Goal: Task Accomplishment & Management: Use online tool/utility

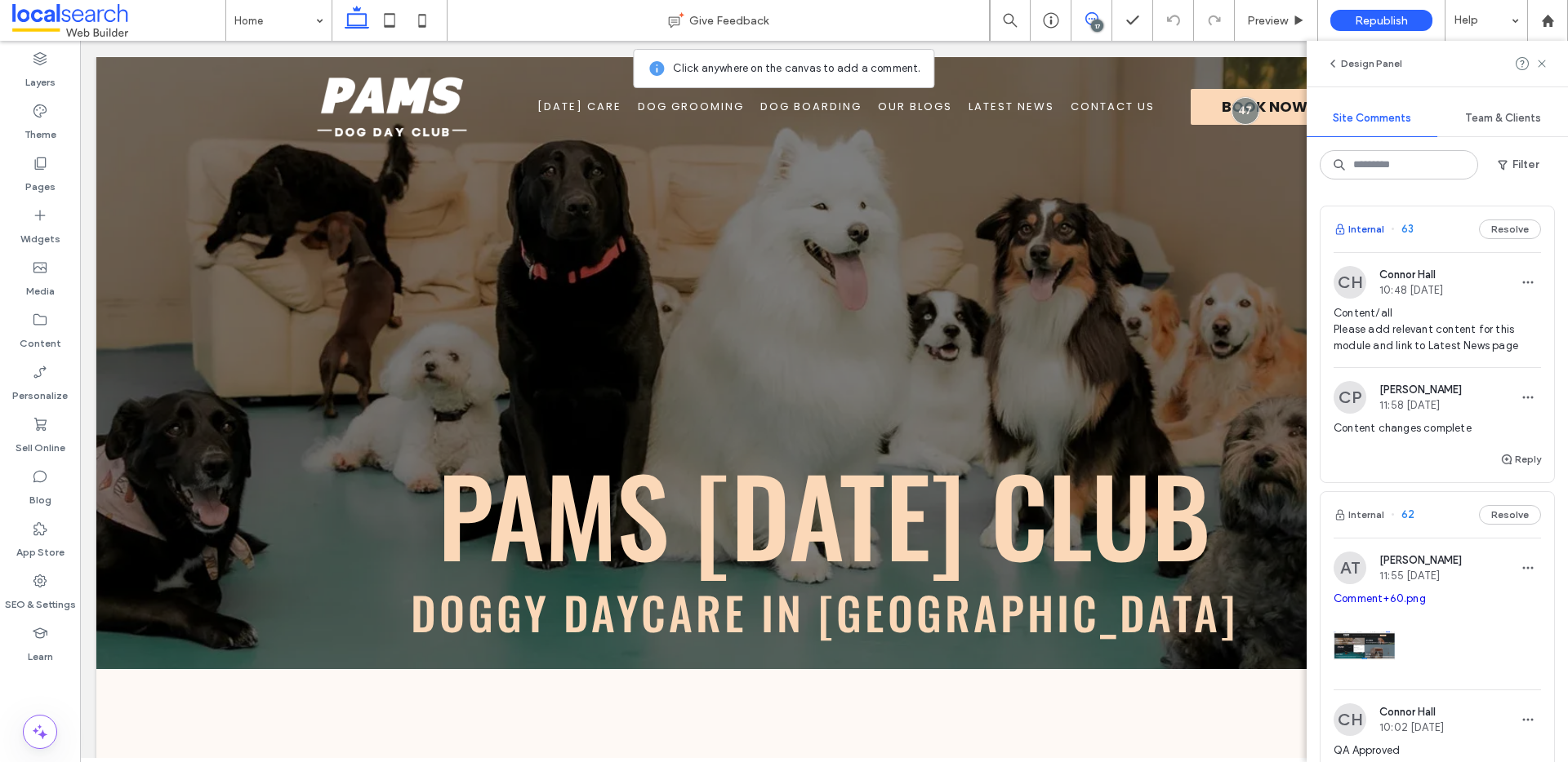
click at [1375, 234] on button "Internal" at bounding box center [1358, 229] width 50 height 19
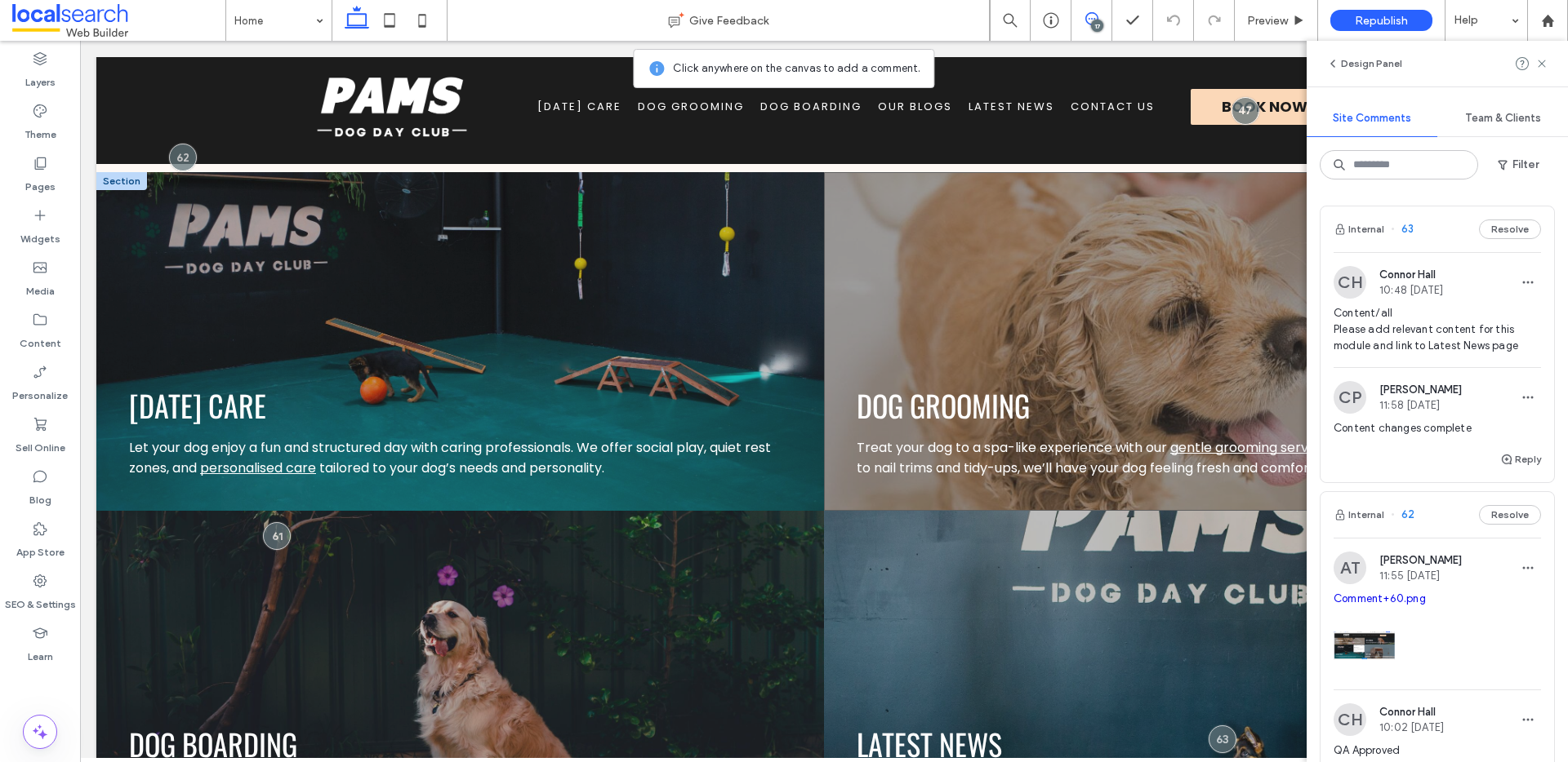
scroll to position [1869, 0]
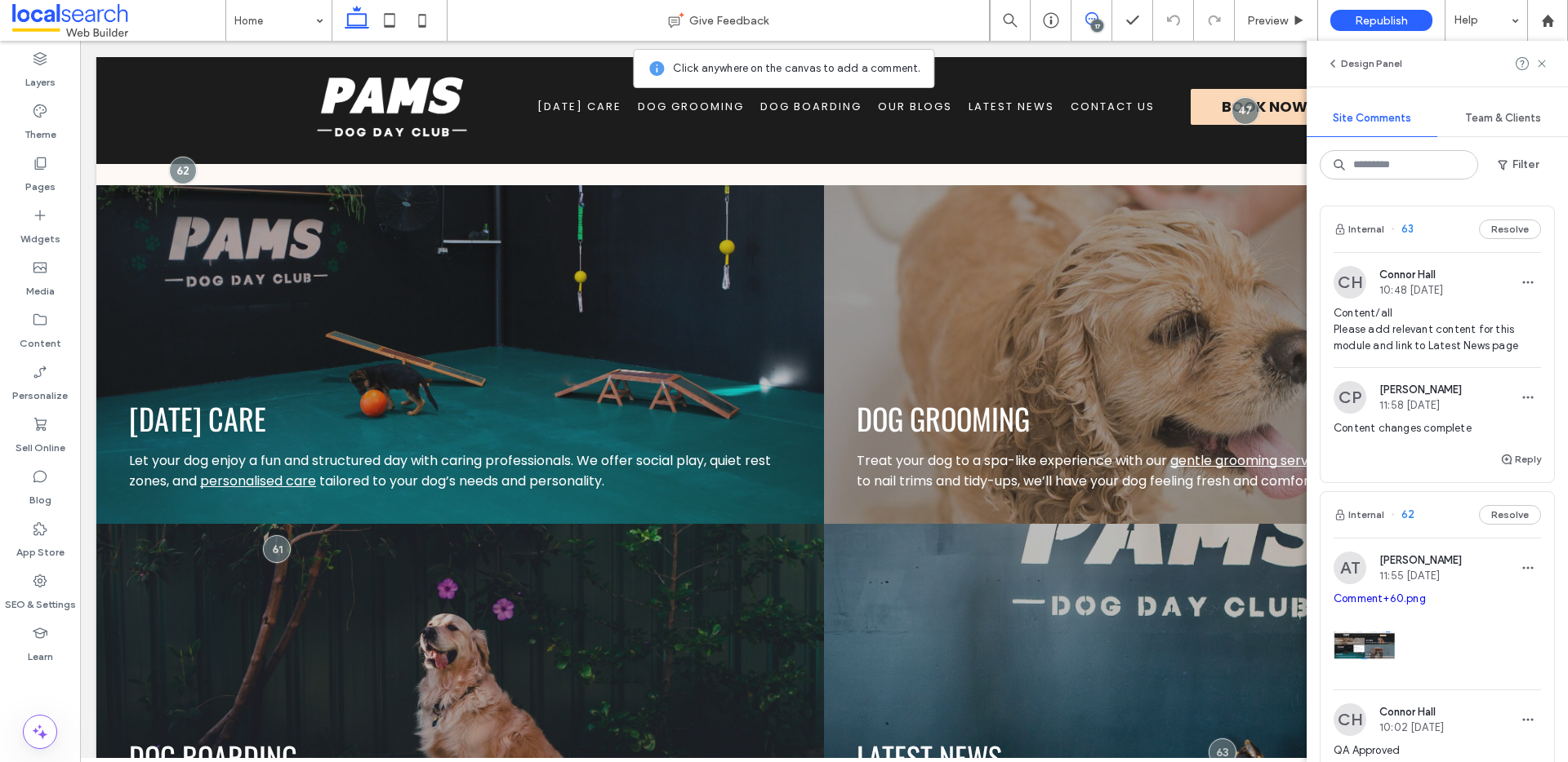
click at [1098, 13] on icon at bounding box center [1092, 18] width 13 height 13
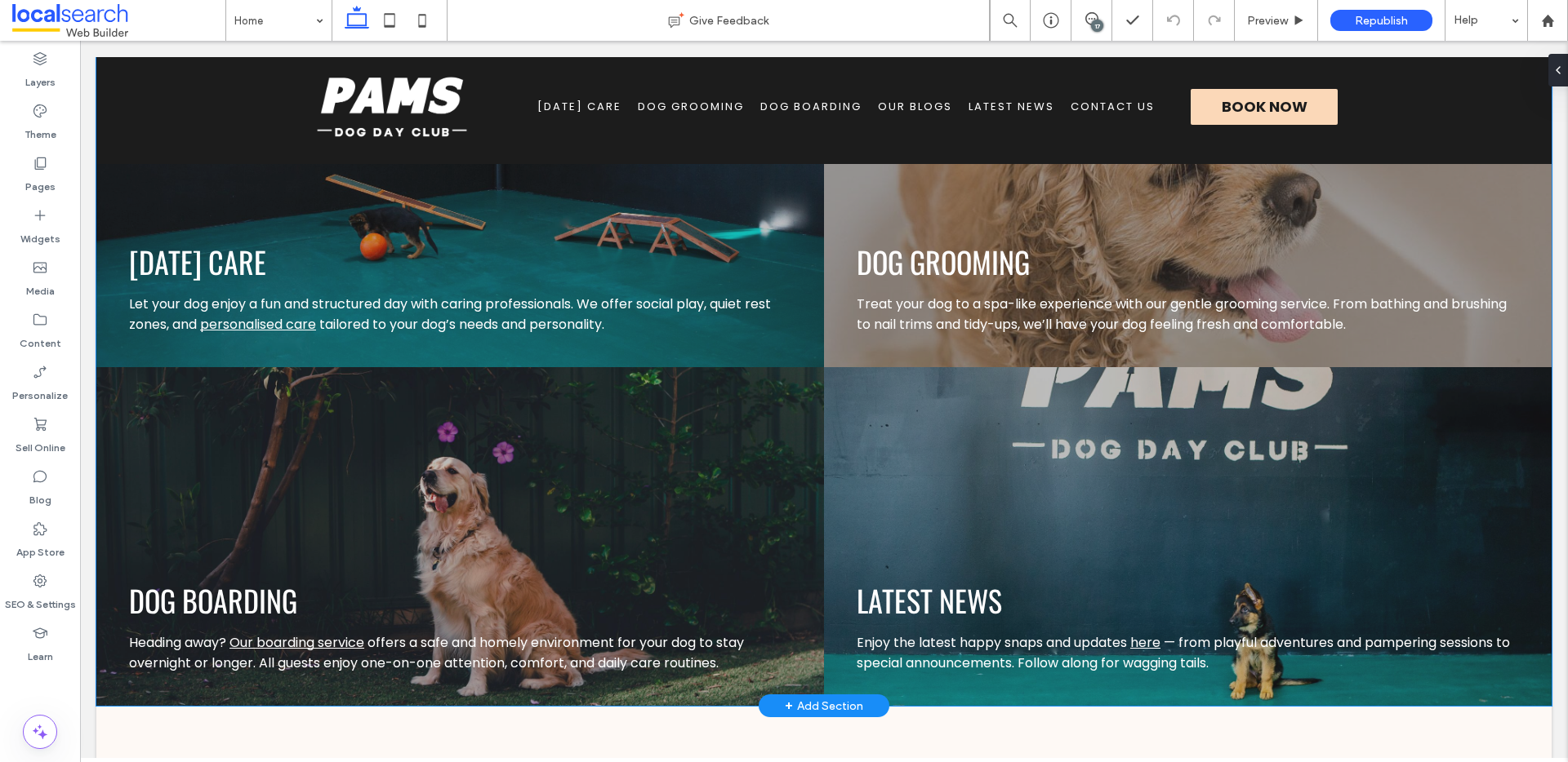
scroll to position [2043, 0]
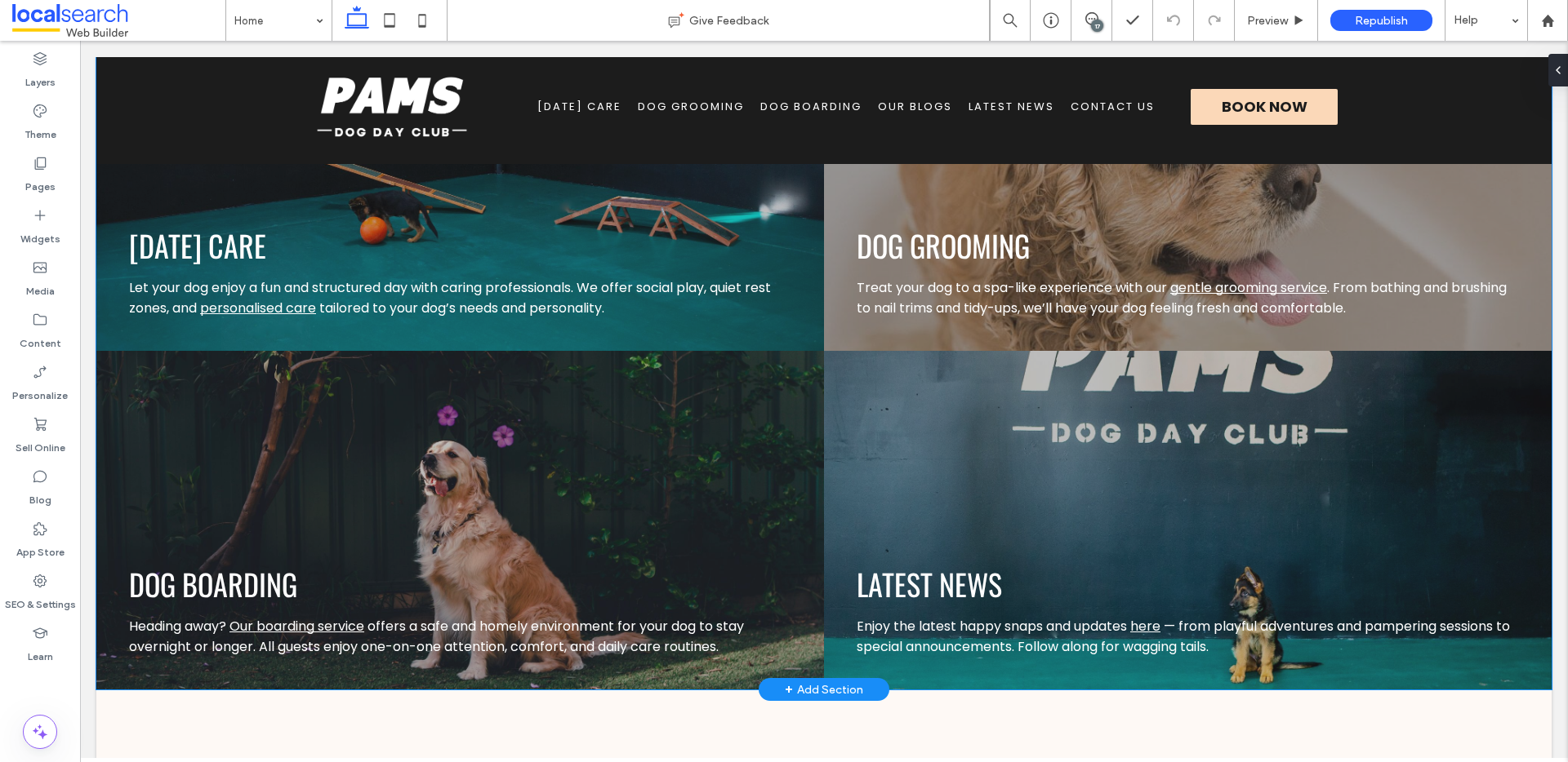
click at [1130, 414] on div "LATEST NEWS Enjoy the latest happy snaps and updates here — from playful advent…" at bounding box center [1187, 521] width 728 height 338
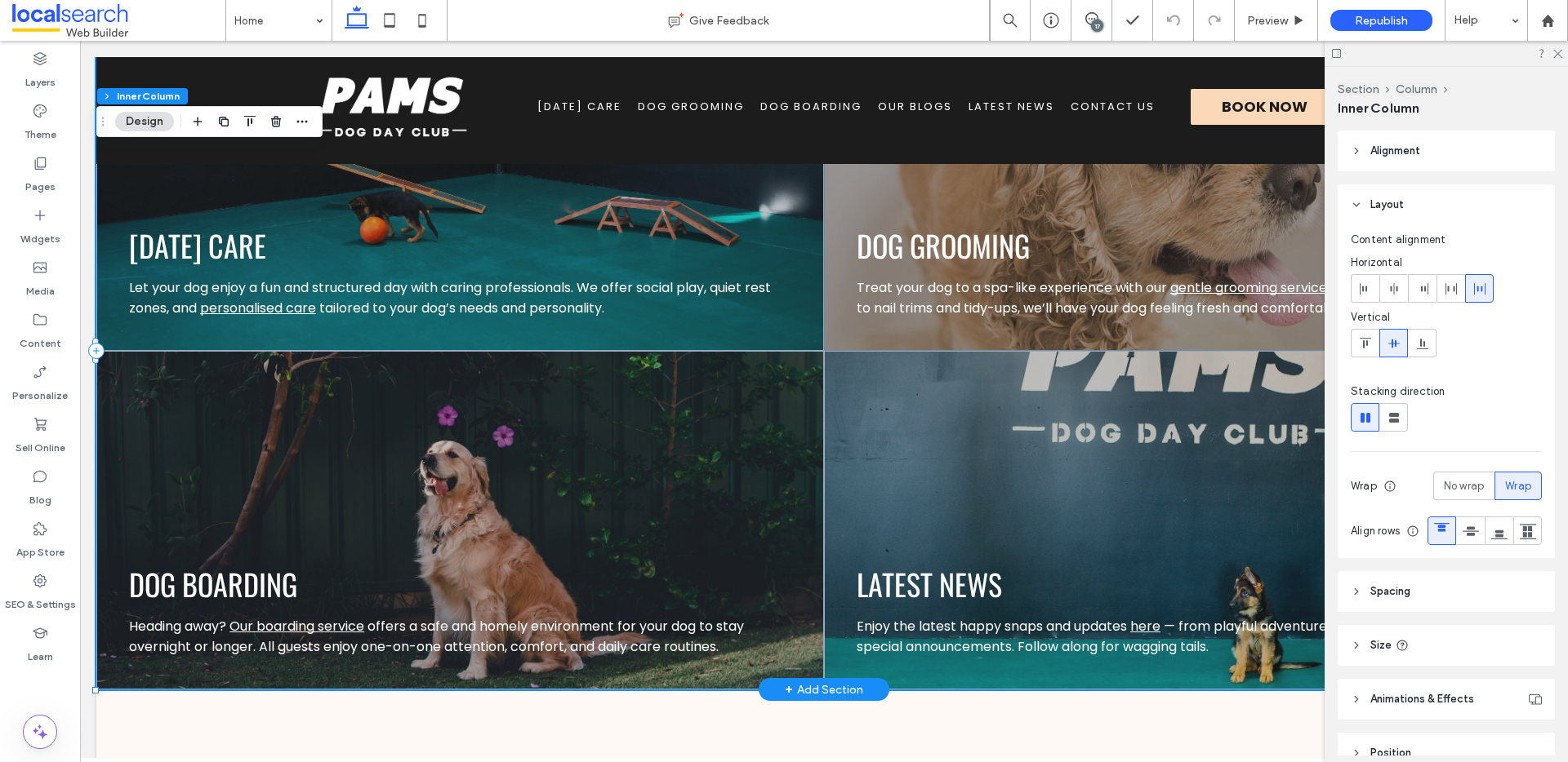
click at [1031, 413] on div "LATEST NEWS Enjoy the latest happy snaps and updates here — from playful advent…" at bounding box center [1187, 521] width 728 height 338
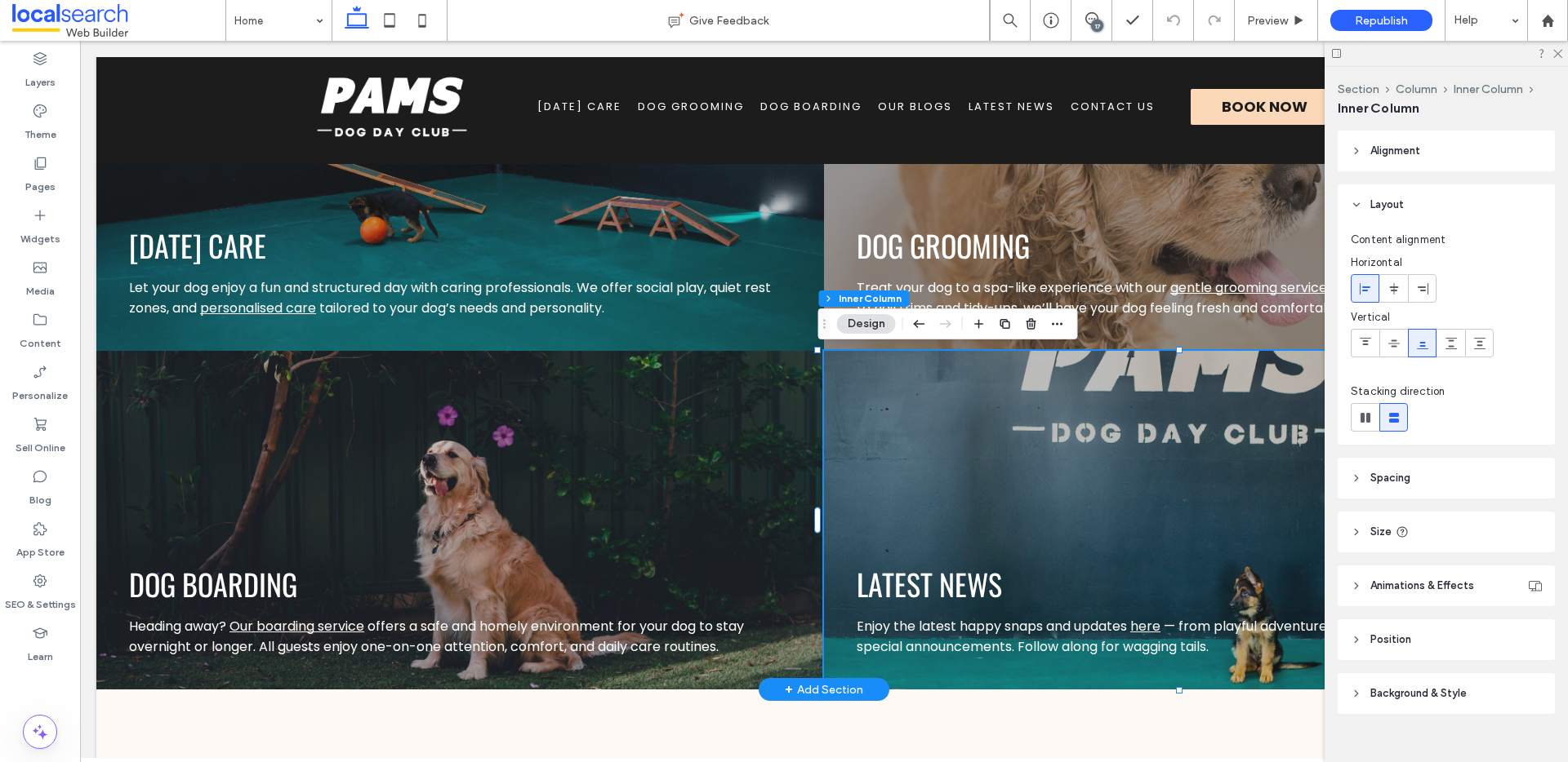
click at [875, 388] on div "LATEST NEWS Enjoy the latest happy snaps and updates here — from playful advent…" at bounding box center [1187, 521] width 728 height 338
click at [1448, 697] on span "Background & Style" at bounding box center [1418, 694] width 96 height 16
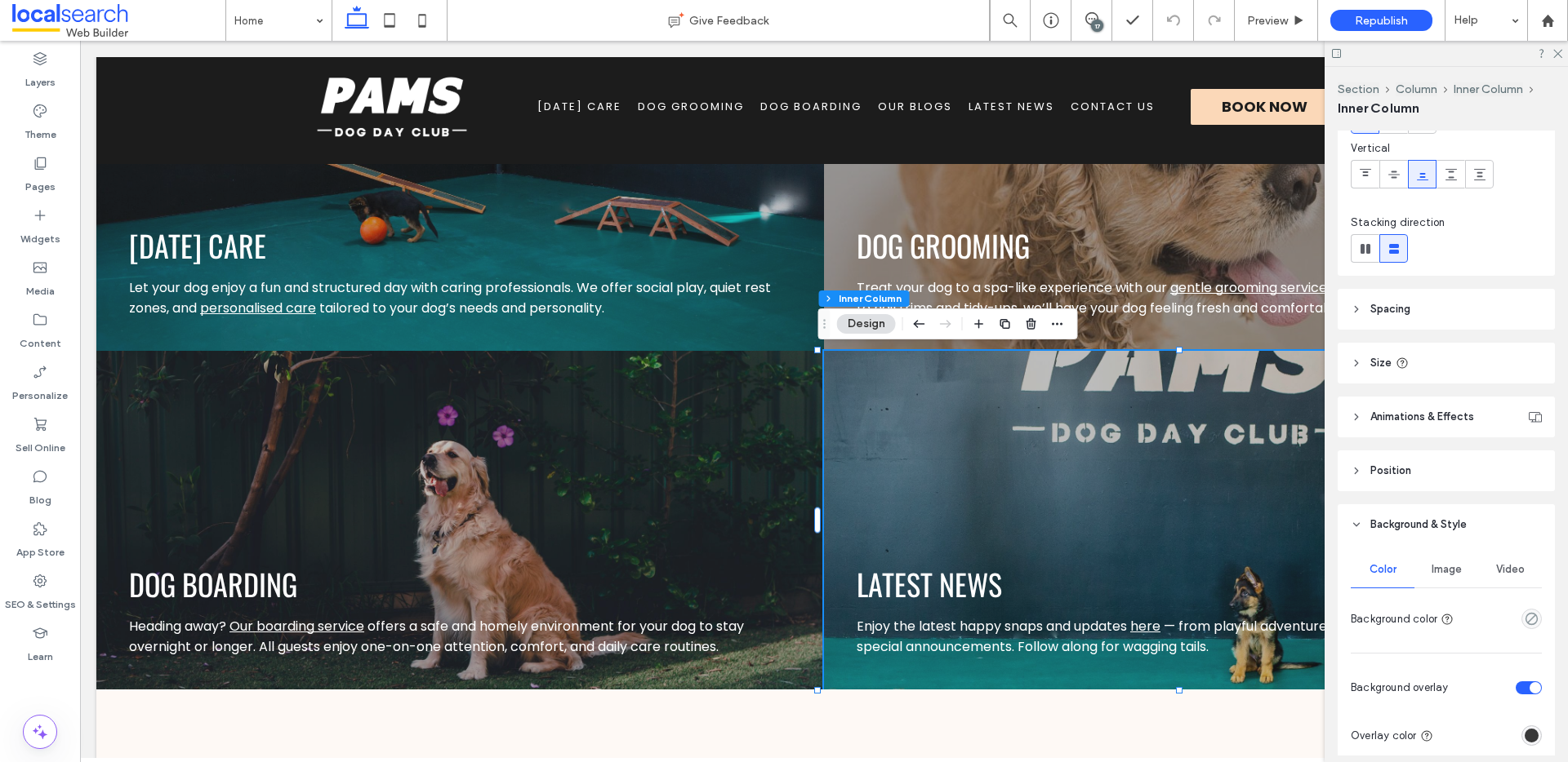
scroll to position [488, 0]
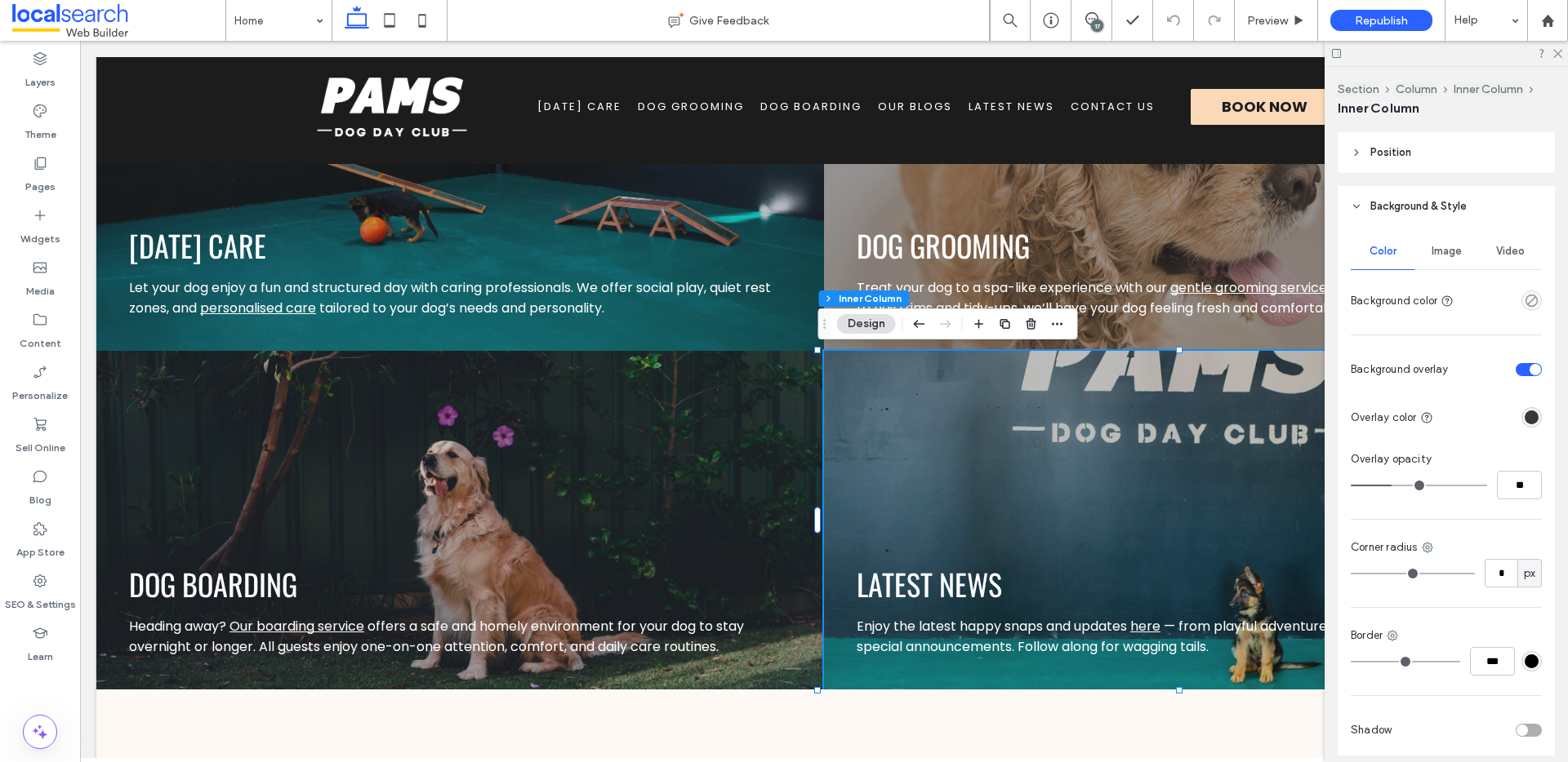
click at [1432, 256] on span "Image" at bounding box center [1446, 252] width 30 height 13
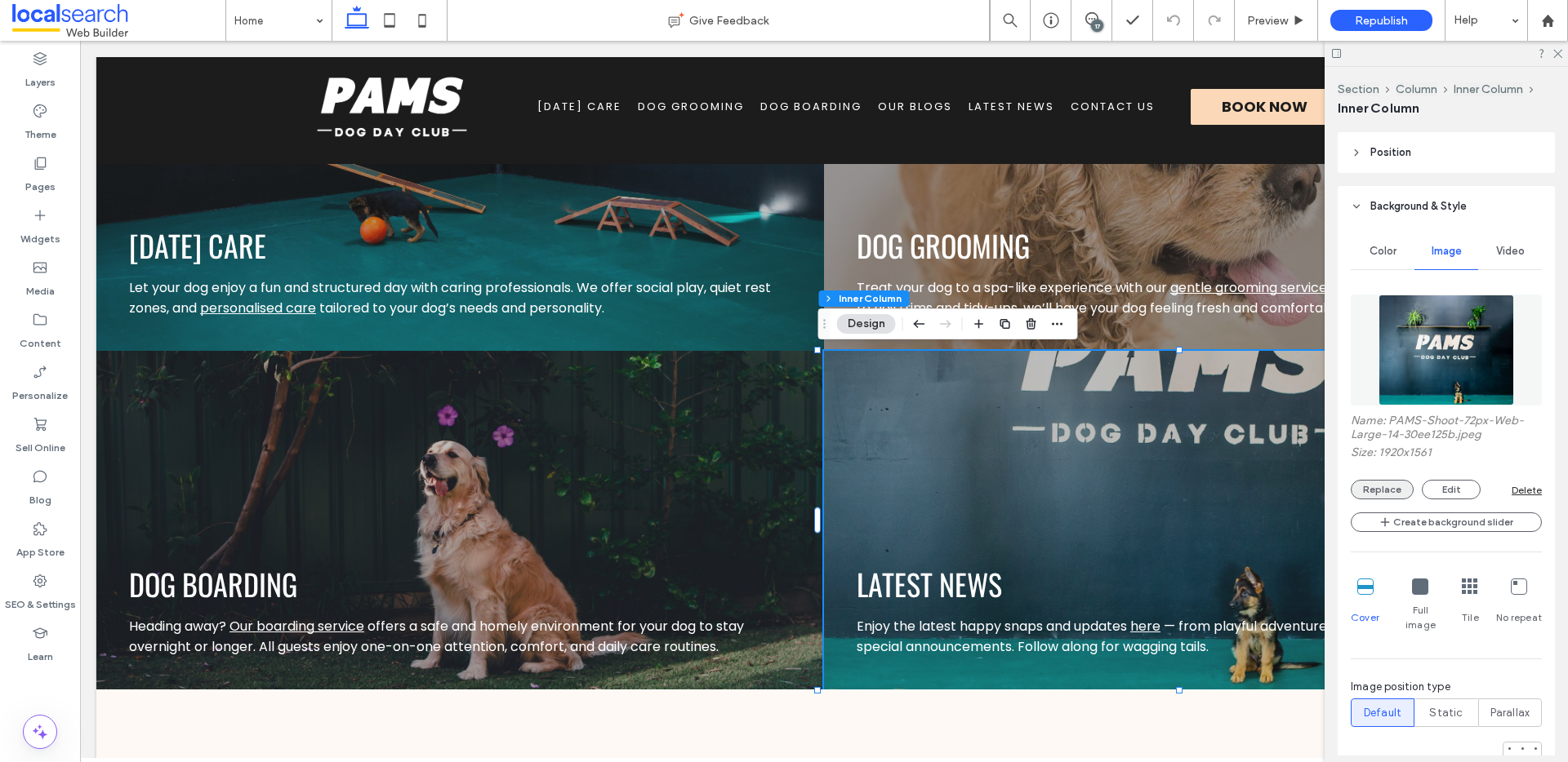
click at [1373, 488] on button "Replace" at bounding box center [1382, 489] width 63 height 19
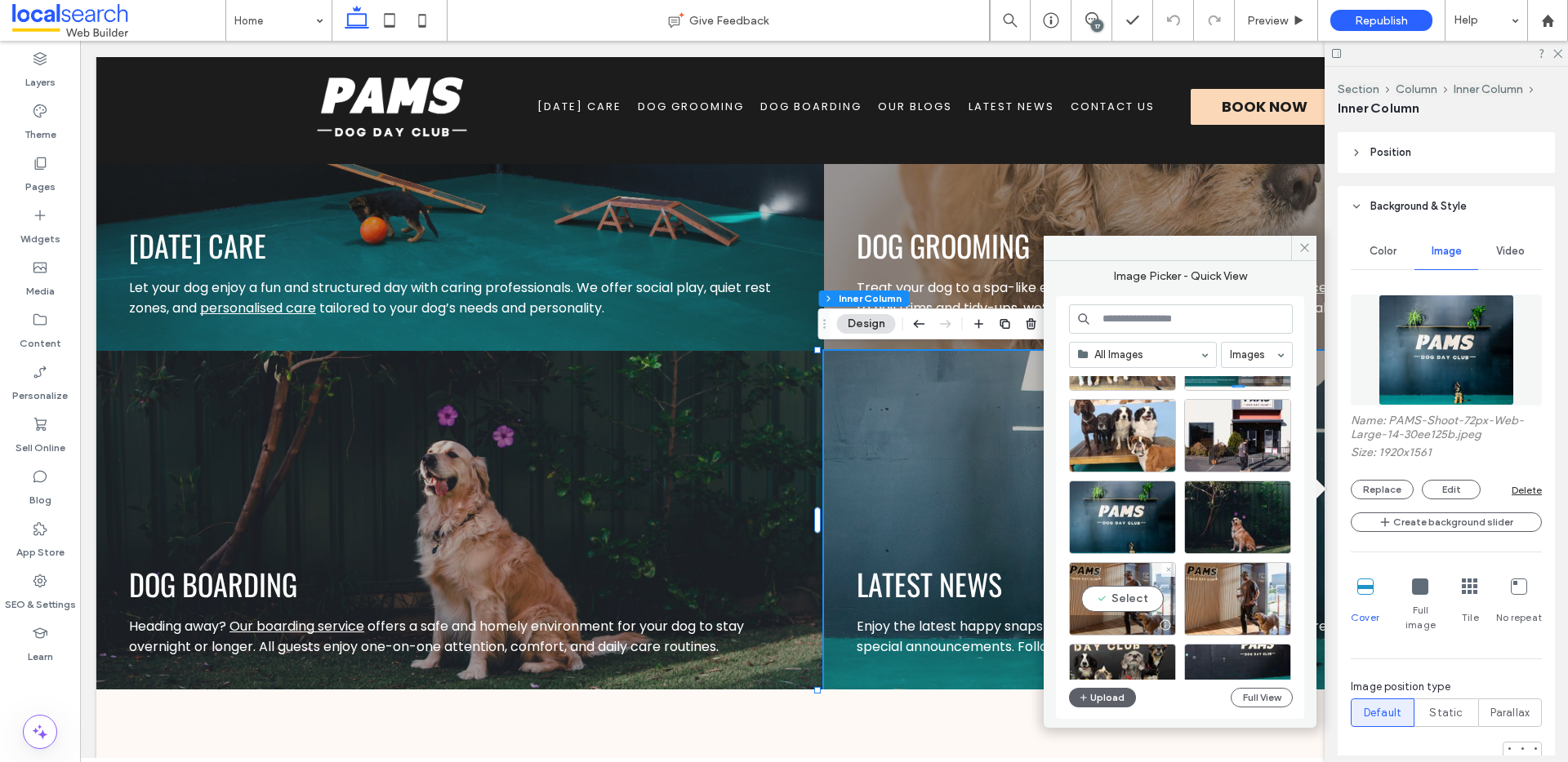
scroll to position [0, 0]
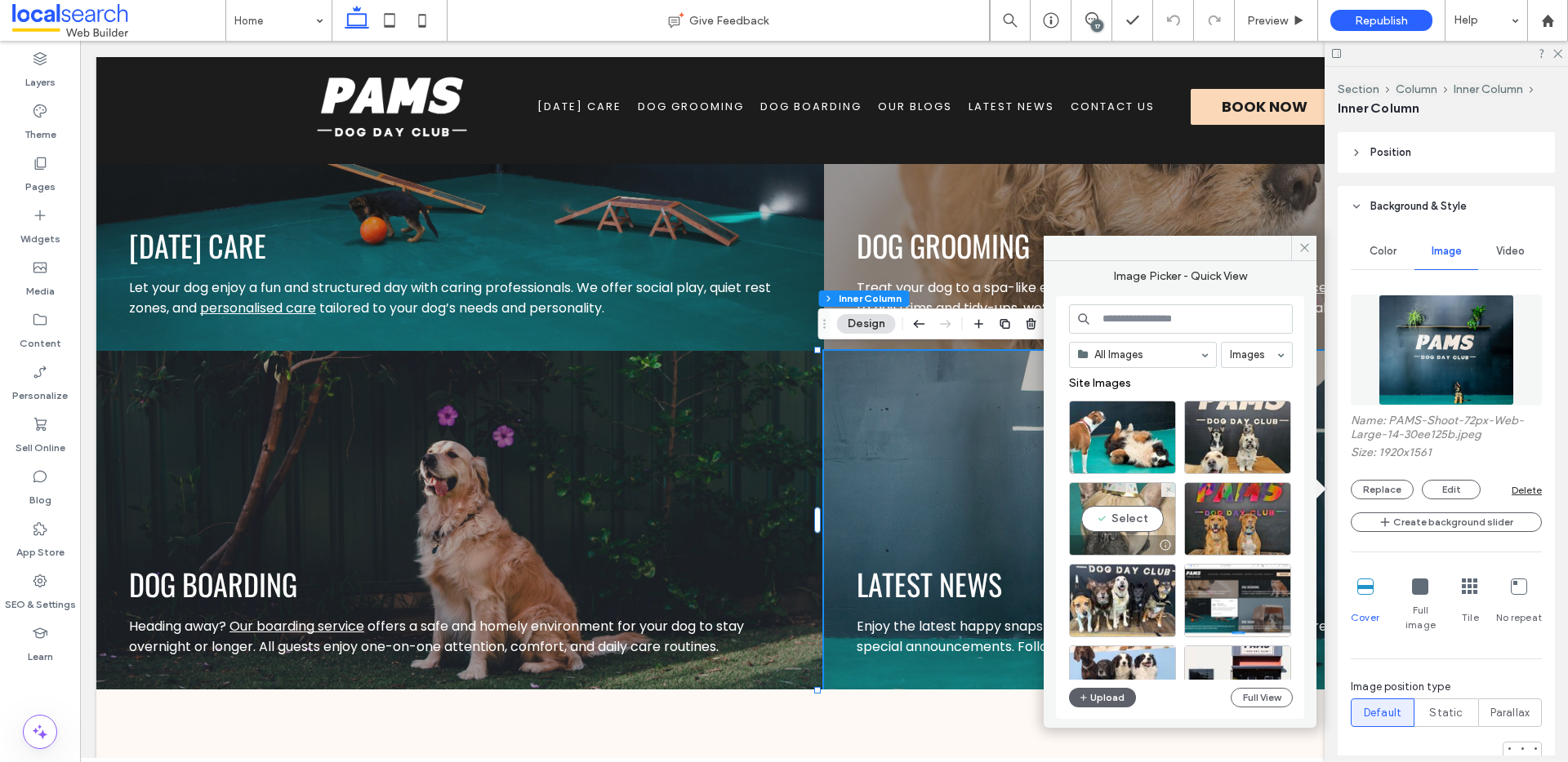
click at [1126, 513] on div "Select" at bounding box center [1122, 519] width 107 height 73
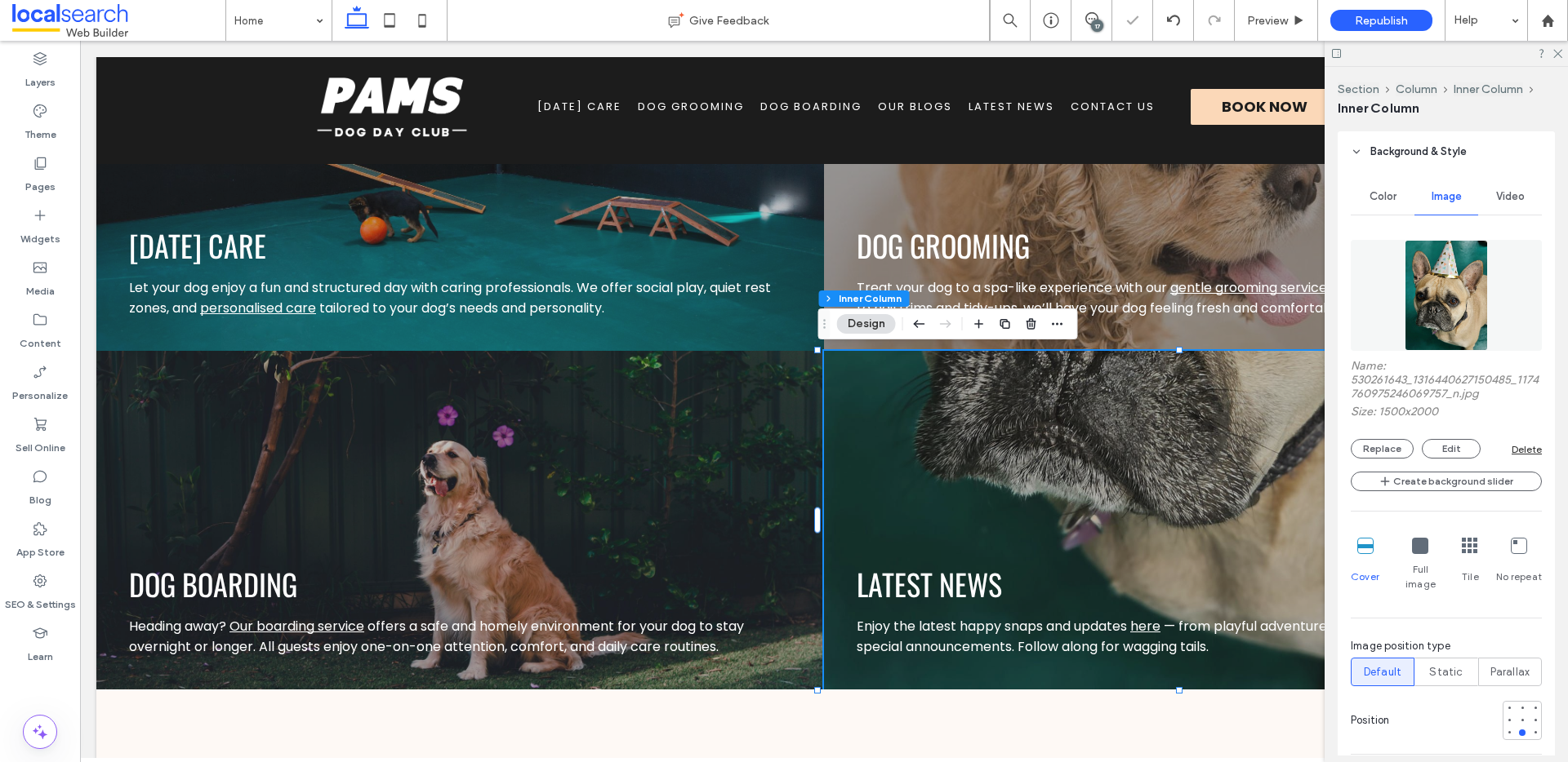
scroll to position [587, 0]
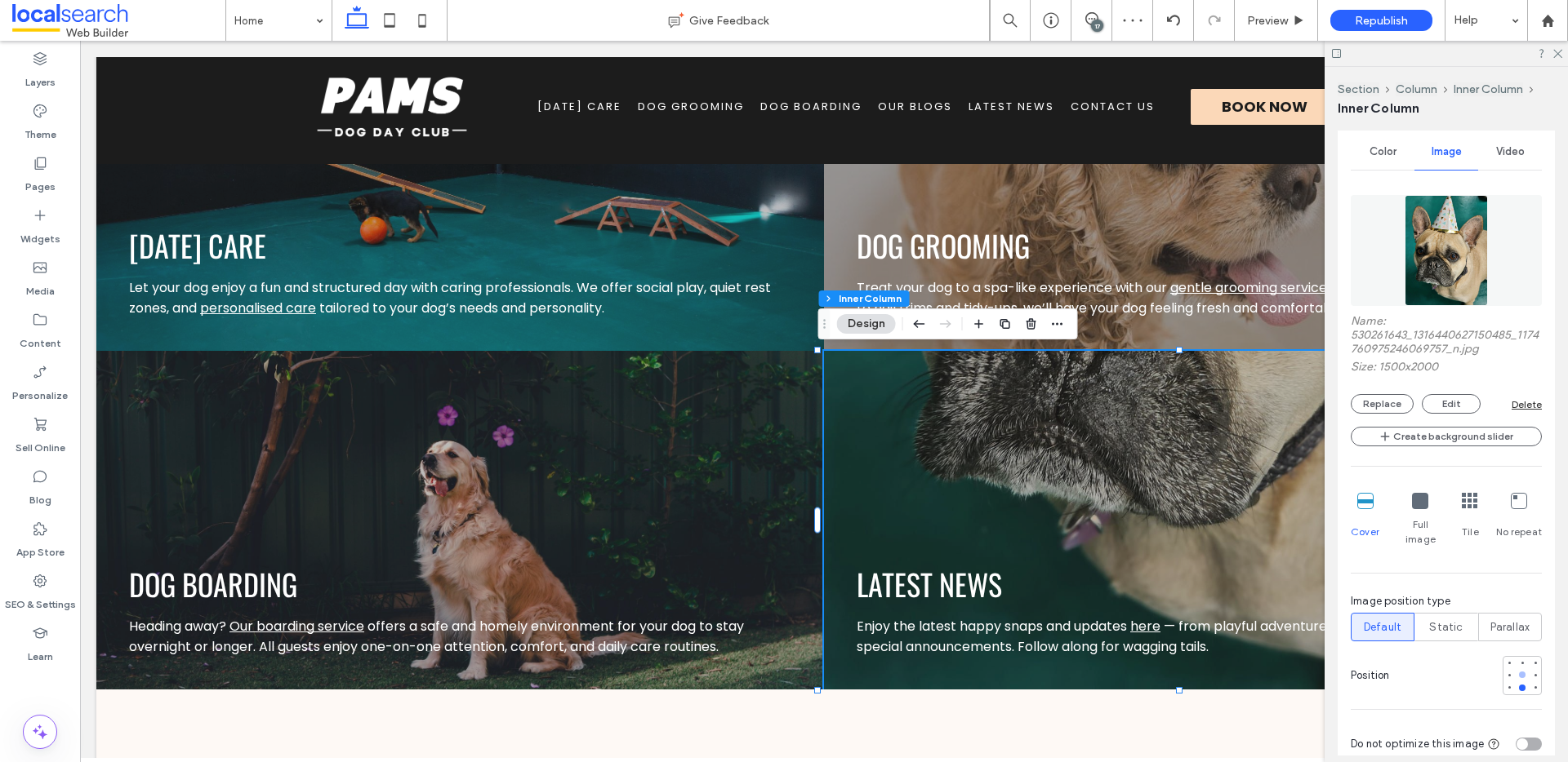
click at [1517, 670] on div at bounding box center [1522, 675] width 11 height 11
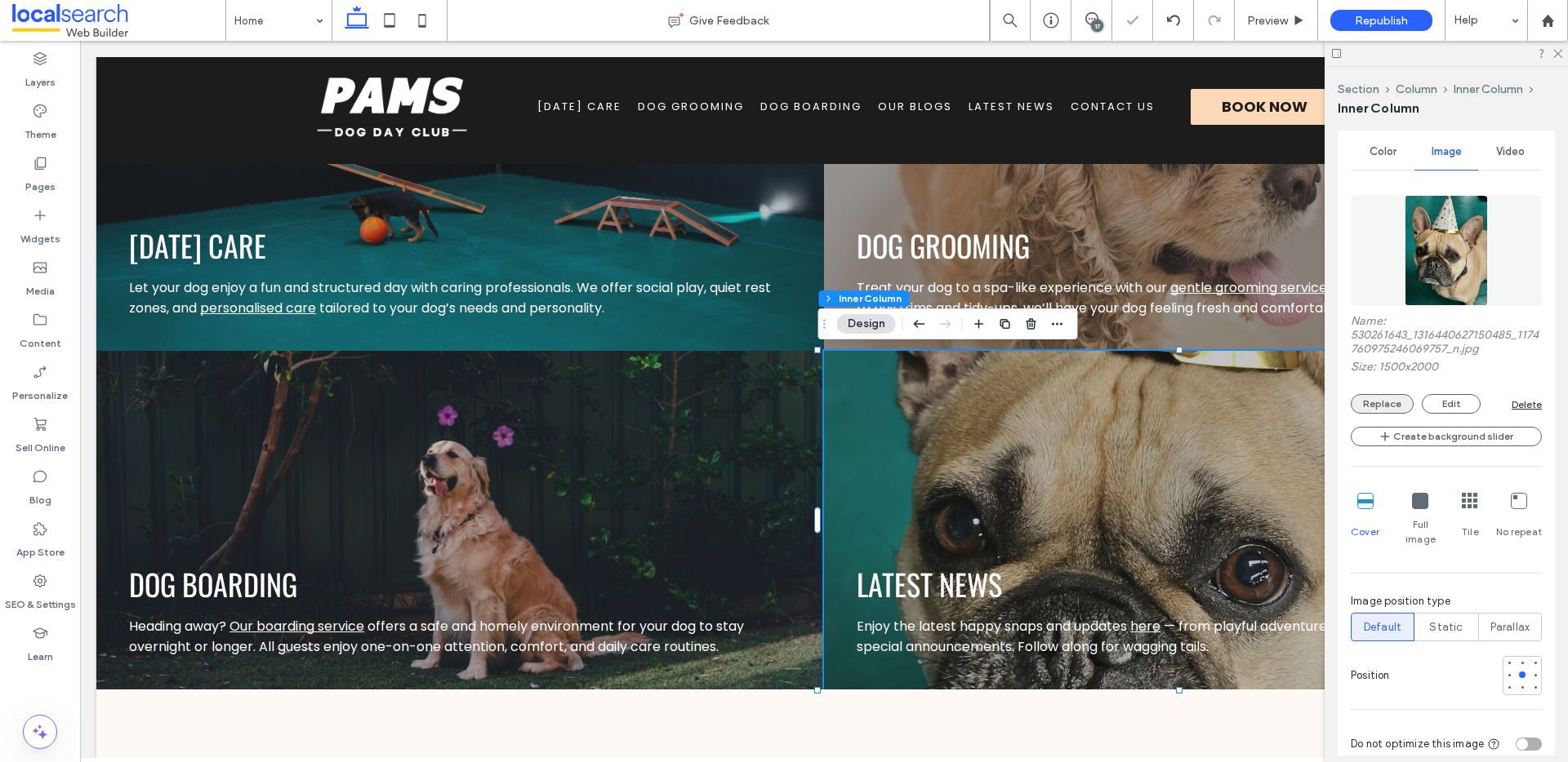
click at [1390, 397] on button "Replace" at bounding box center [1382, 403] width 63 height 19
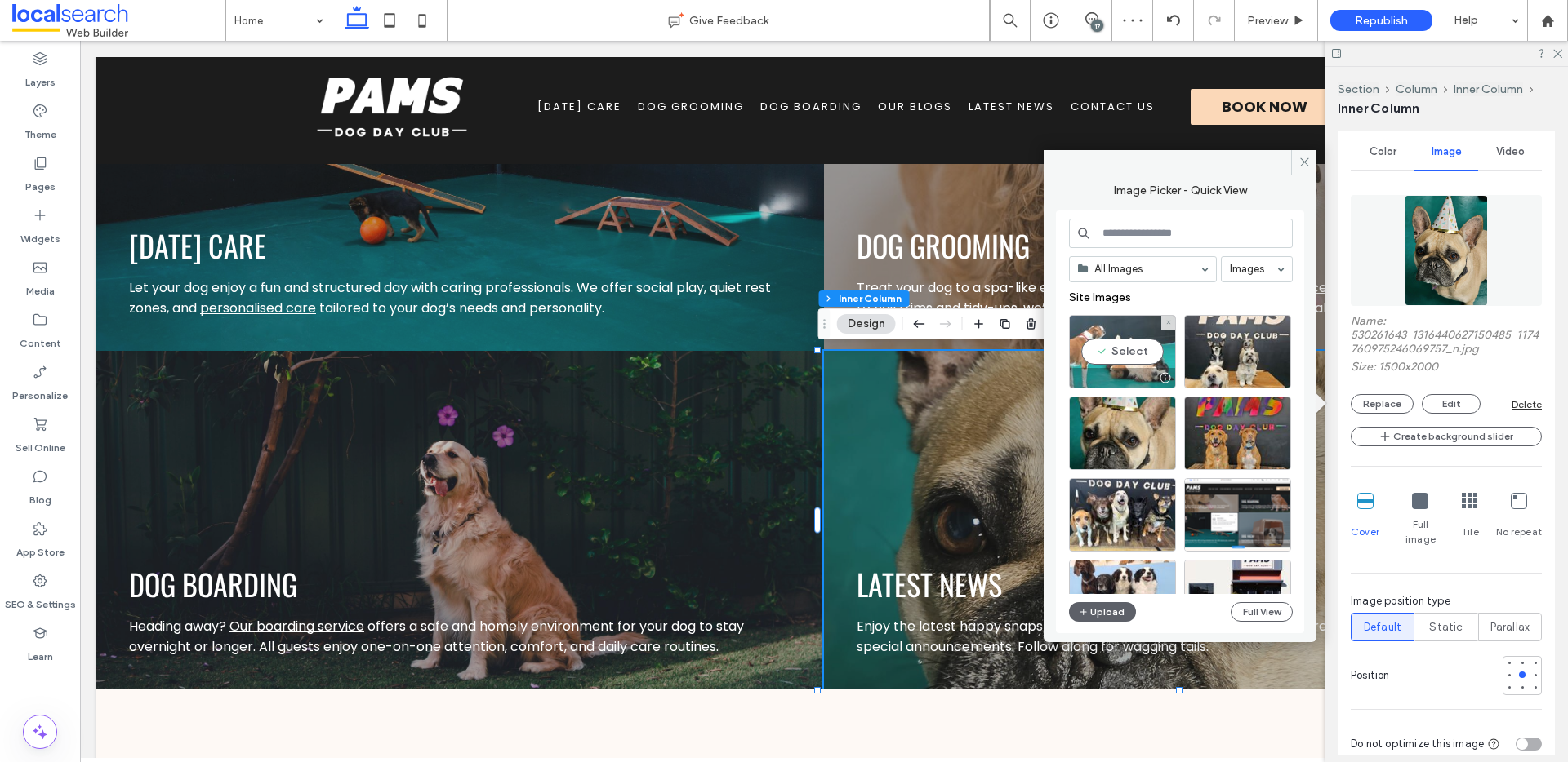
click at [1137, 356] on div "Select" at bounding box center [1122, 351] width 107 height 73
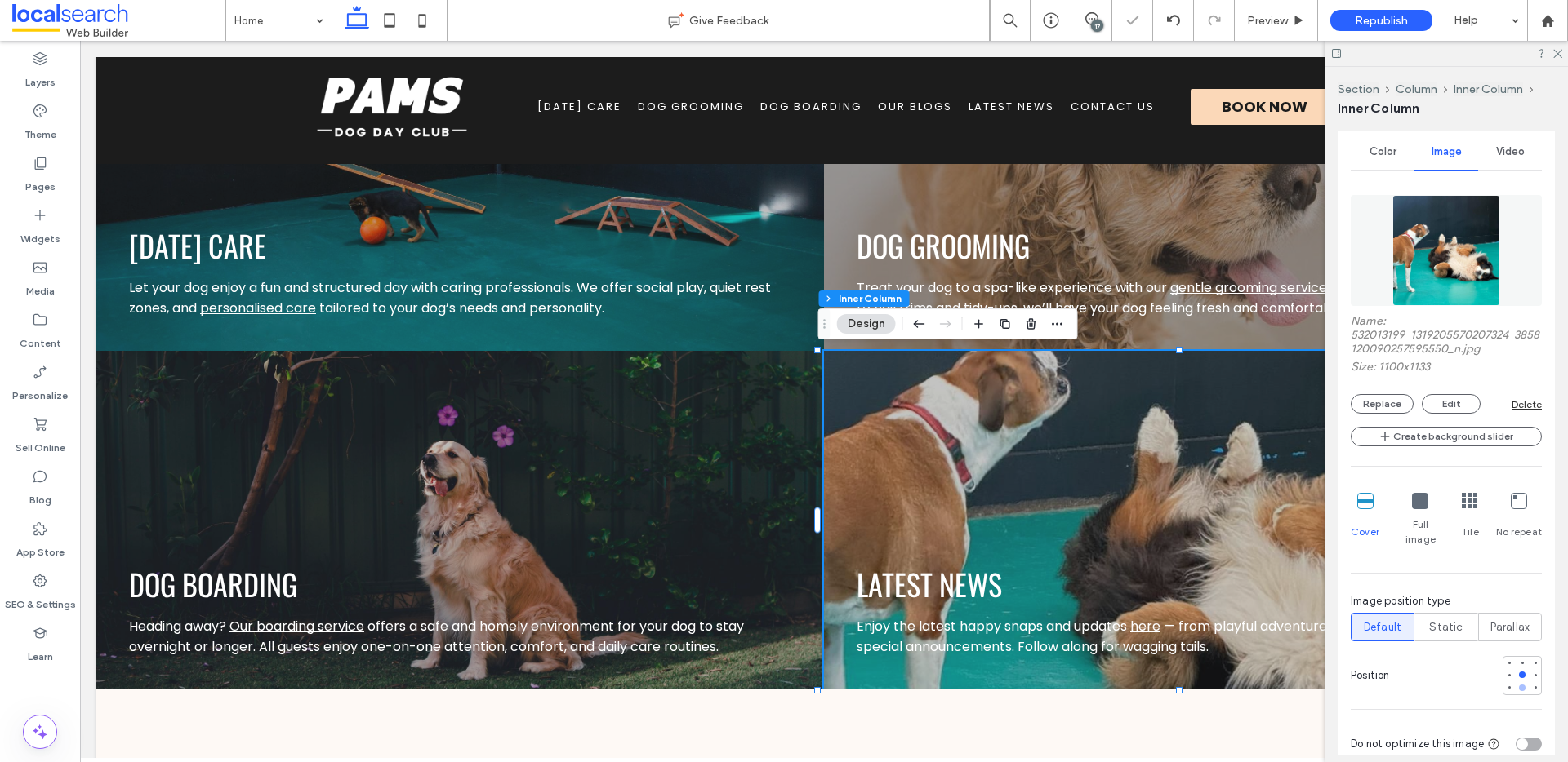
click at [1519, 685] on div at bounding box center [1522, 688] width 6 height 6
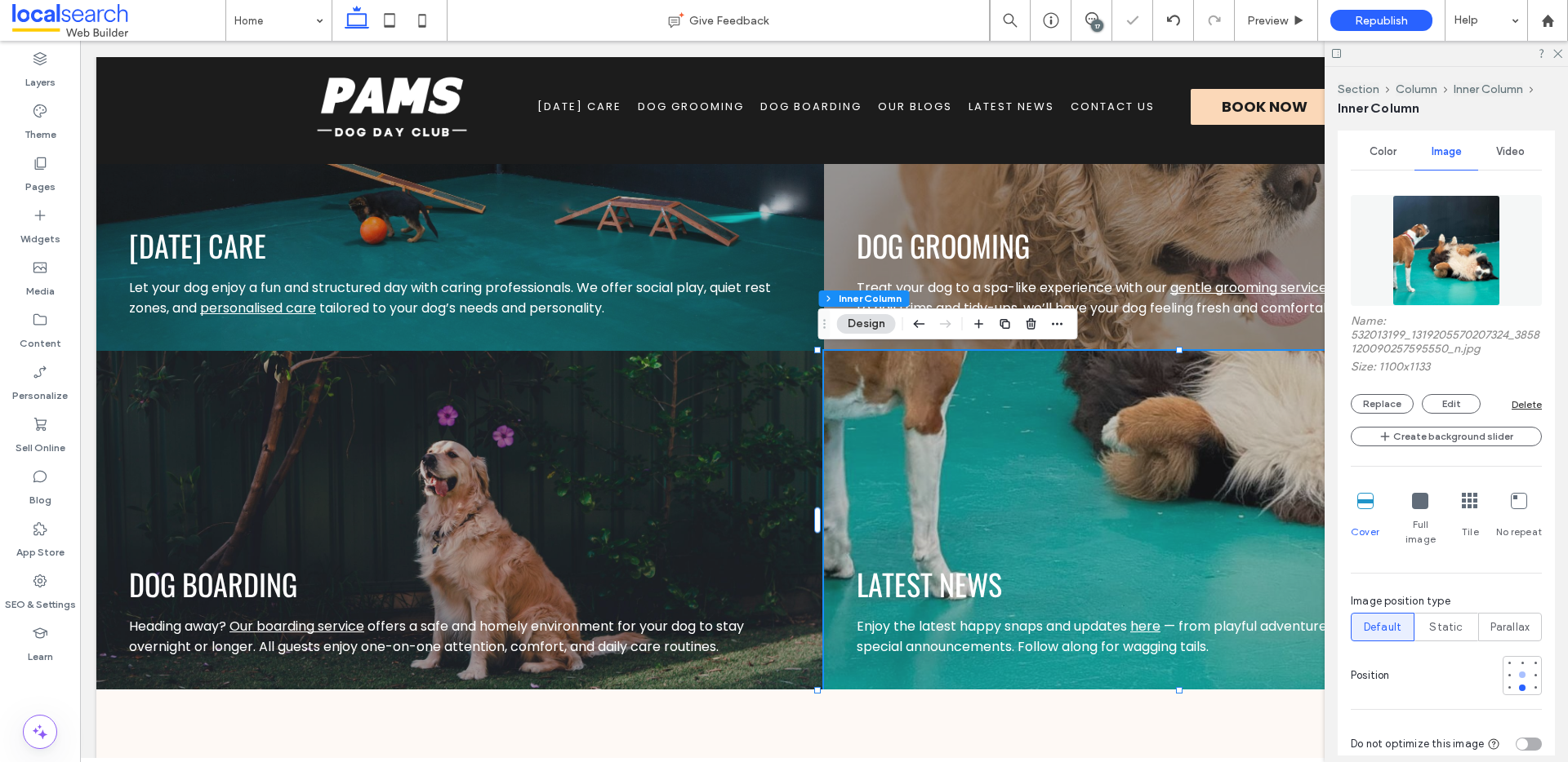
click at [1519, 671] on div at bounding box center [1522, 674] width 6 height 6
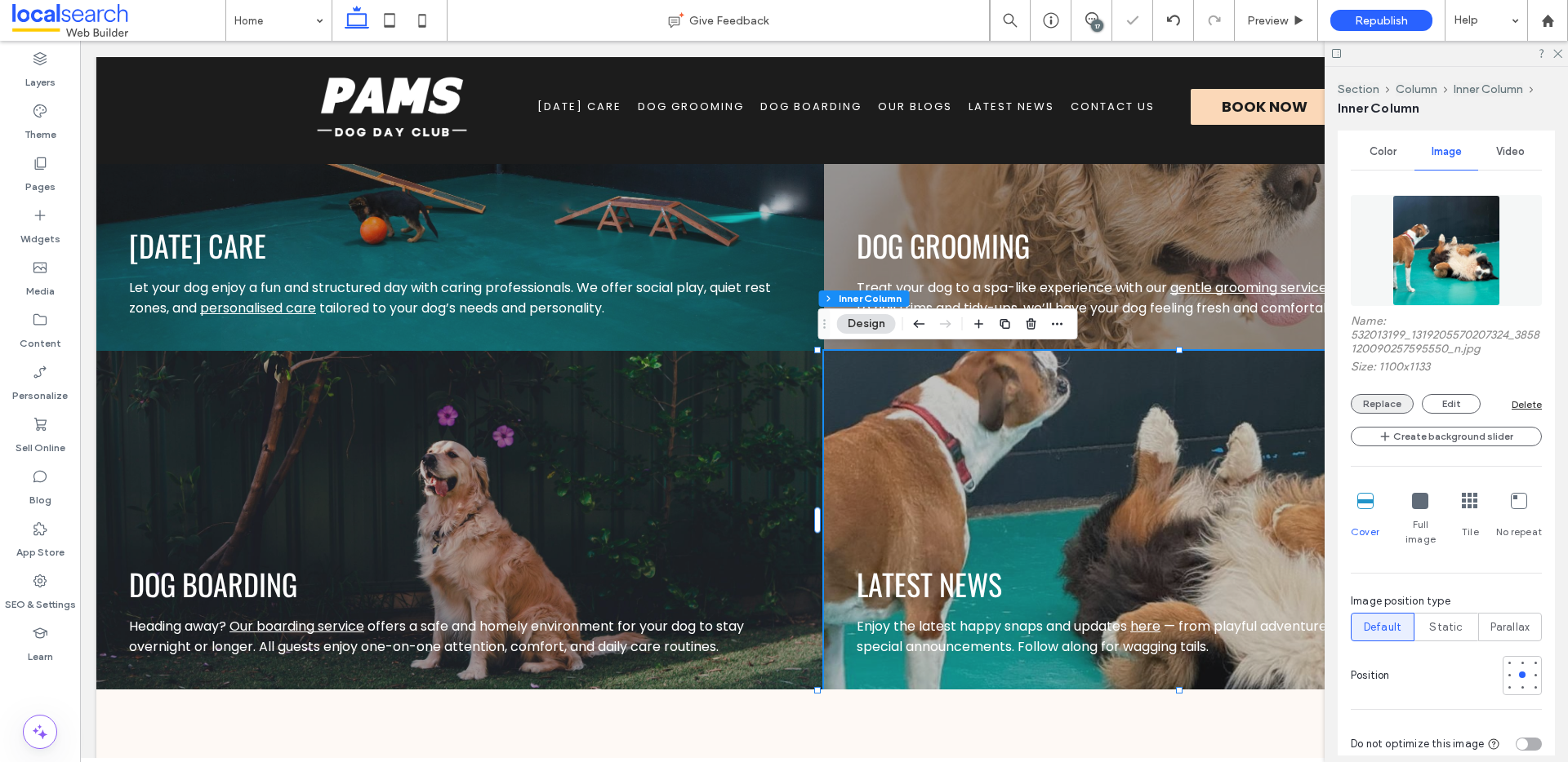
click at [1386, 406] on button "Replace" at bounding box center [1382, 403] width 63 height 19
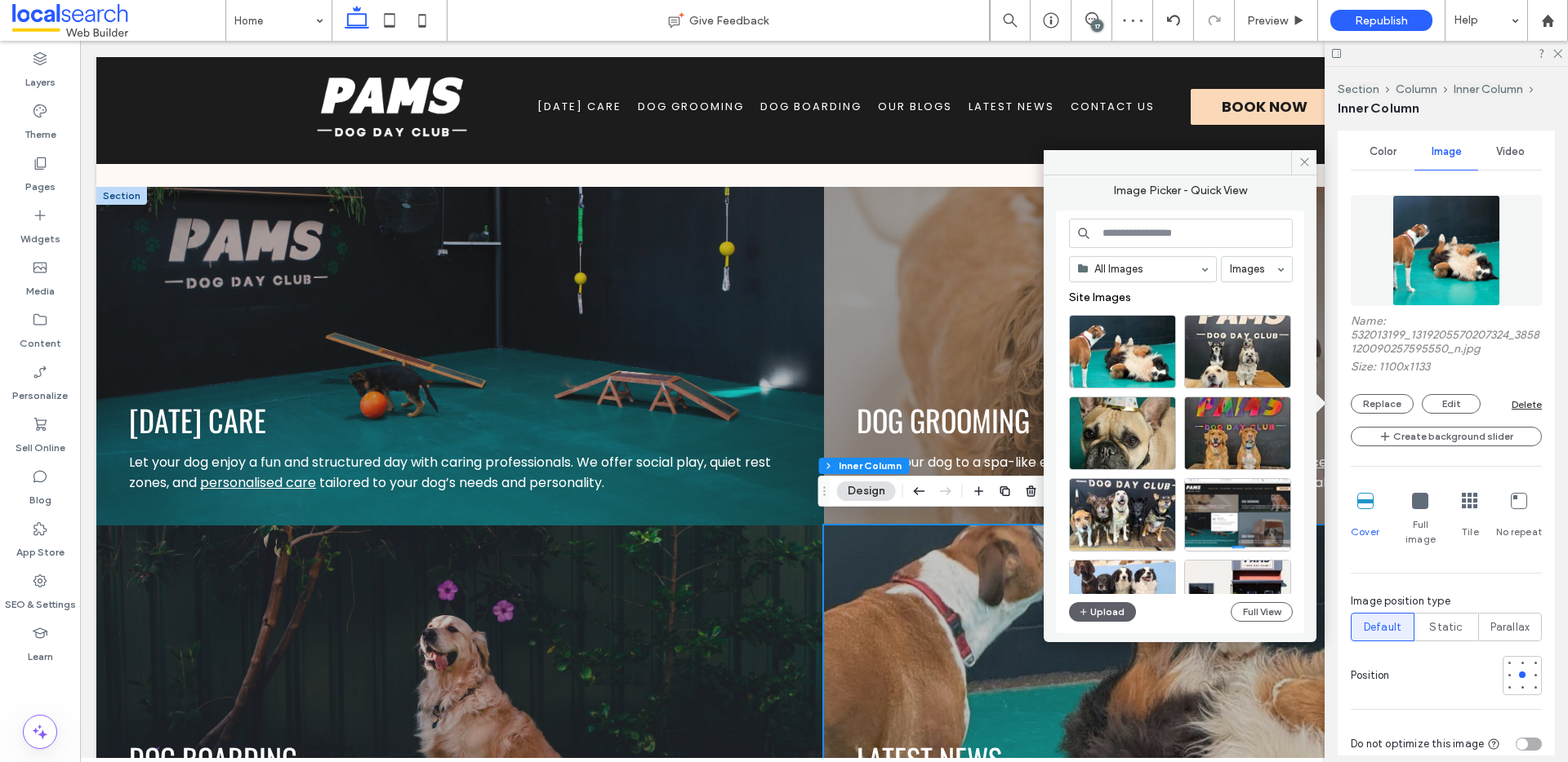
scroll to position [1819, 0]
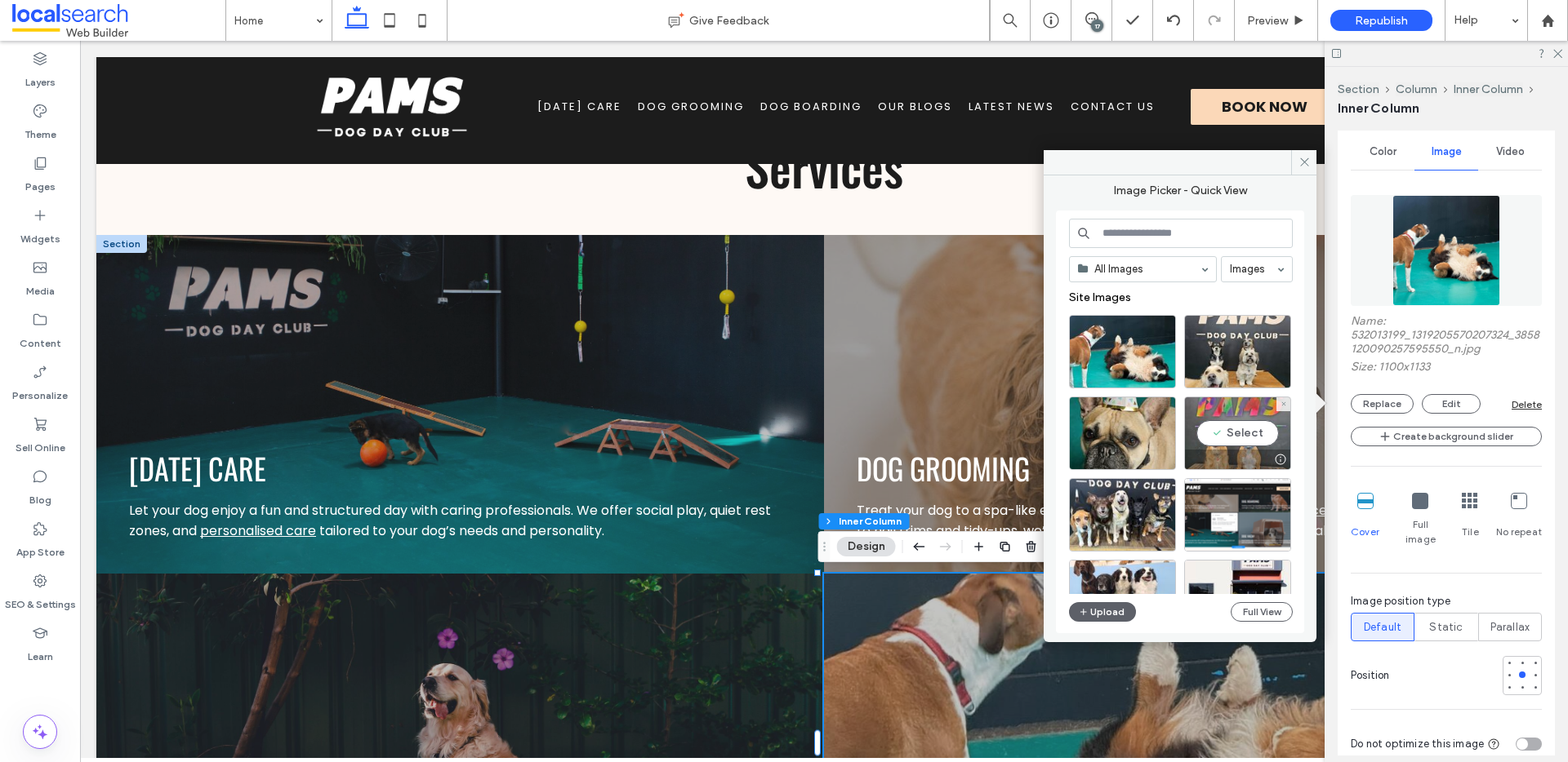
click at [1248, 428] on div "Select" at bounding box center [1238, 434] width 107 height 73
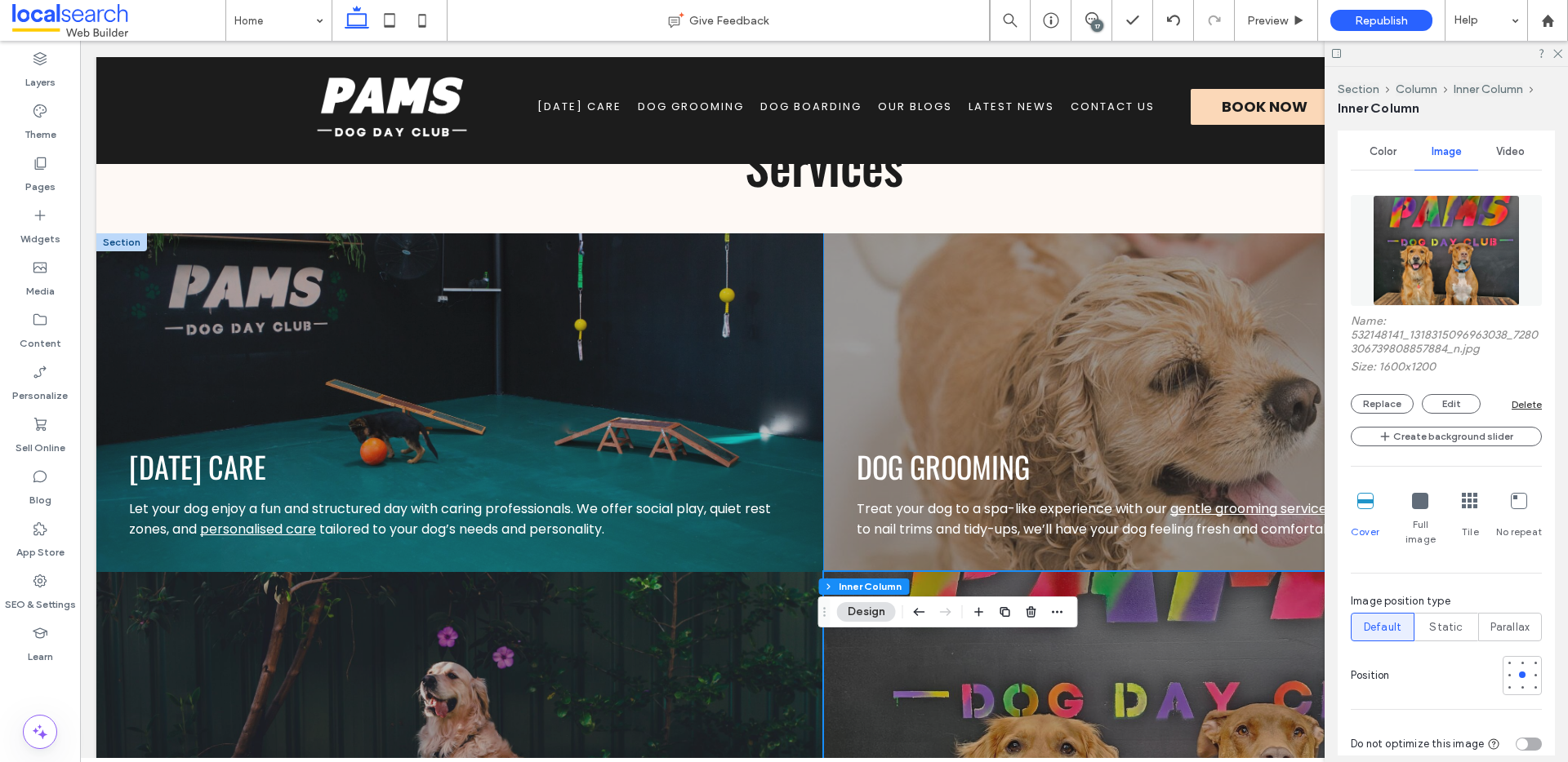
scroll to position [2012, 0]
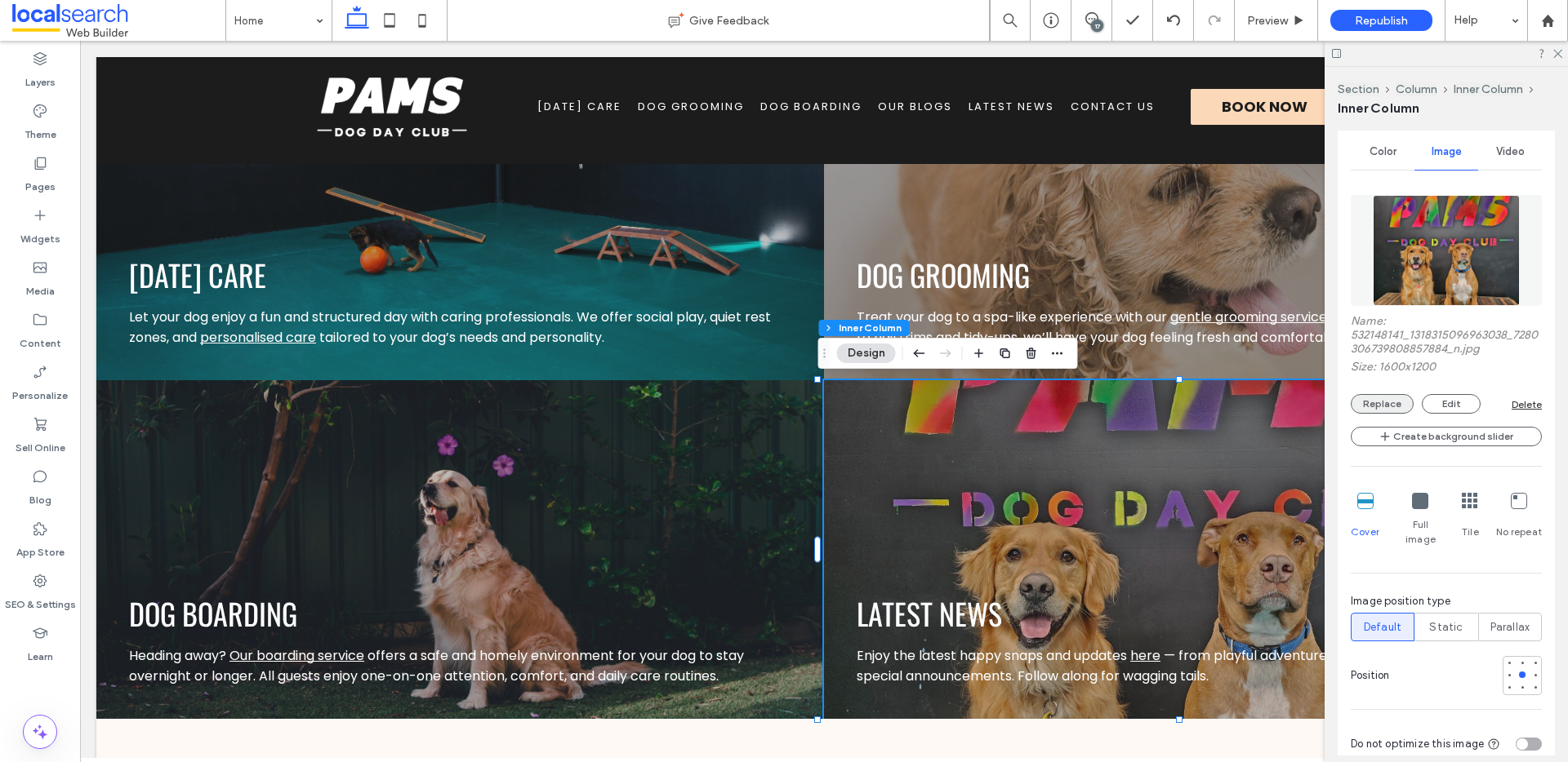
click at [1385, 405] on button "Replace" at bounding box center [1382, 403] width 63 height 19
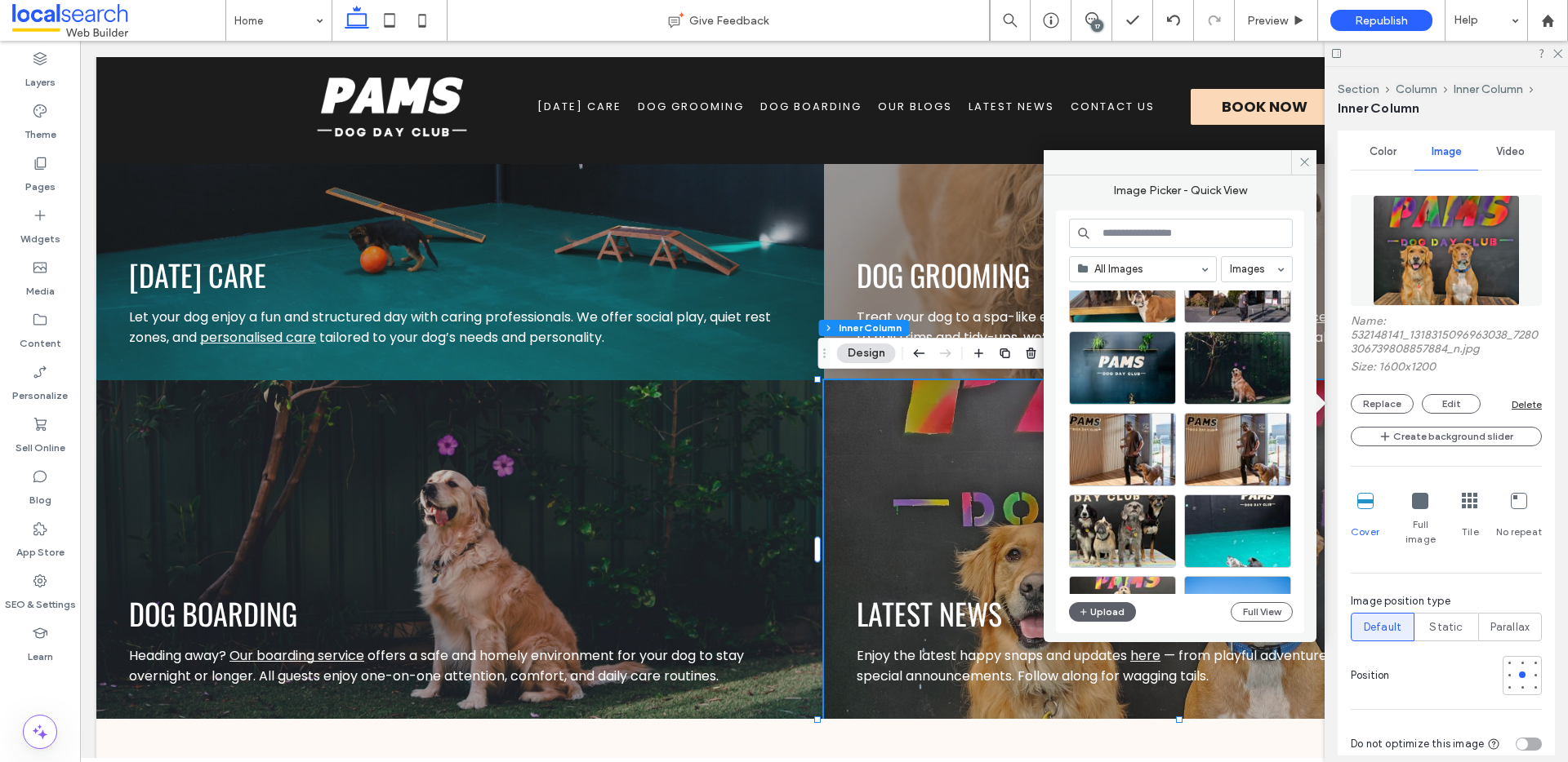
scroll to position [306, 0]
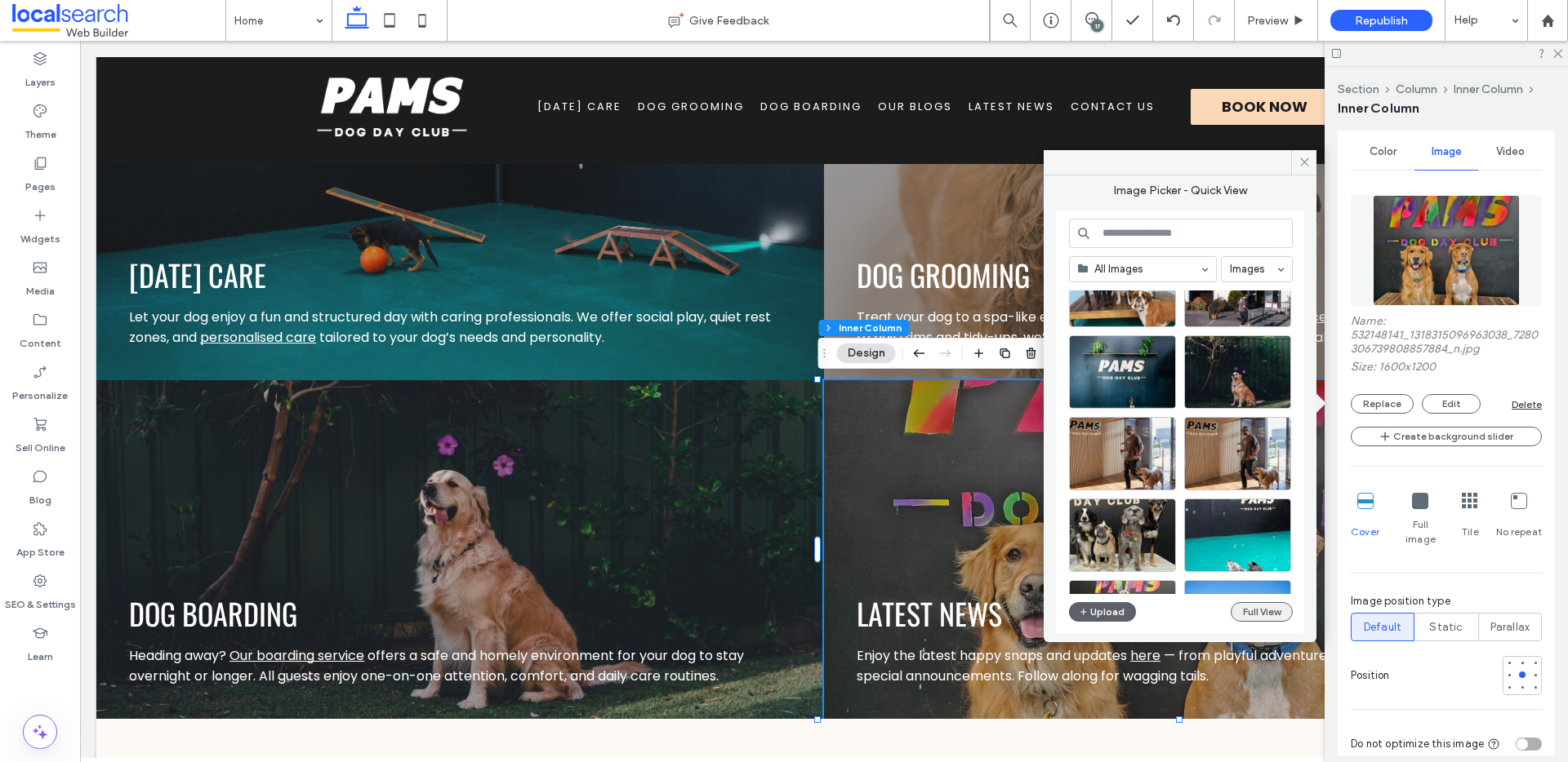
click at [1273, 608] on button "Full View" at bounding box center [1262, 612] width 62 height 19
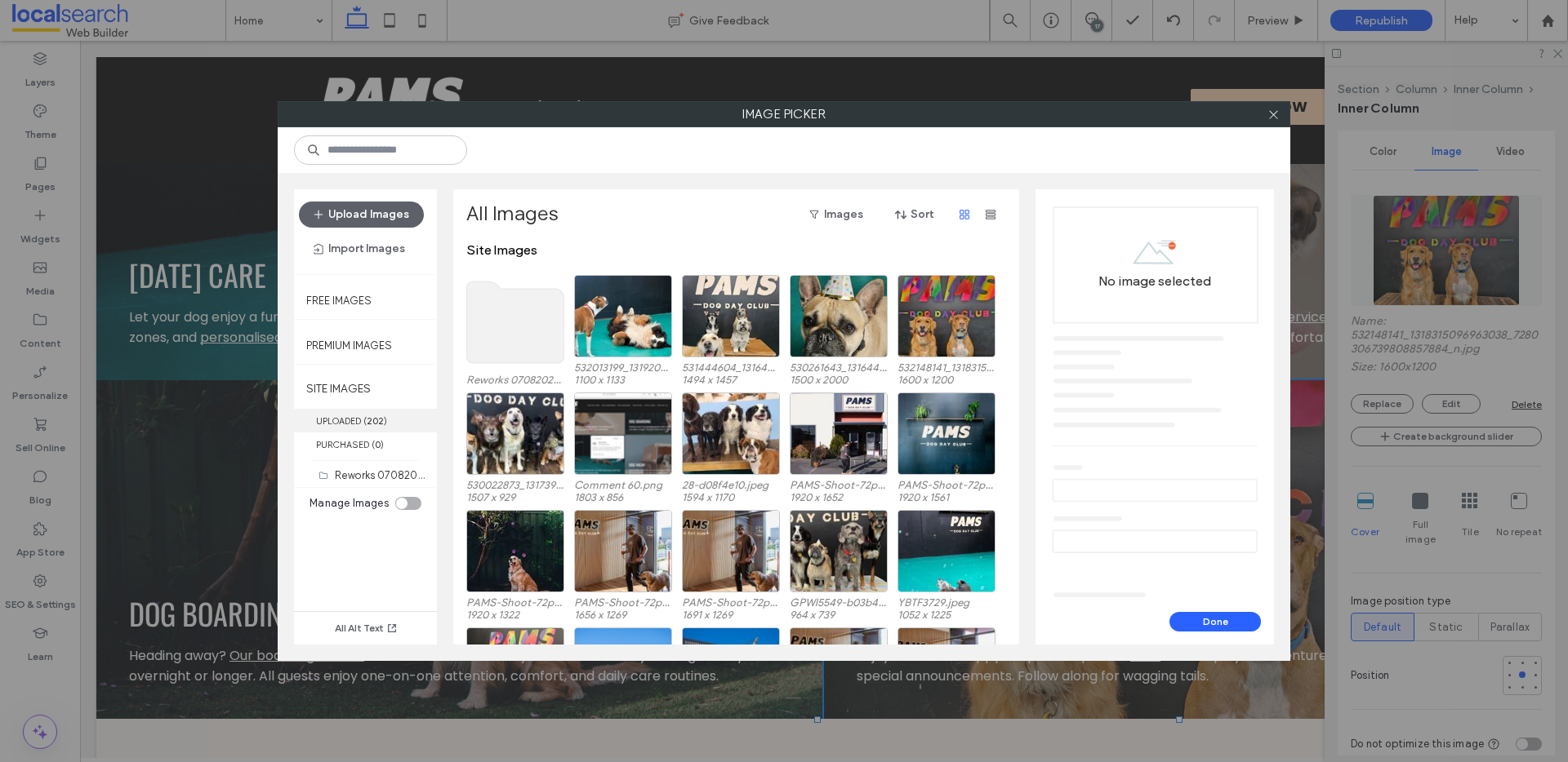
click at [332, 410] on label "UPLOADED ( 202 )" at bounding box center [365, 421] width 143 height 24
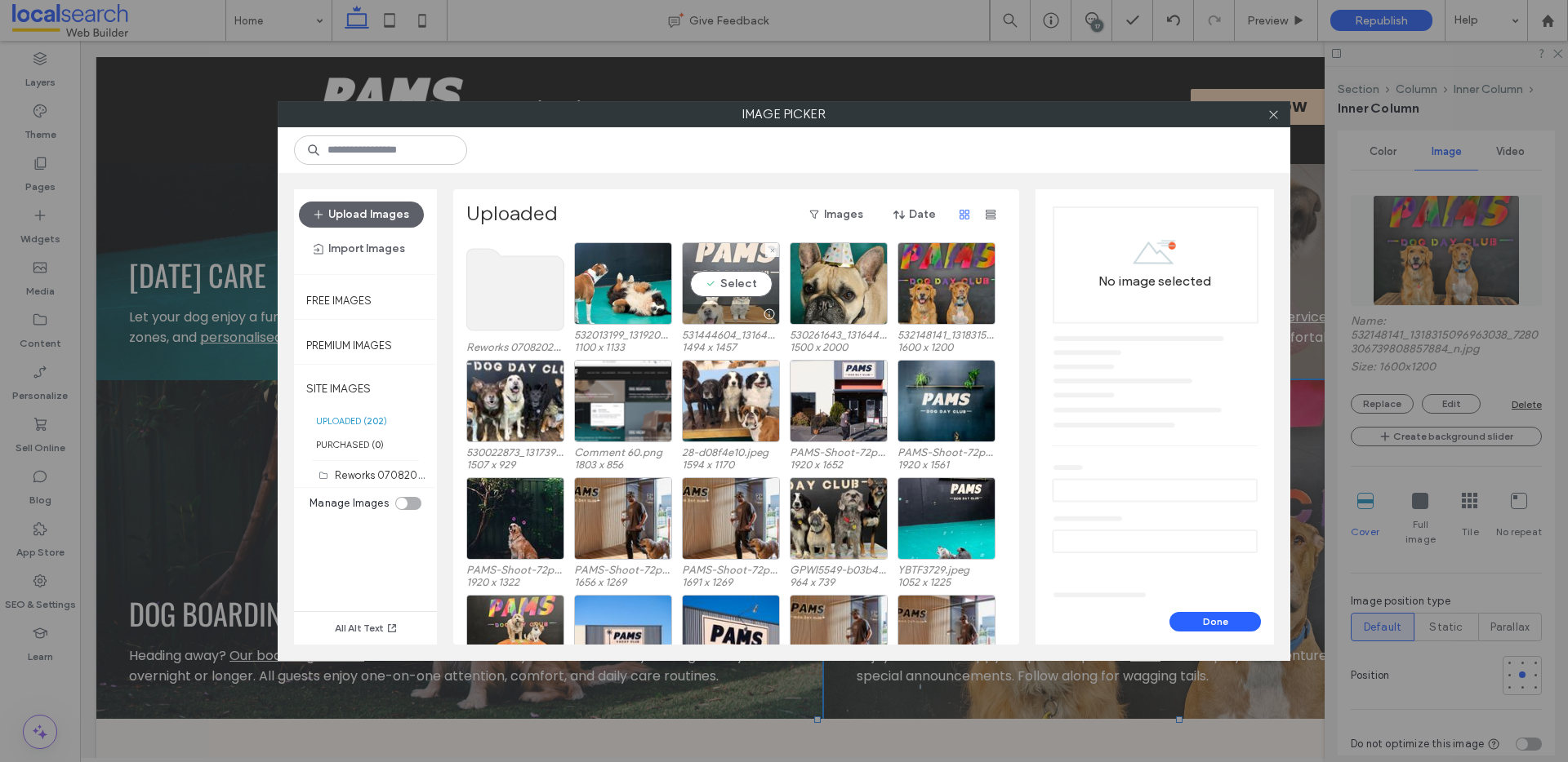
click at [737, 288] on div "Select" at bounding box center [730, 284] width 98 height 82
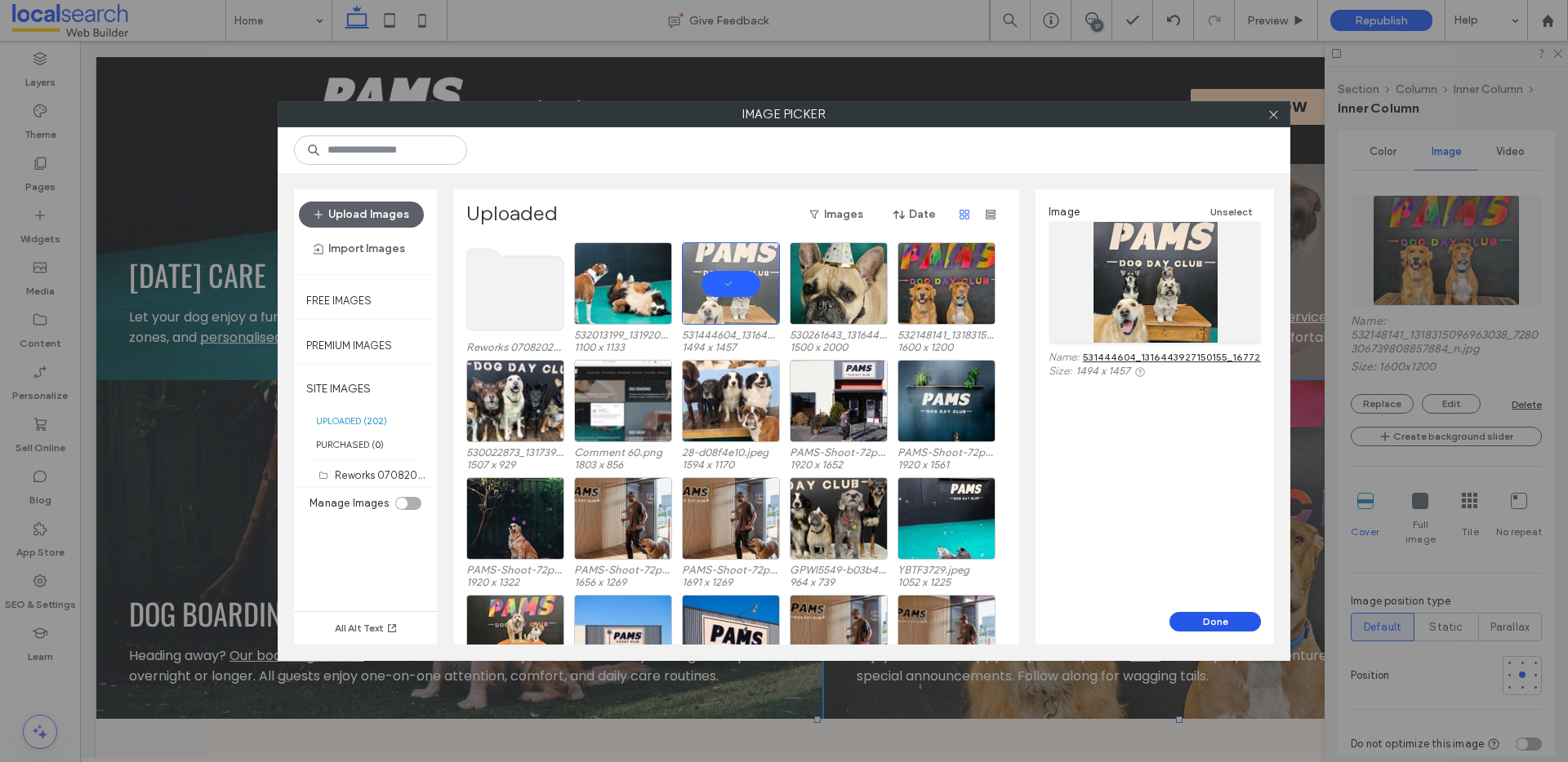
drag, startPoint x: 1222, startPoint y: 616, endPoint x: 1160, endPoint y: 587, distance: 68.4
click at [1222, 616] on button "Done" at bounding box center [1216, 621] width 92 height 19
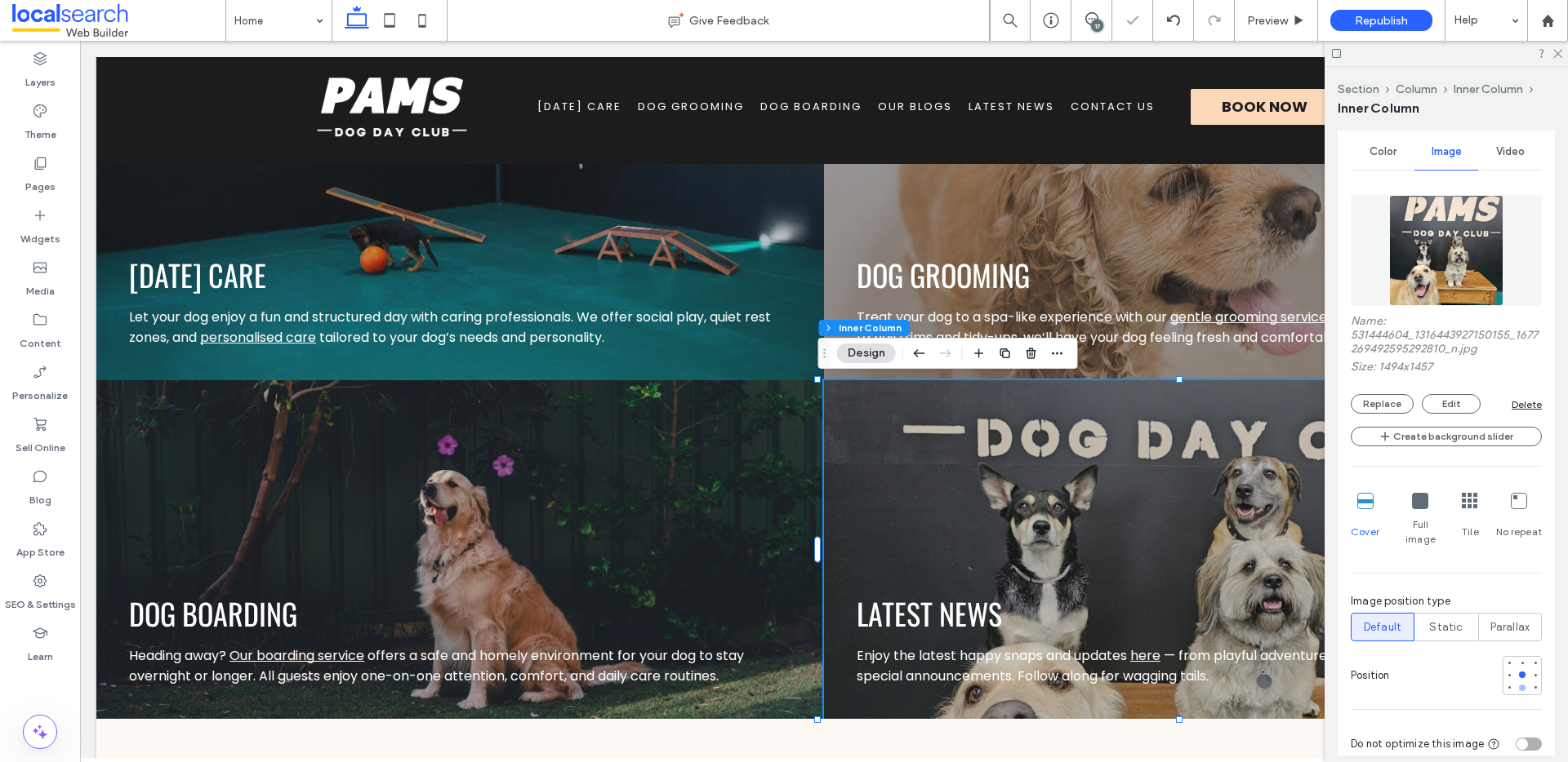
click at [1517, 682] on div at bounding box center [1522, 688] width 11 height 11
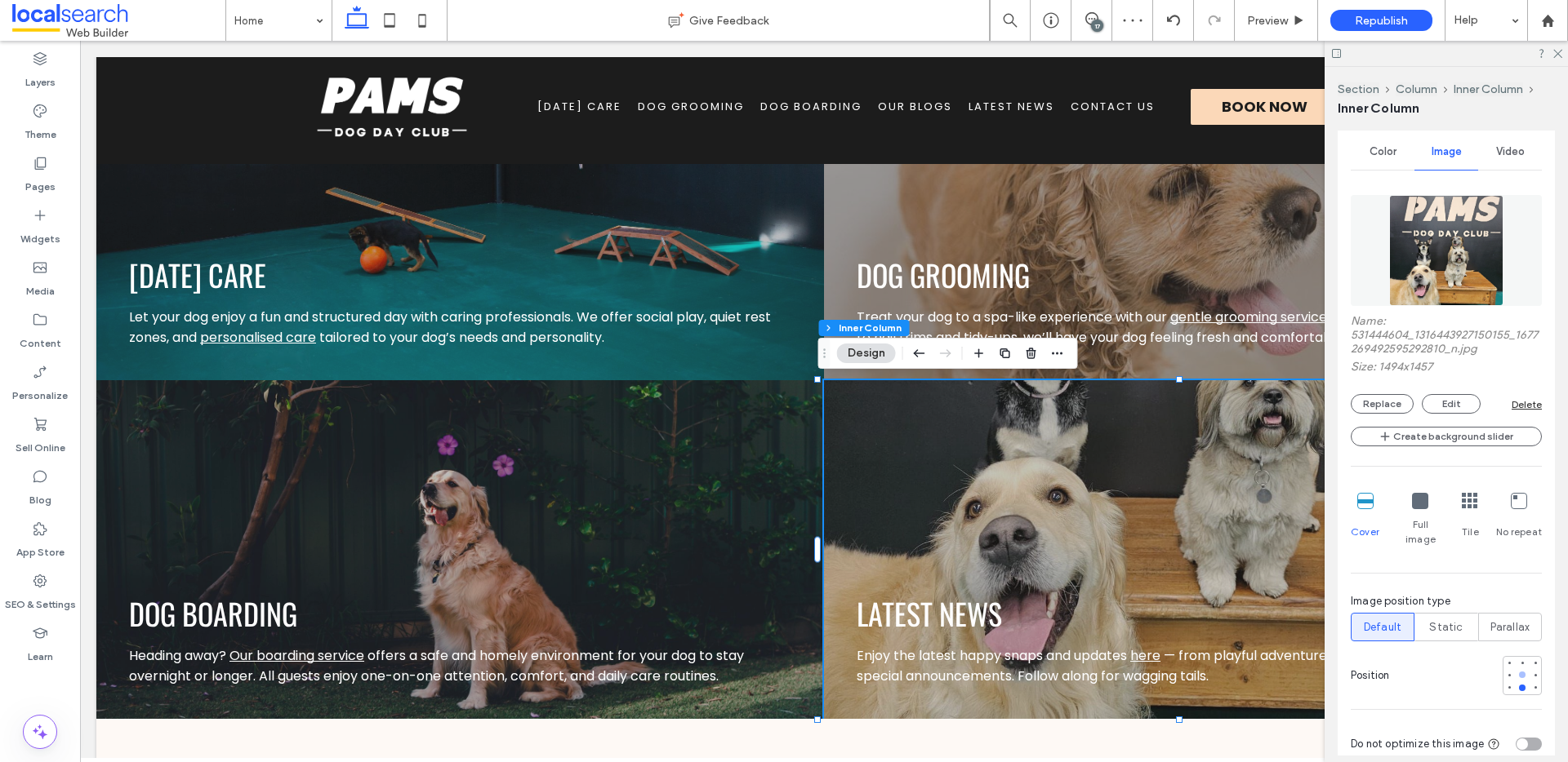
click at [1519, 671] on div at bounding box center [1522, 674] width 6 height 6
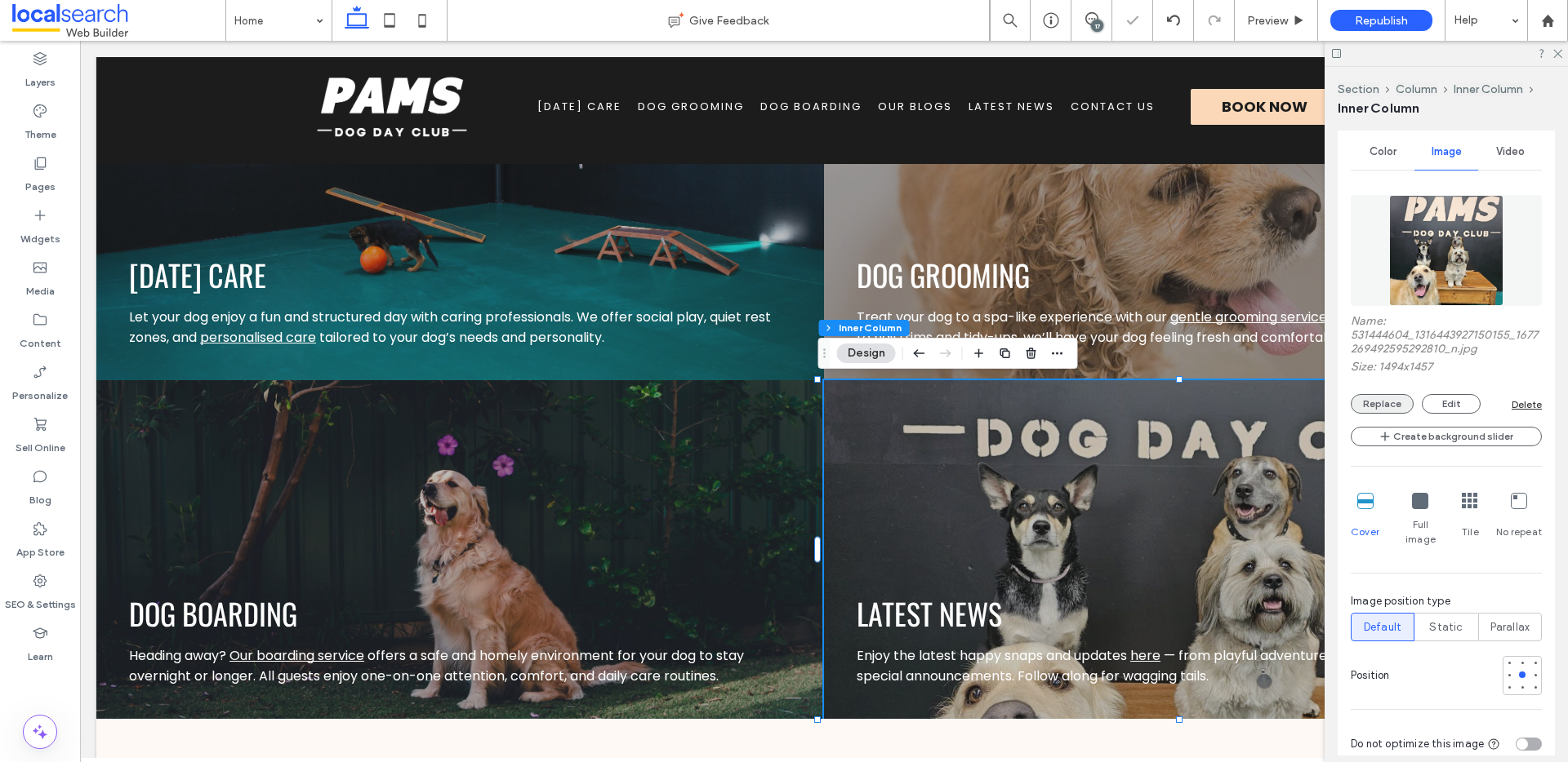
click at [1384, 398] on button "Replace" at bounding box center [1382, 403] width 63 height 19
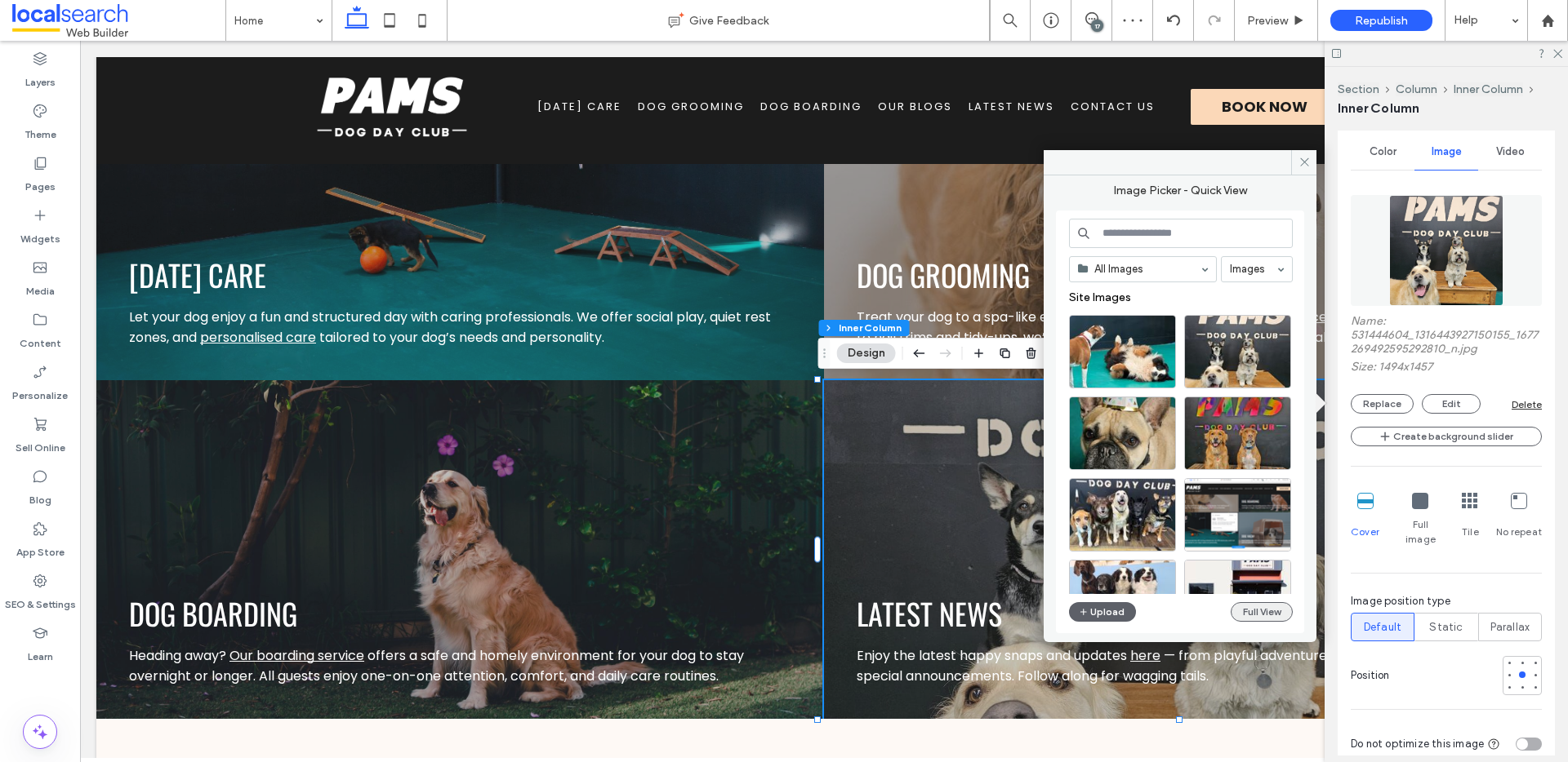
click at [1257, 620] on button "Full View" at bounding box center [1262, 612] width 62 height 19
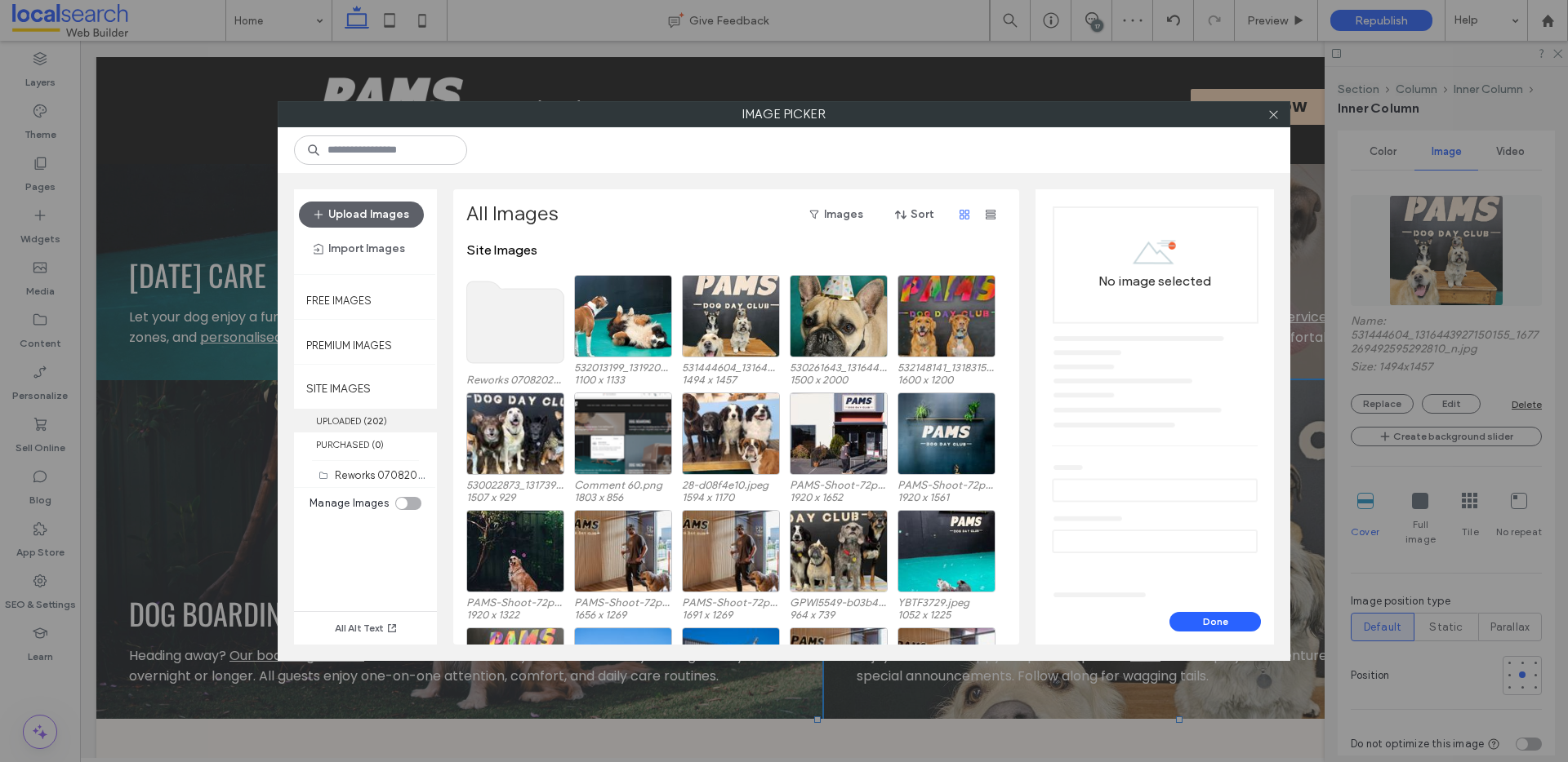
click at [367, 410] on label "UPLOADED ( 202 )" at bounding box center [365, 421] width 143 height 24
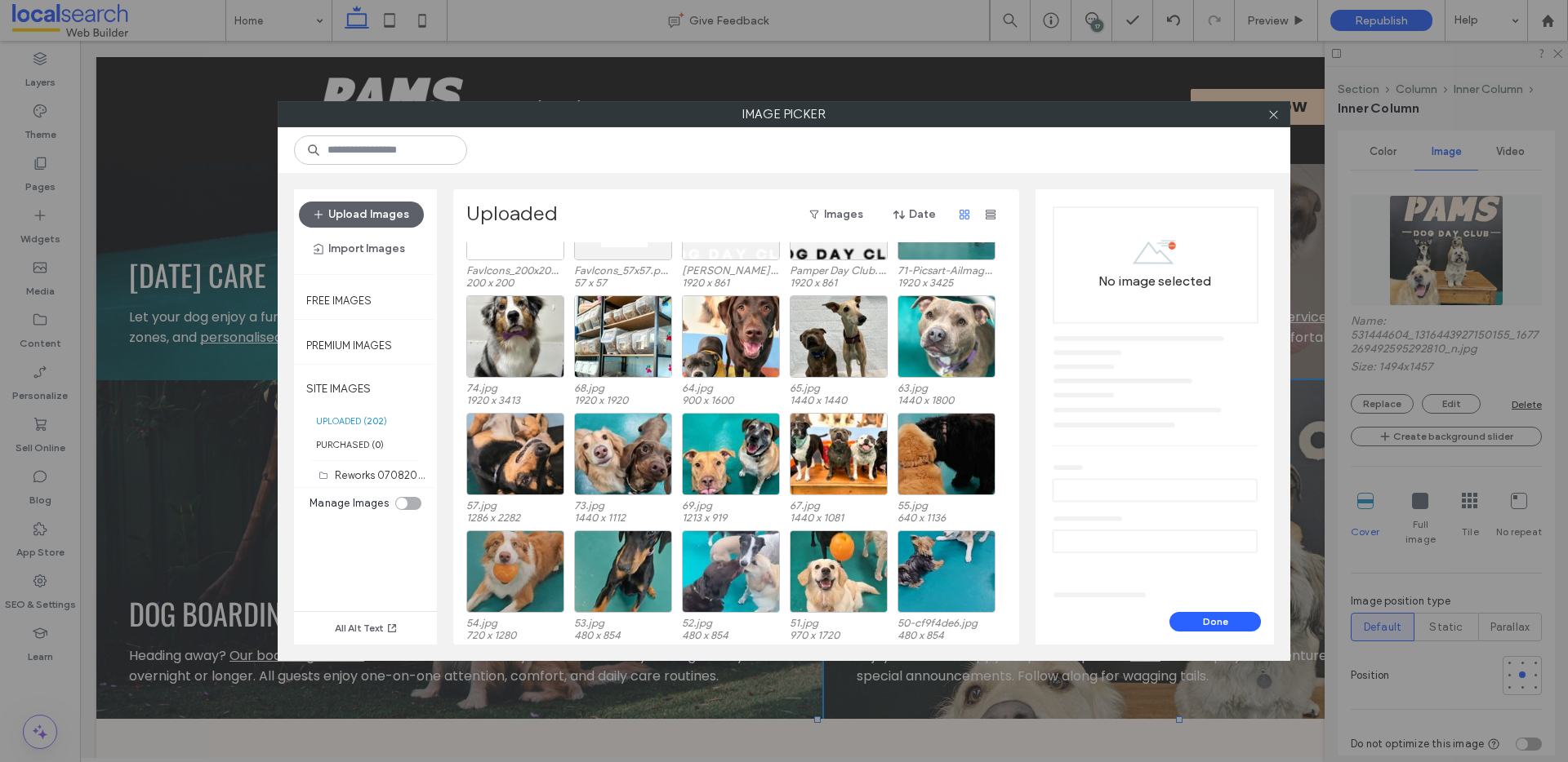
scroll to position [2419, 0]
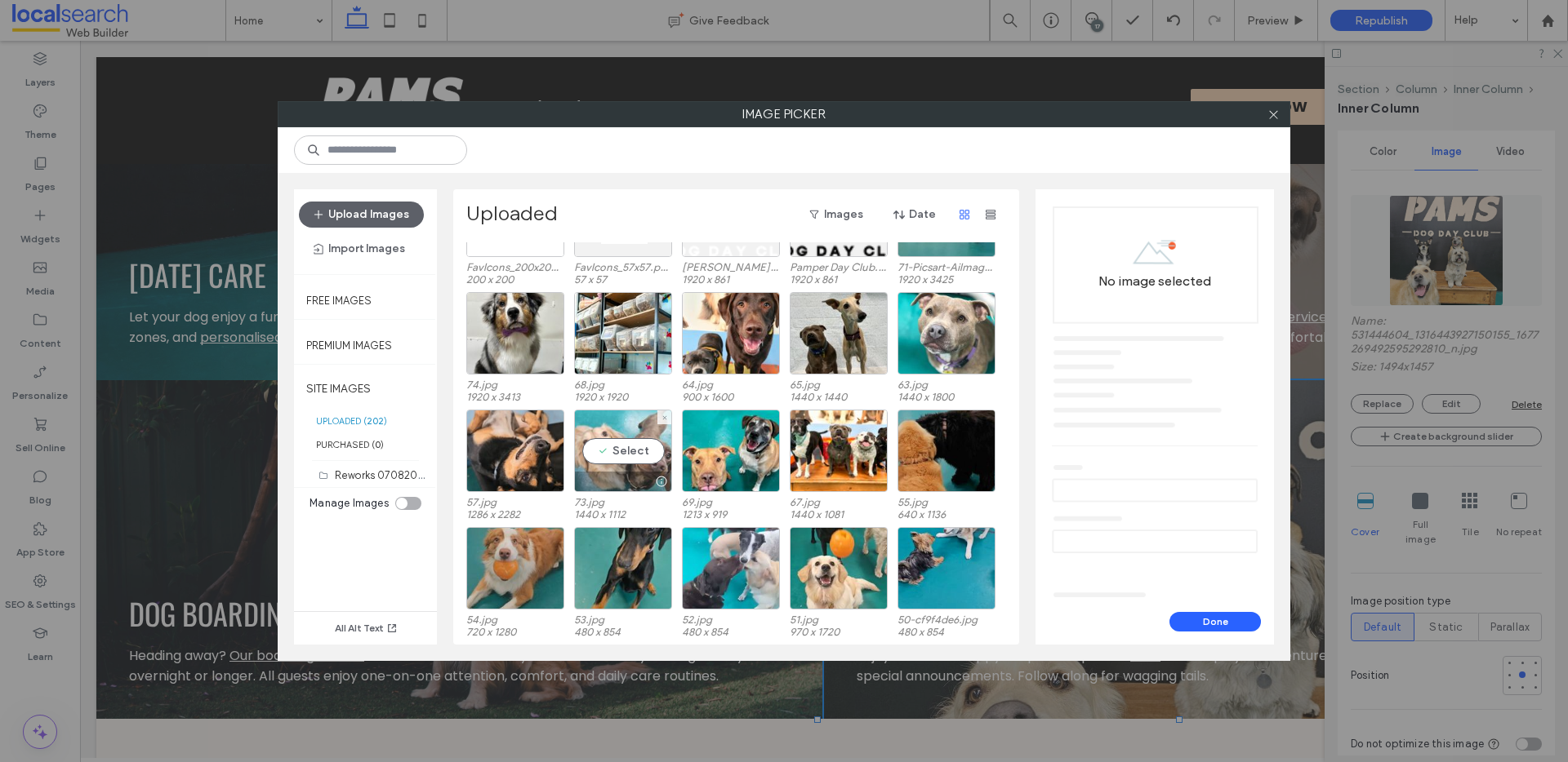
click at [619, 451] on div "Select" at bounding box center [622, 451] width 98 height 82
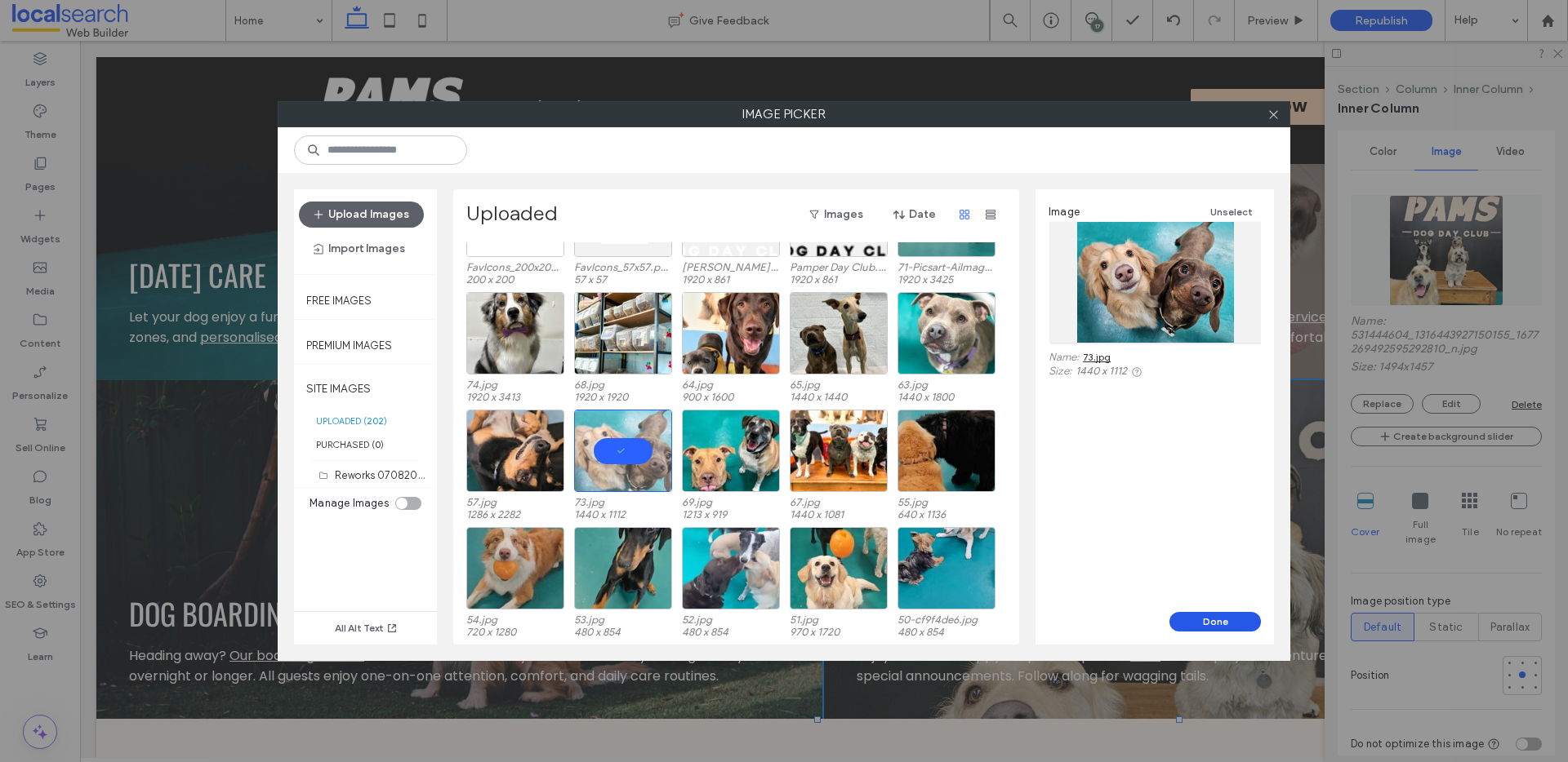
click at [1243, 623] on button "Done" at bounding box center [1216, 621] width 92 height 19
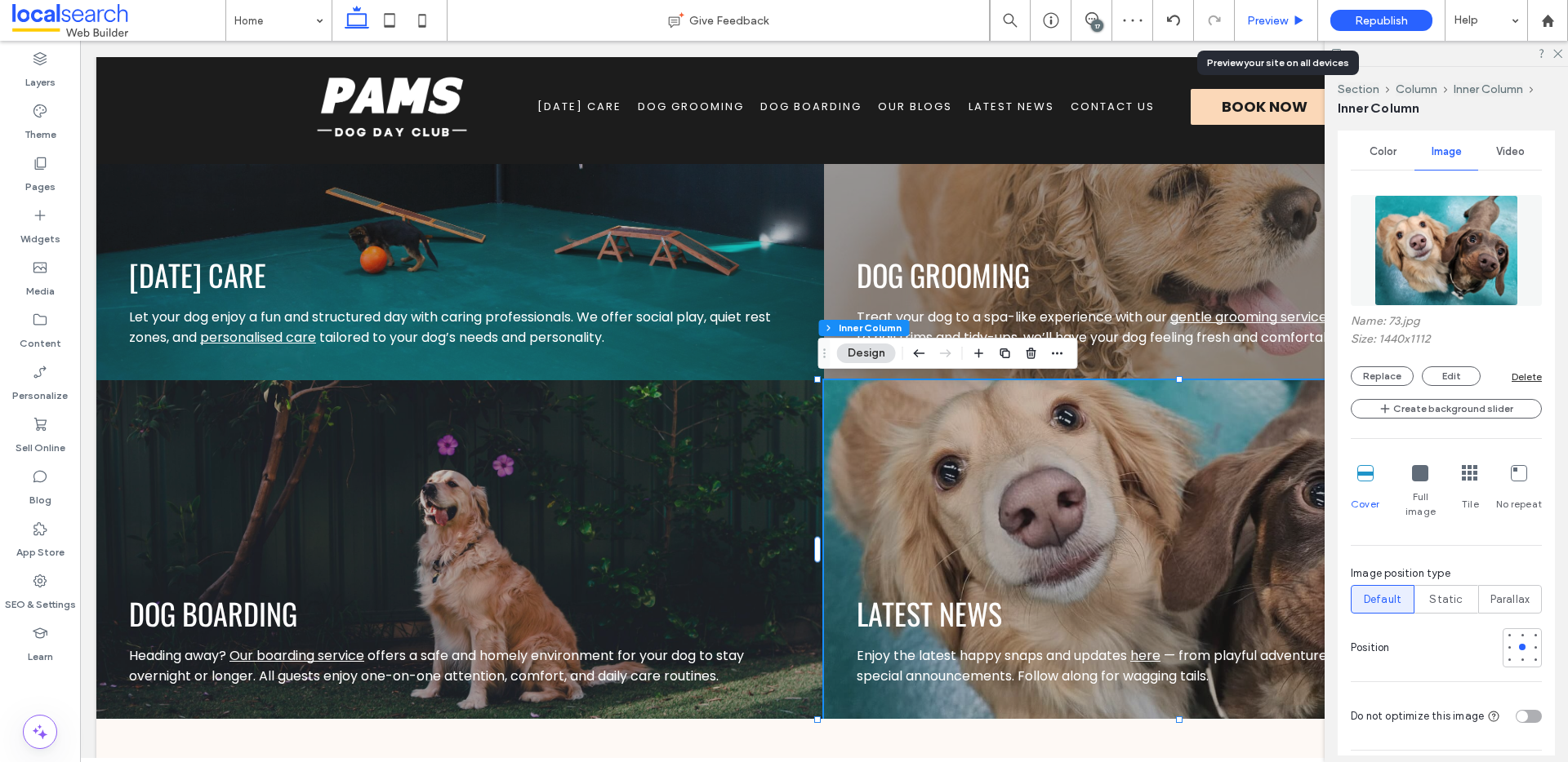
click at [1304, 22] on icon at bounding box center [1298, 20] width 12 height 12
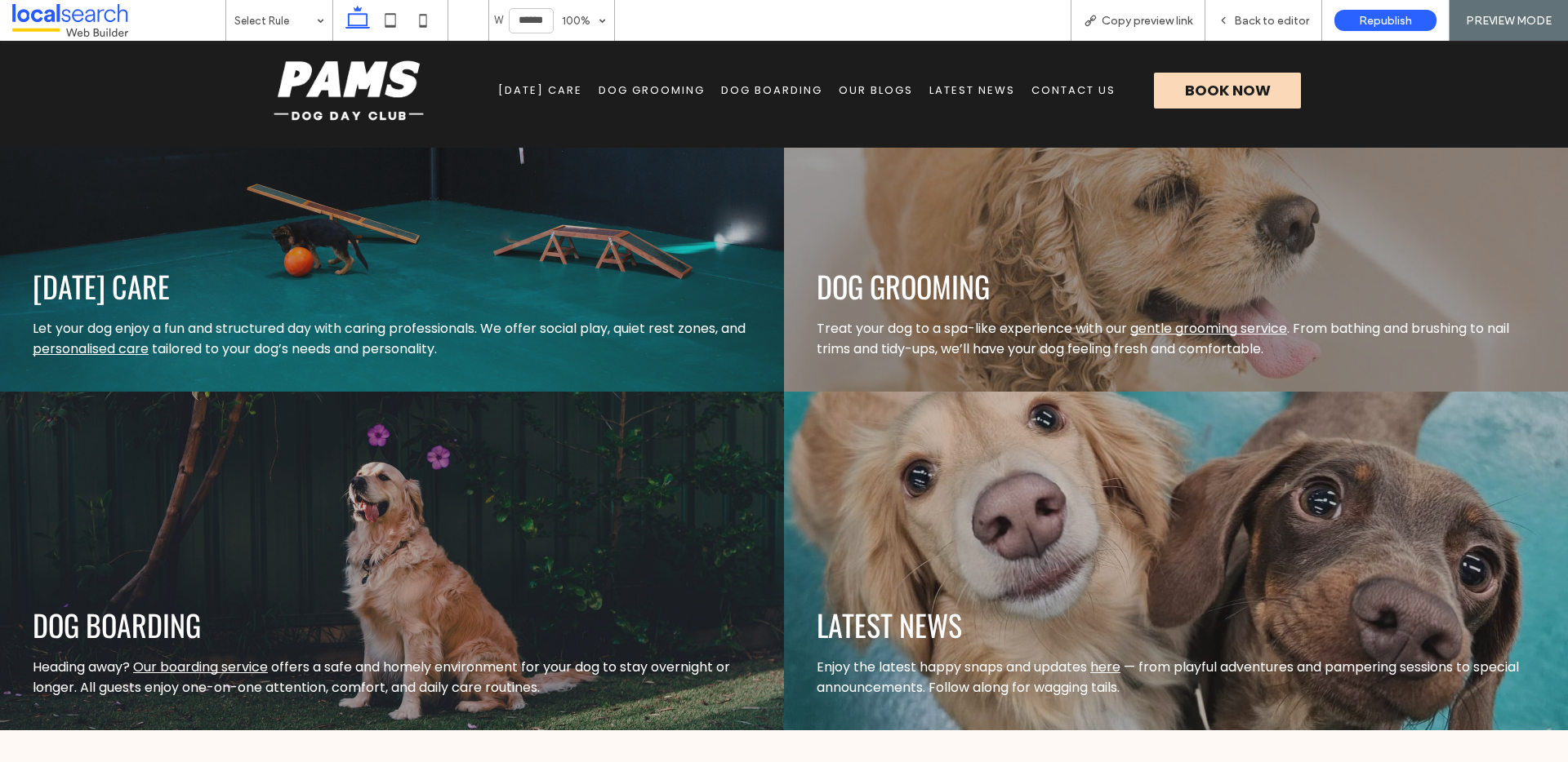
scroll to position [1988, 0]
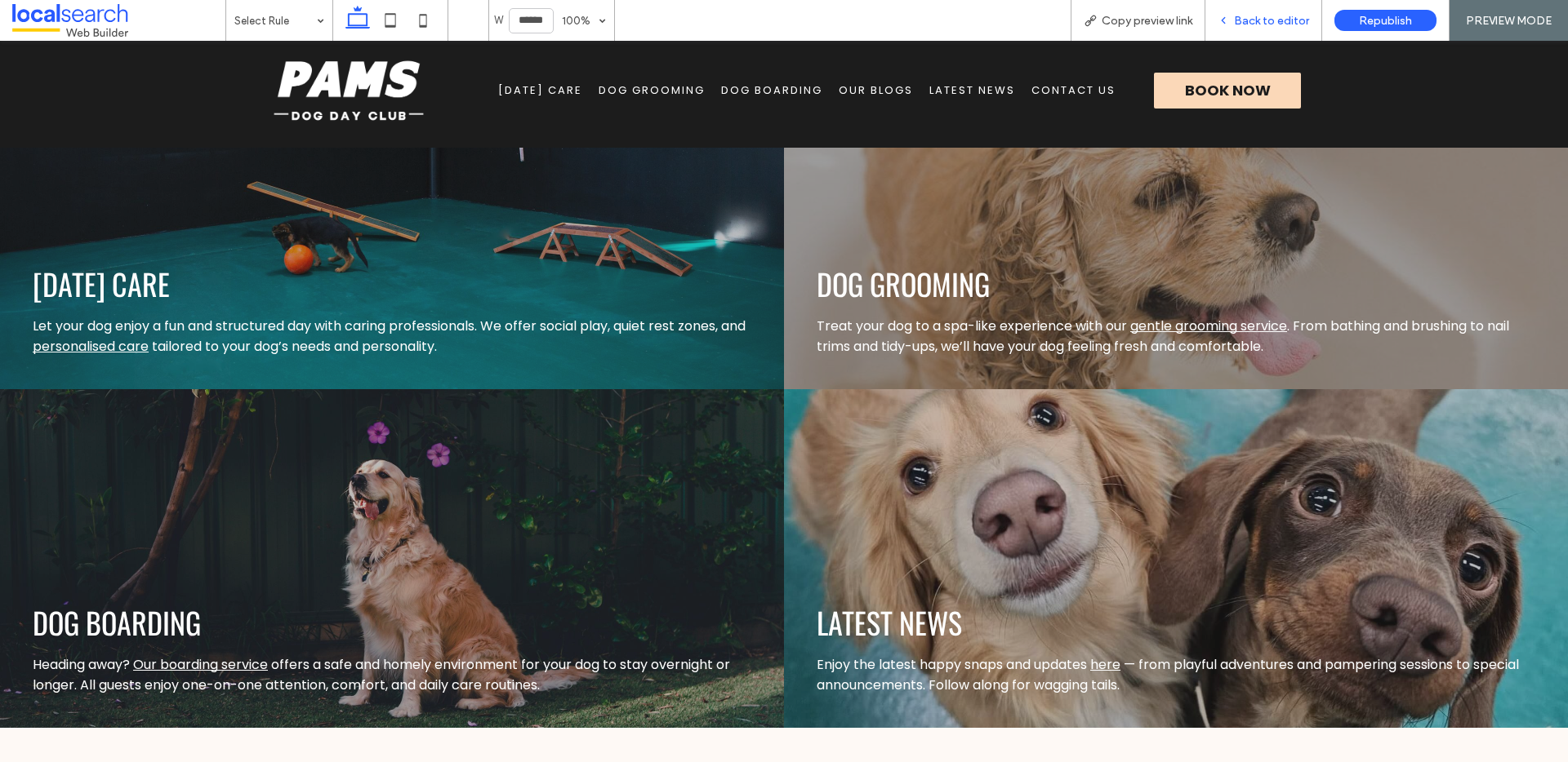
click at [1285, 11] on div "Back to editor" at bounding box center [1264, 20] width 117 height 41
click at [1240, 22] on span "Back to editor" at bounding box center [1271, 20] width 75 height 14
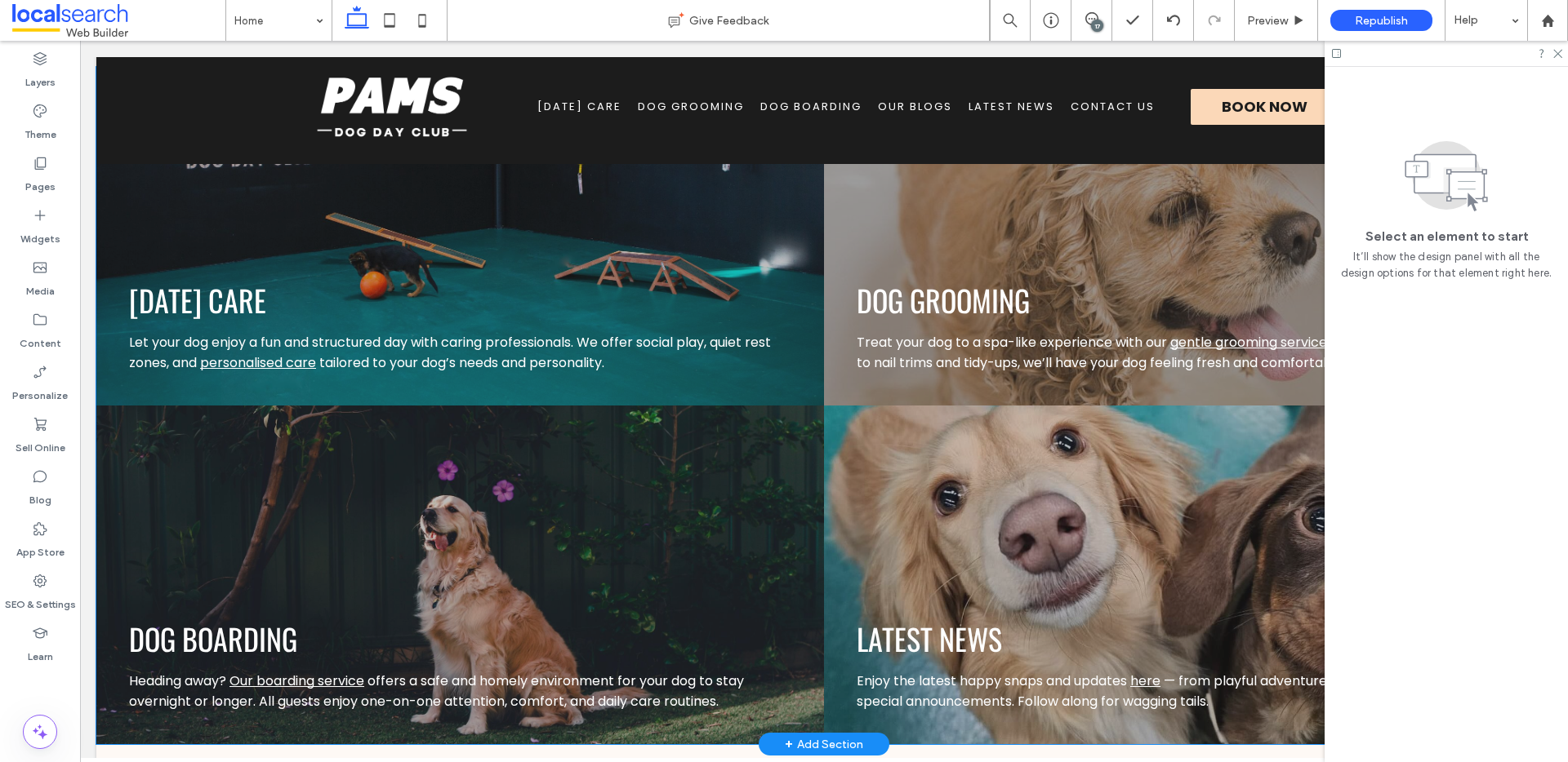
click at [886, 488] on div "LATEST NEWS Enjoy the latest happy snaps and updates here — from playful advent…" at bounding box center [1187, 574] width 728 height 338
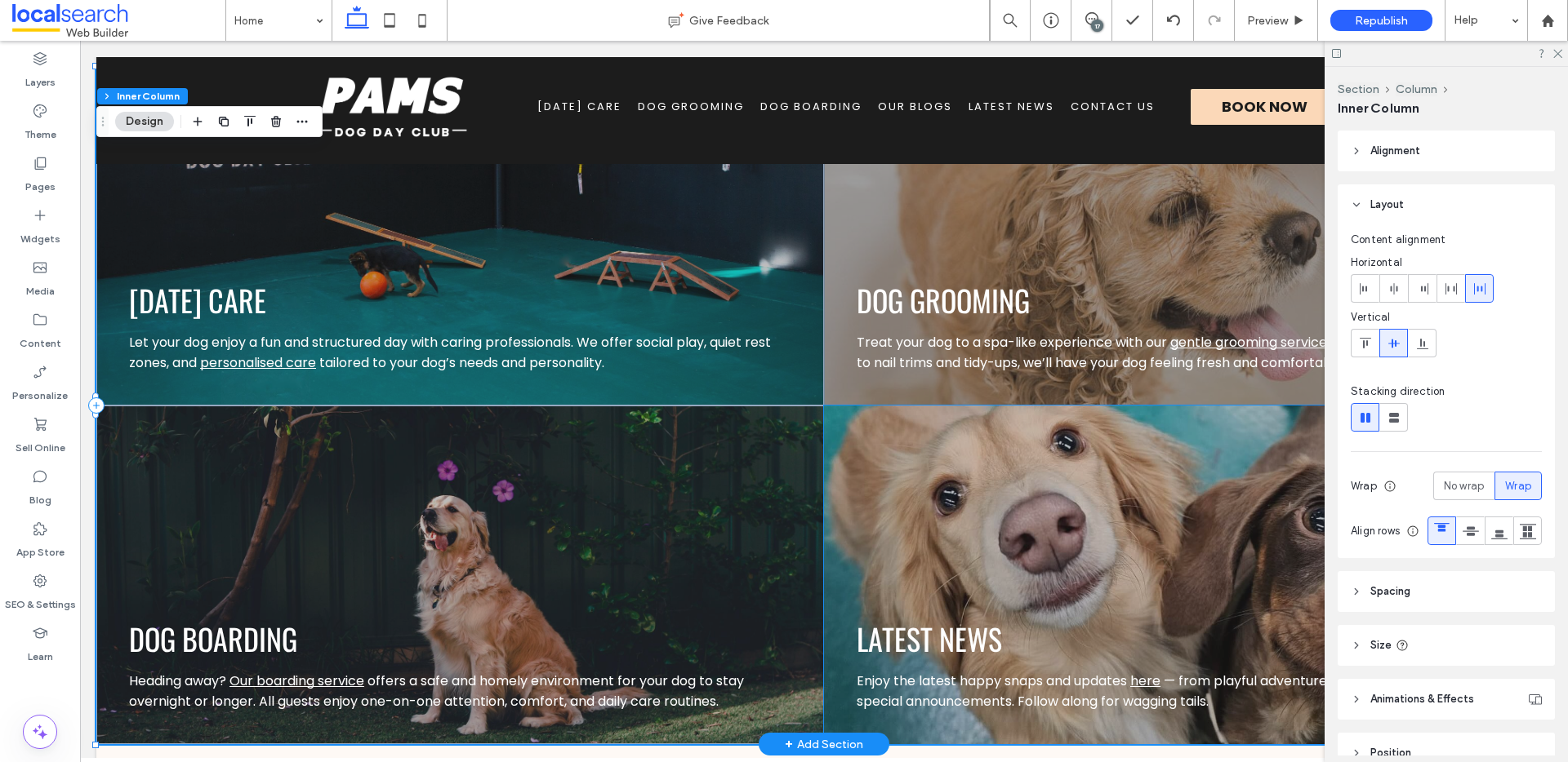
click at [1092, 522] on div "LATEST NEWS Enjoy the latest happy snaps and updates here — from playful advent…" at bounding box center [1187, 574] width 728 height 338
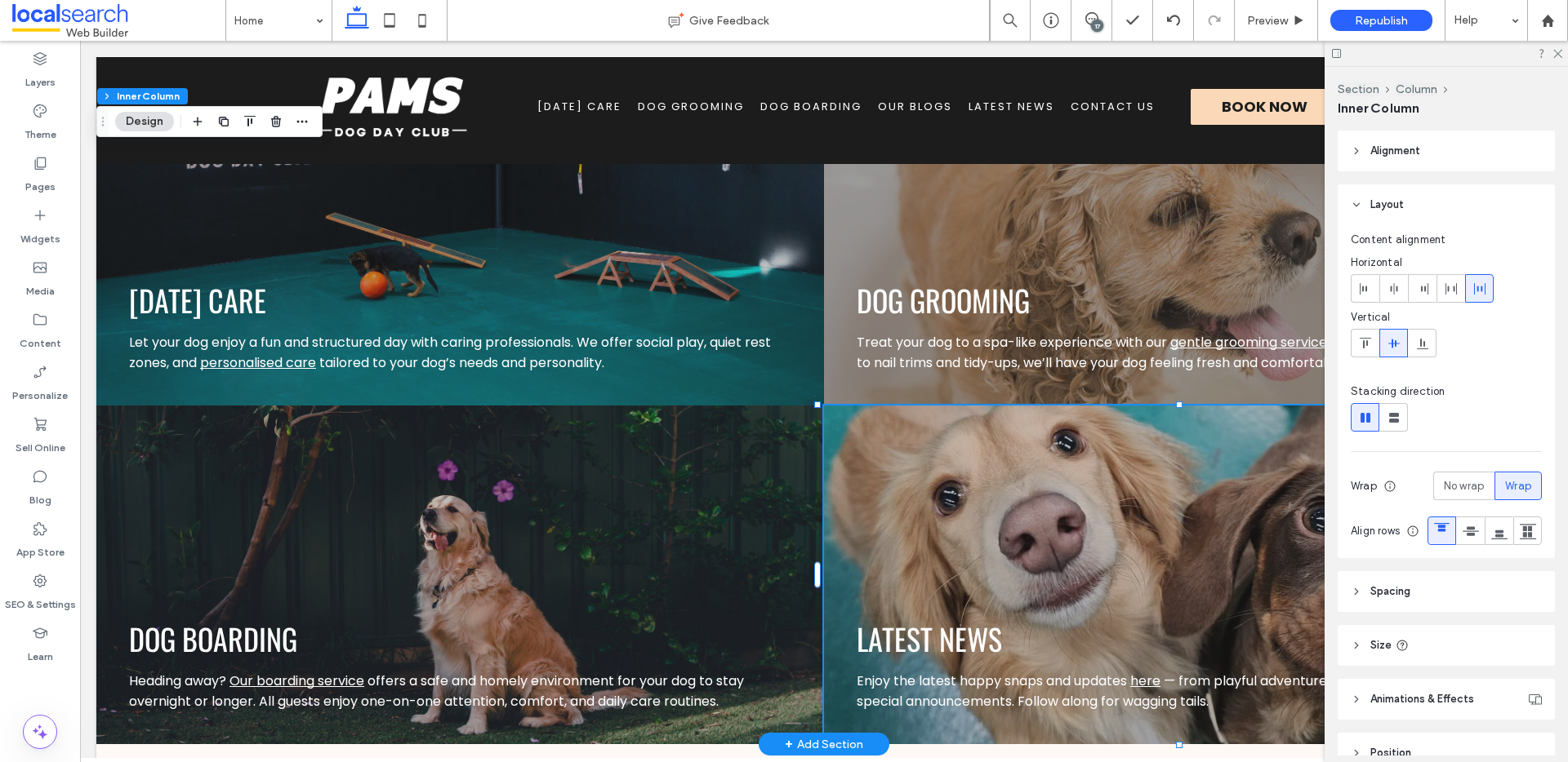
click at [1092, 522] on div "LATEST NEWS Enjoy the latest happy snaps and updates here — from playful advent…" at bounding box center [1187, 574] width 728 height 338
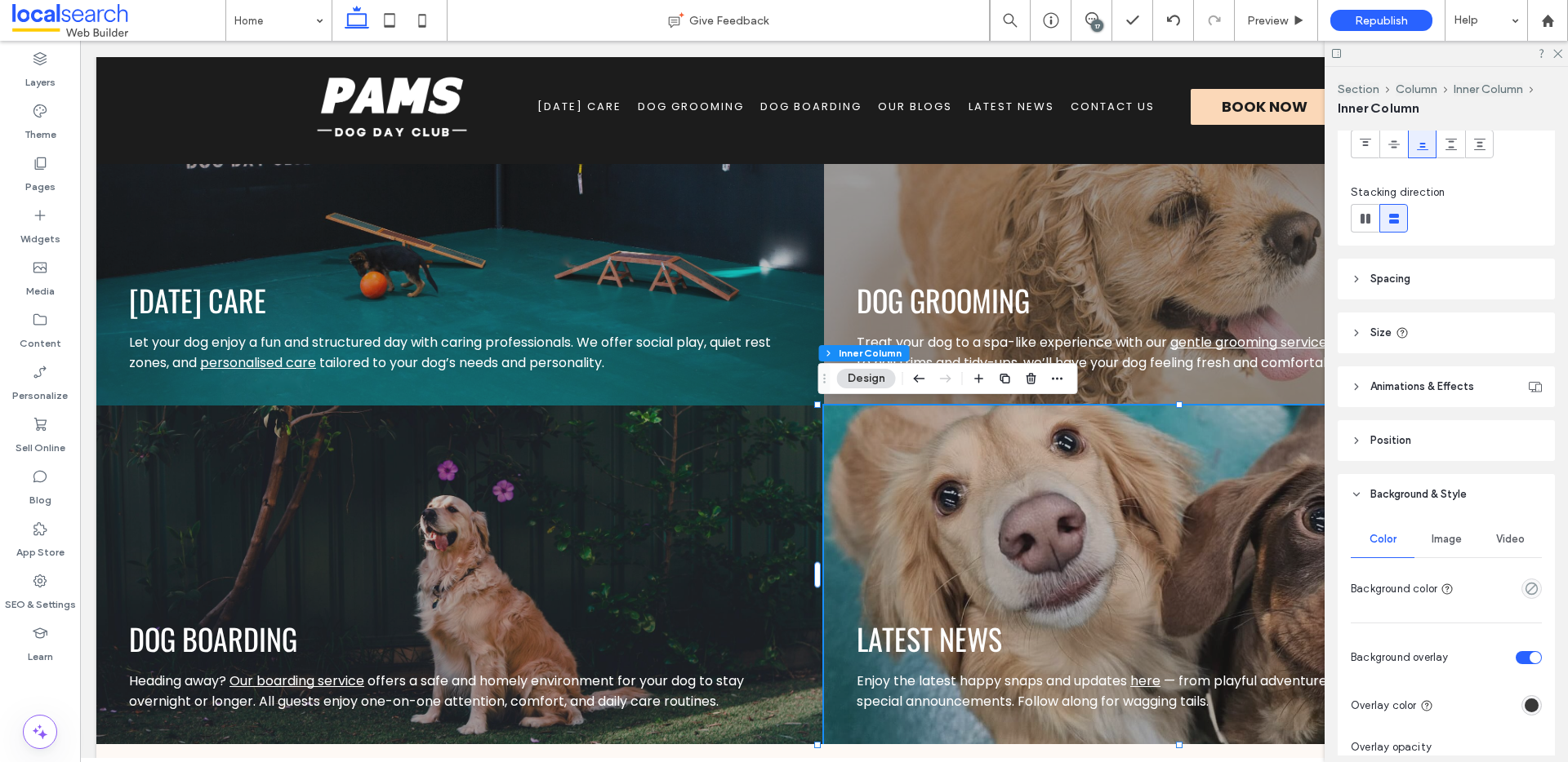
scroll to position [270, 0]
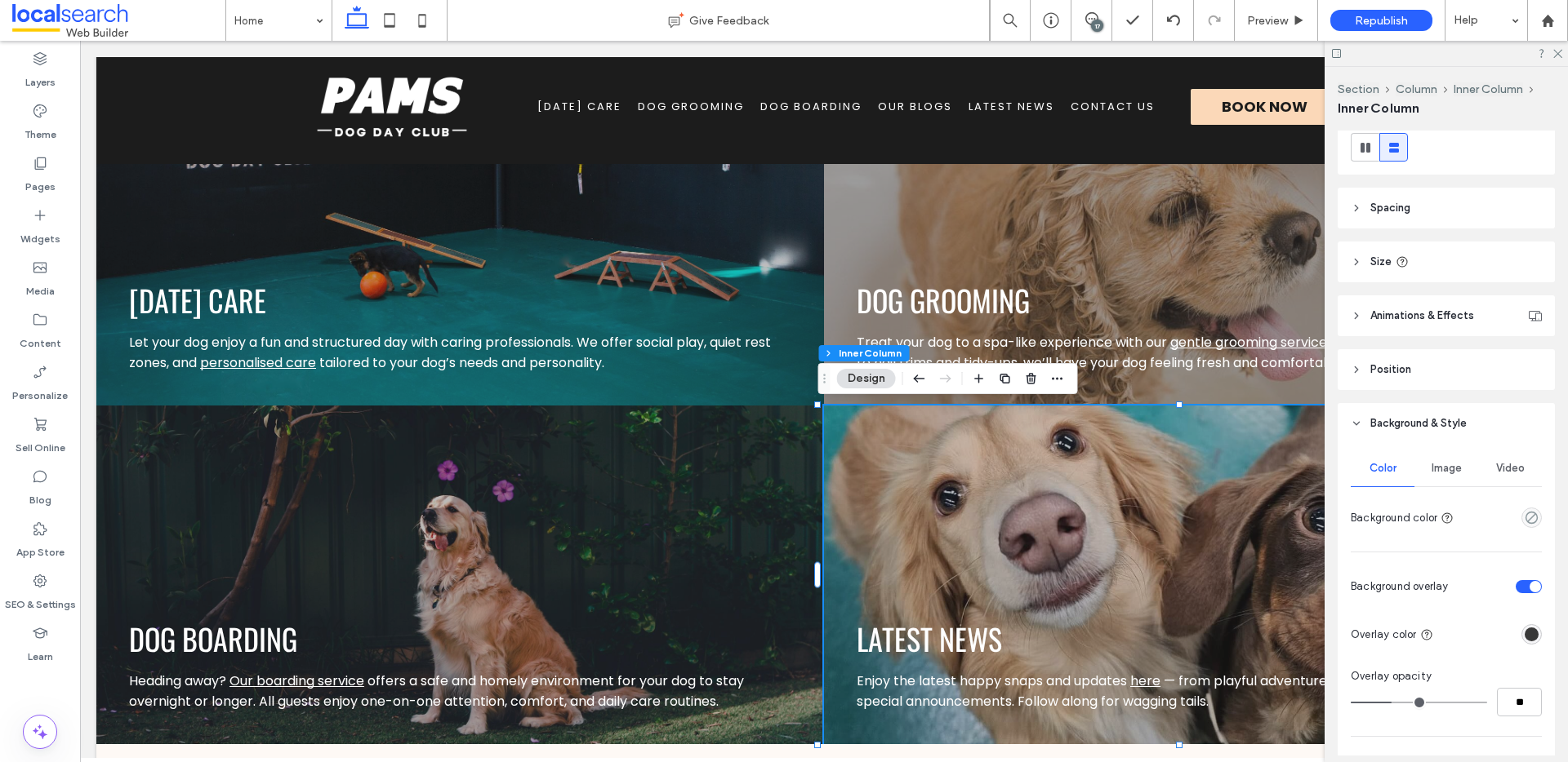
click at [1438, 475] on div "Image" at bounding box center [1446, 468] width 64 height 36
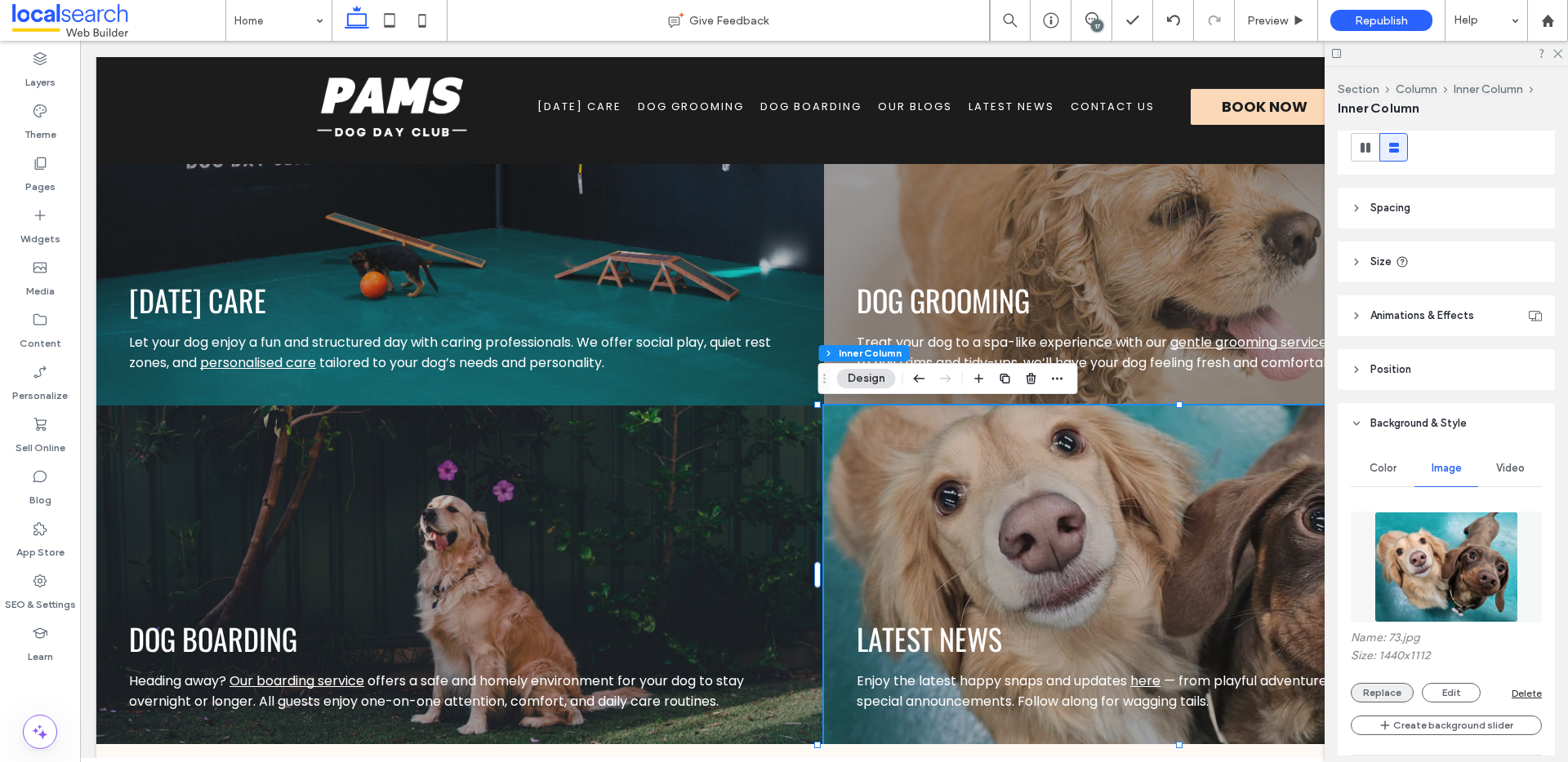
click at [1398, 693] on button "Replace" at bounding box center [1382, 692] width 63 height 19
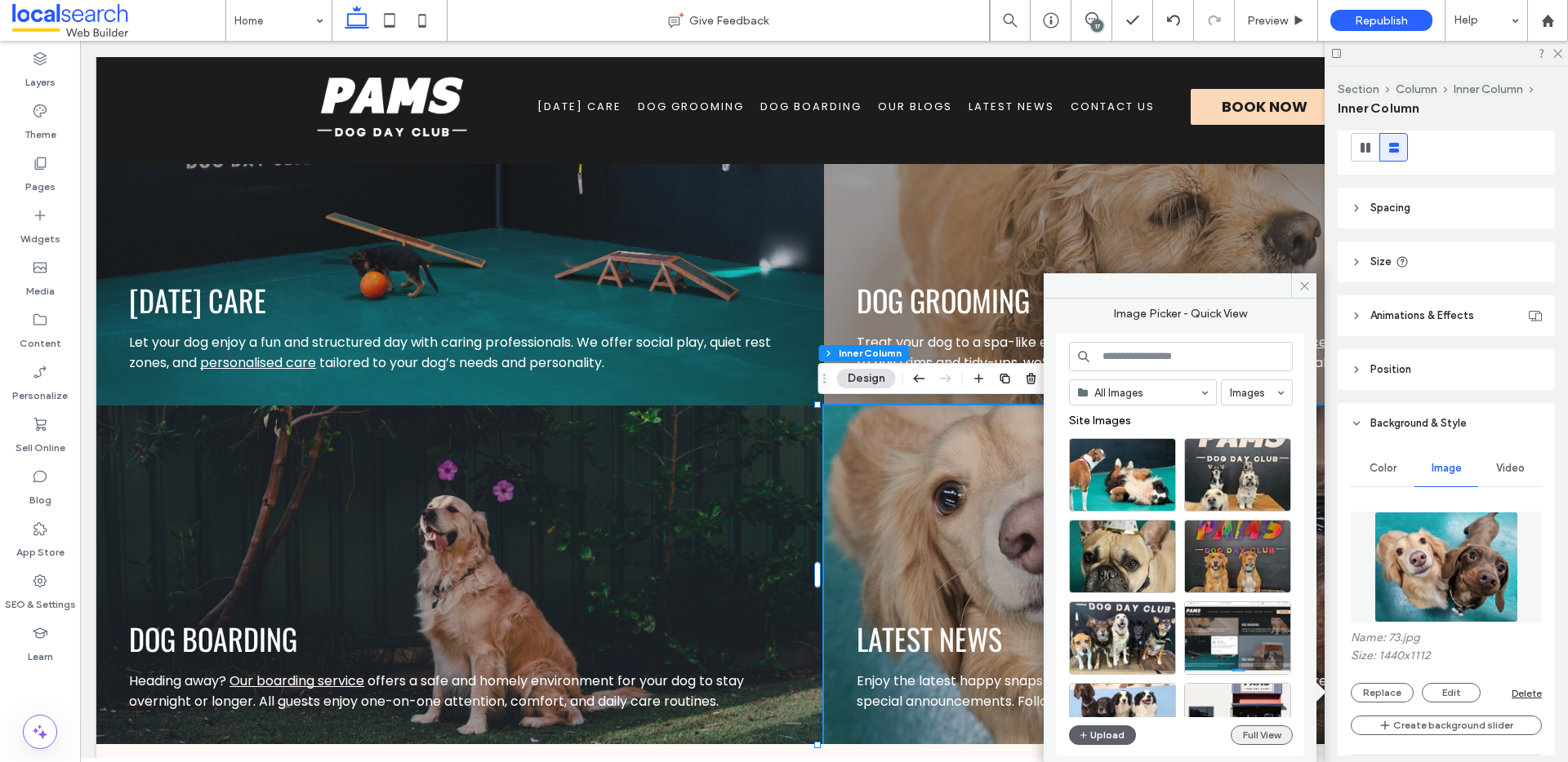
click at [1260, 731] on button "Full View" at bounding box center [1262, 735] width 62 height 19
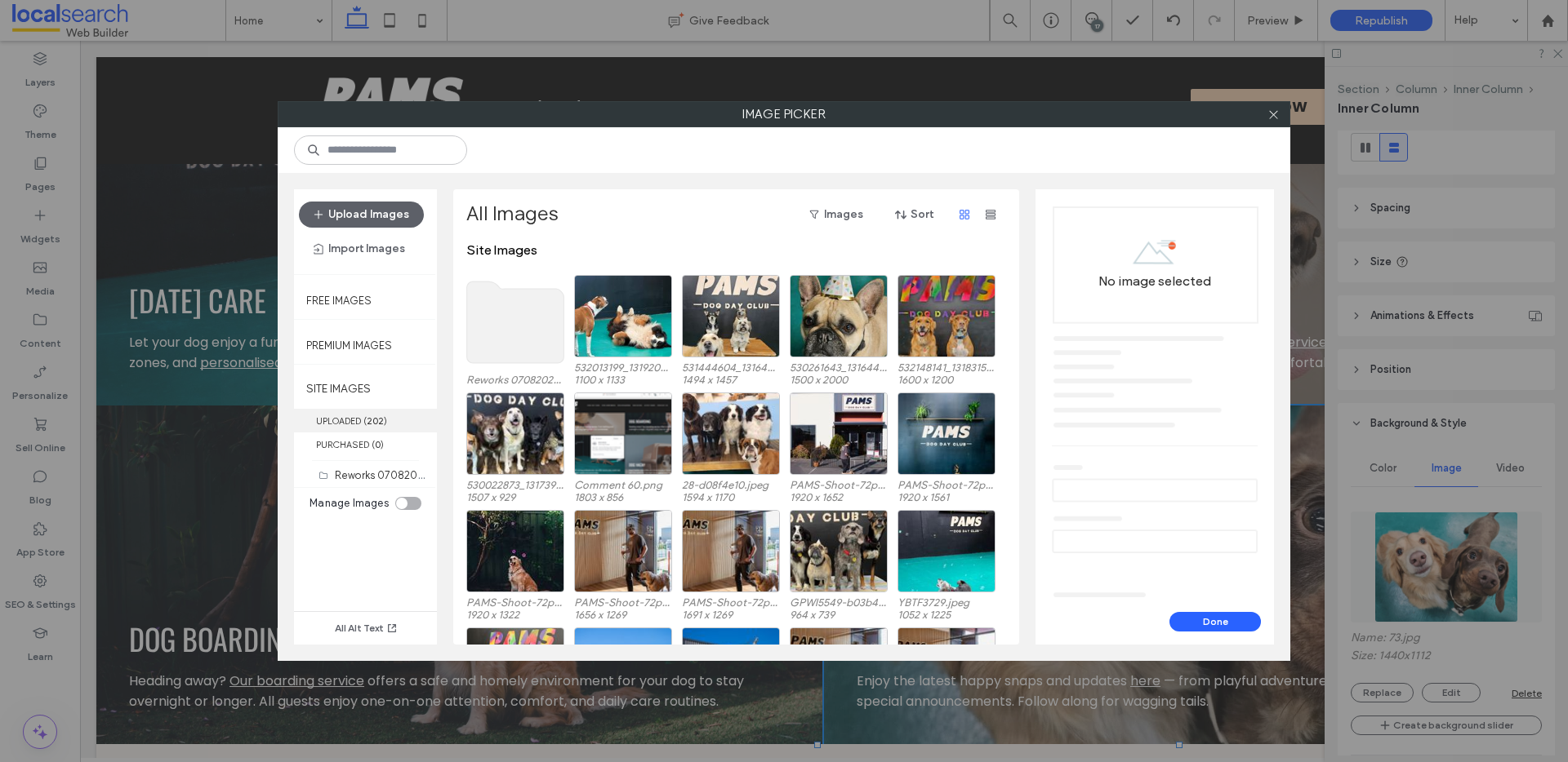
click at [384, 416] on span "( 202 )" at bounding box center [375, 421] width 24 height 11
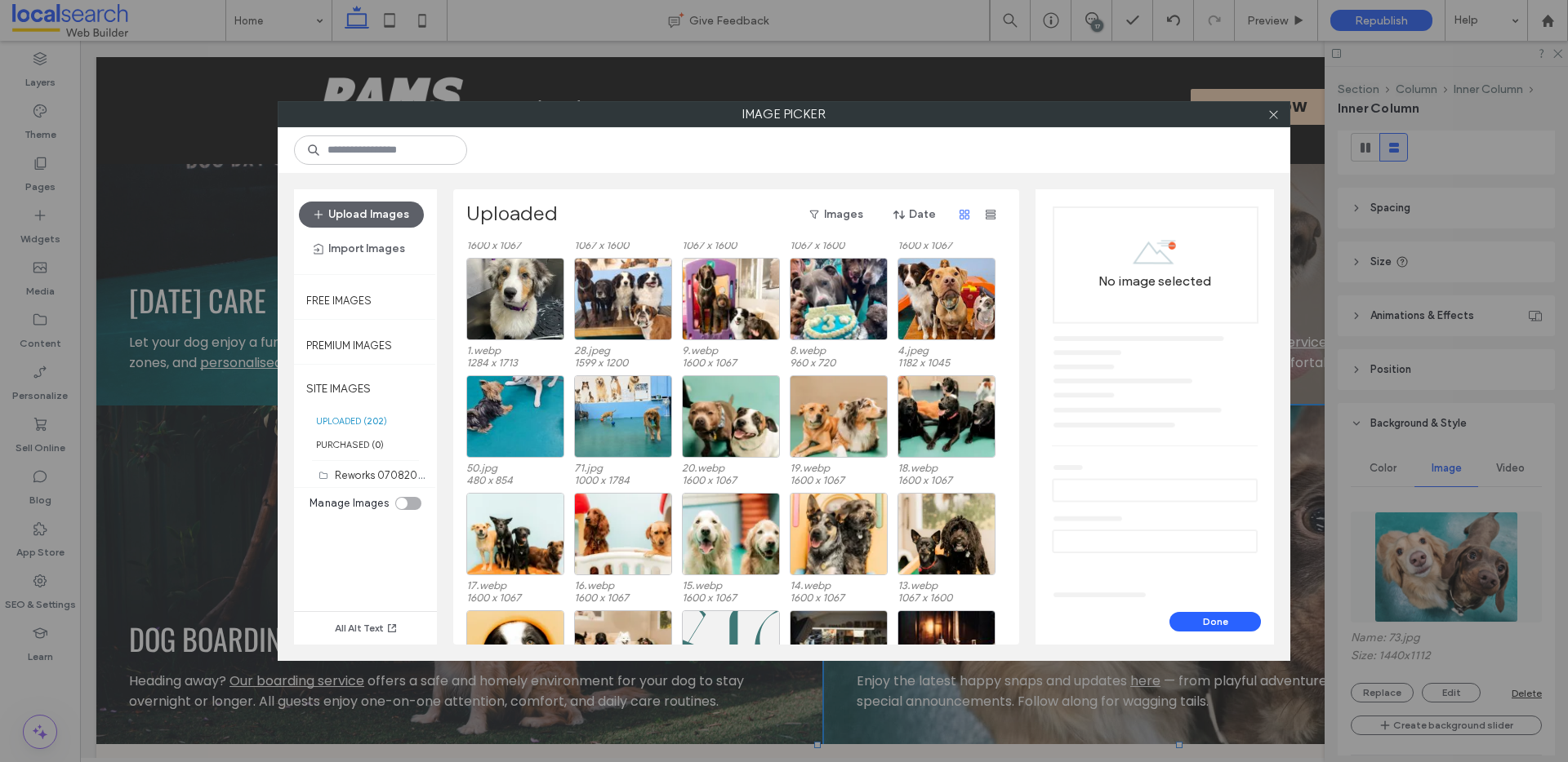
scroll to position [3509, 0]
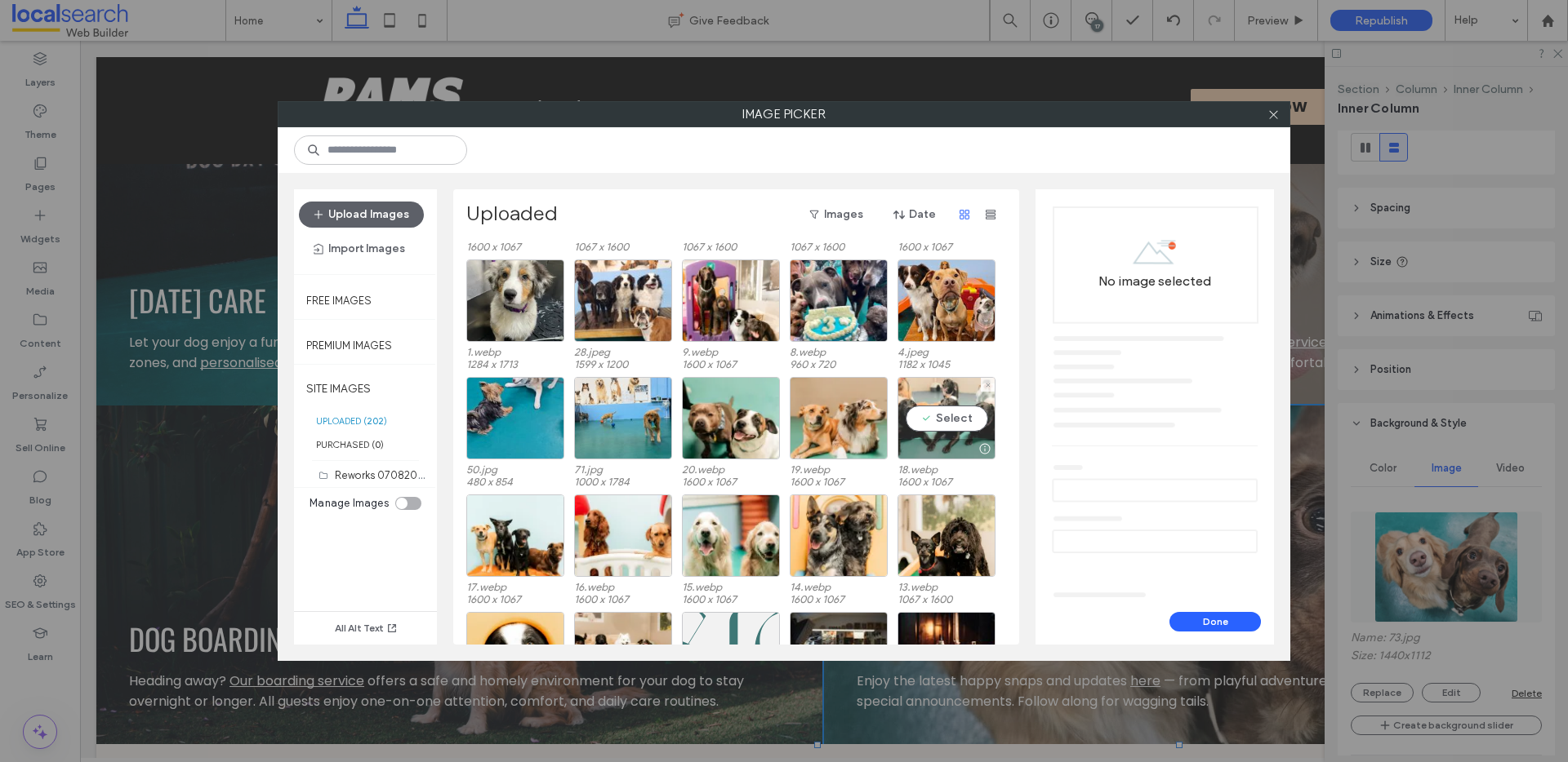
click at [949, 420] on div "Select" at bounding box center [946, 418] width 98 height 82
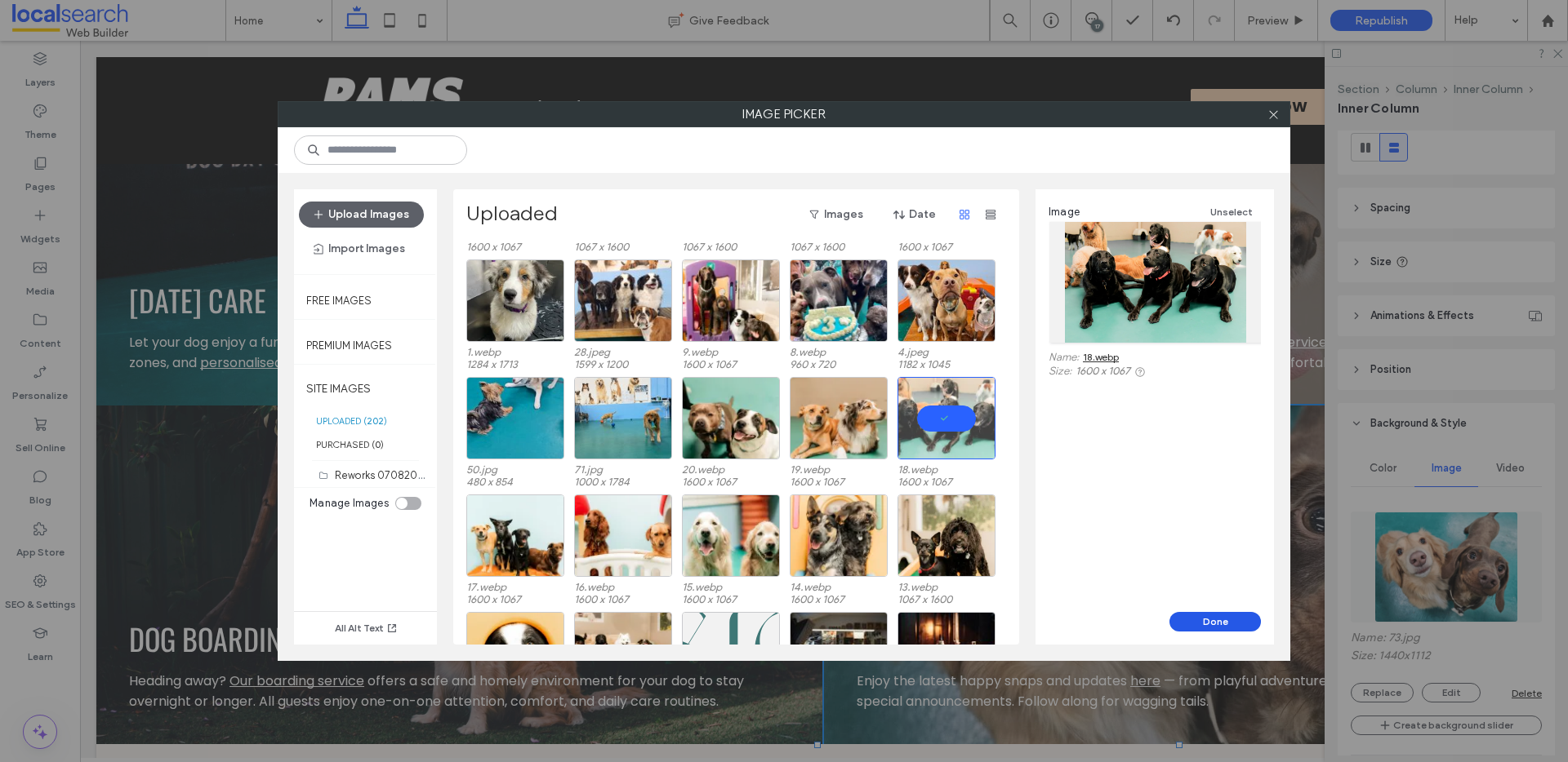
click at [1211, 619] on button "Done" at bounding box center [1216, 621] width 92 height 19
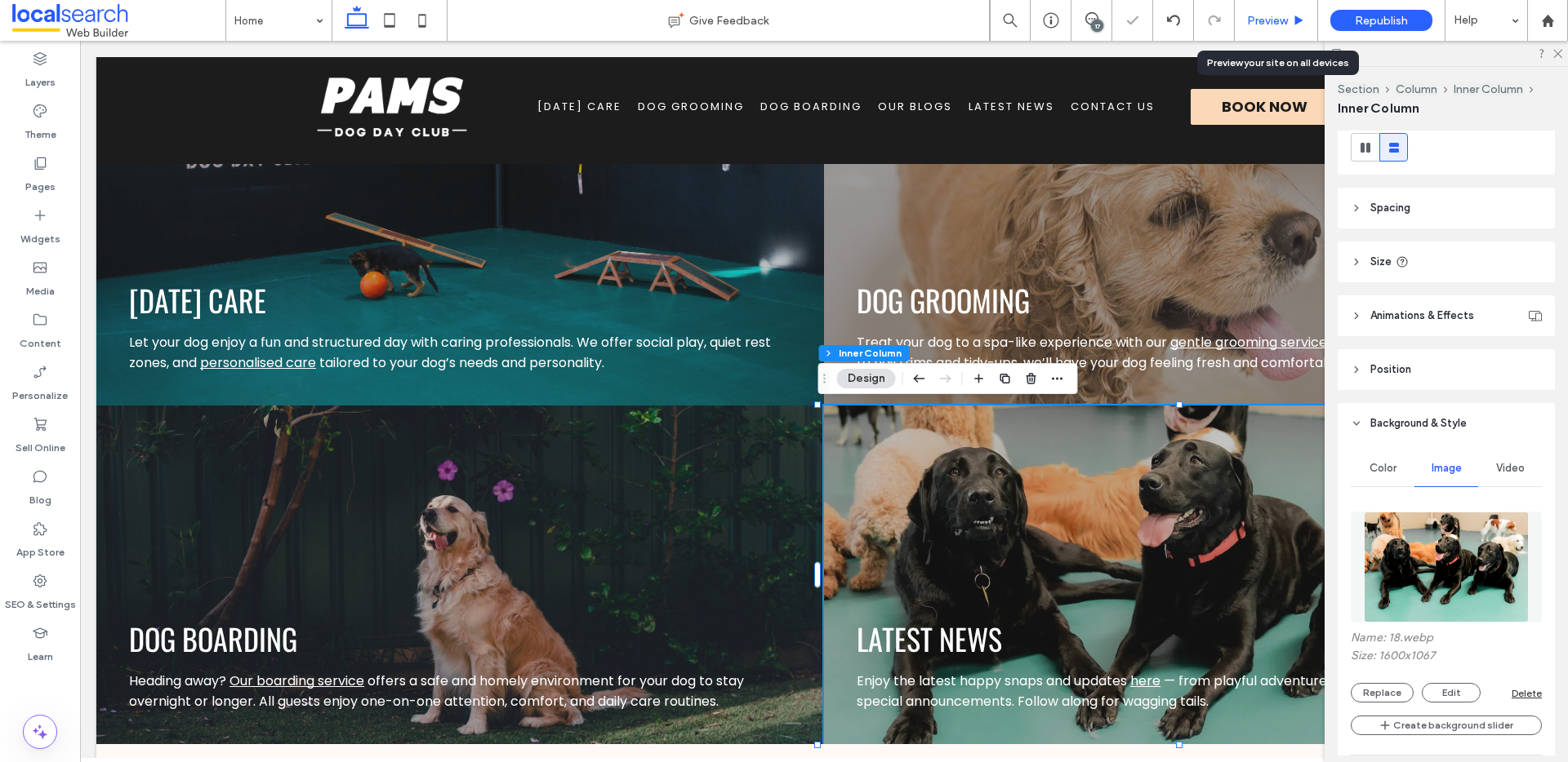
click at [1282, 6] on div "Preview" at bounding box center [1276, 20] width 83 height 41
click at [1277, 27] on div "Preview" at bounding box center [1276, 20] width 83 height 41
click at [1271, 25] on span "Preview" at bounding box center [1268, 20] width 41 height 14
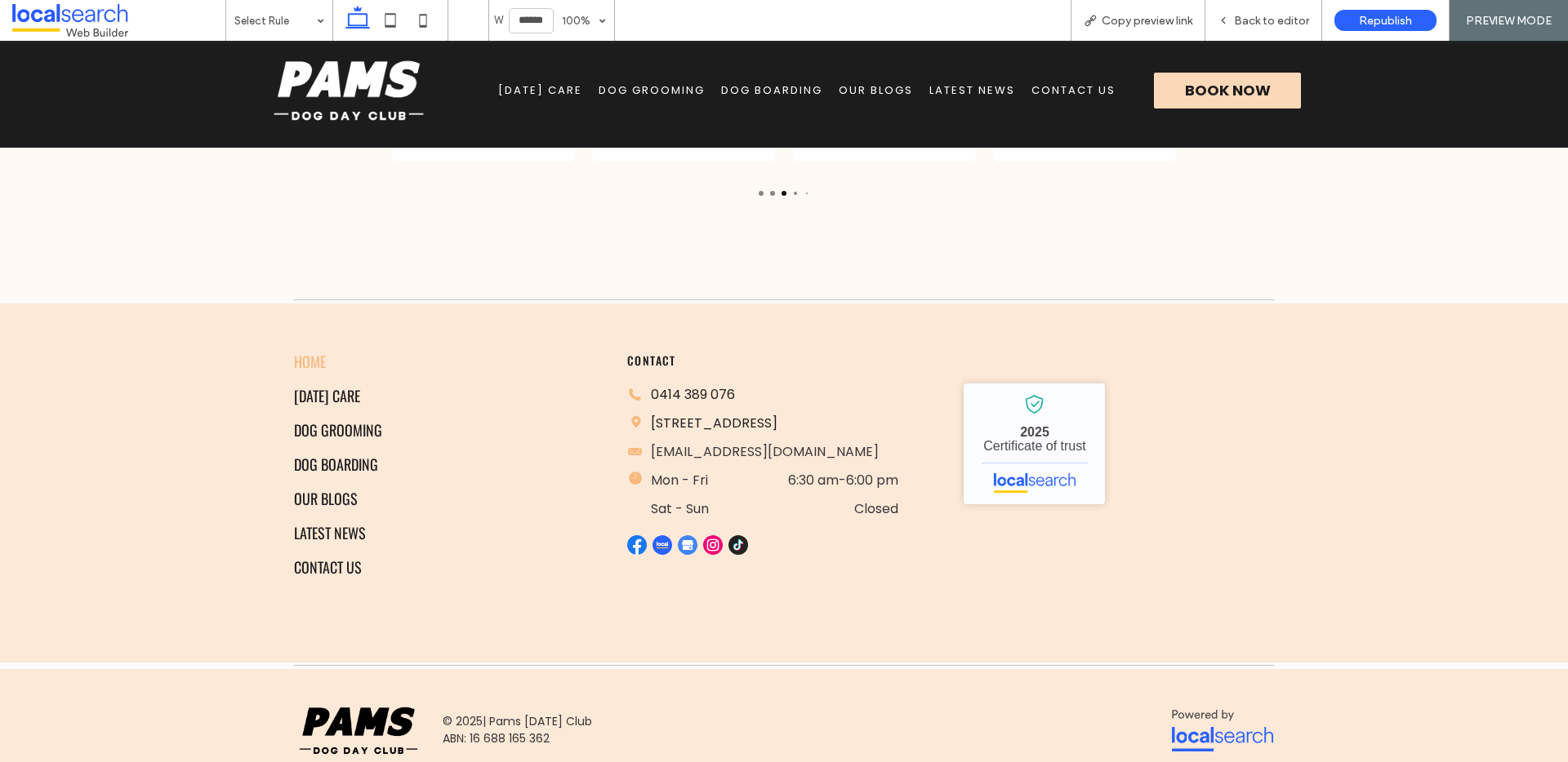
scroll to position [4072, 0]
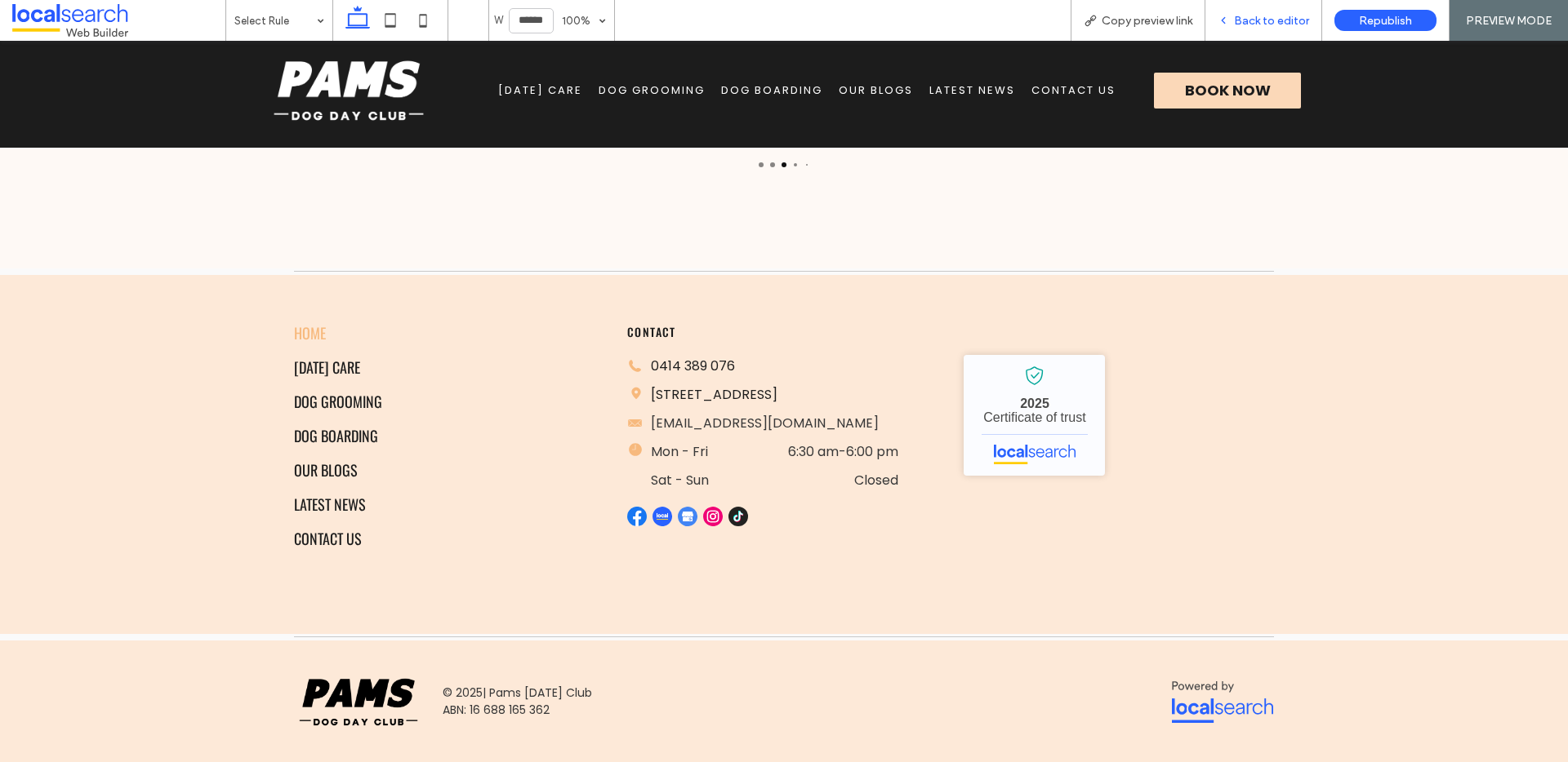
click at [1249, 16] on span "Back to editor" at bounding box center [1271, 20] width 75 height 14
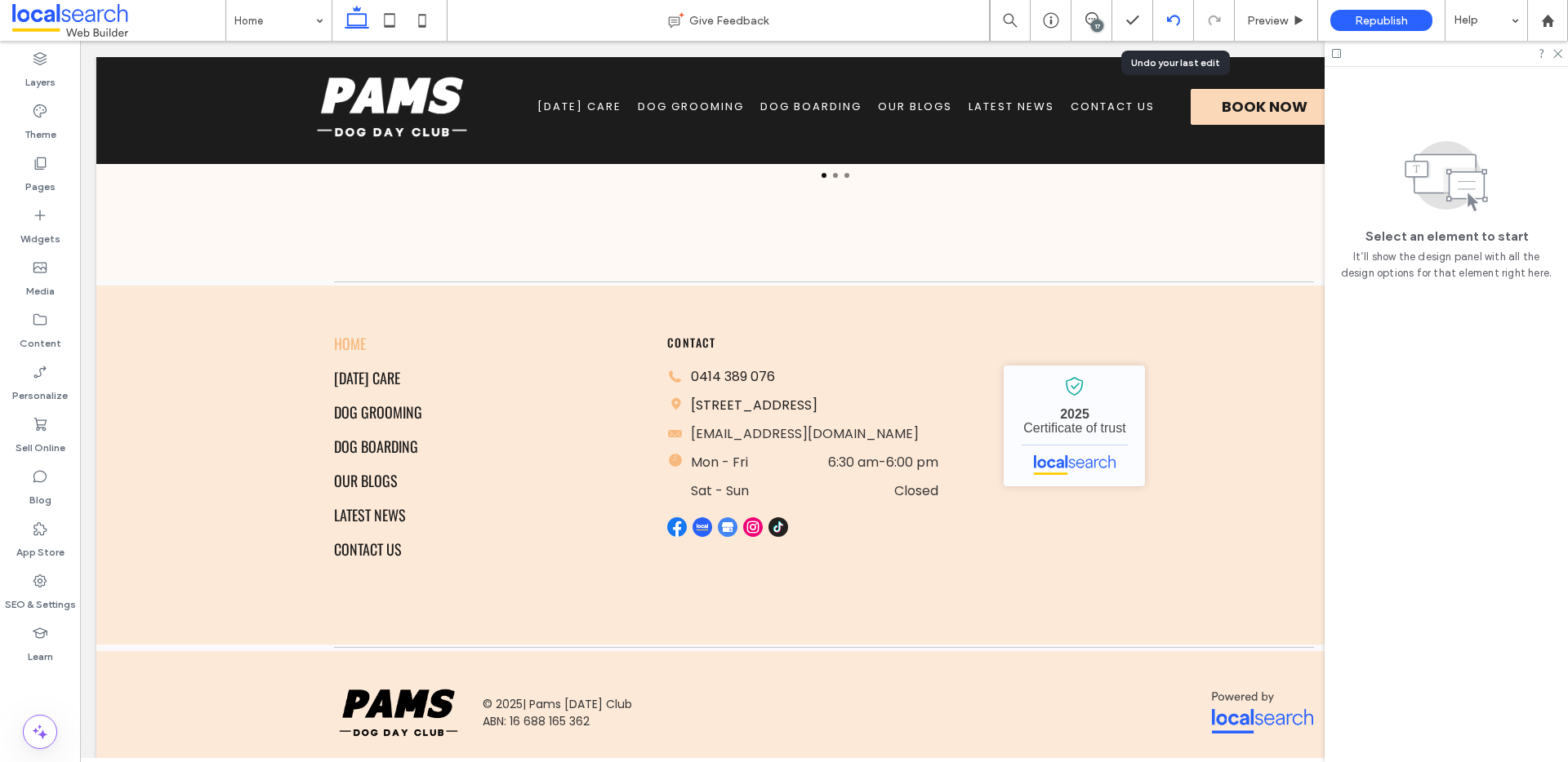
scroll to position [4059, 0]
click at [1096, 20] on div "17" at bounding box center [1097, 25] width 12 height 12
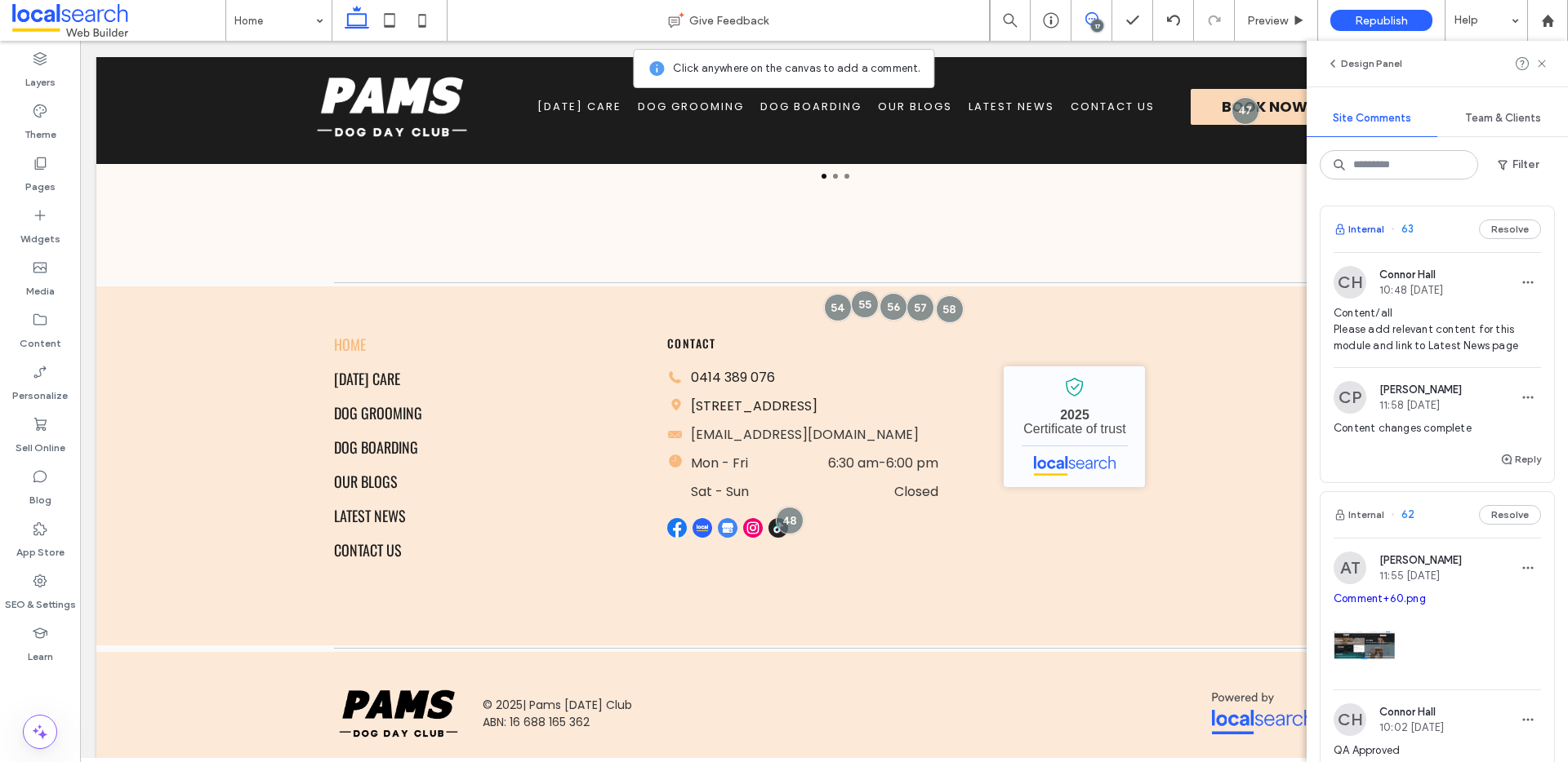
click at [1360, 231] on button "Internal" at bounding box center [1358, 229] width 50 height 19
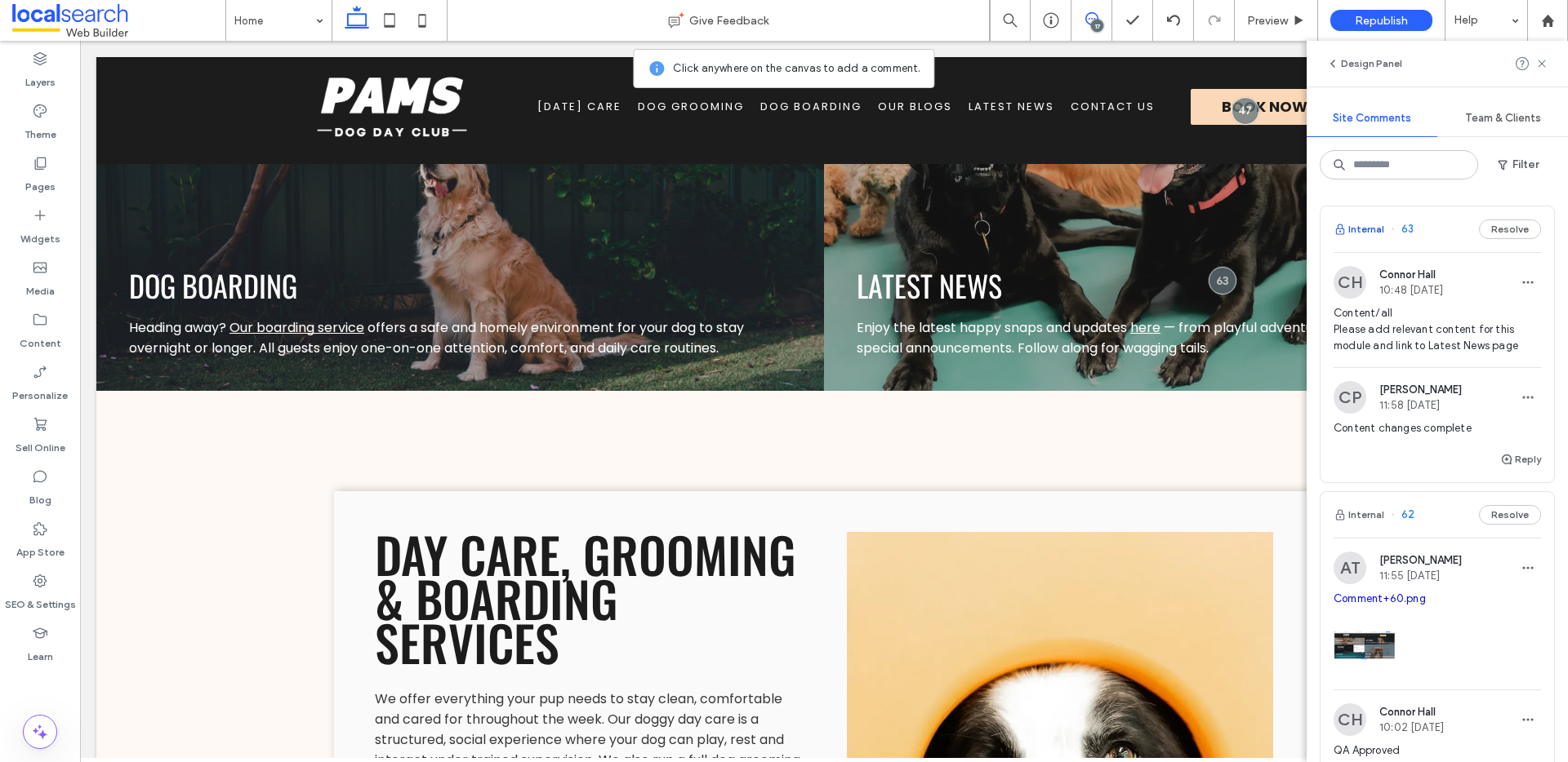
scroll to position [2129, 0]
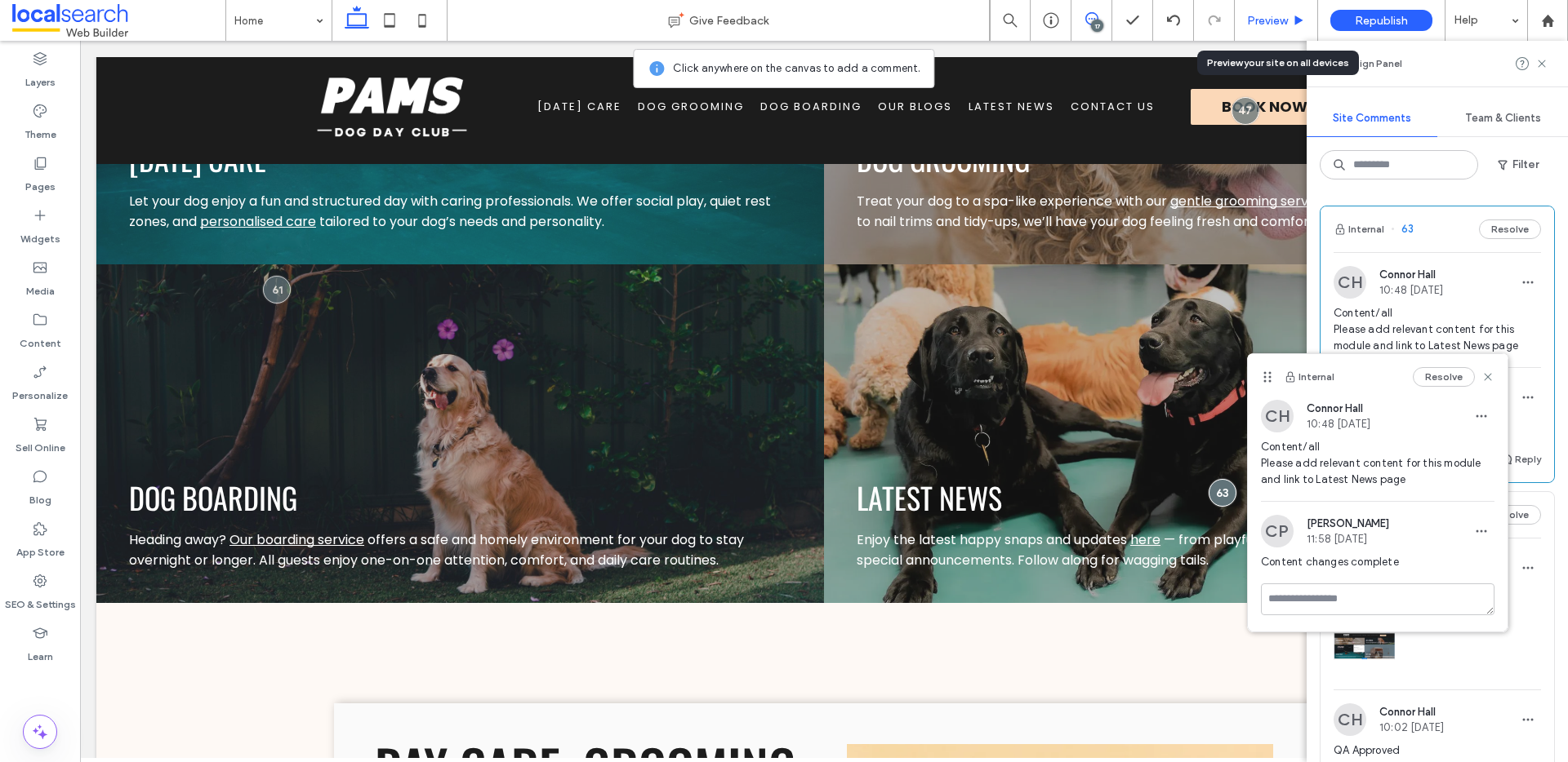
click at [1268, 15] on span "Preview" at bounding box center [1268, 20] width 41 height 14
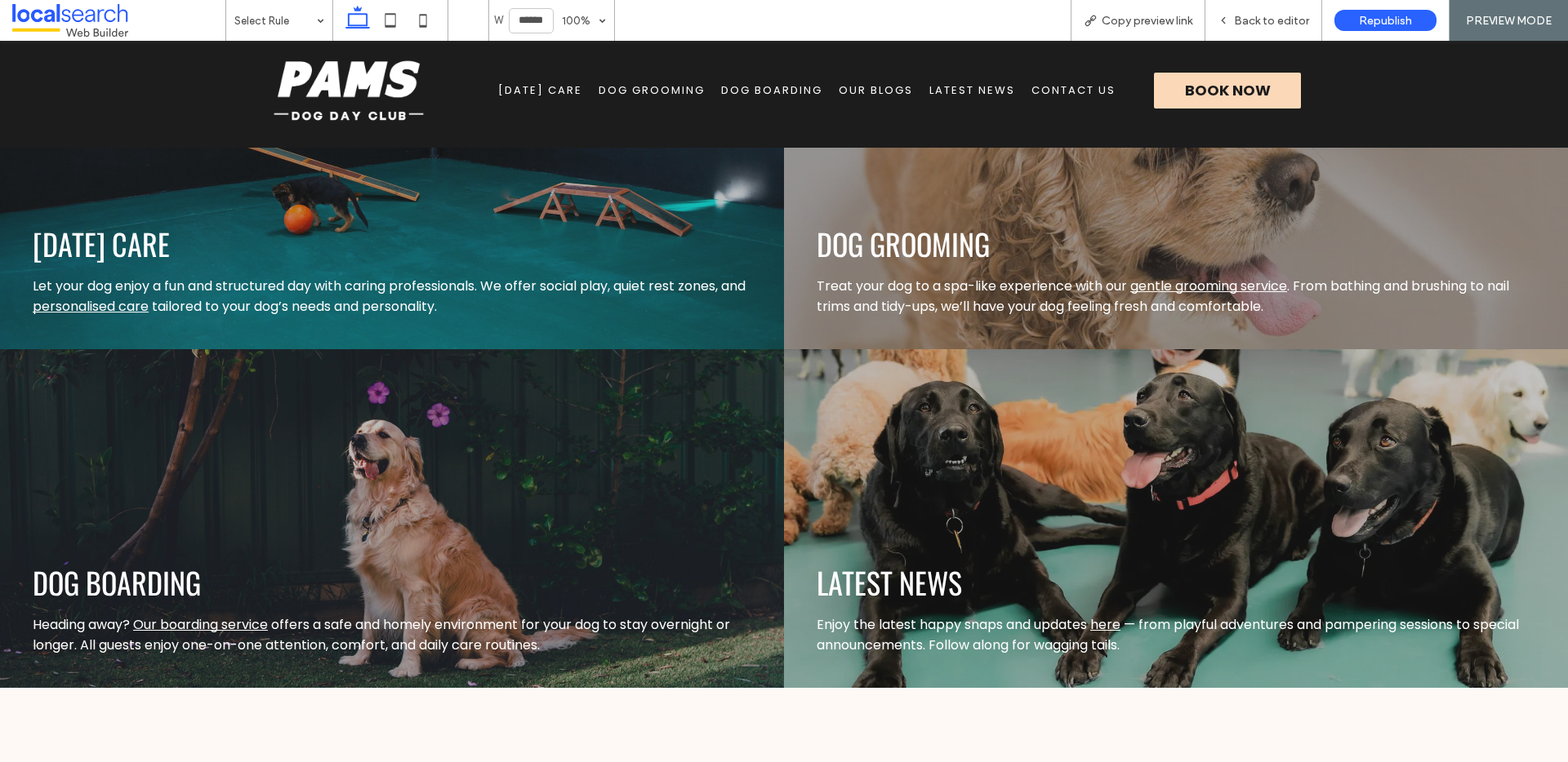
scroll to position [2030, 0]
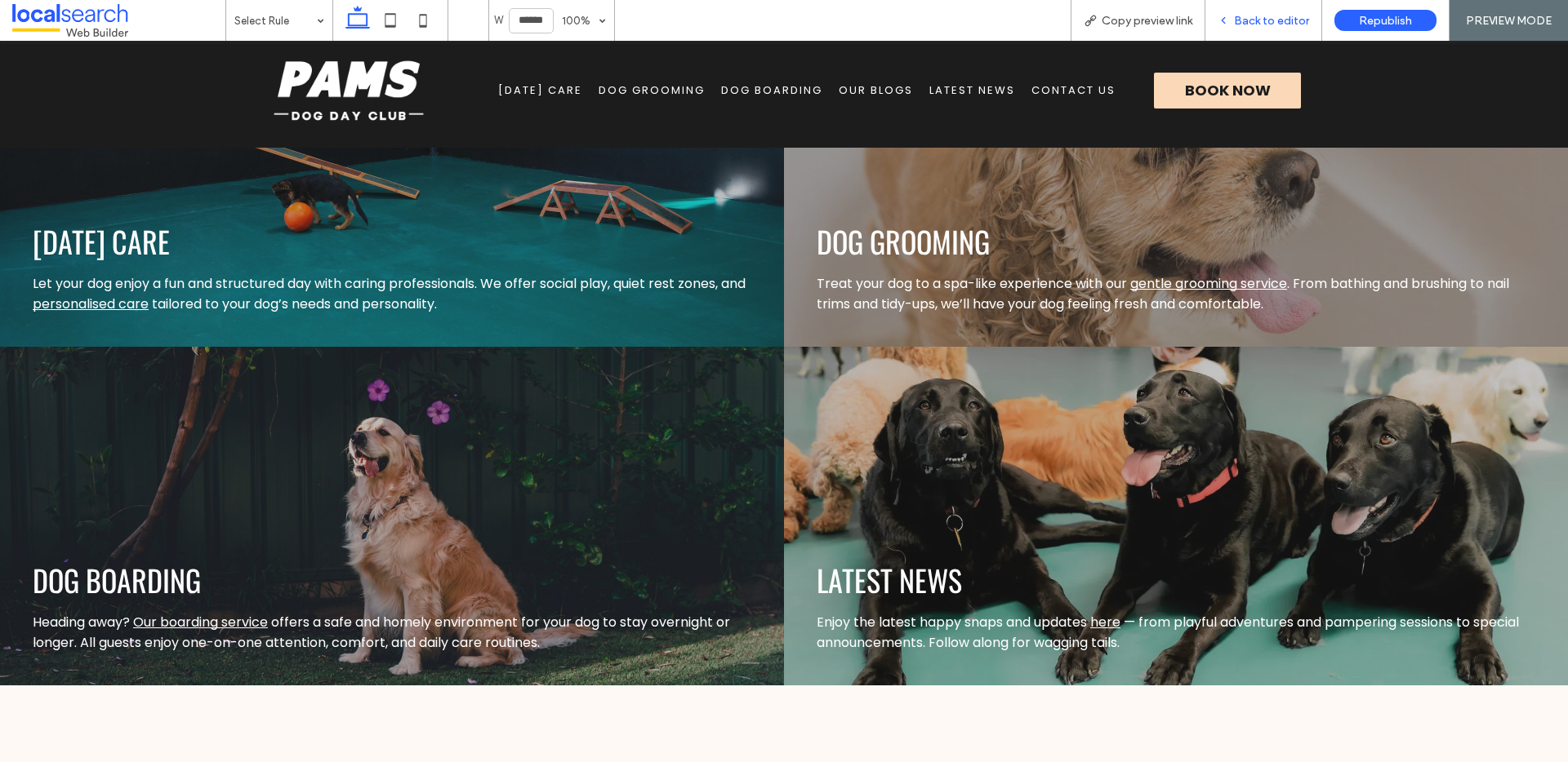
click at [1259, 15] on span "Back to editor" at bounding box center [1271, 20] width 75 height 14
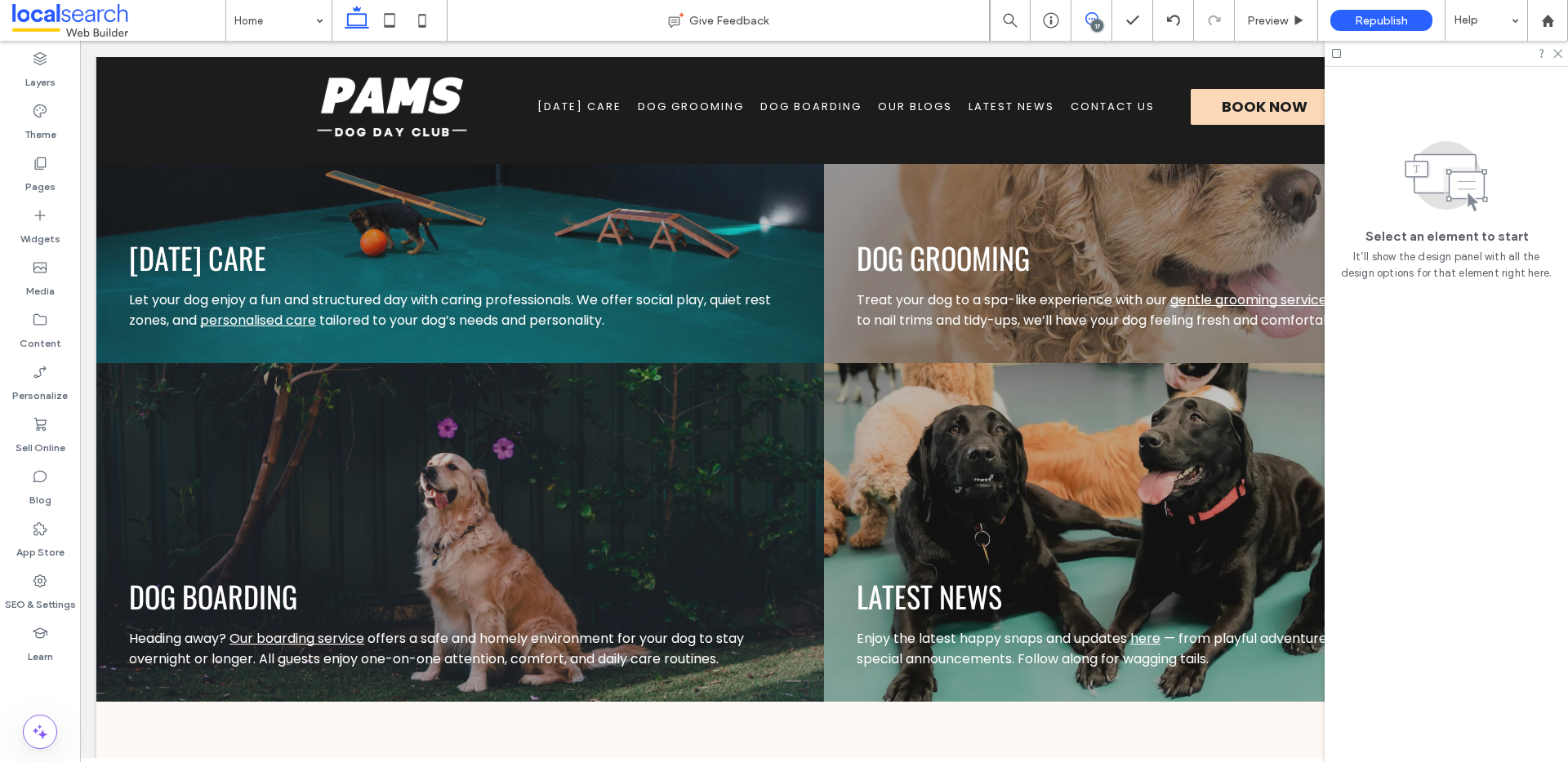
click at [1091, 19] on use at bounding box center [1092, 18] width 13 height 13
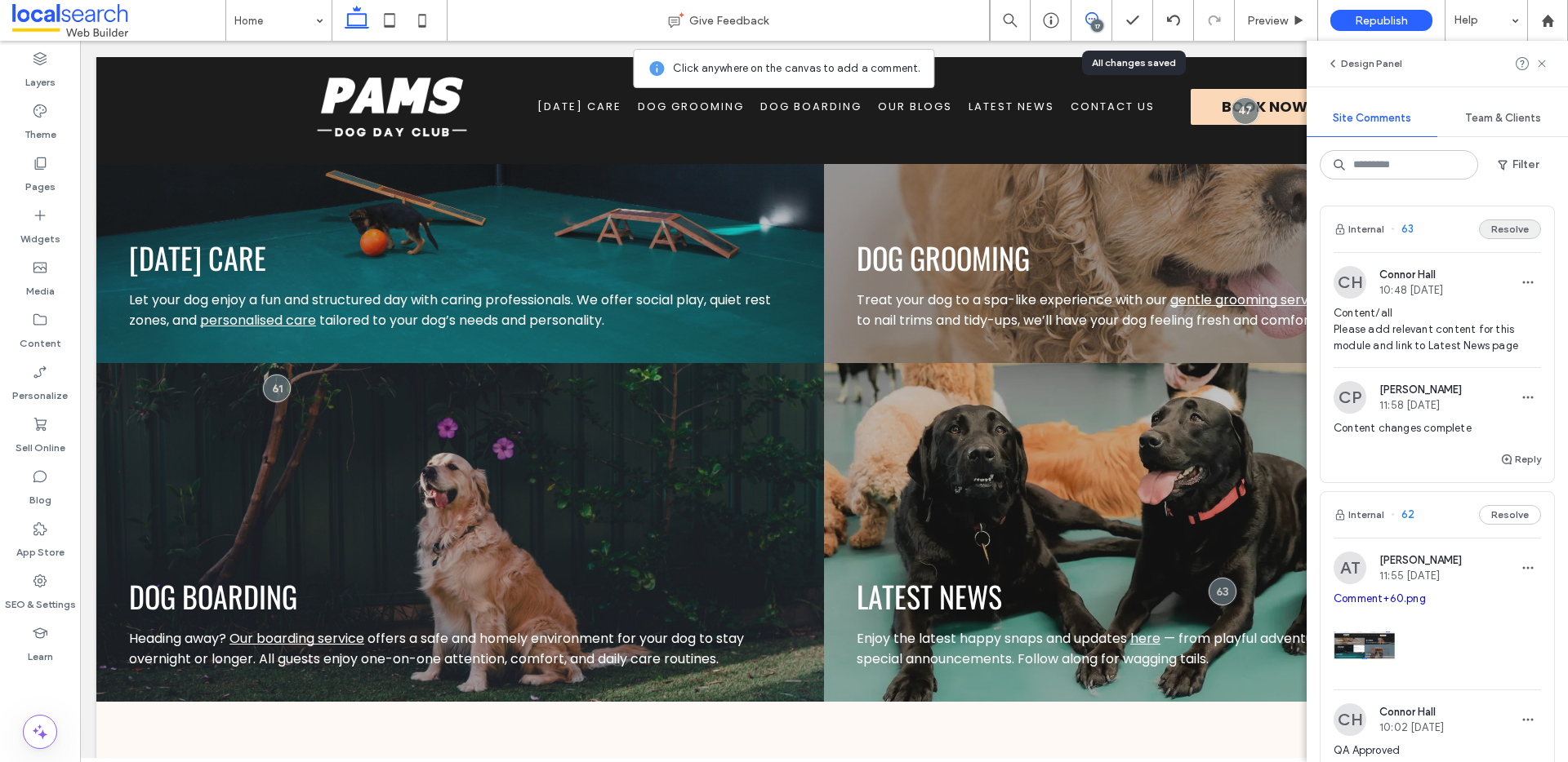
click at [1508, 231] on button "Resolve" at bounding box center [1510, 229] width 62 height 19
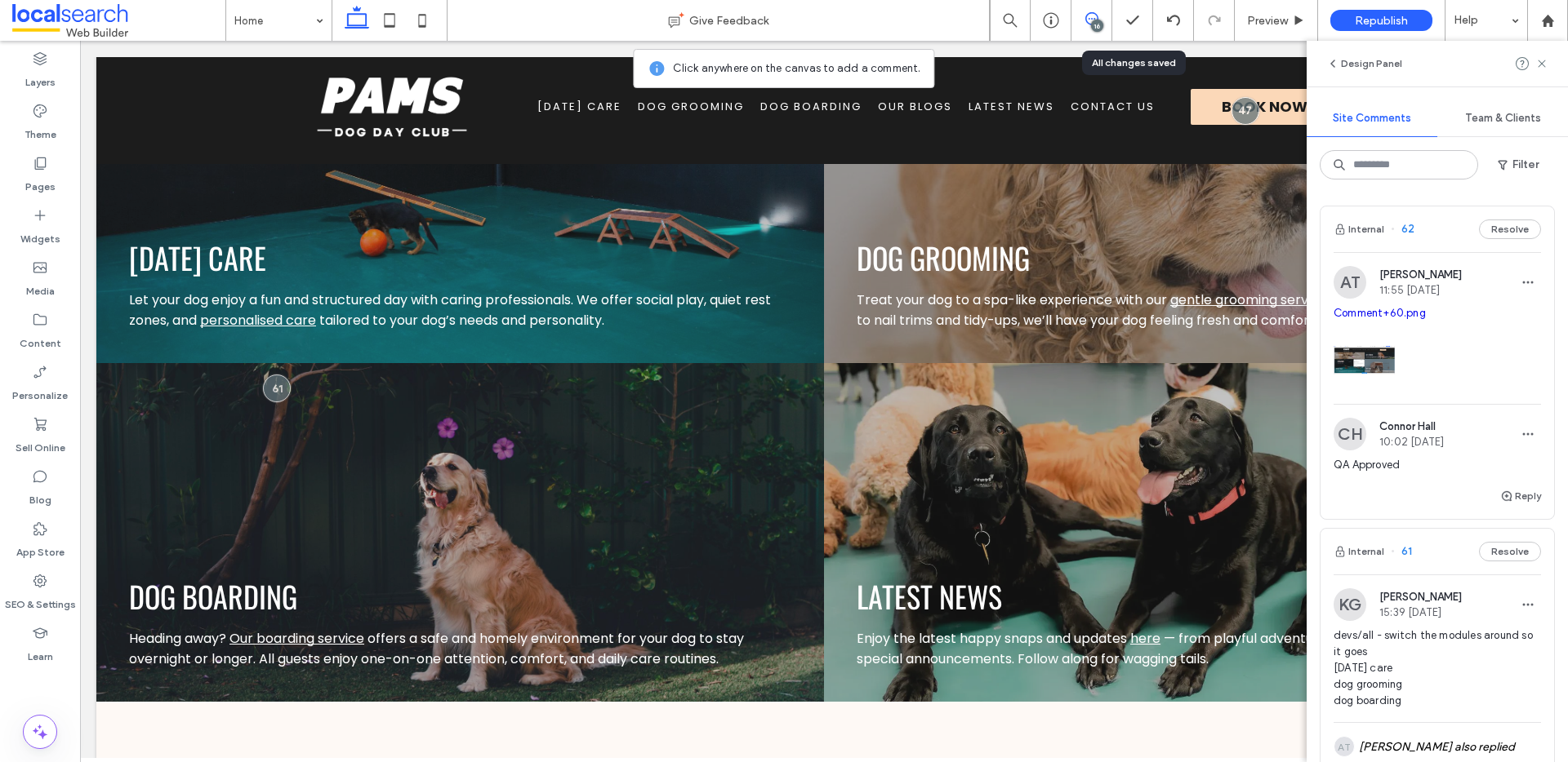
click at [1362, 360] on img at bounding box center [1364, 360] width 61 height 61
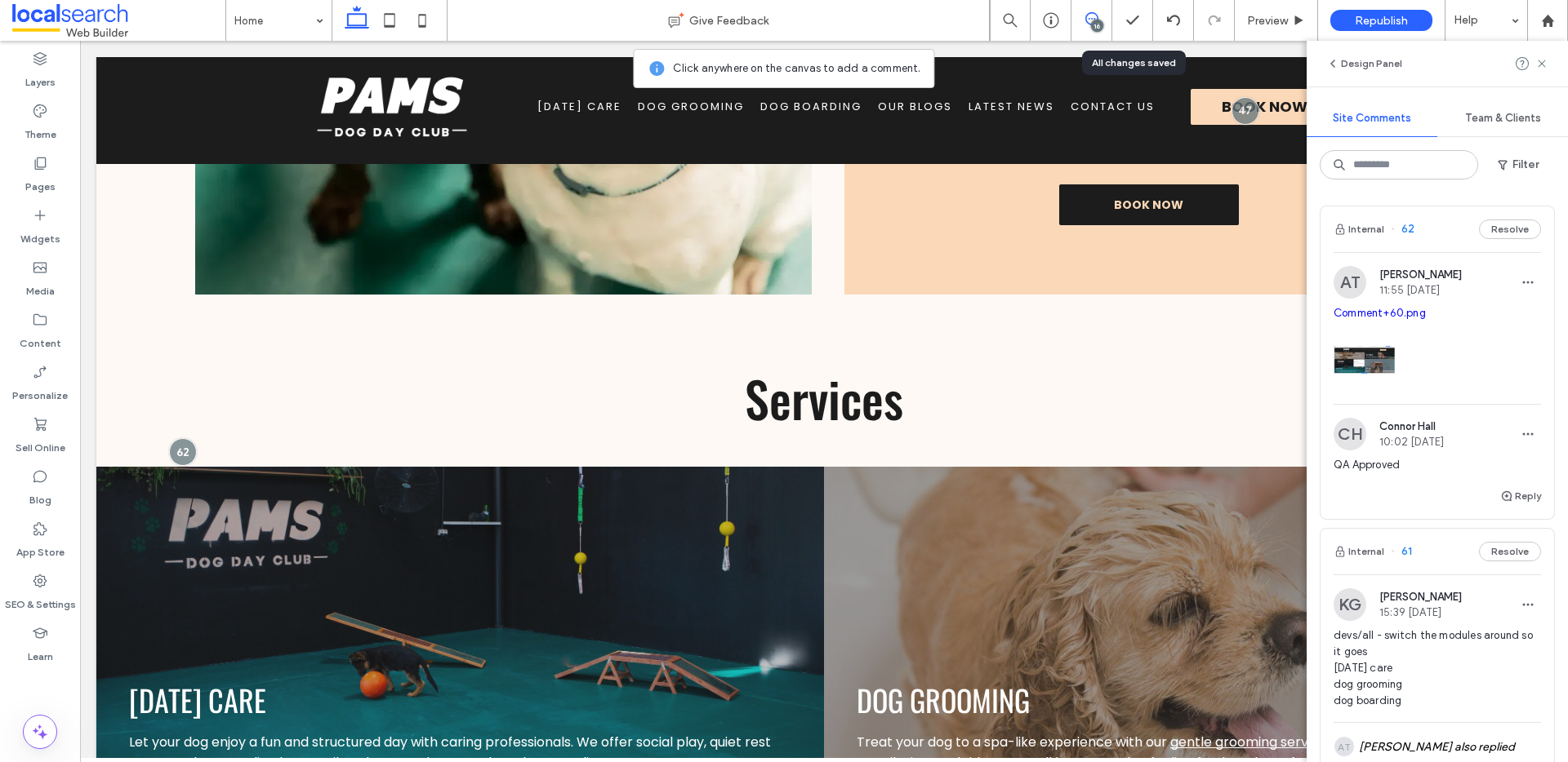
scroll to position [1551, 0]
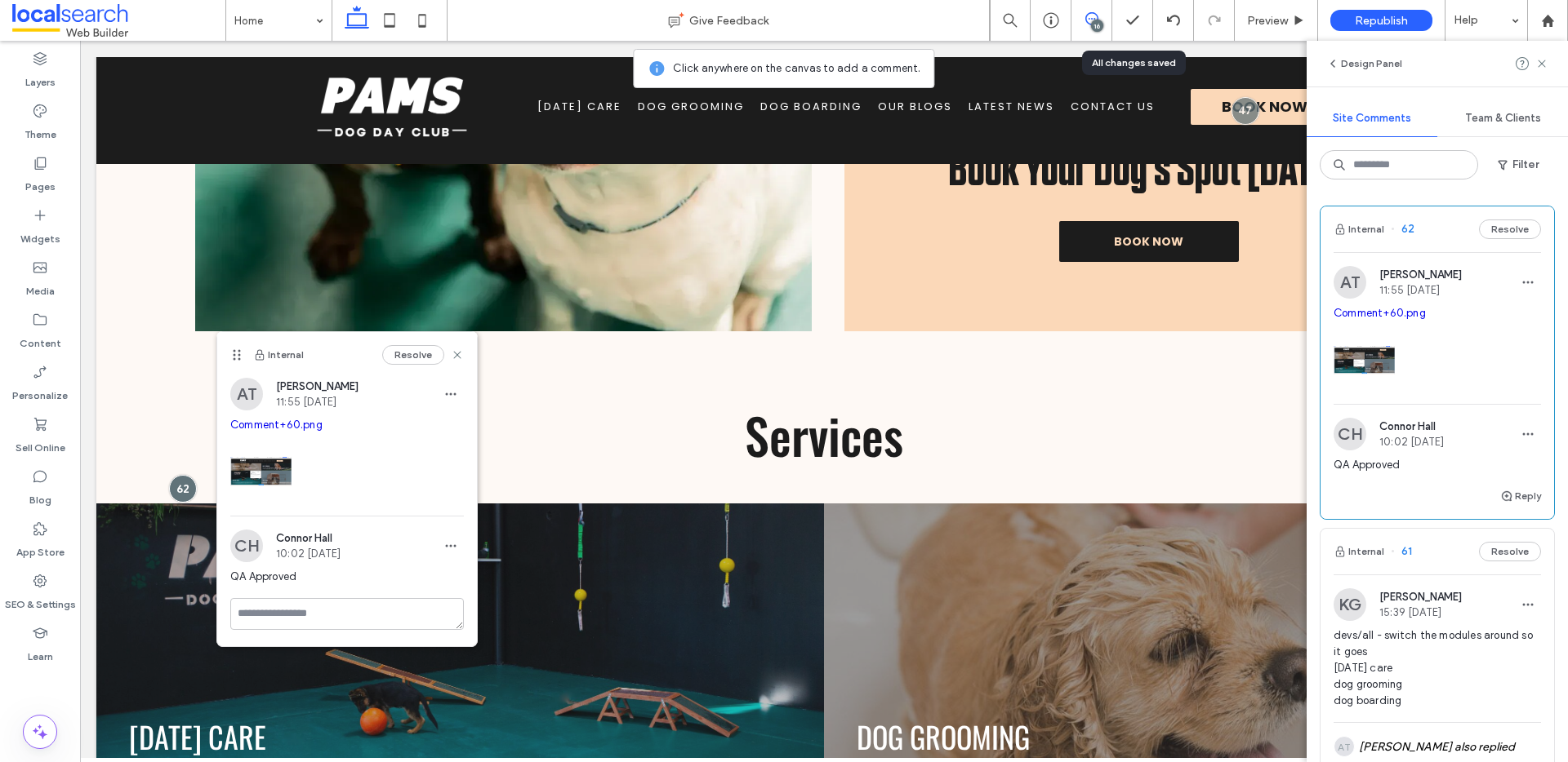
click at [1369, 315] on link "Comment+60.png" at bounding box center [1379, 313] width 92 height 12
click at [1487, 231] on button "Resolve" at bounding box center [1510, 229] width 62 height 19
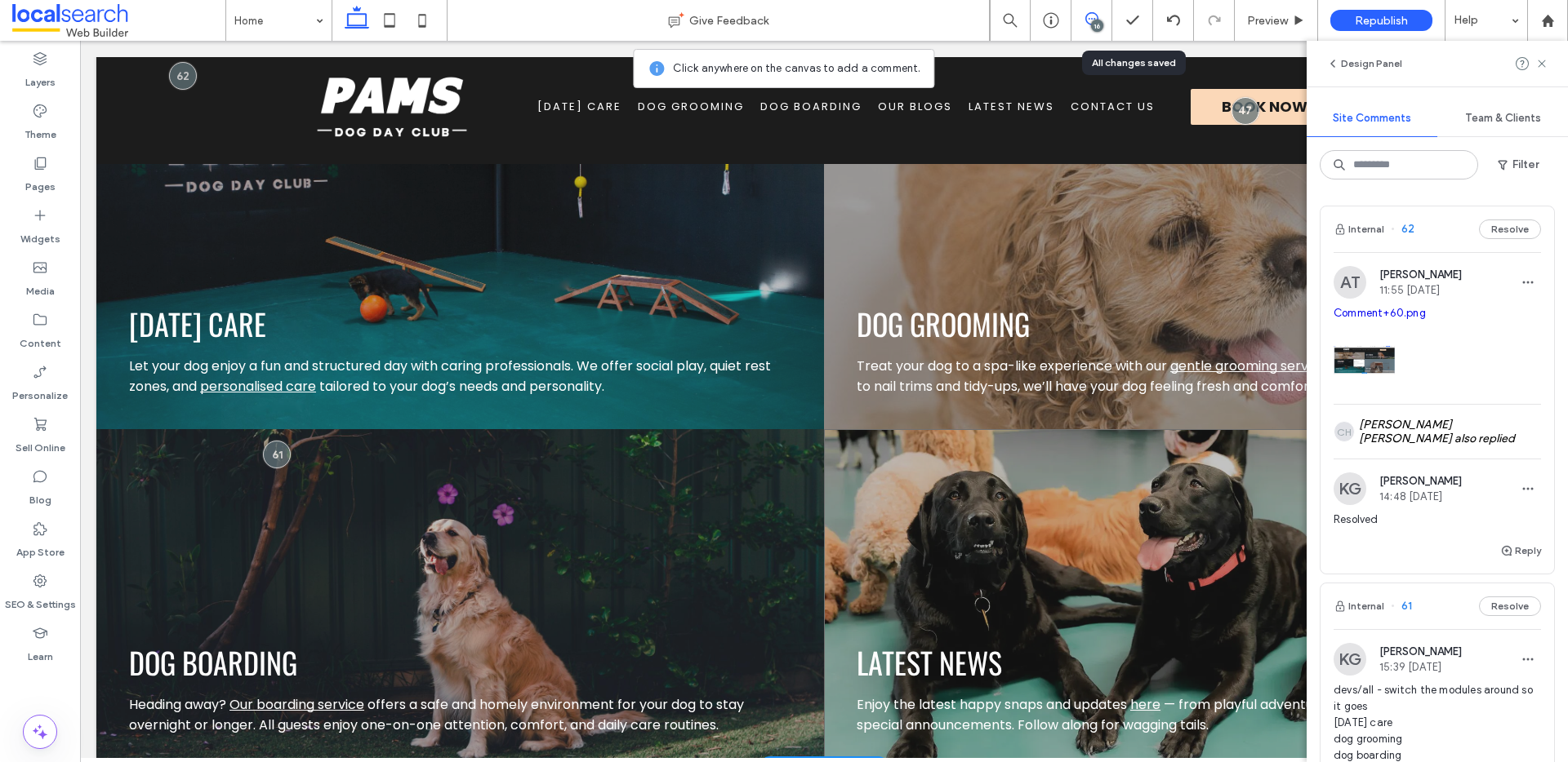
scroll to position [1967, 0]
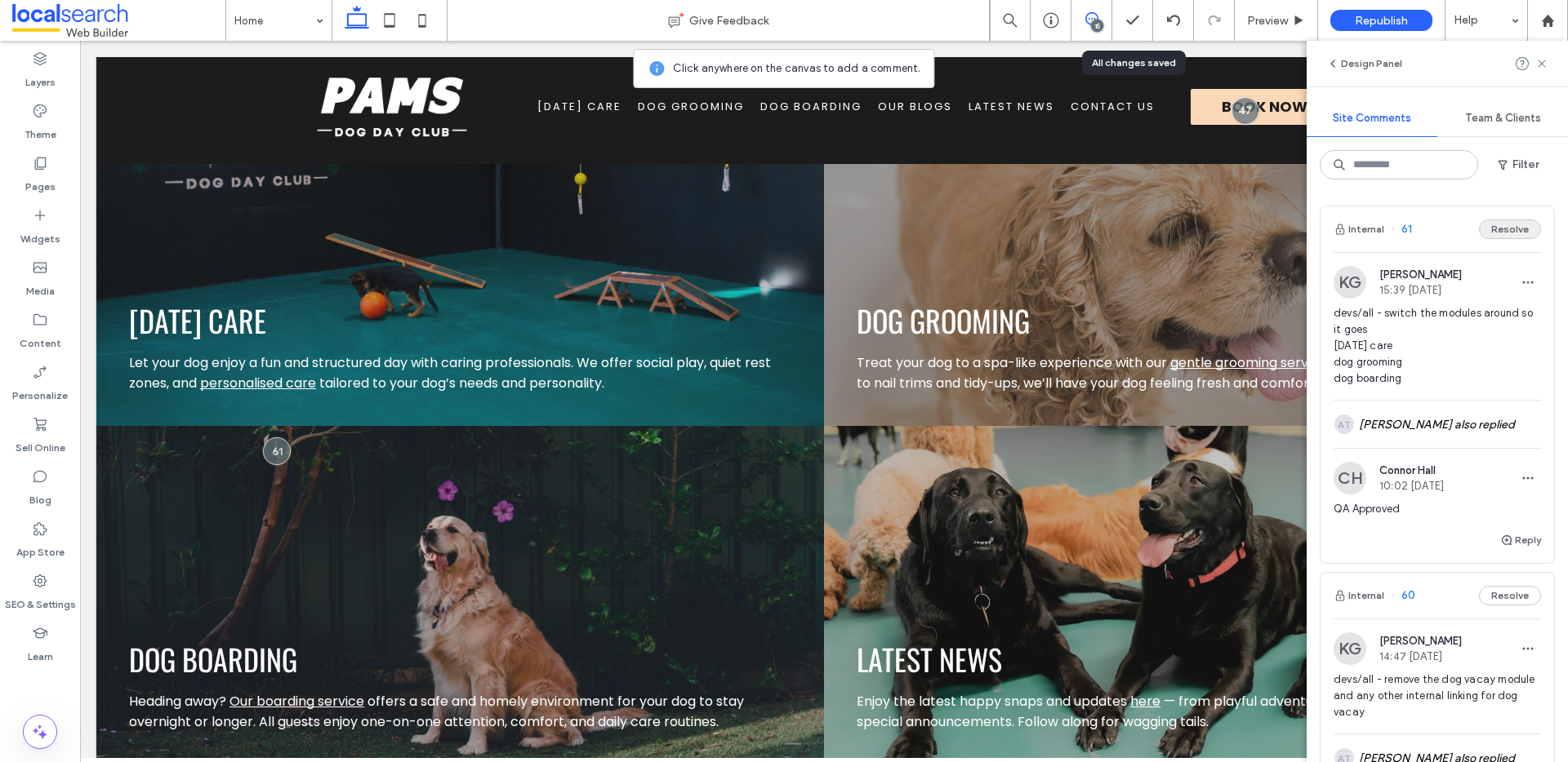
click at [1479, 220] on button "Resolve" at bounding box center [1510, 229] width 62 height 19
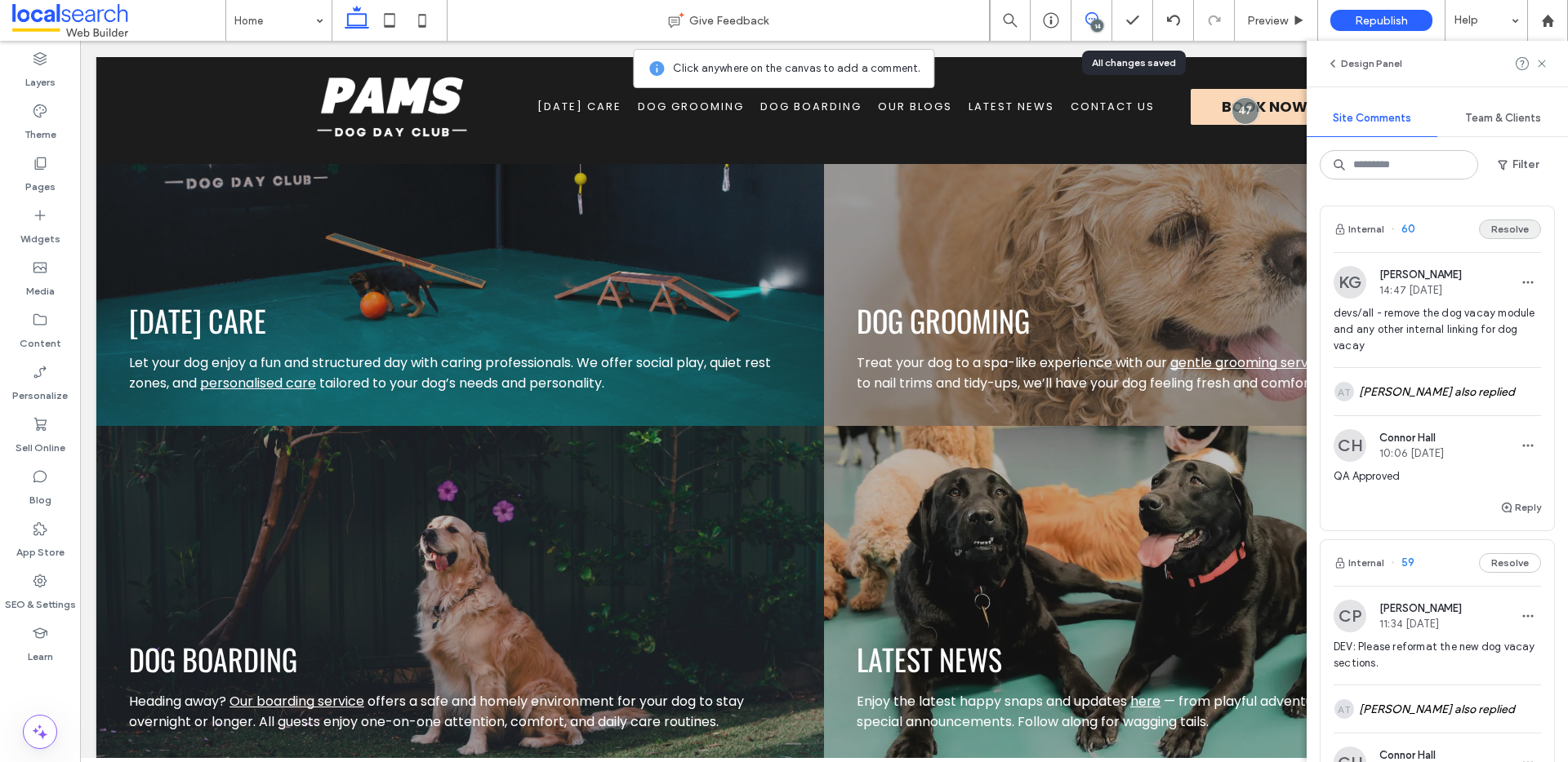
click at [1479, 227] on button "Resolve" at bounding box center [1510, 229] width 62 height 19
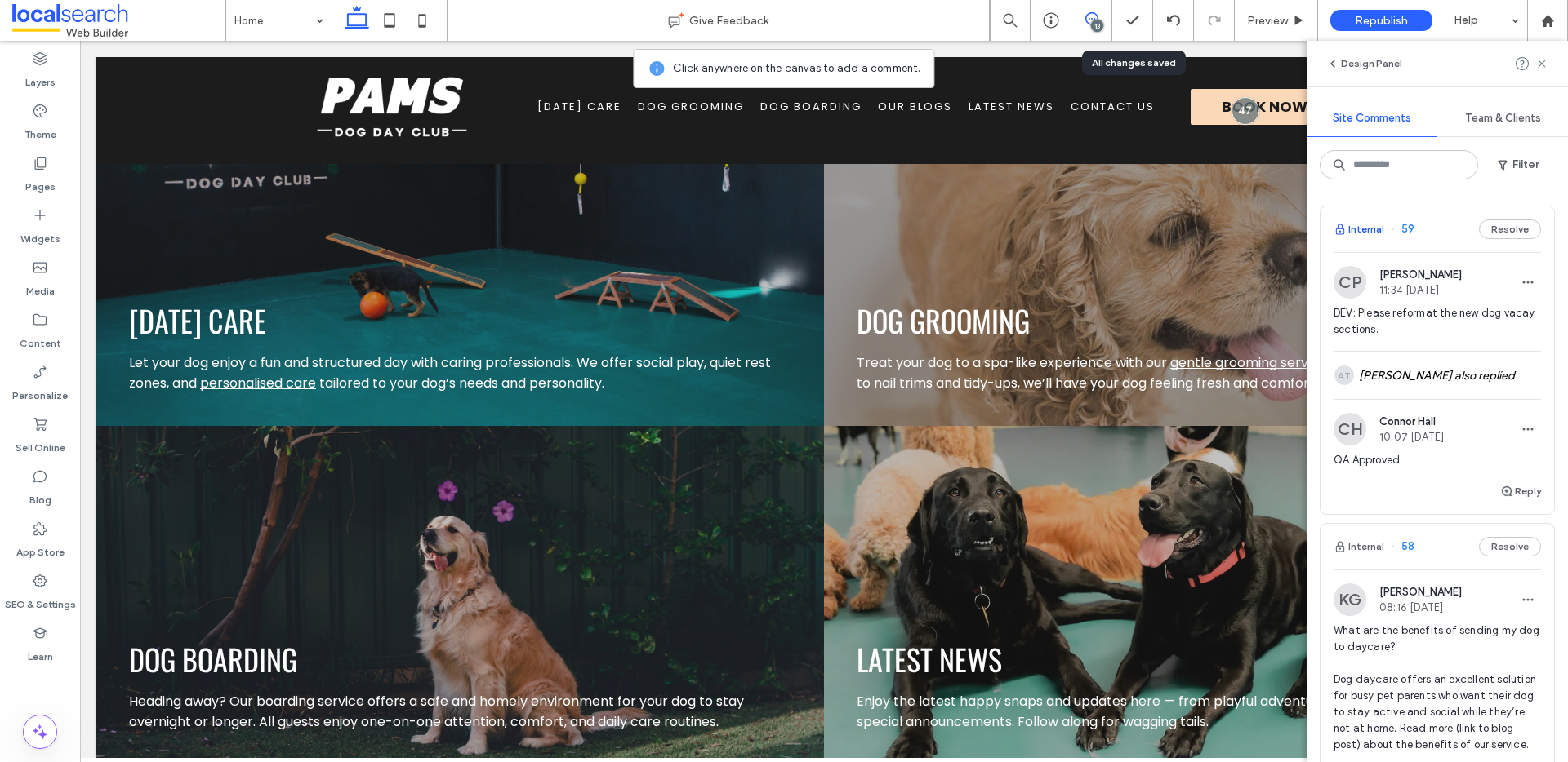
click at [1361, 225] on button "Internal" at bounding box center [1358, 229] width 50 height 19
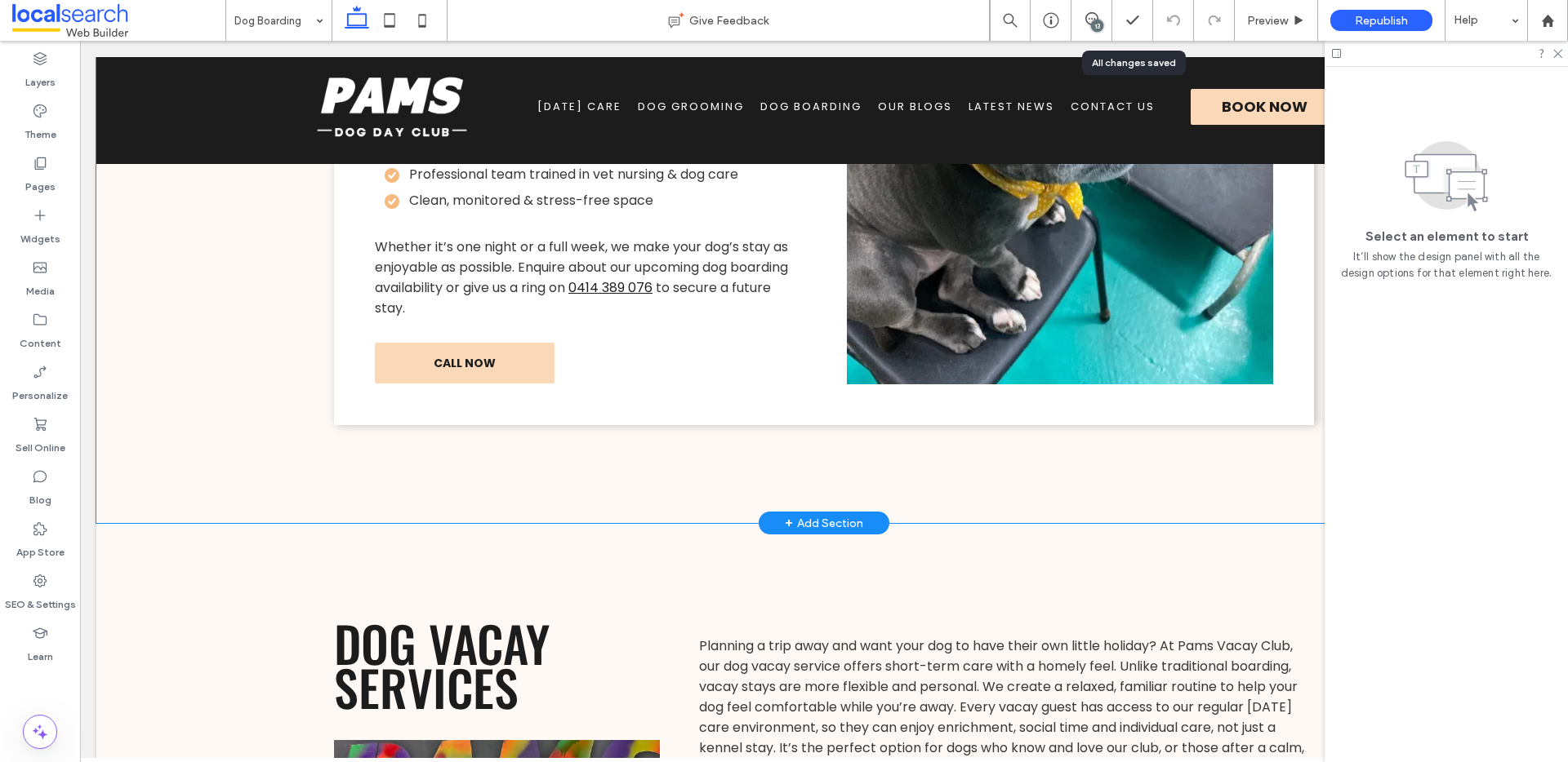
scroll to position [1815, 0]
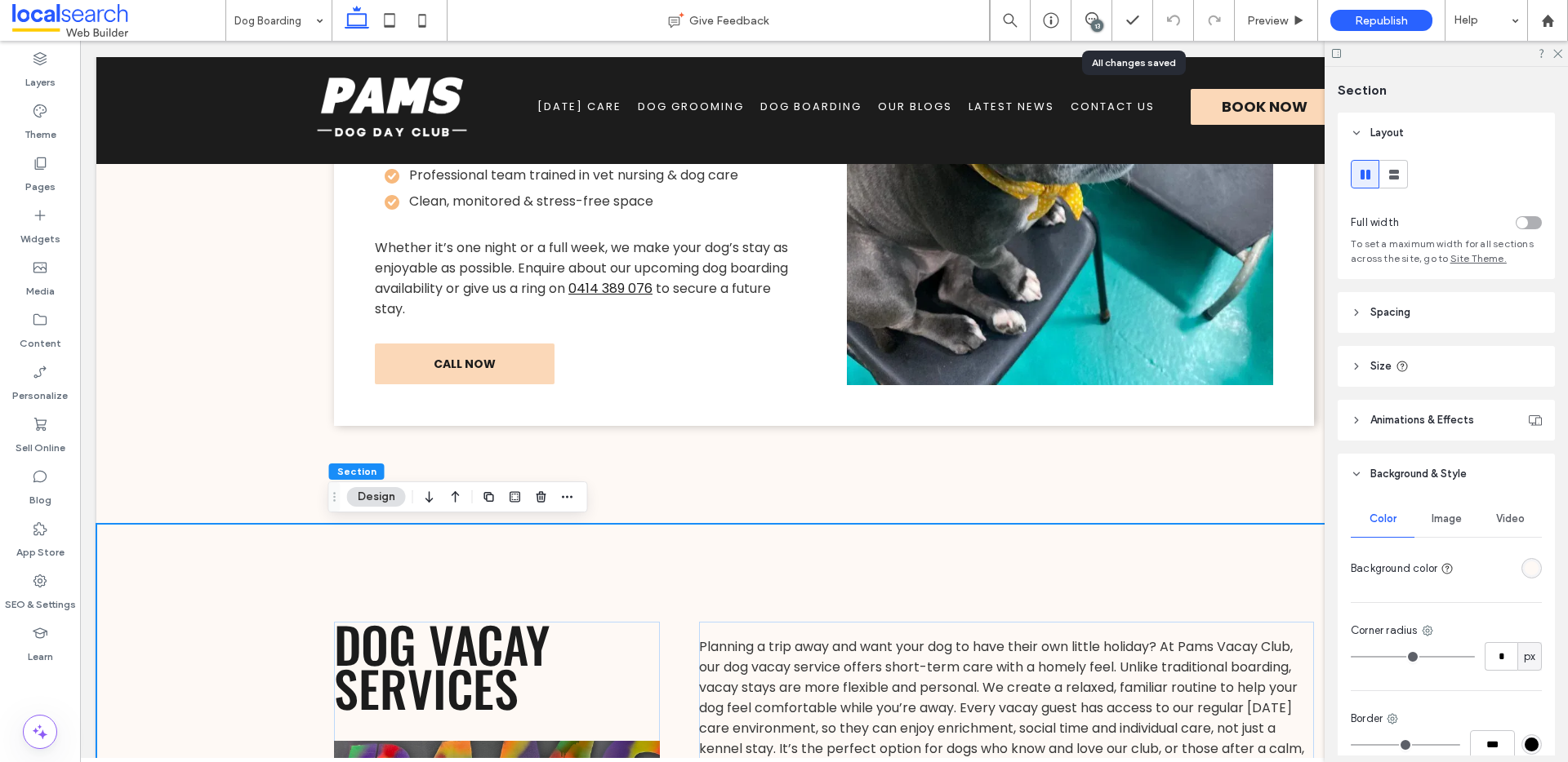
click at [1421, 326] on header "Spacing" at bounding box center [1446, 312] width 217 height 41
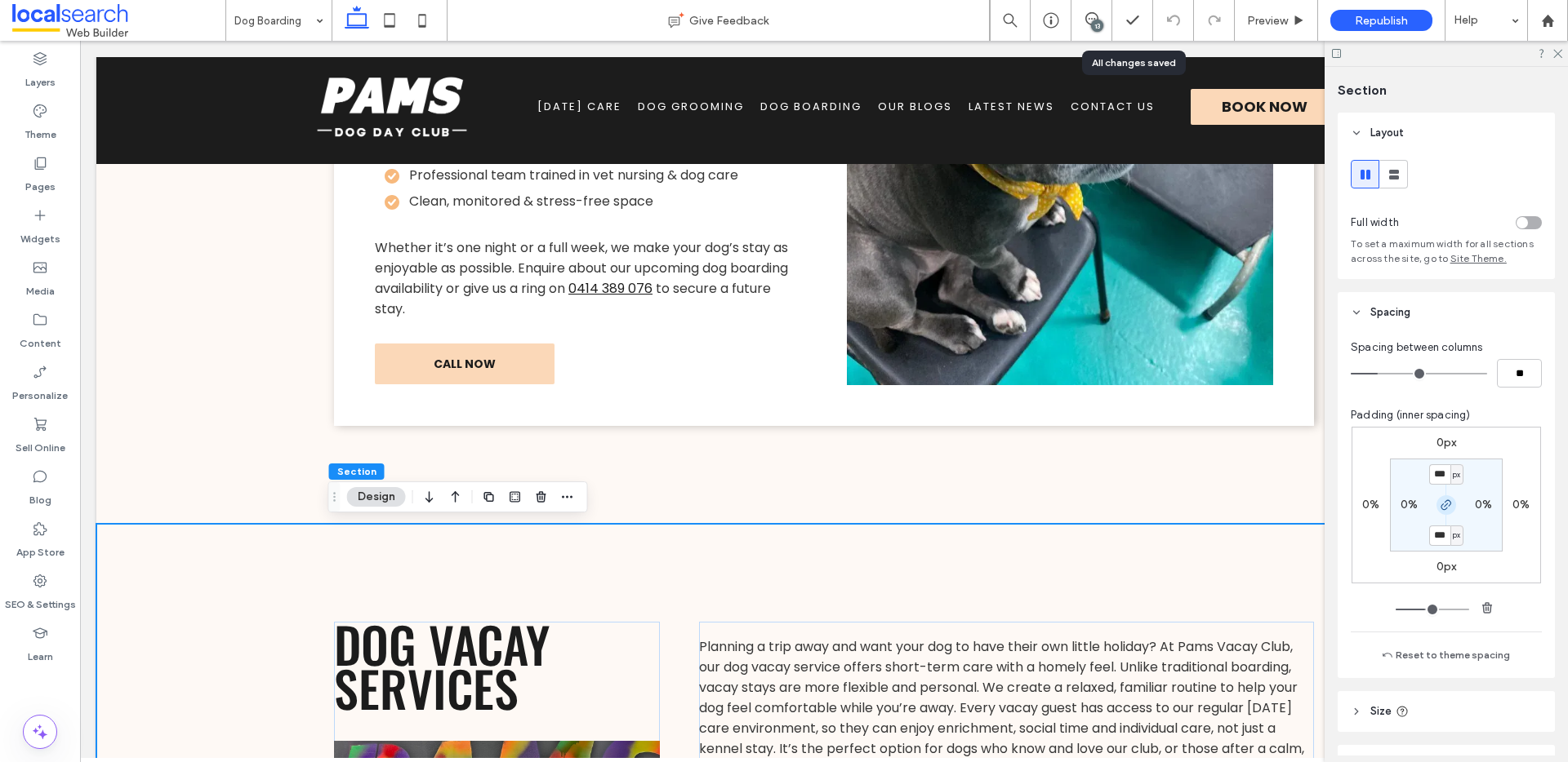
click at [1444, 504] on icon "button" at bounding box center [1446, 505] width 13 height 13
click at [1441, 476] on input "***" at bounding box center [1440, 475] width 21 height 20
type input "**"
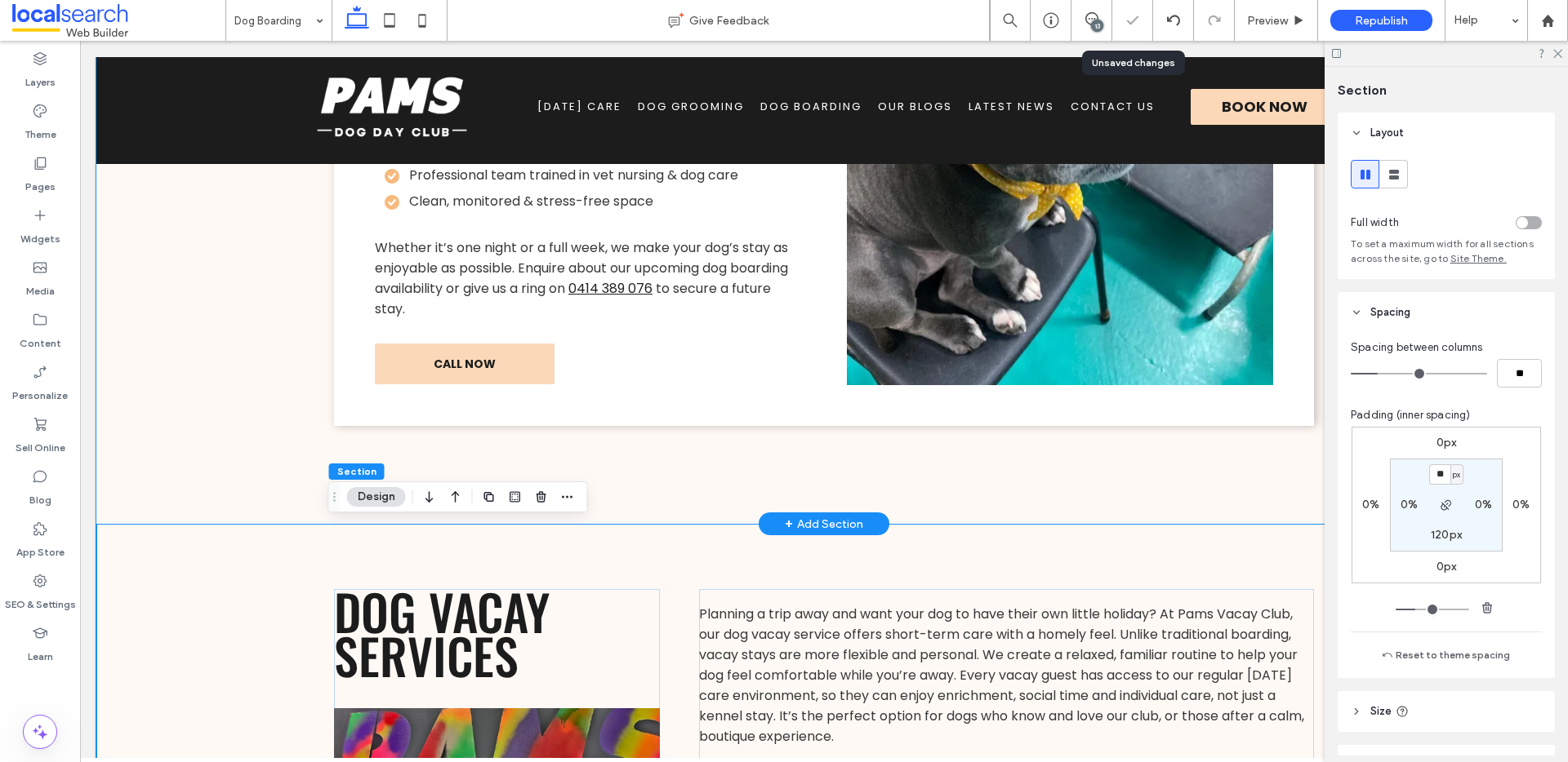
click at [860, 453] on div "A Tailored Holiday for Every Pup We understand that no two dogs are alike. That…" at bounding box center [824, 172] width 980 height 702
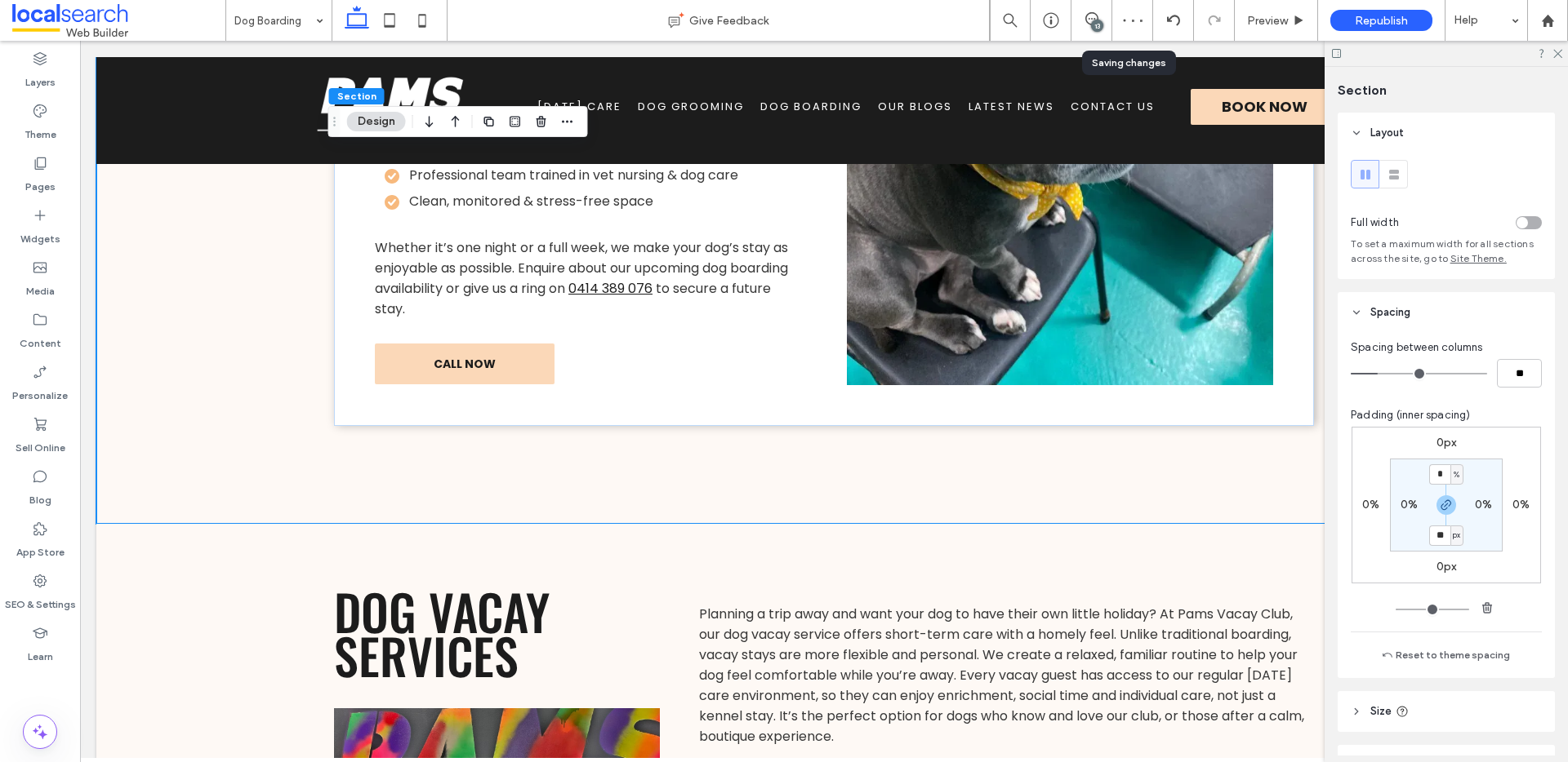
type input "**"
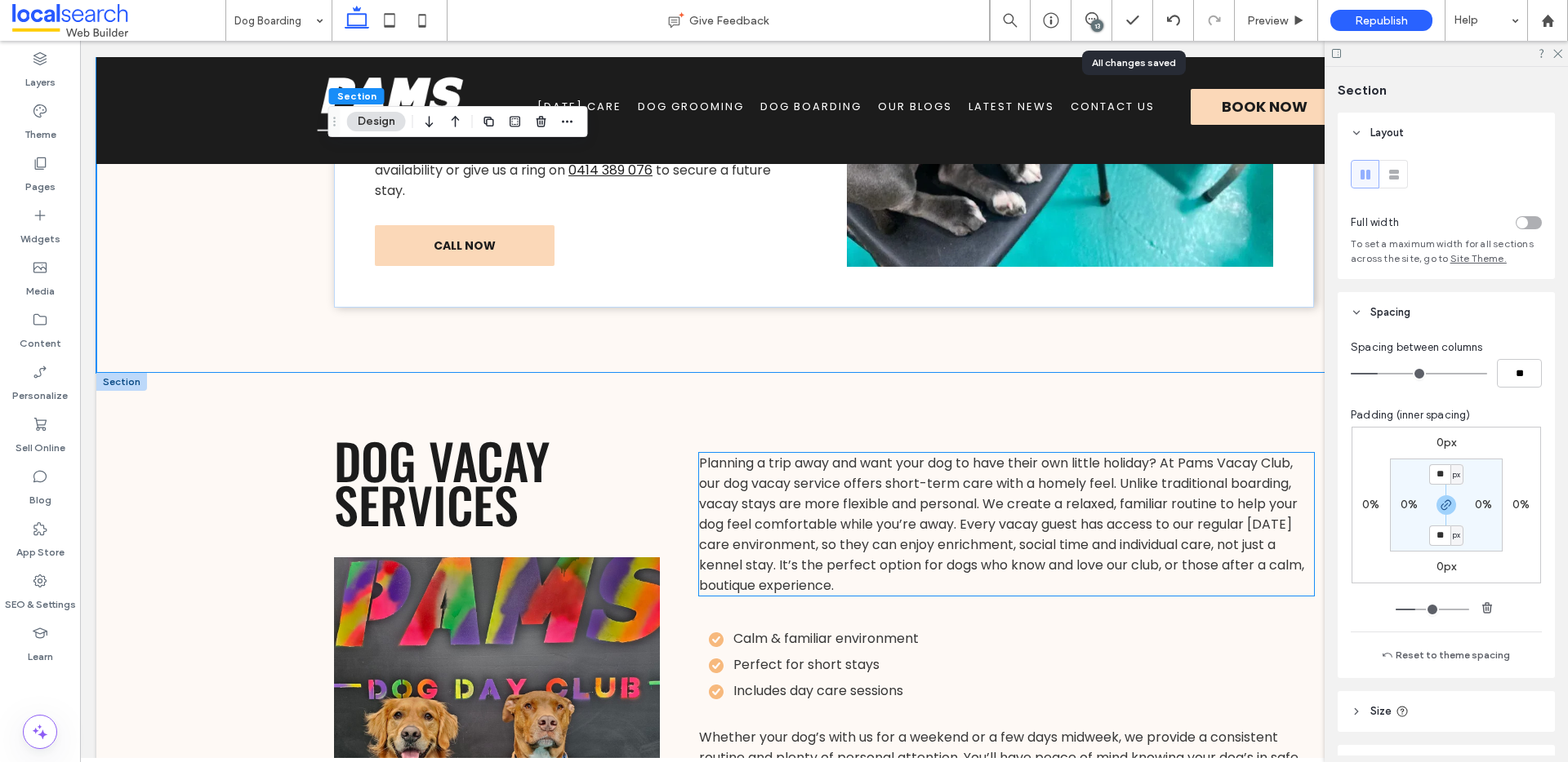
scroll to position [2002, 0]
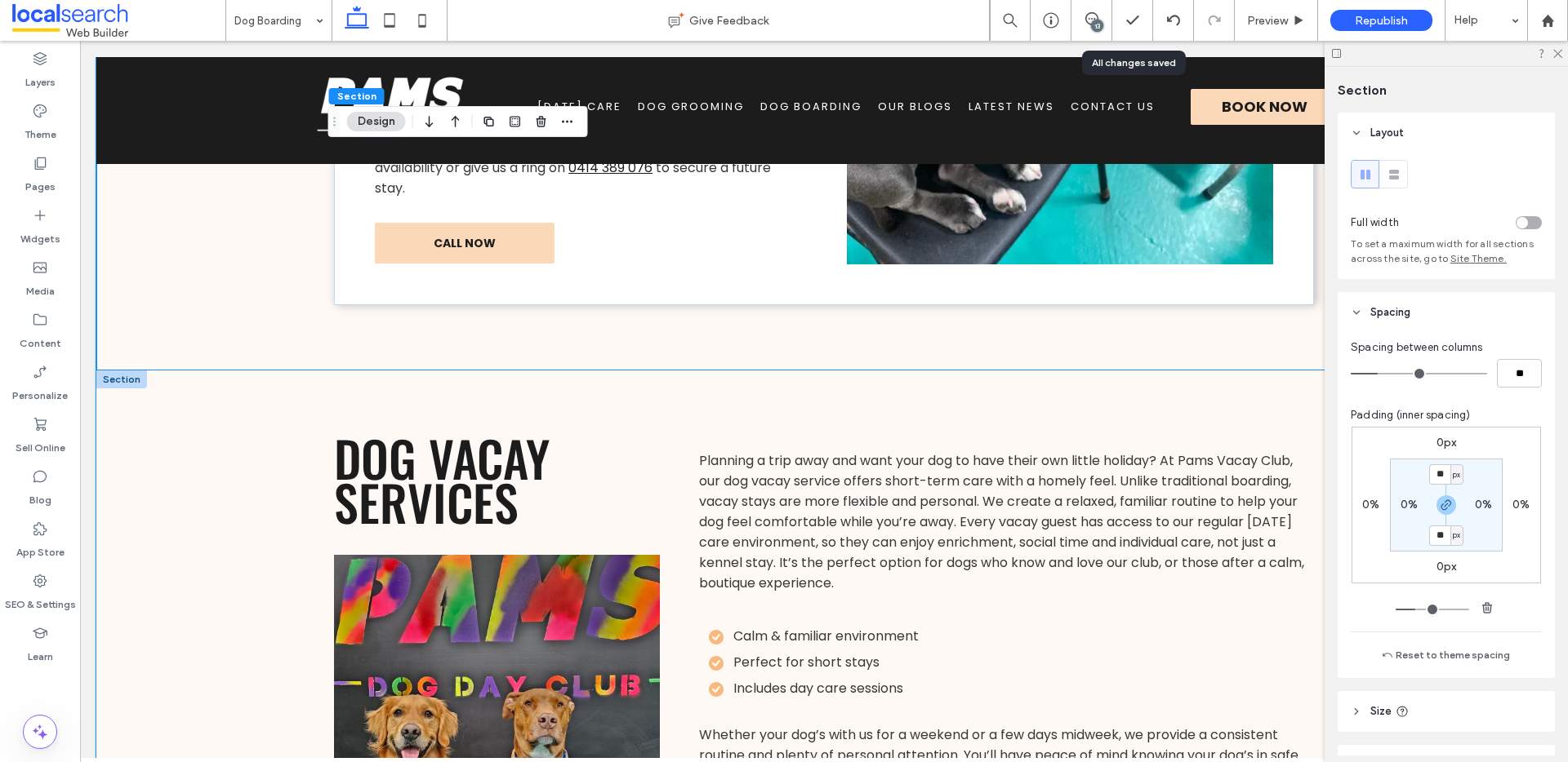
click at [757, 424] on div "Dog Vacay Services Planning a trip away and want your dog to have their own lit…" at bounding box center [824, 667] width 980 height 593
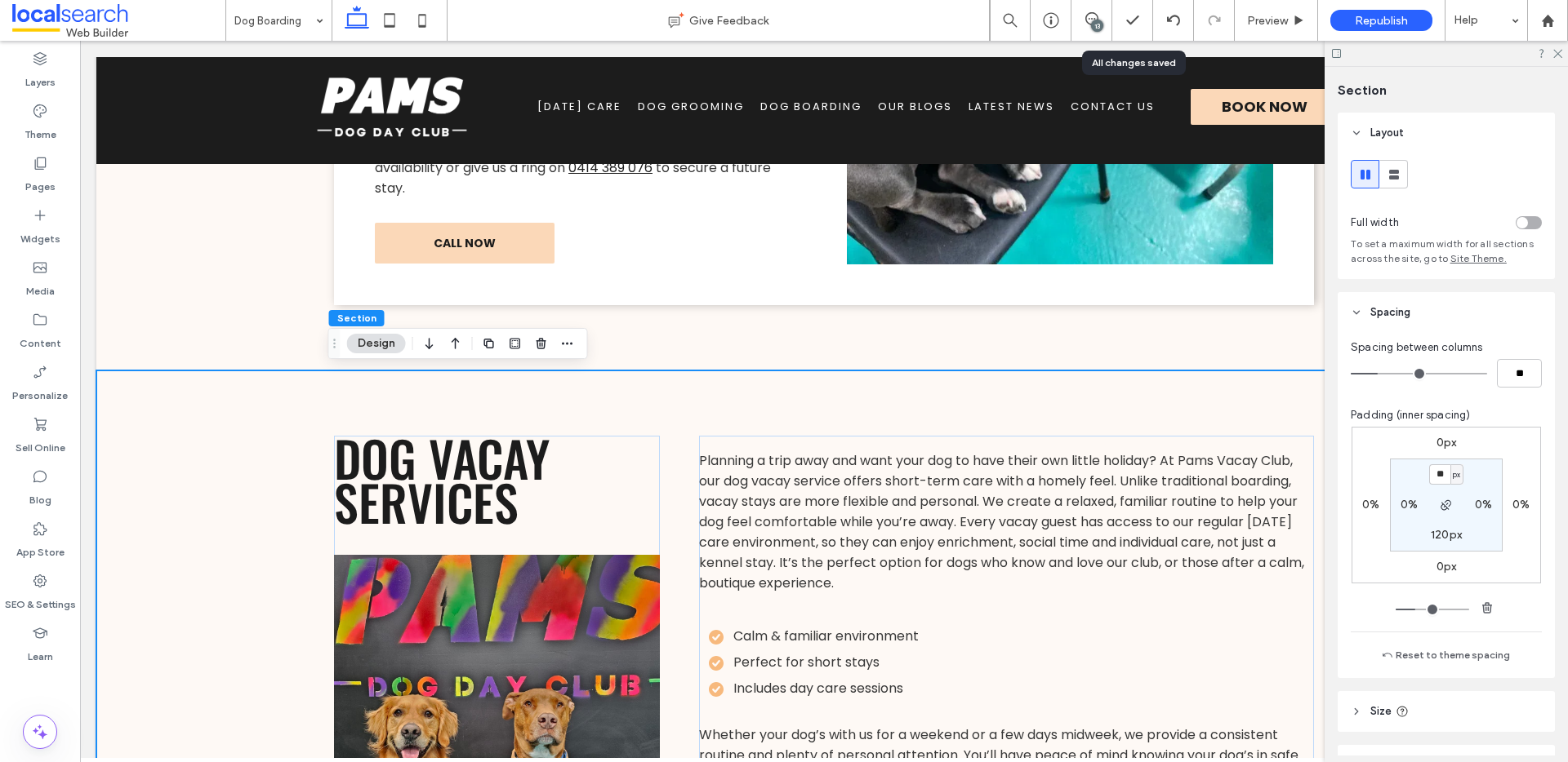
type input "**"
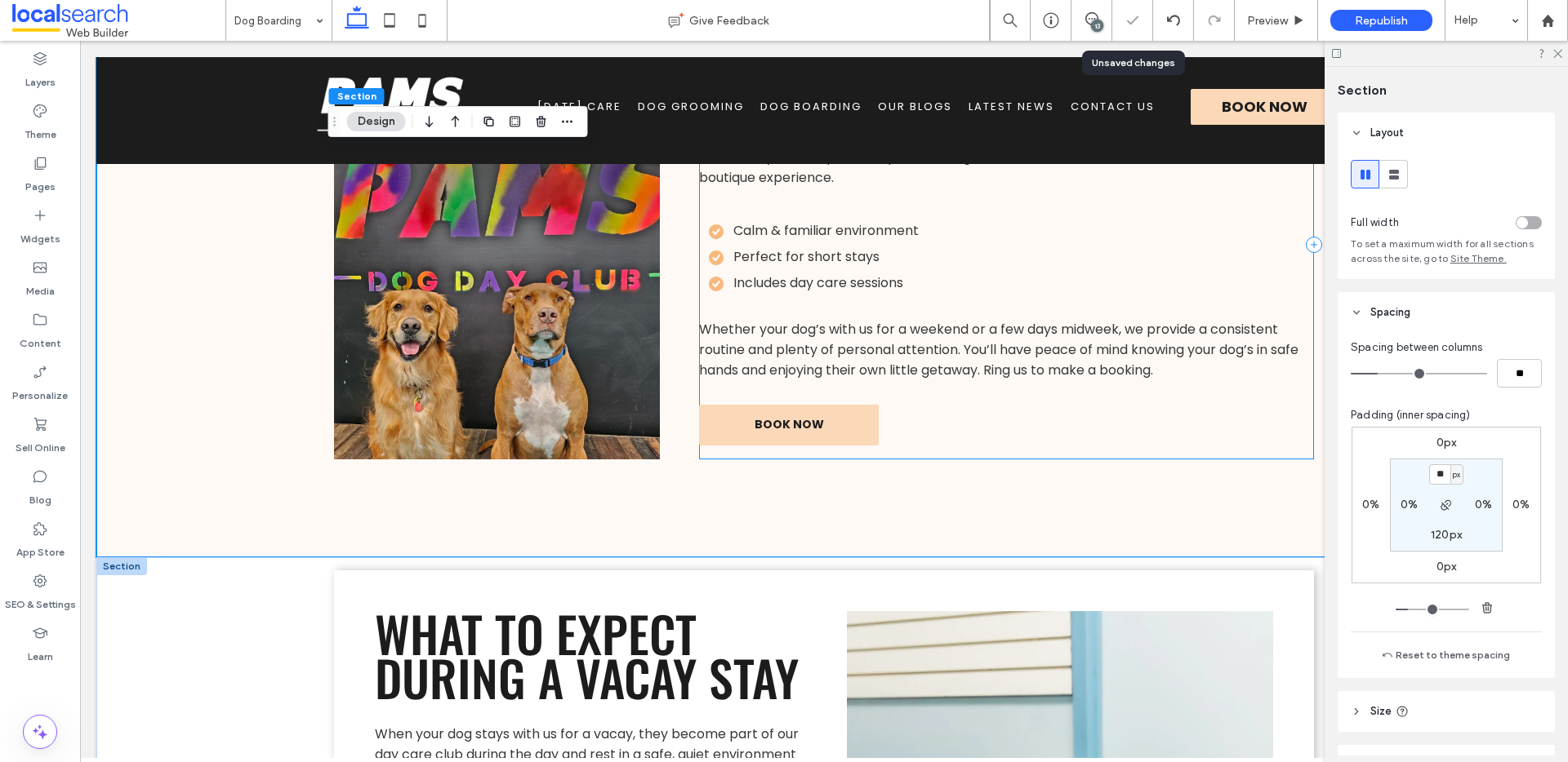
scroll to position [2460, 0]
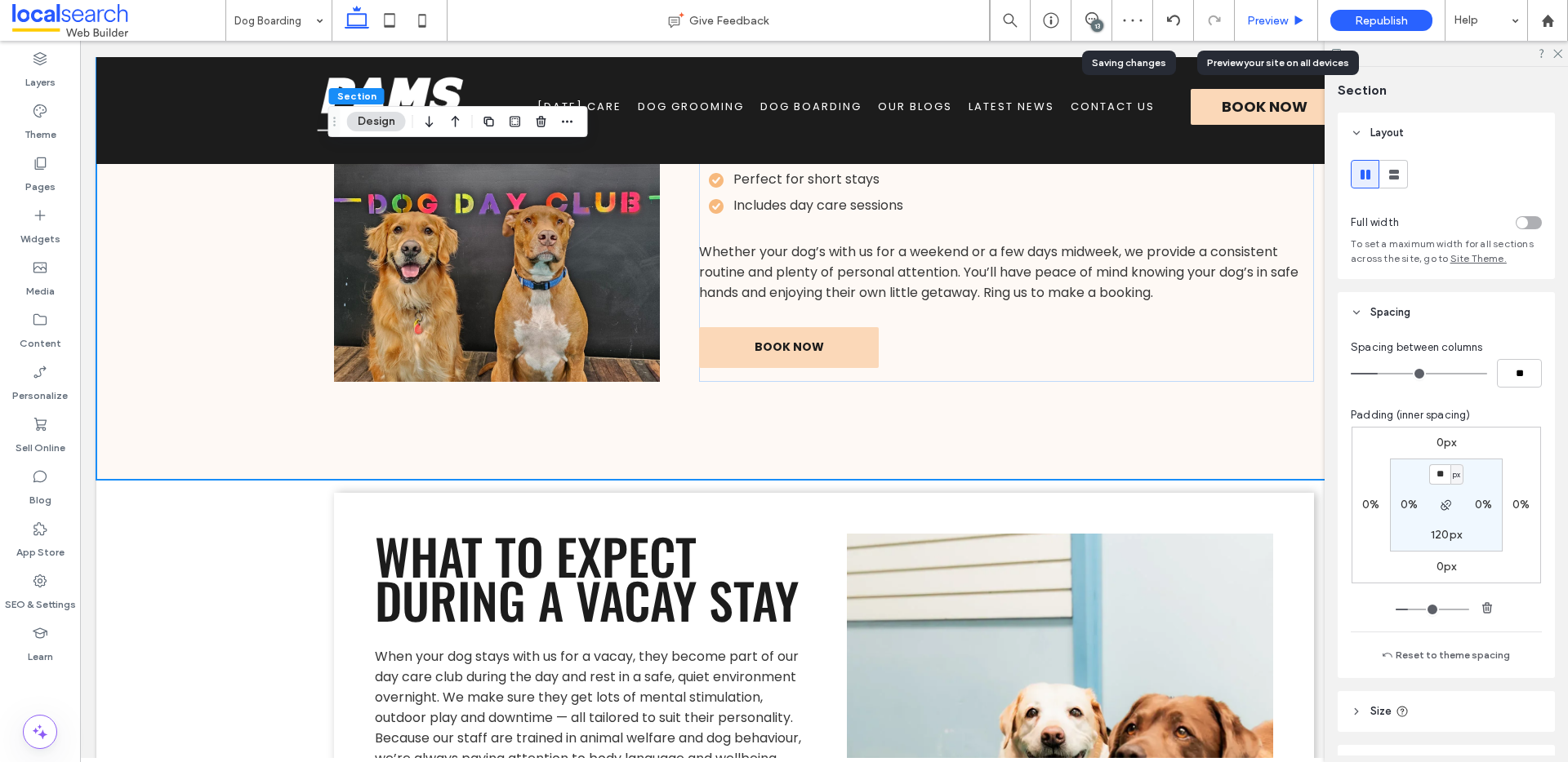
click at [1289, 24] on div "Preview" at bounding box center [1276, 20] width 82 height 14
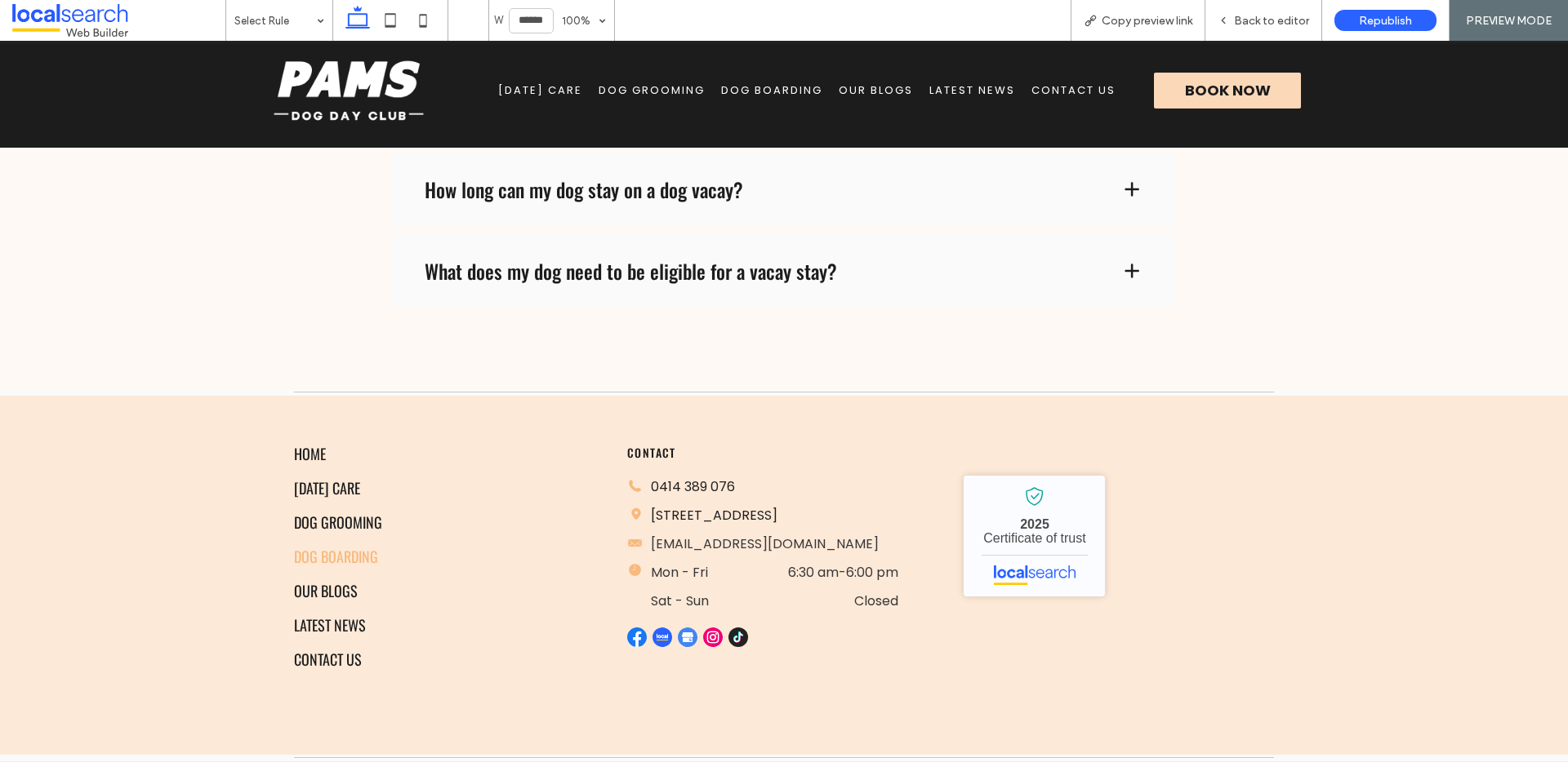
scroll to position [4105, 0]
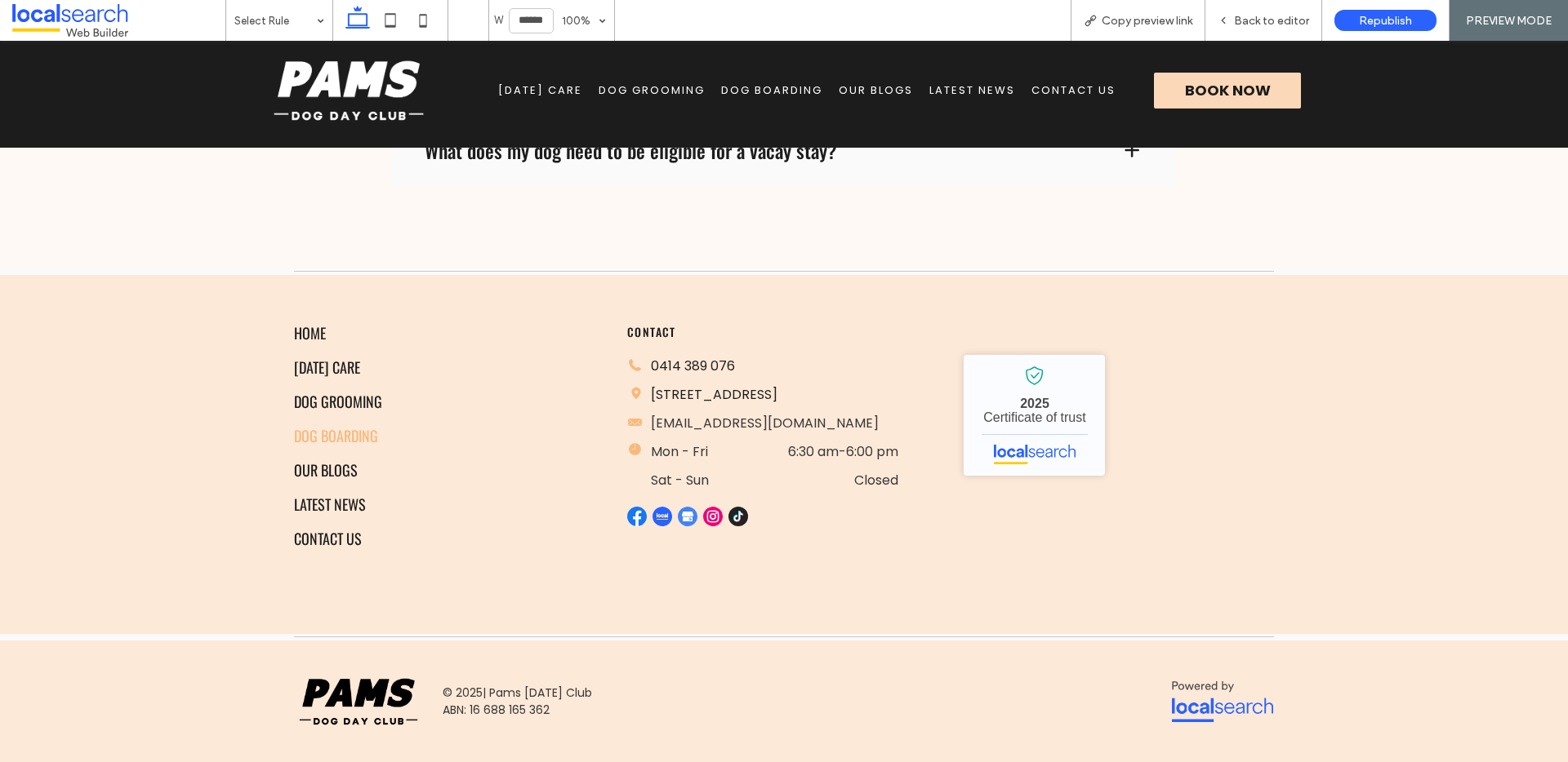
click at [936, 85] on span "Latest News" at bounding box center [972, 91] width 86 height 16
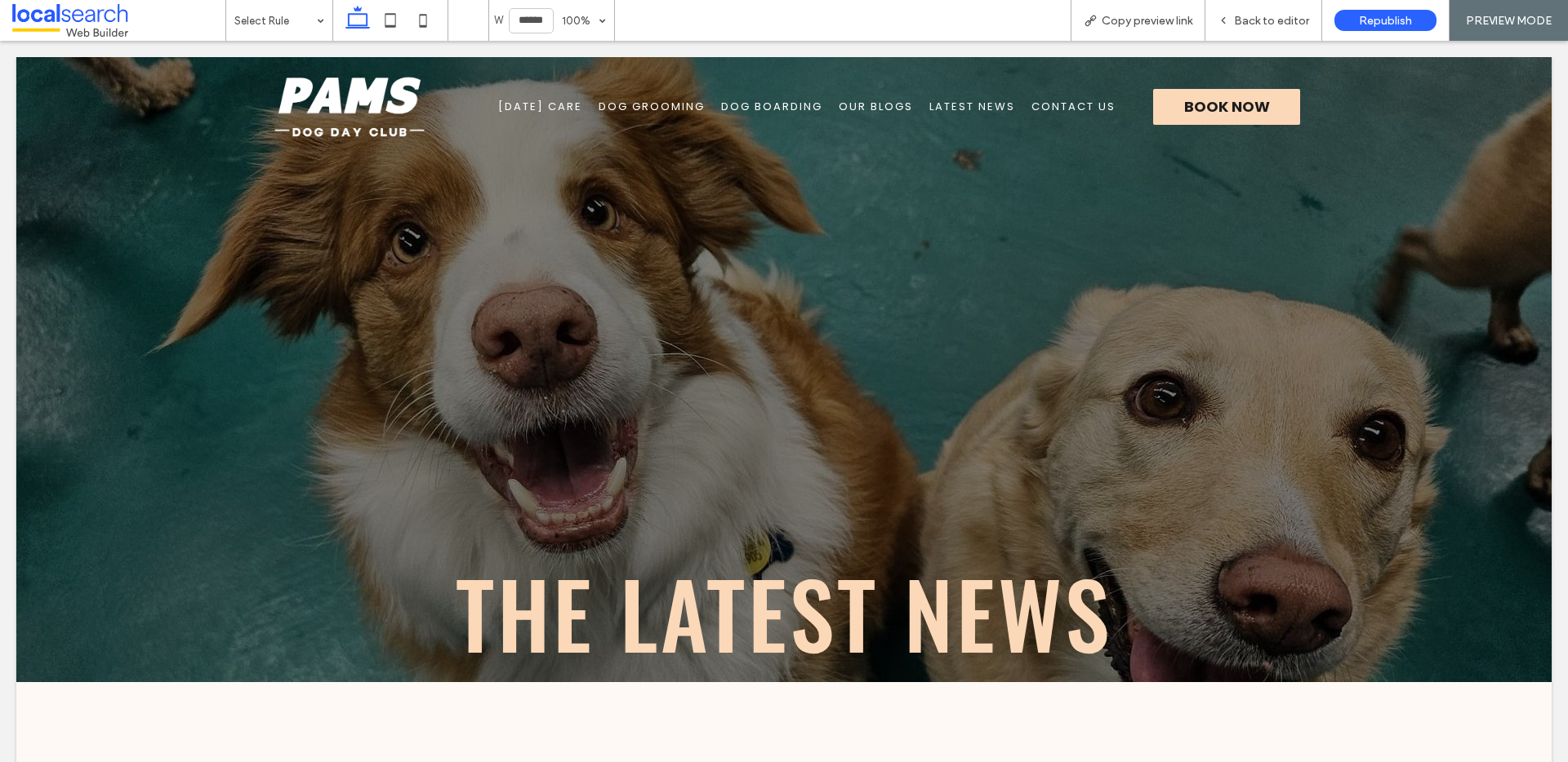
scroll to position [0, 0]
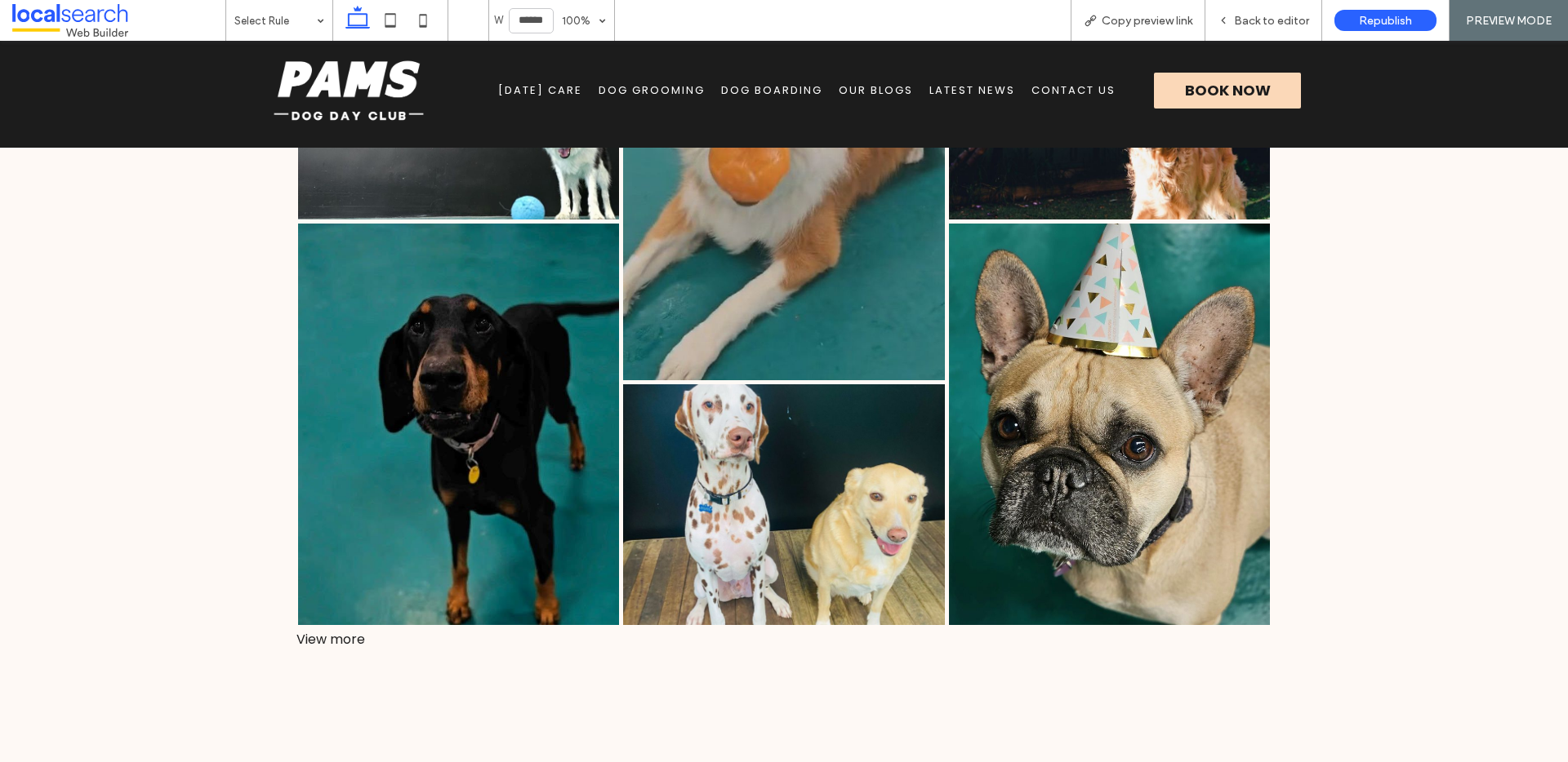
scroll to position [802, 0]
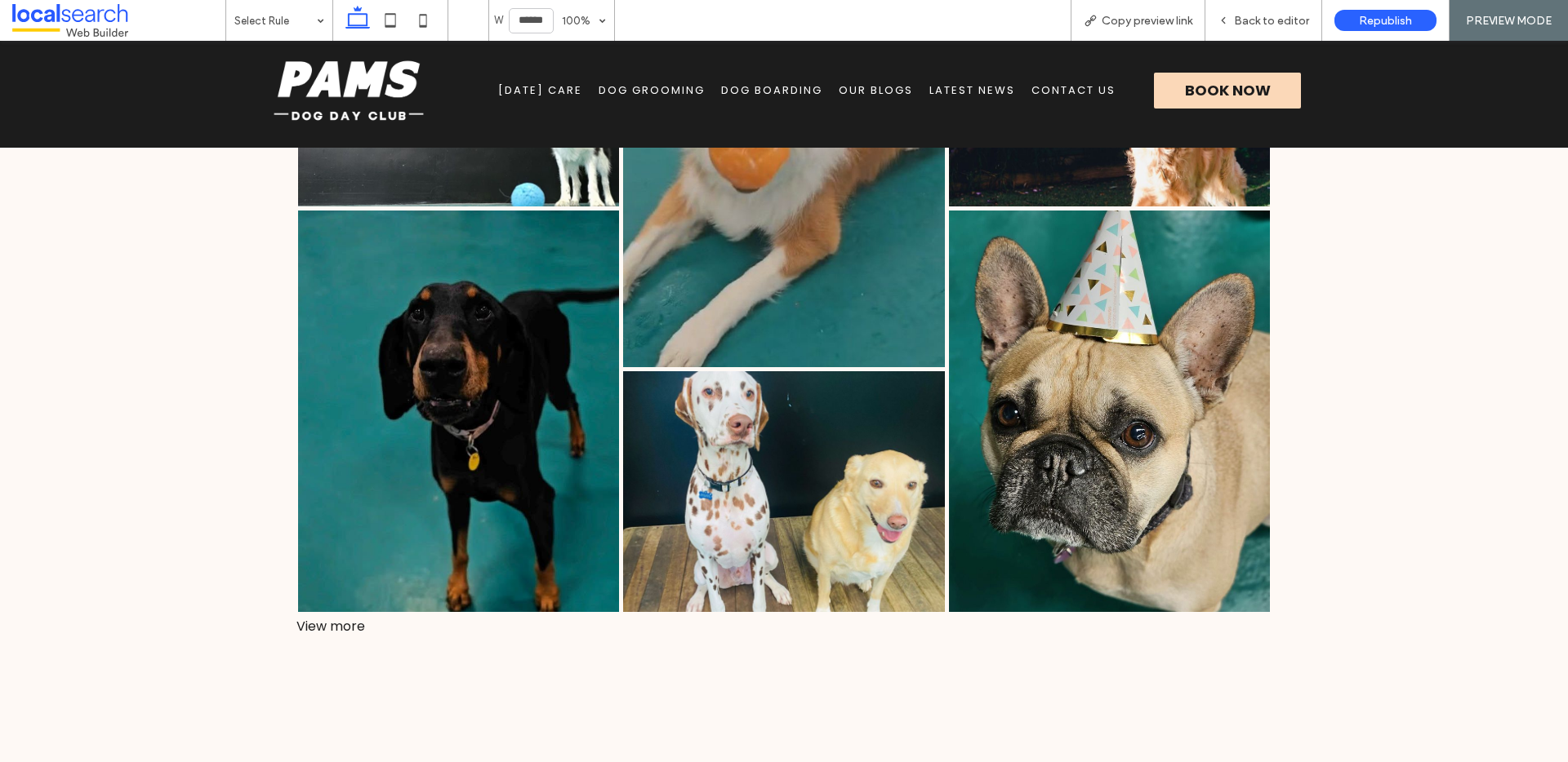
click at [319, 633] on div "View more" at bounding box center [784, 627] width 980 height 20
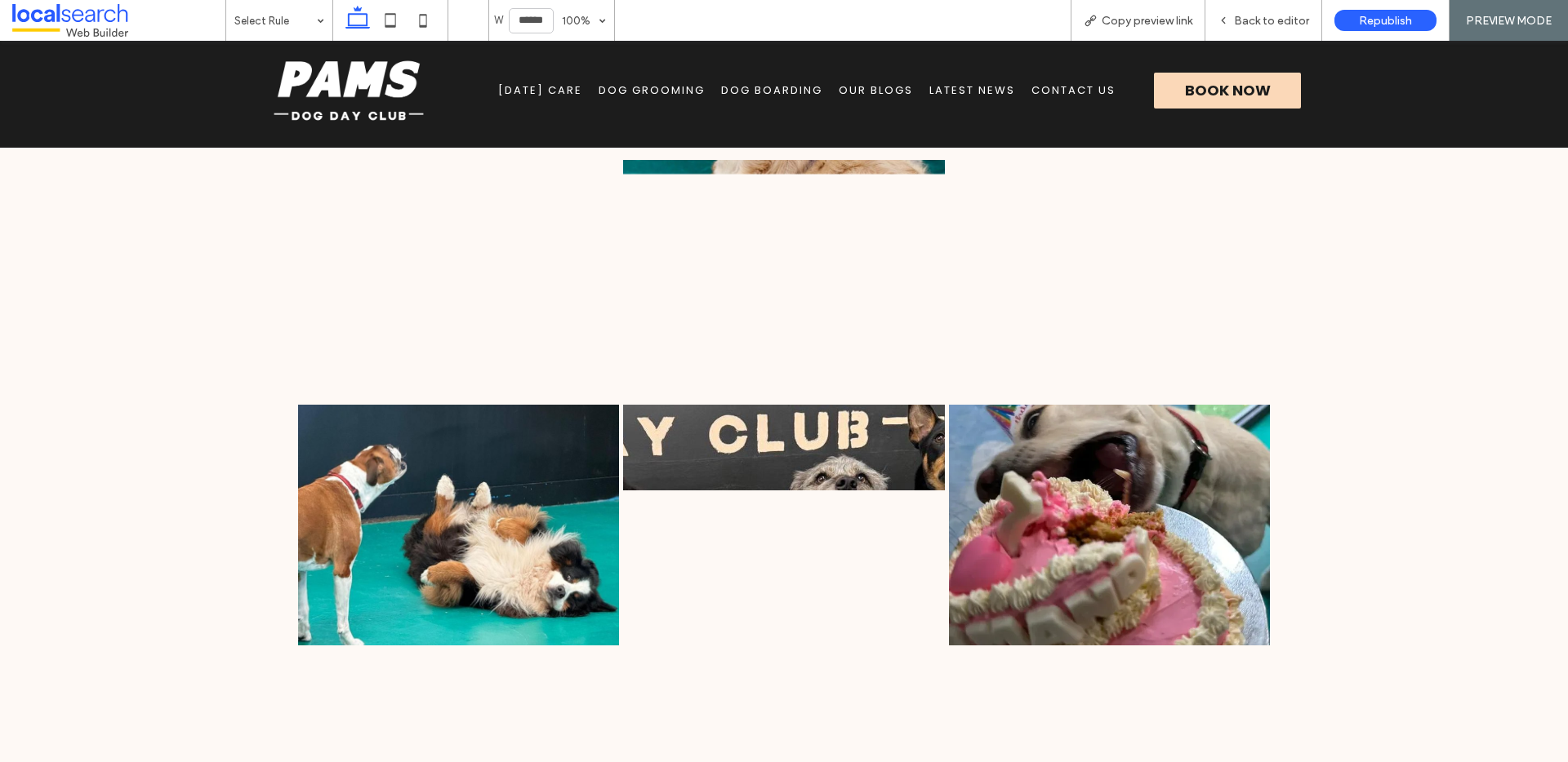
scroll to position [4329, 0]
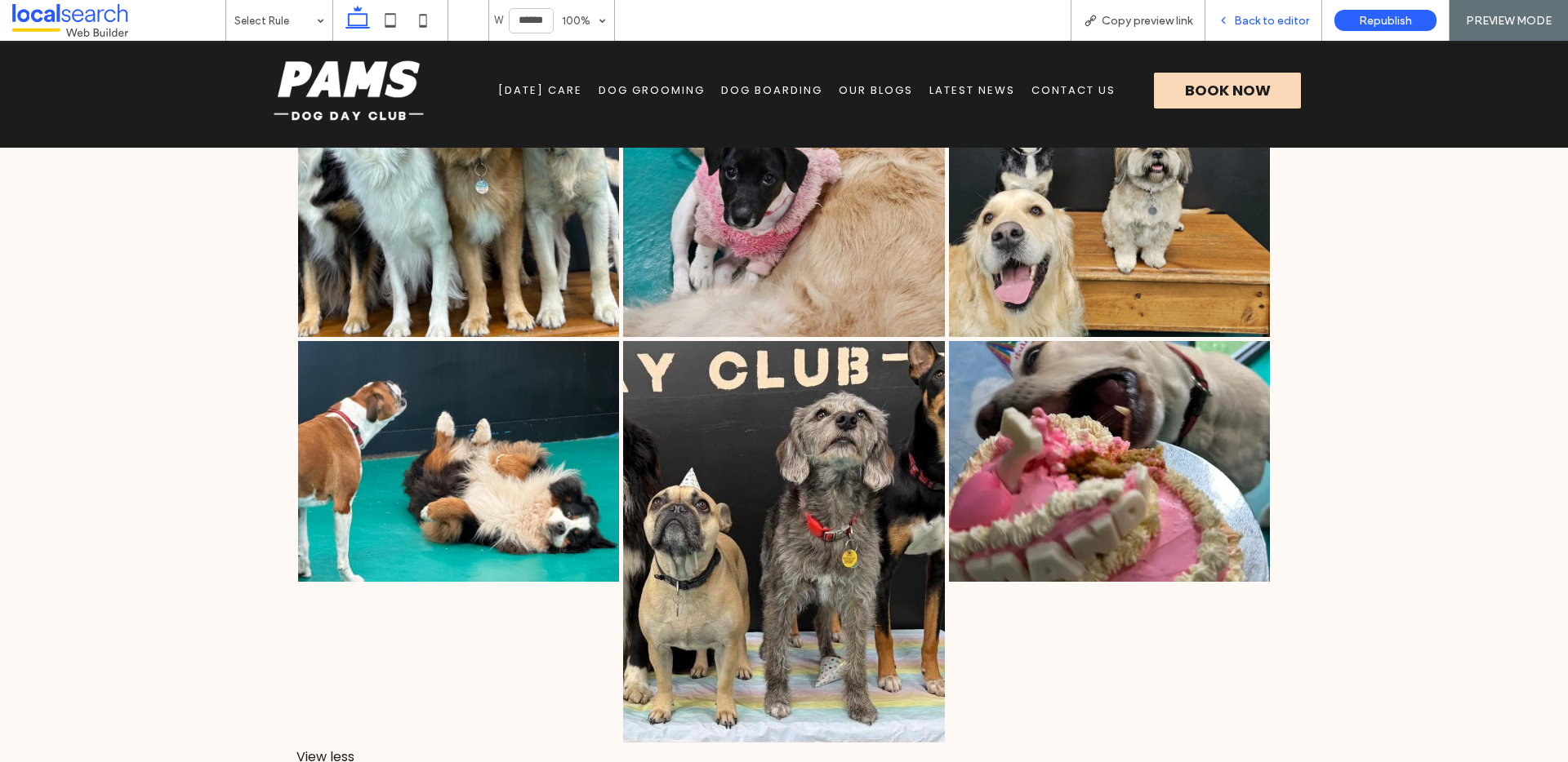
click at [1248, 4] on div "Back to editor" at bounding box center [1264, 20] width 117 height 41
click at [1239, 18] on span "Back to editor" at bounding box center [1271, 20] width 75 height 14
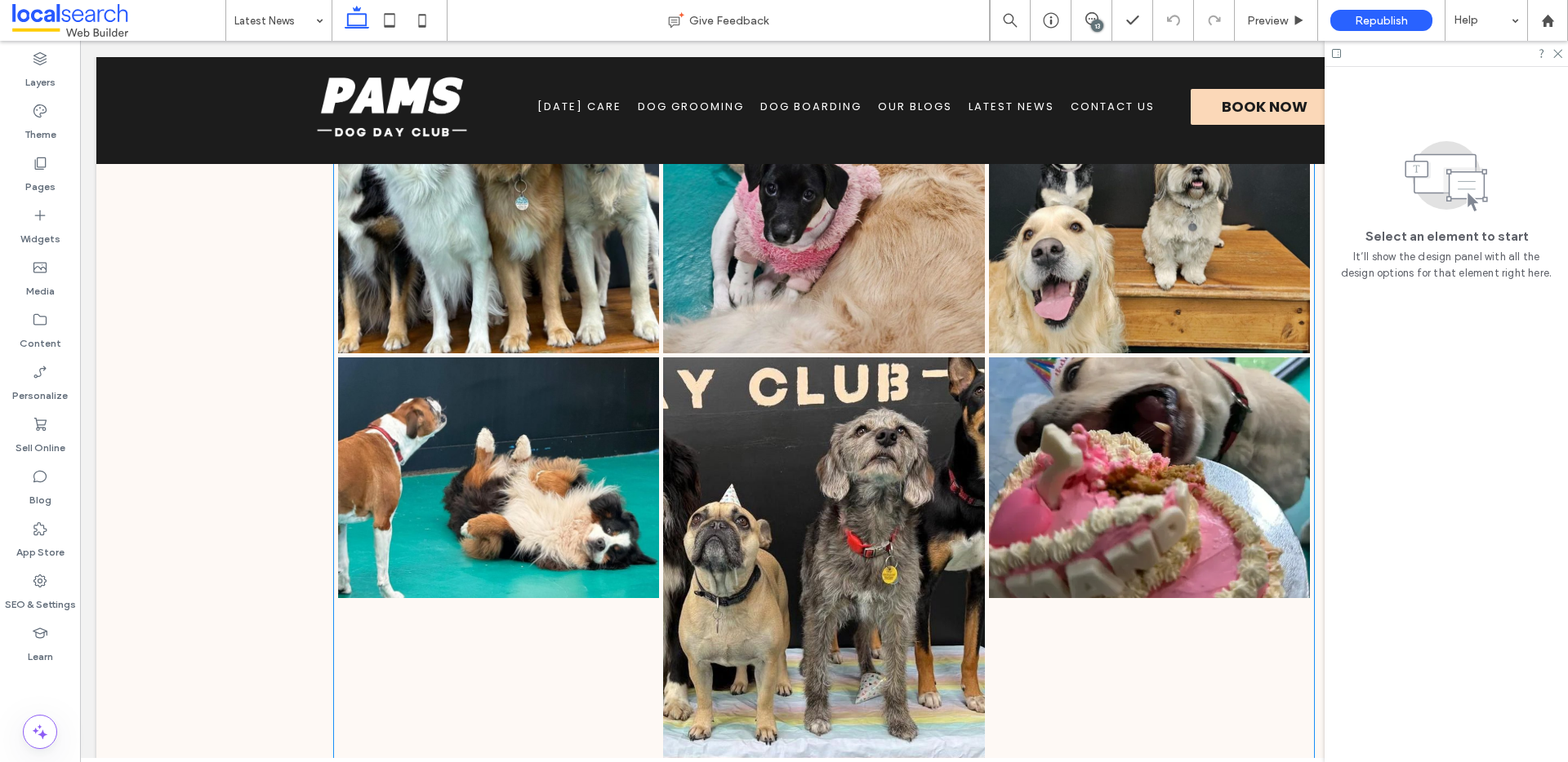
click at [857, 529] on link at bounding box center [824, 558] width 321 height 402
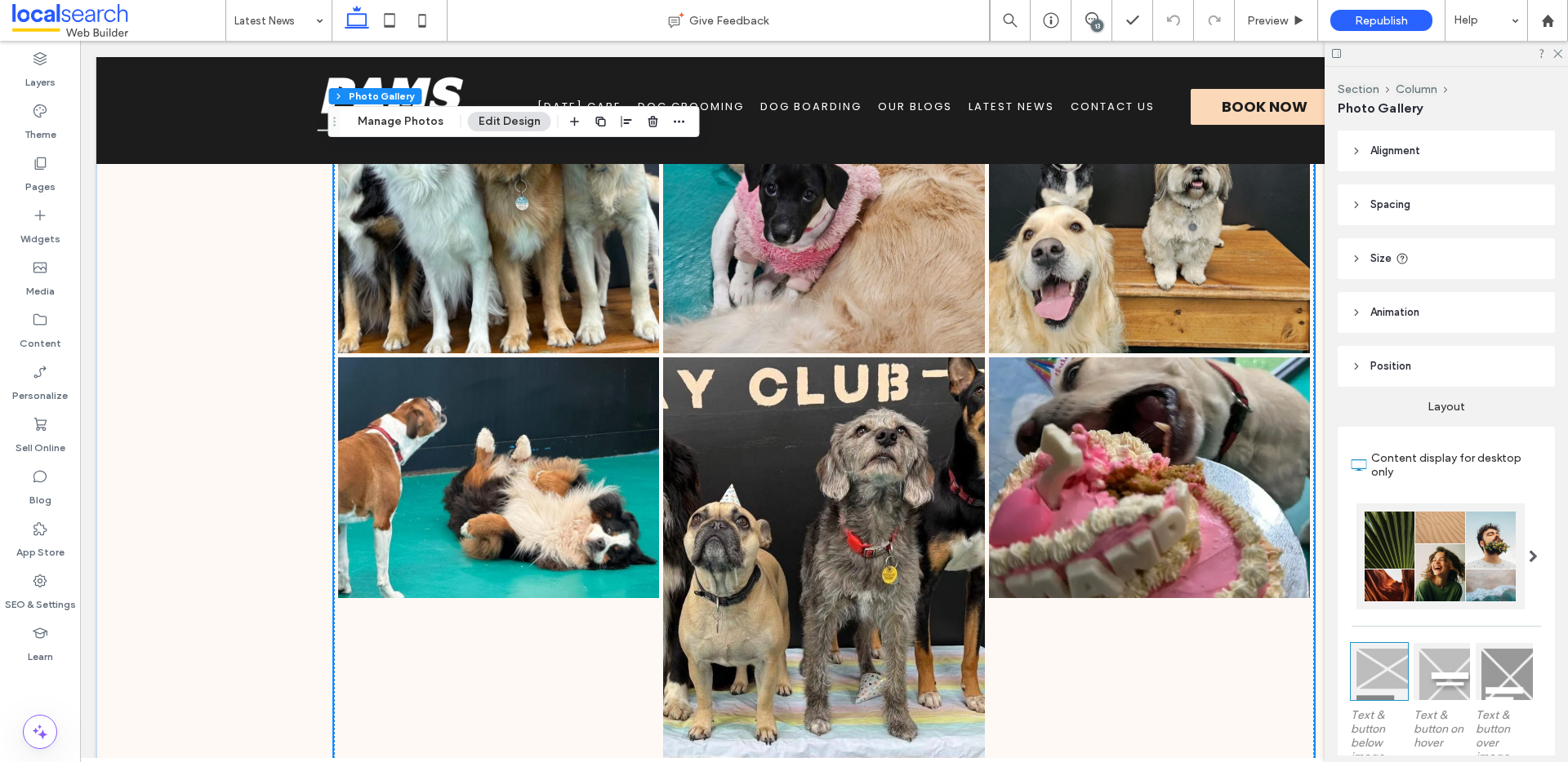
click at [857, 529] on link at bounding box center [824, 558] width 321 height 402
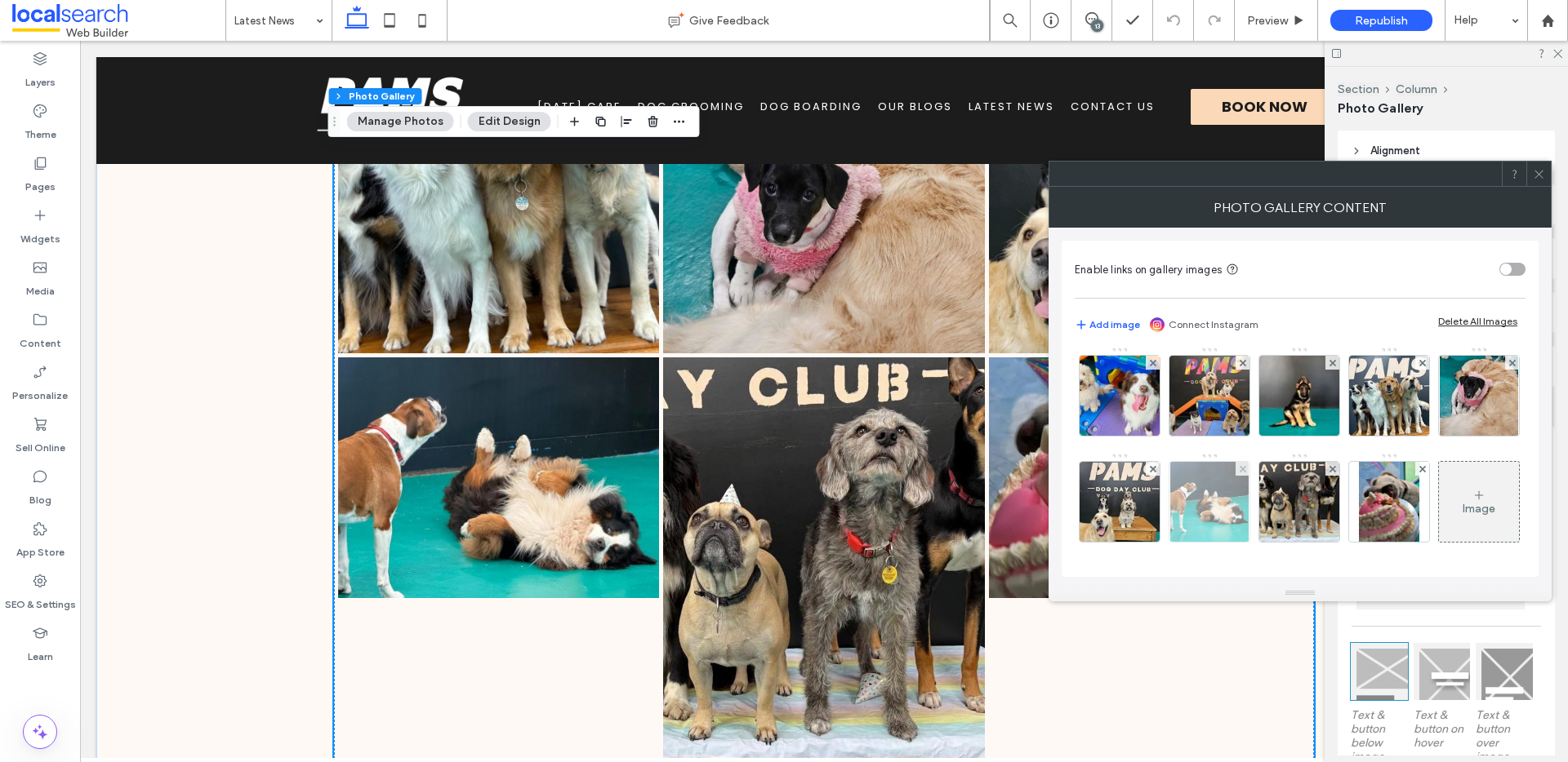
scroll to position [853, 0]
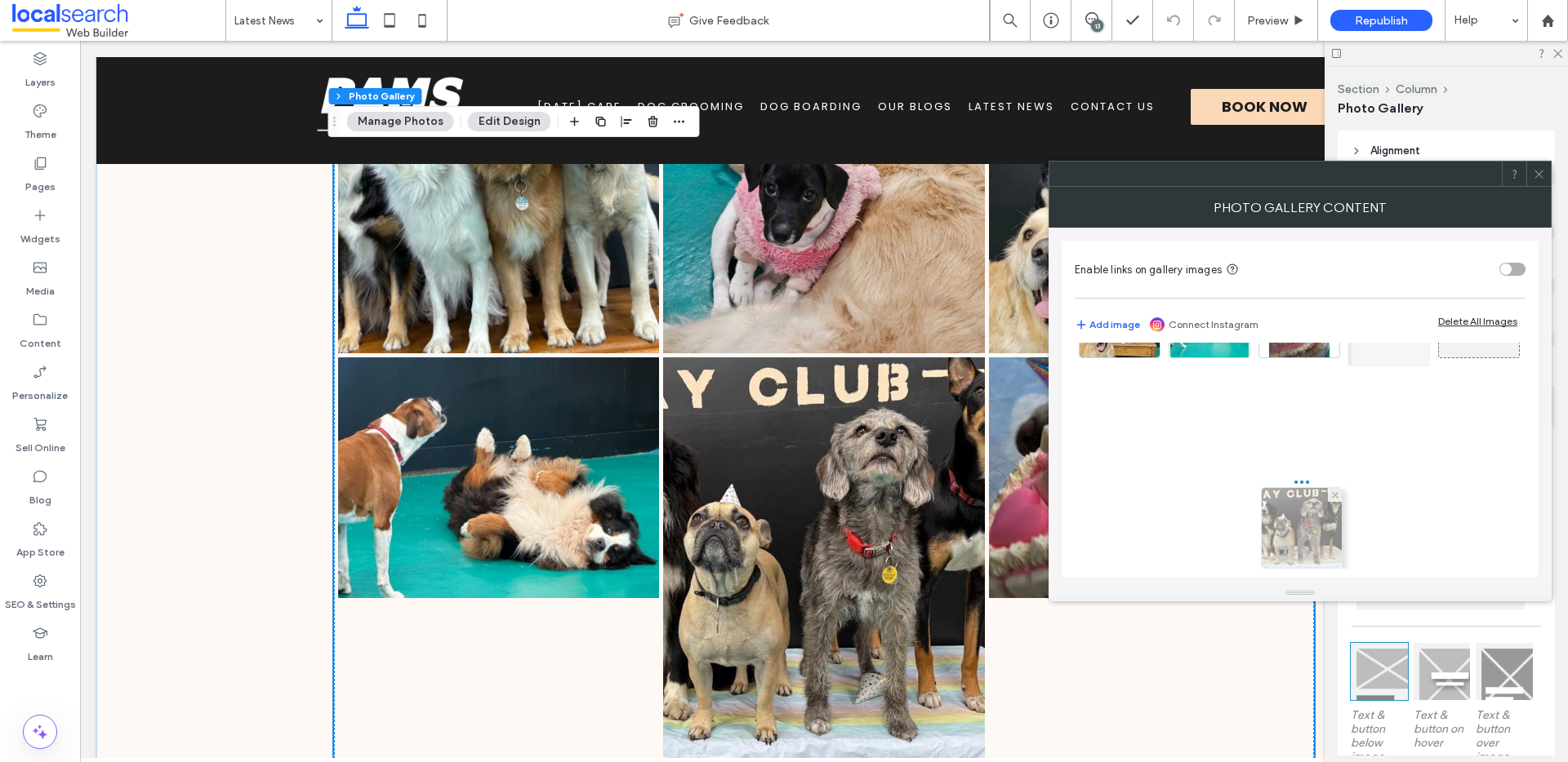
drag, startPoint x: 1202, startPoint y: 518, endPoint x: 1292, endPoint y: 515, distance: 90.0
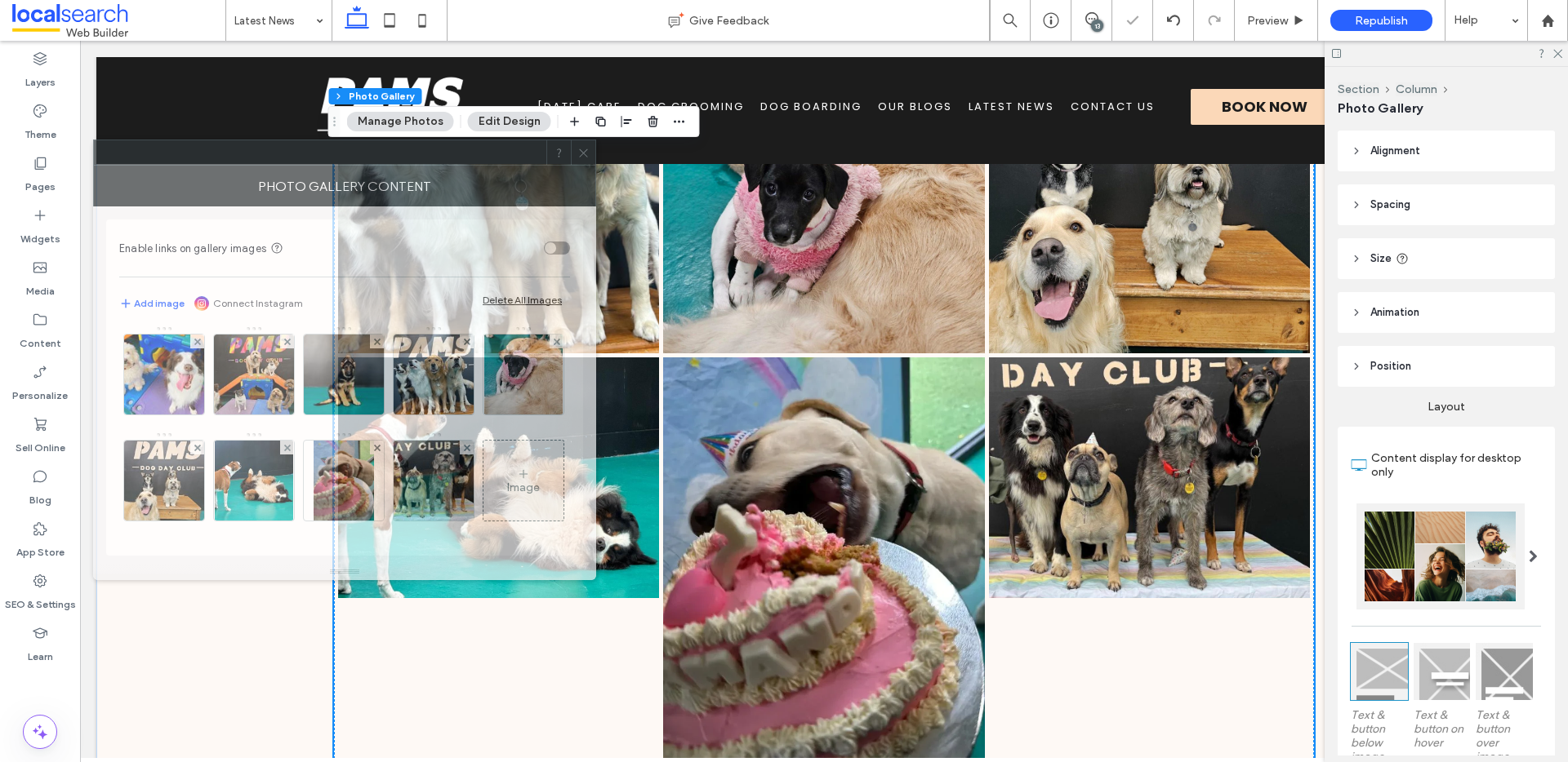
drag, startPoint x: 1271, startPoint y: 201, endPoint x: 360, endPoint y: 176, distance: 911.3
click at [360, 176] on div "Photo Gallery Content" at bounding box center [345, 186] width 503 height 41
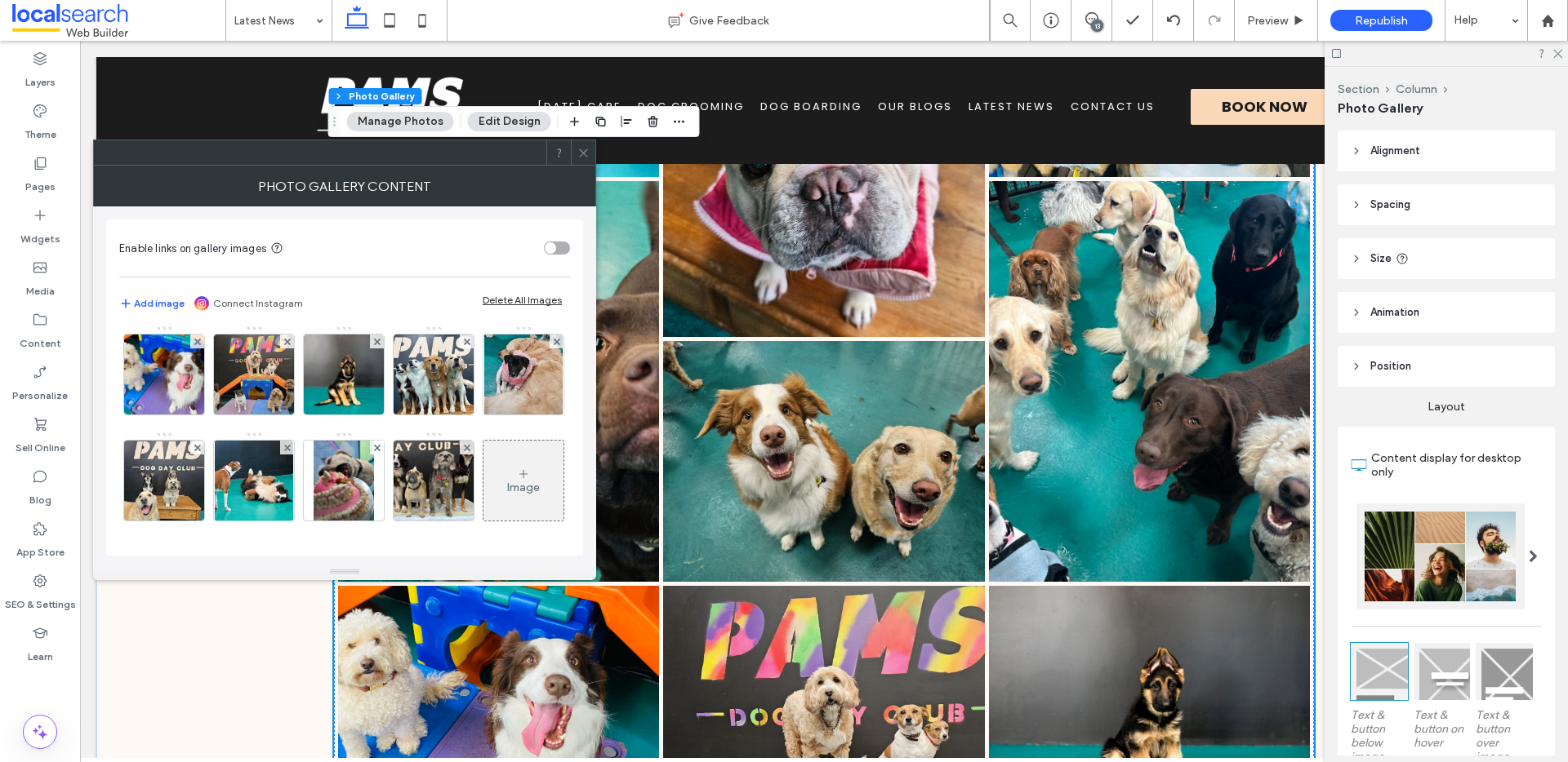
scroll to position [3418, 0]
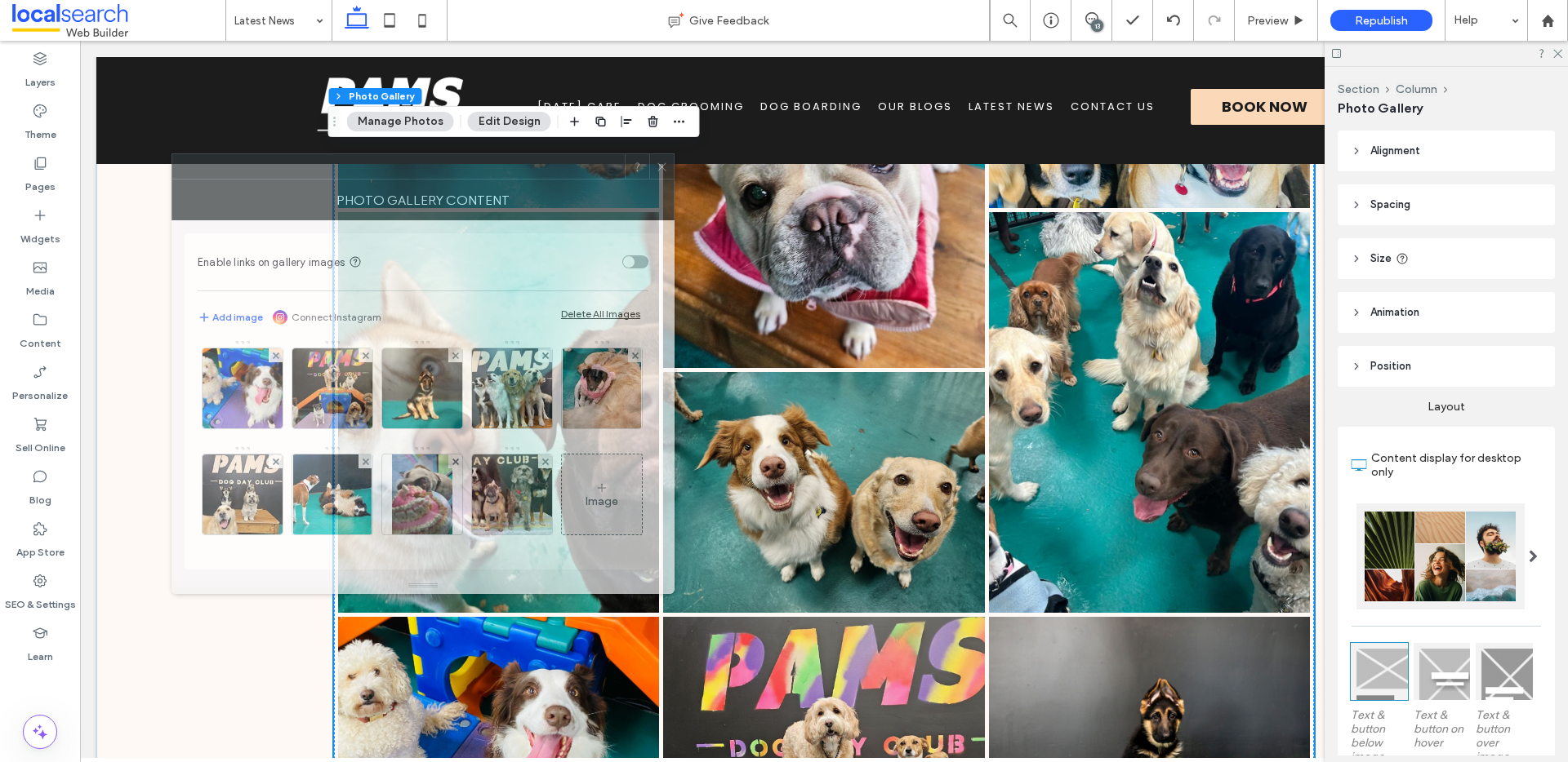
click at [543, 159] on div at bounding box center [398, 166] width 452 height 25
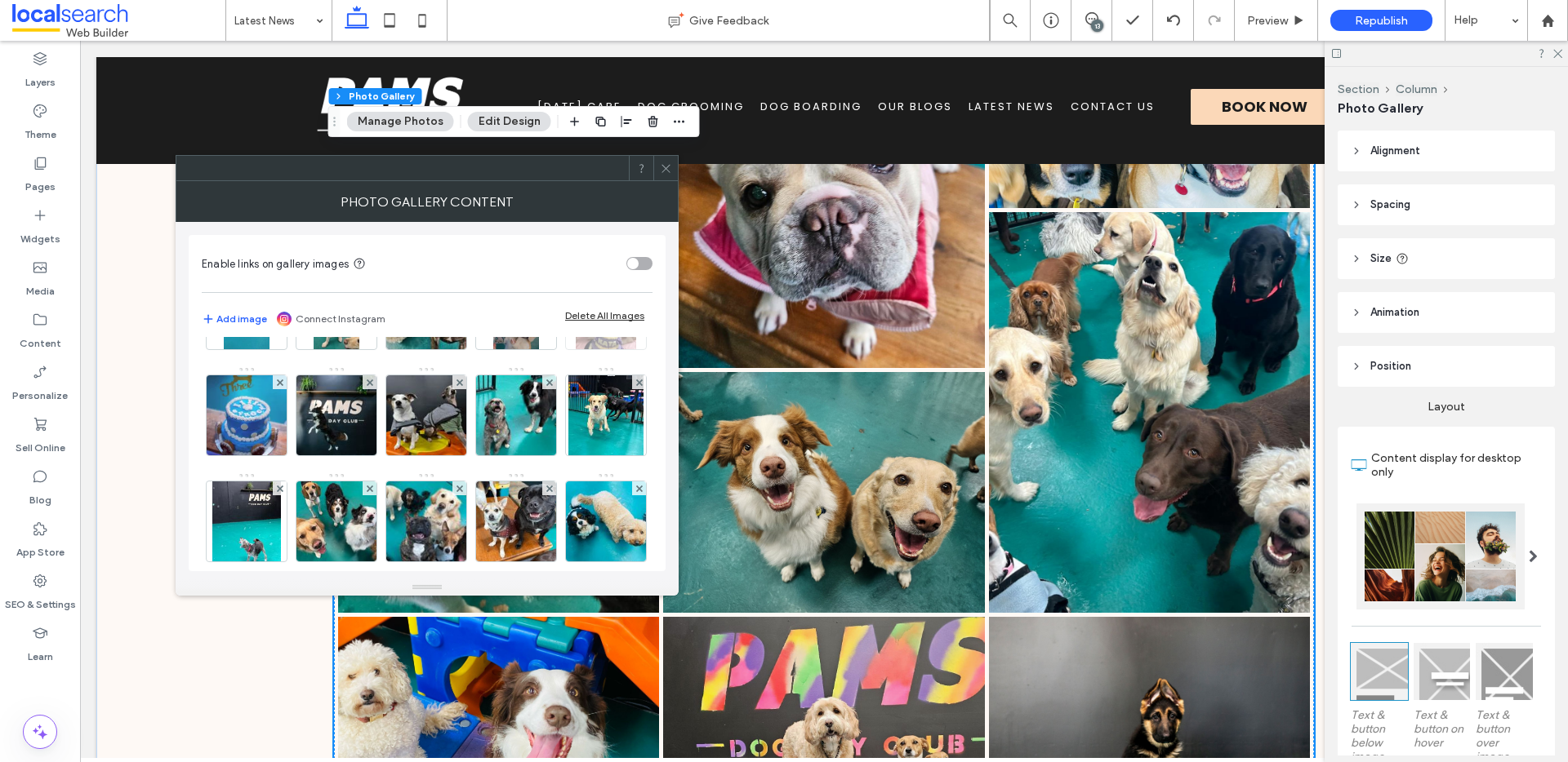
scroll to position [165, 0]
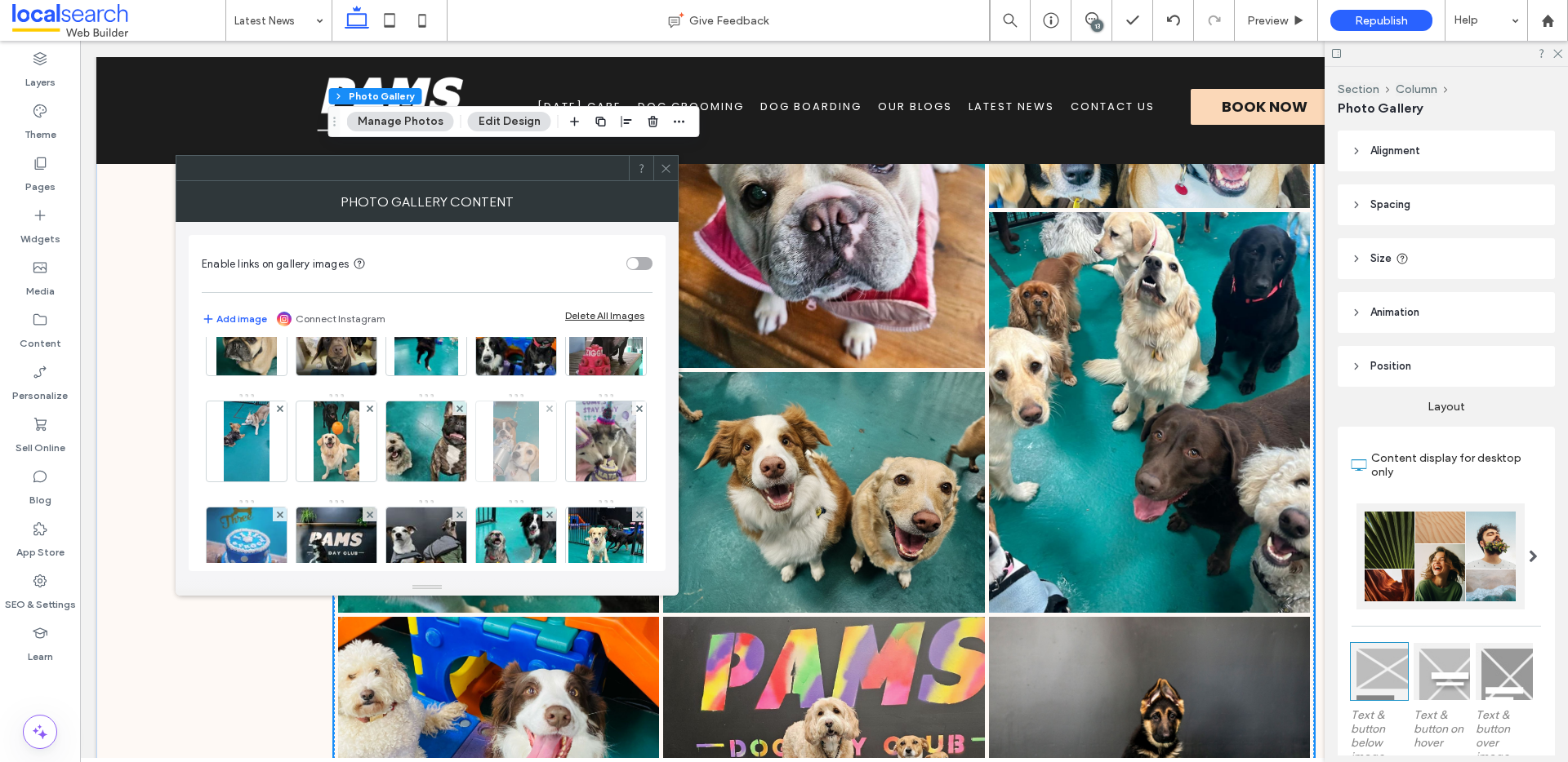
click at [493, 481] on img at bounding box center [515, 441] width 45 height 80
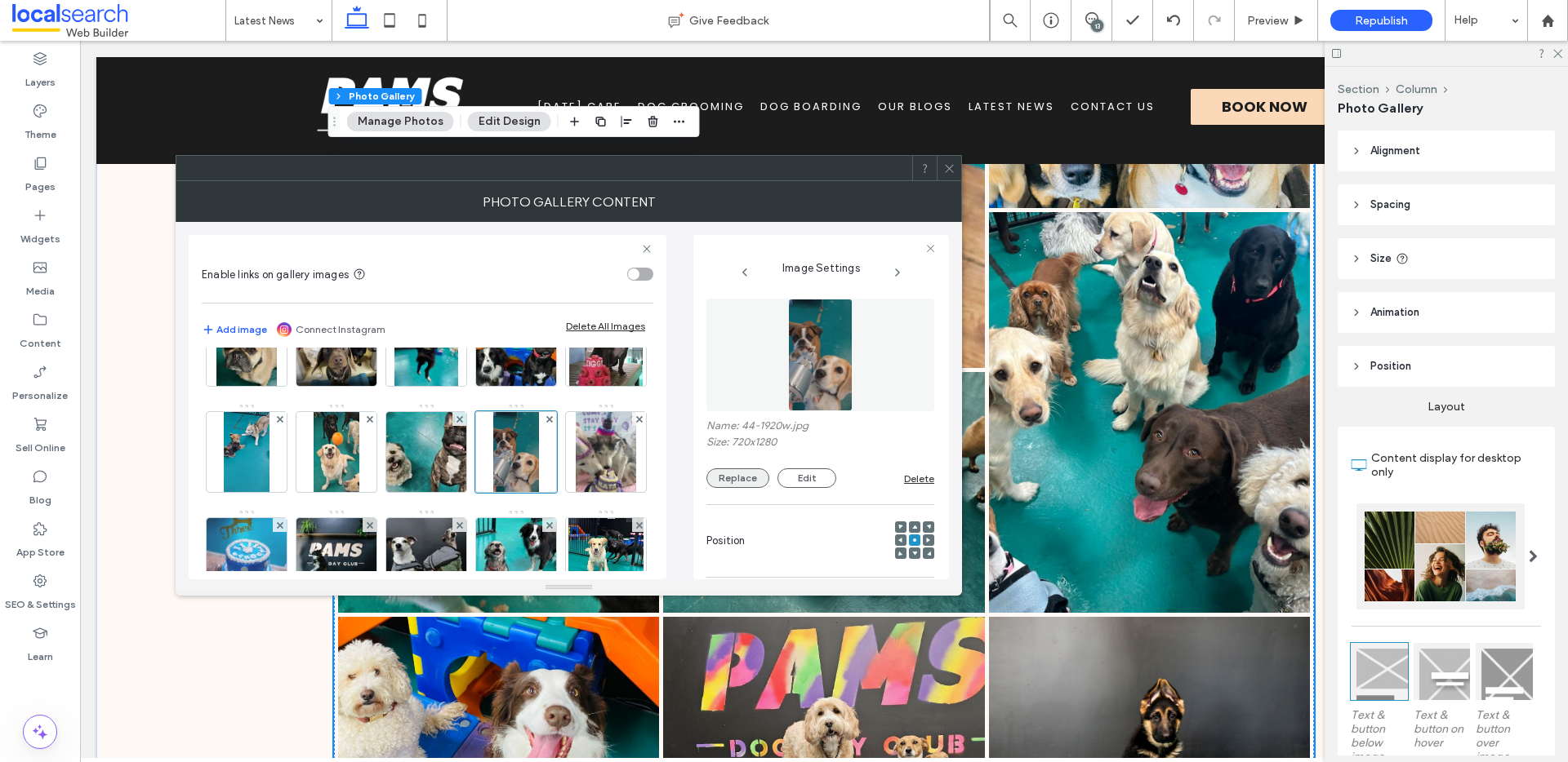
click at [741, 481] on button "Replace" at bounding box center [738, 478] width 63 height 19
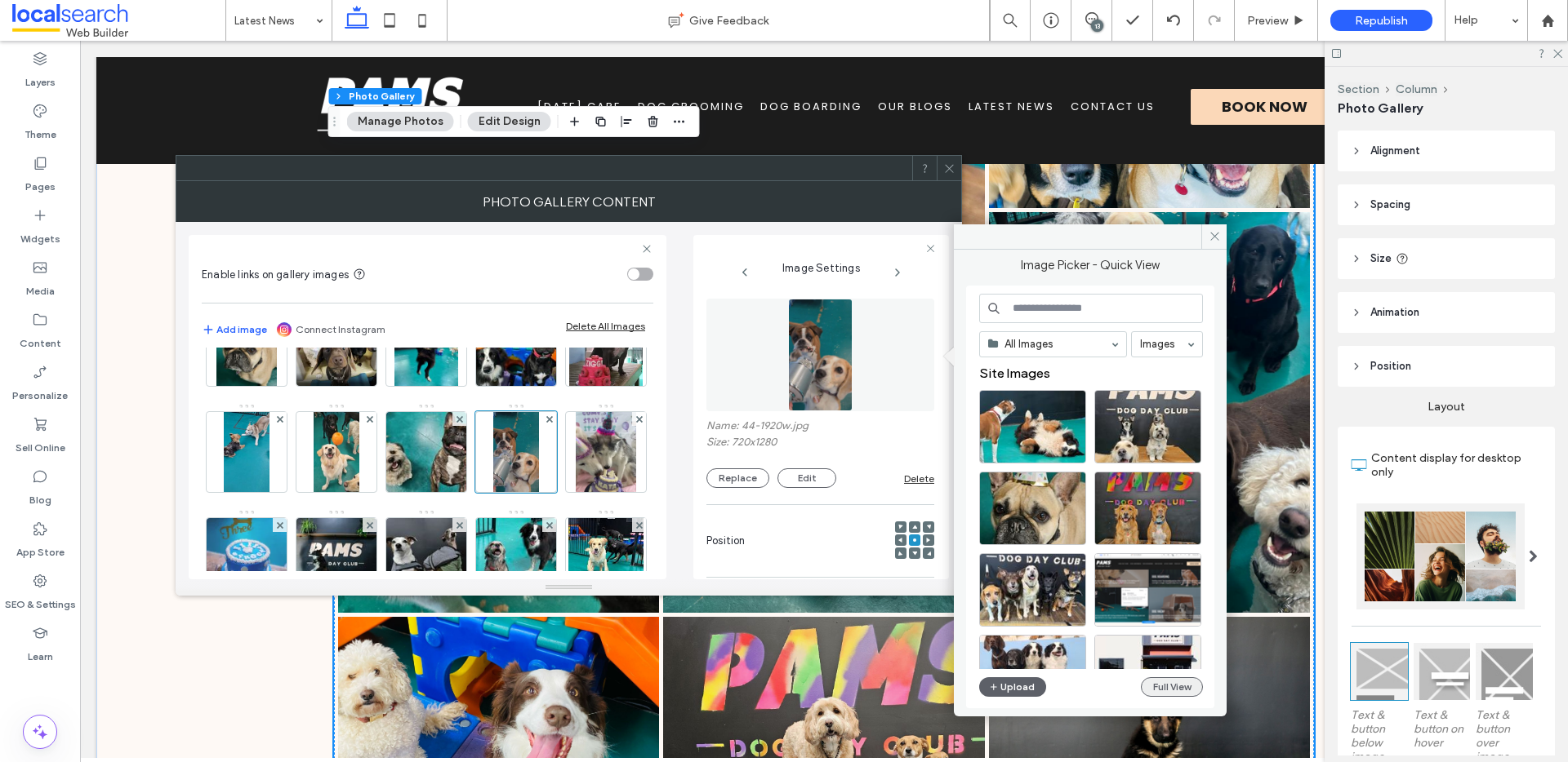
click at [1172, 686] on button "Full View" at bounding box center [1173, 687] width 62 height 19
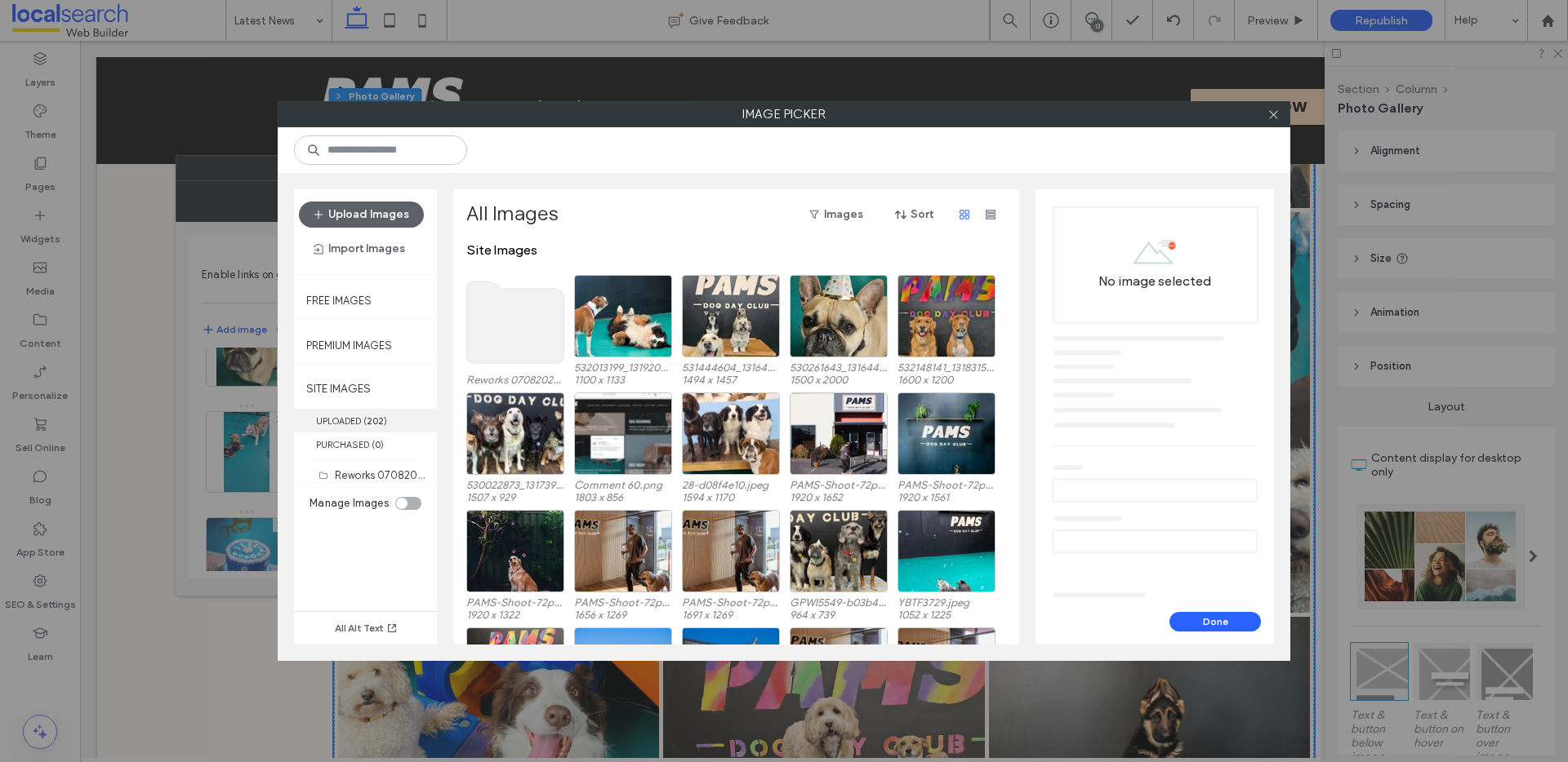
click at [372, 417] on b "202" at bounding box center [375, 421] width 17 height 11
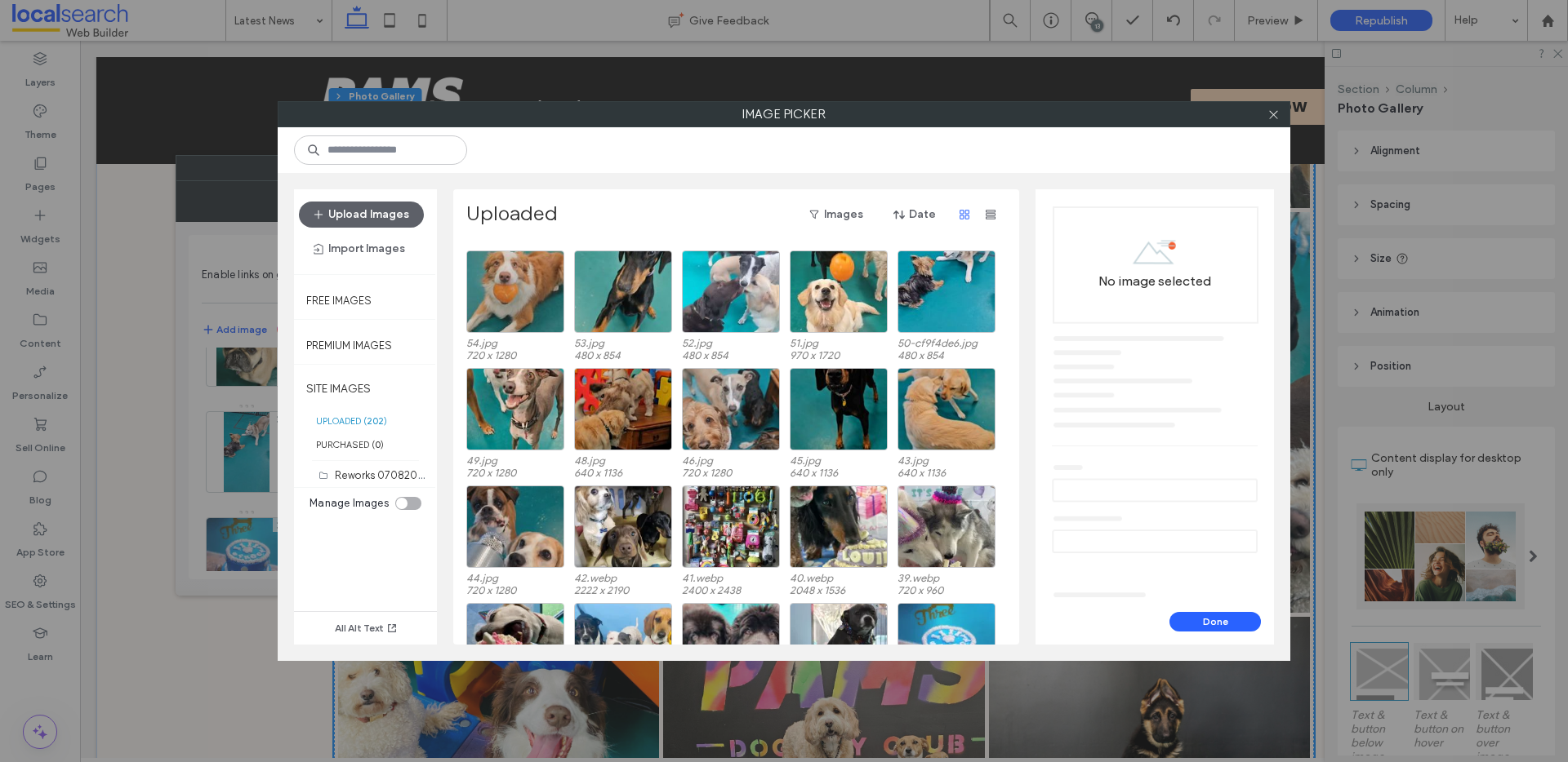
scroll to position [2889, 0]
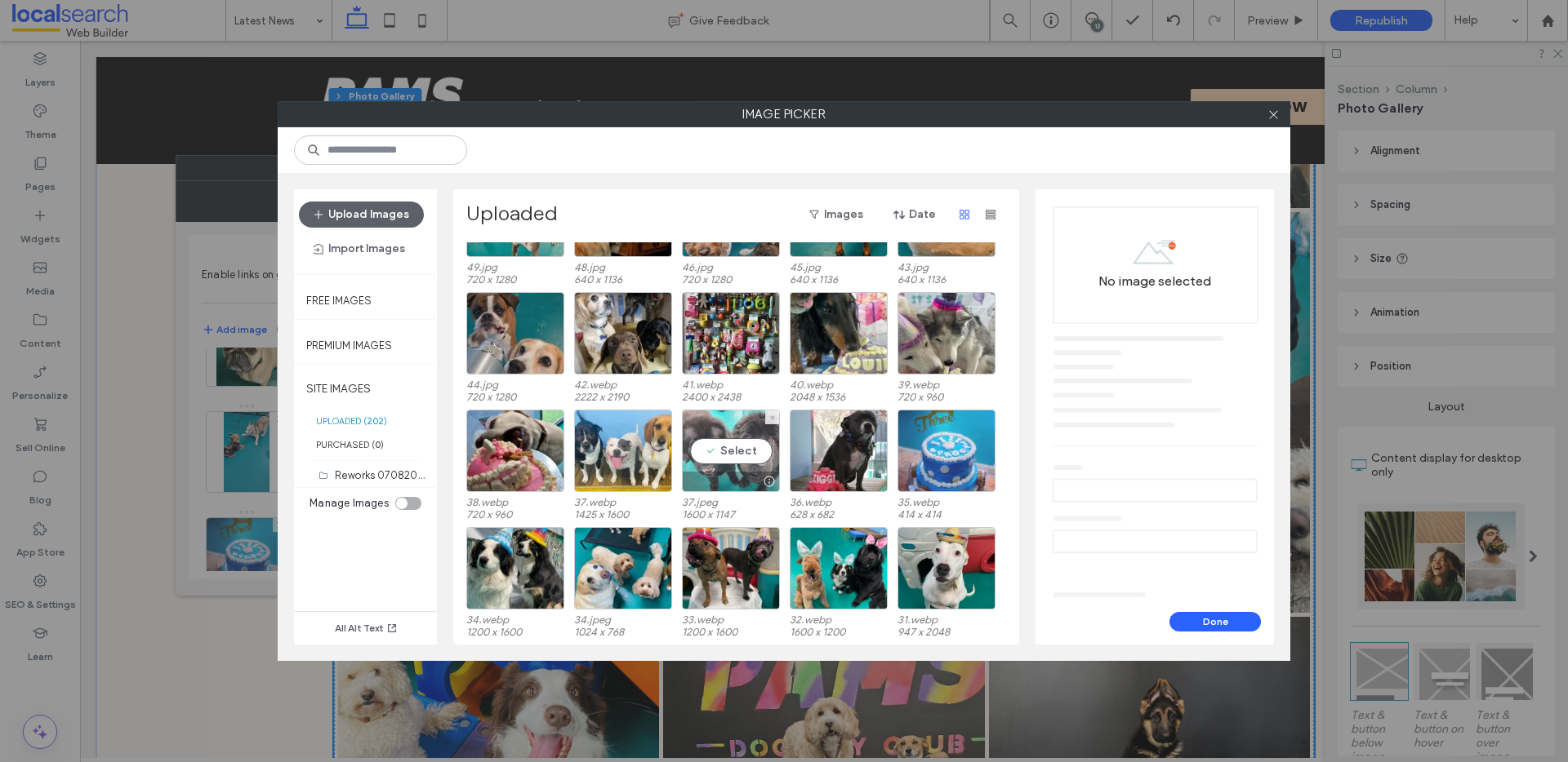
click at [725, 438] on div "Select" at bounding box center [730, 451] width 98 height 82
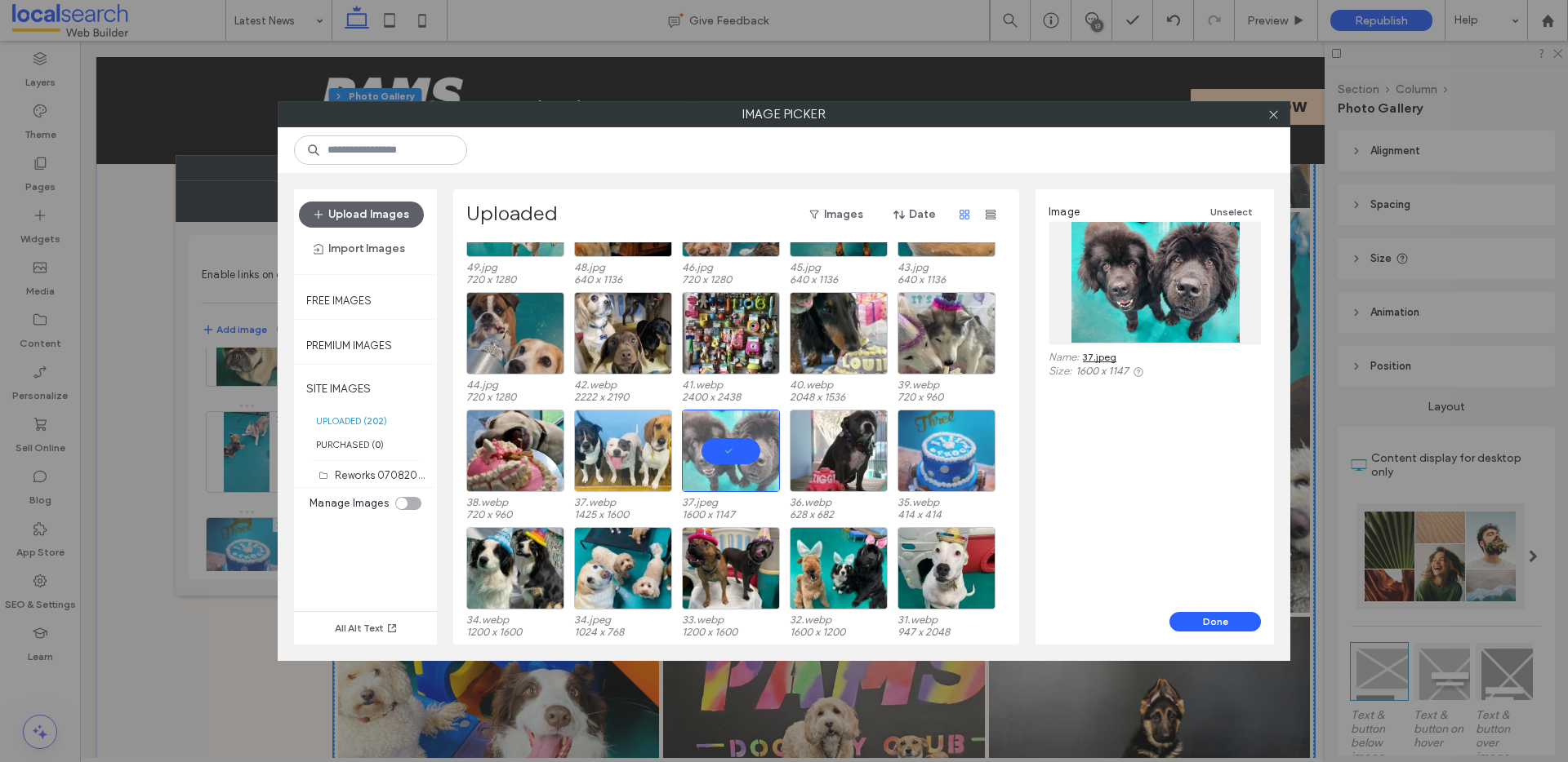
click at [1201, 604] on div "Image Unselect Name: 37.jpeg Size: 1600 x 1147" at bounding box center [1154, 401] width 239 height 423
click at [1201, 628] on button "Done" at bounding box center [1216, 621] width 92 height 19
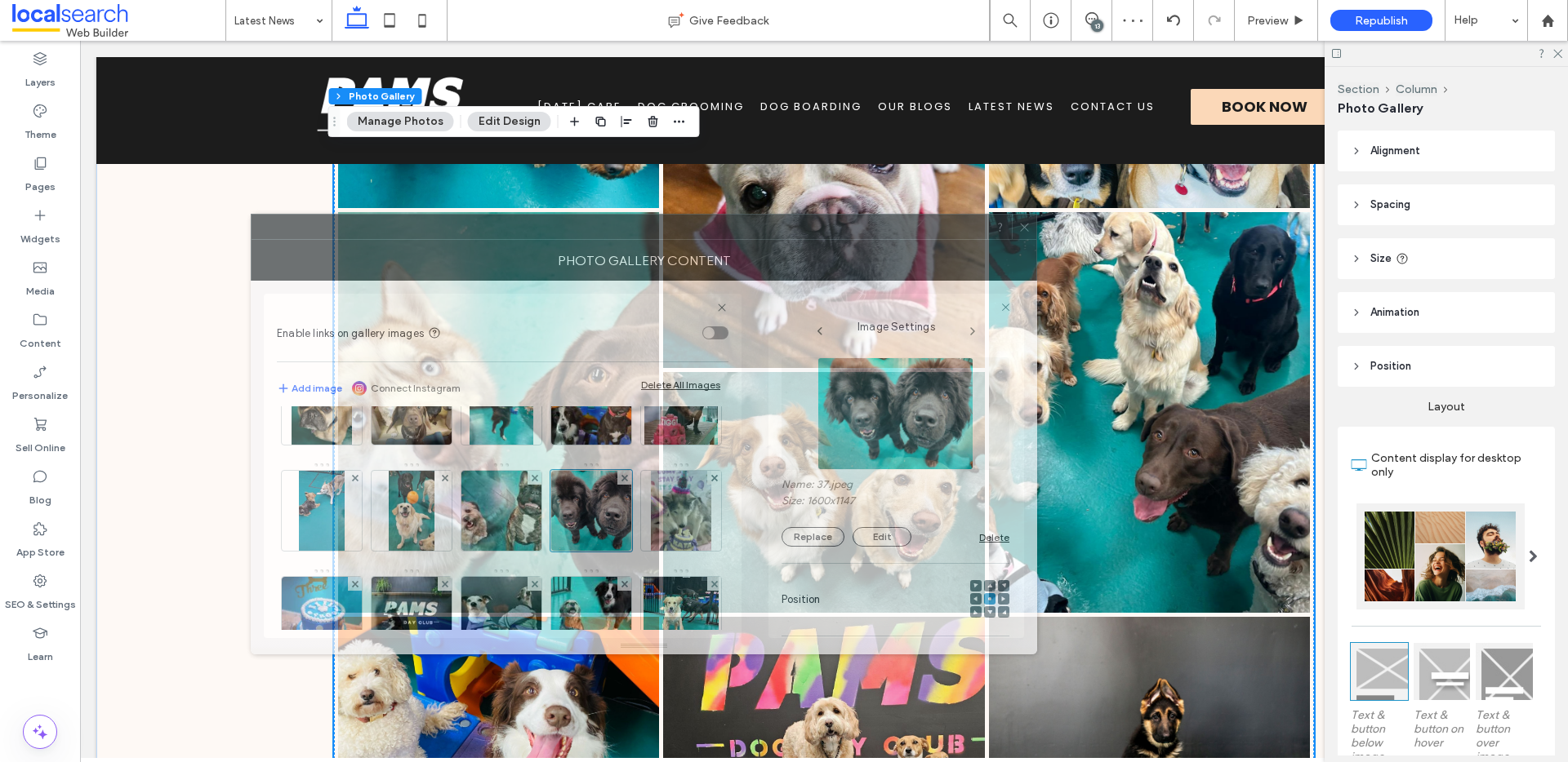
drag, startPoint x: 656, startPoint y: 183, endPoint x: 802, endPoint y: 239, distance: 156.4
click at [800, 240] on div "Photo Gallery Content" at bounding box center [643, 260] width 786 height 41
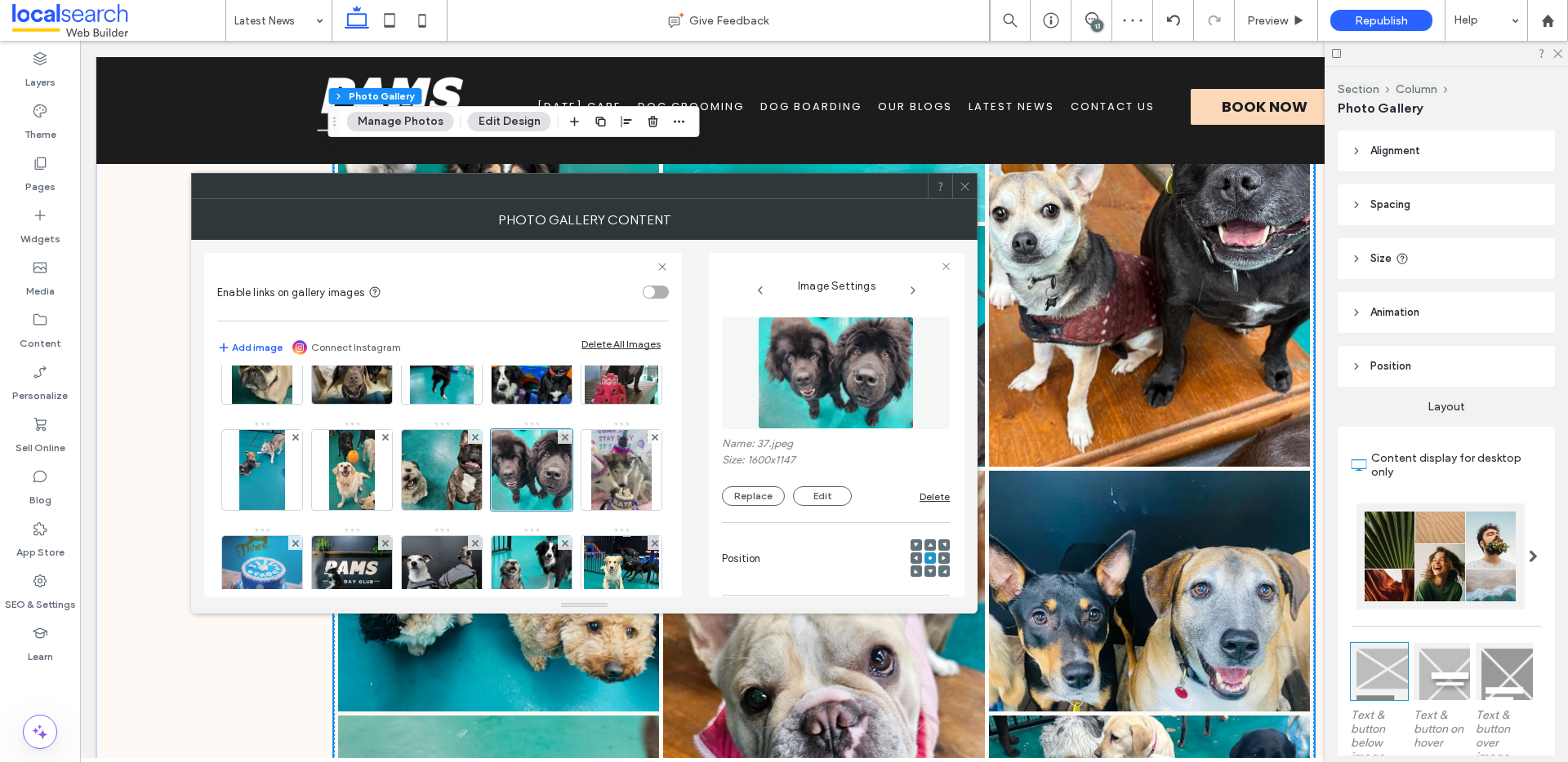
scroll to position [2914, 0]
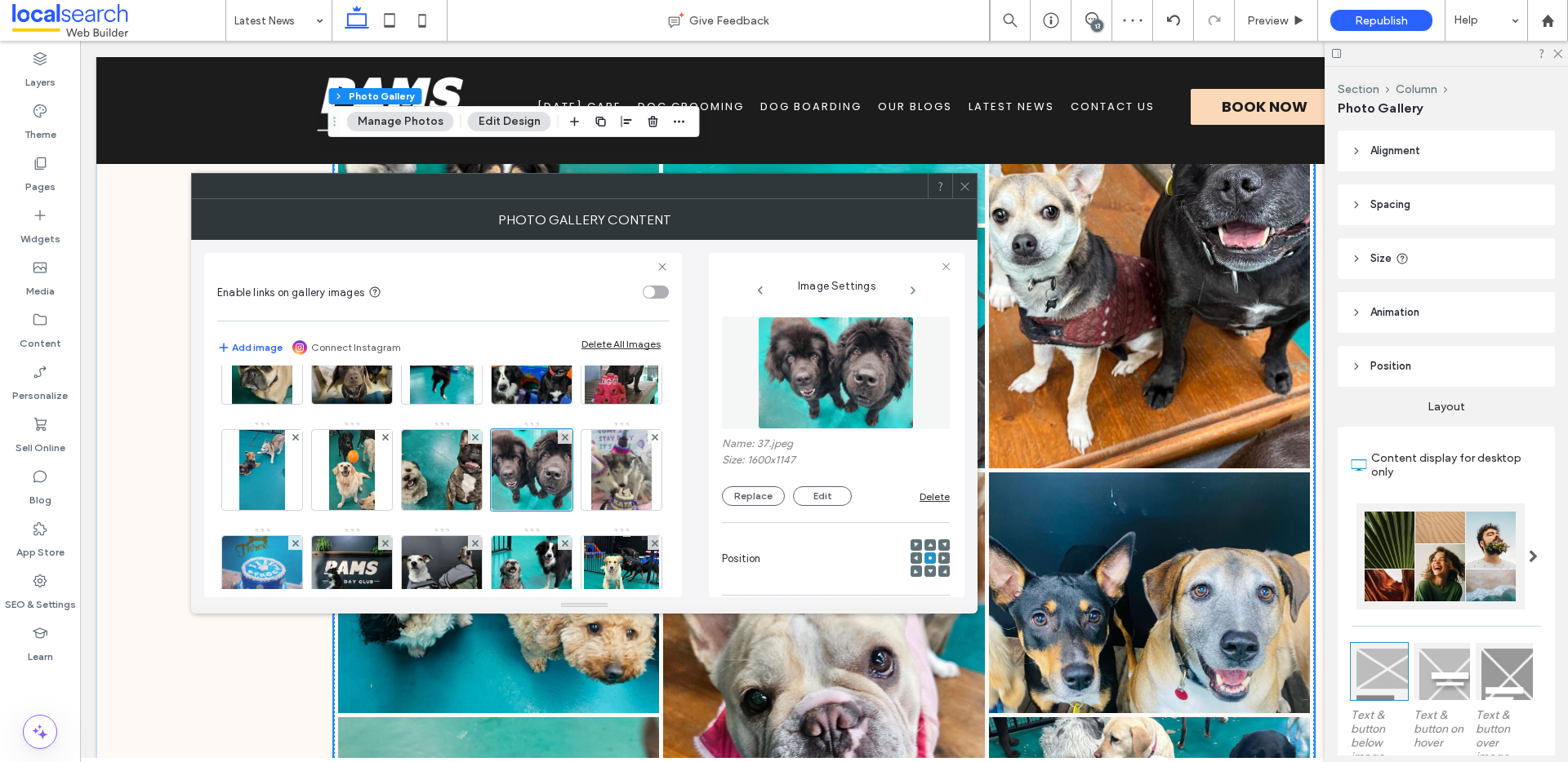
click at [971, 189] on div at bounding box center [964, 186] width 25 height 25
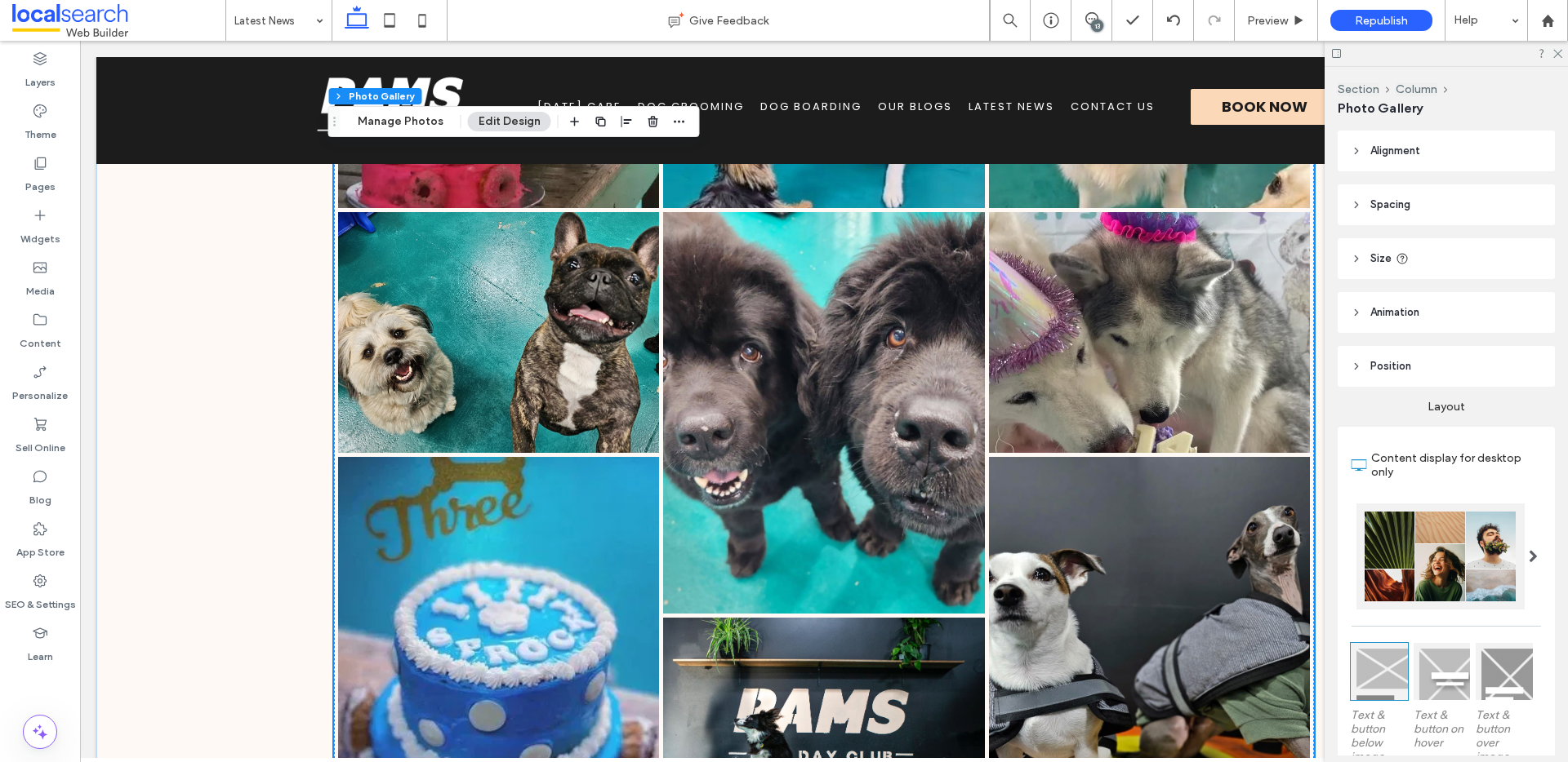
scroll to position [1795, 0]
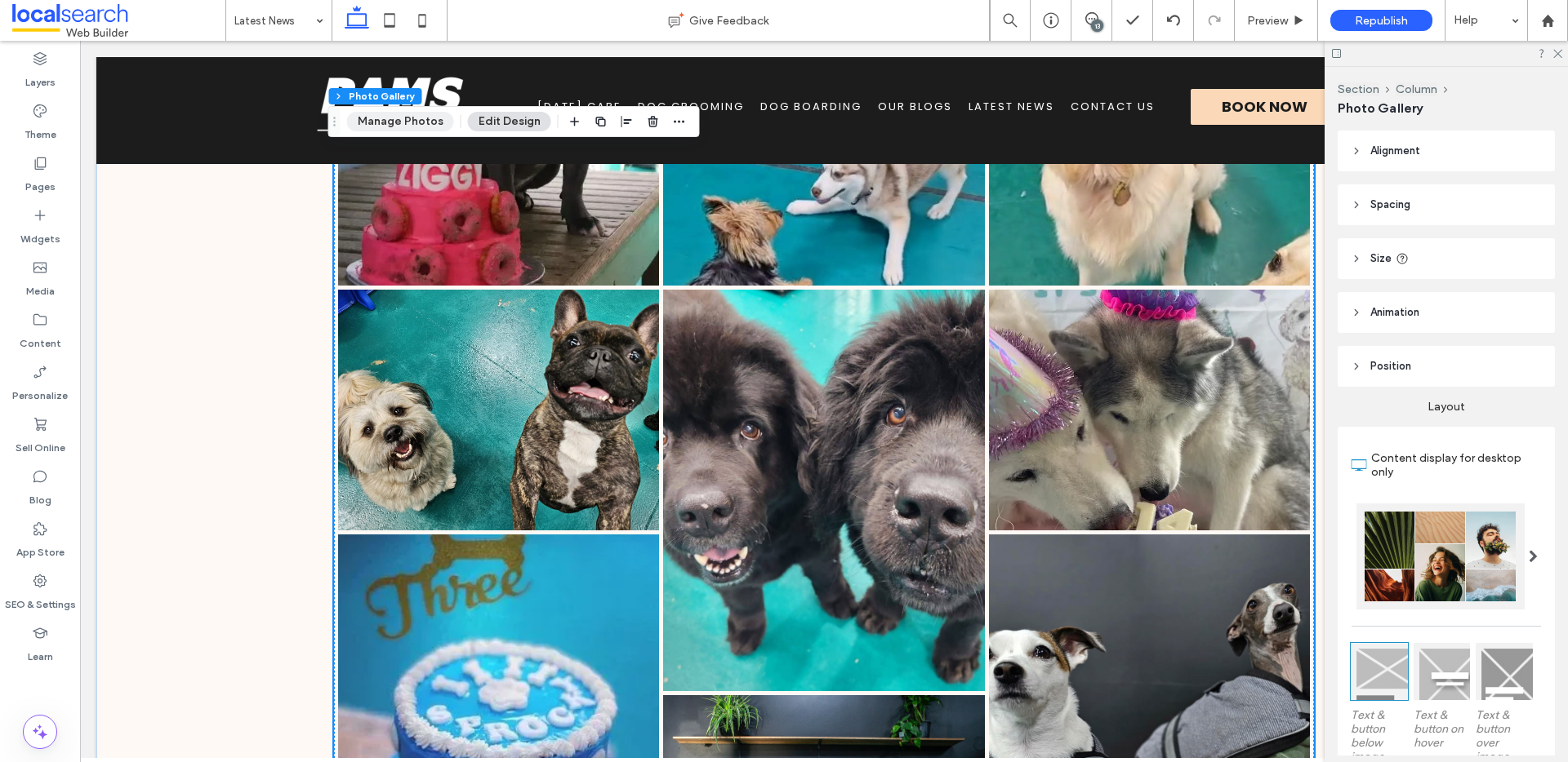
click at [417, 116] on button "Manage Photos" at bounding box center [400, 121] width 107 height 19
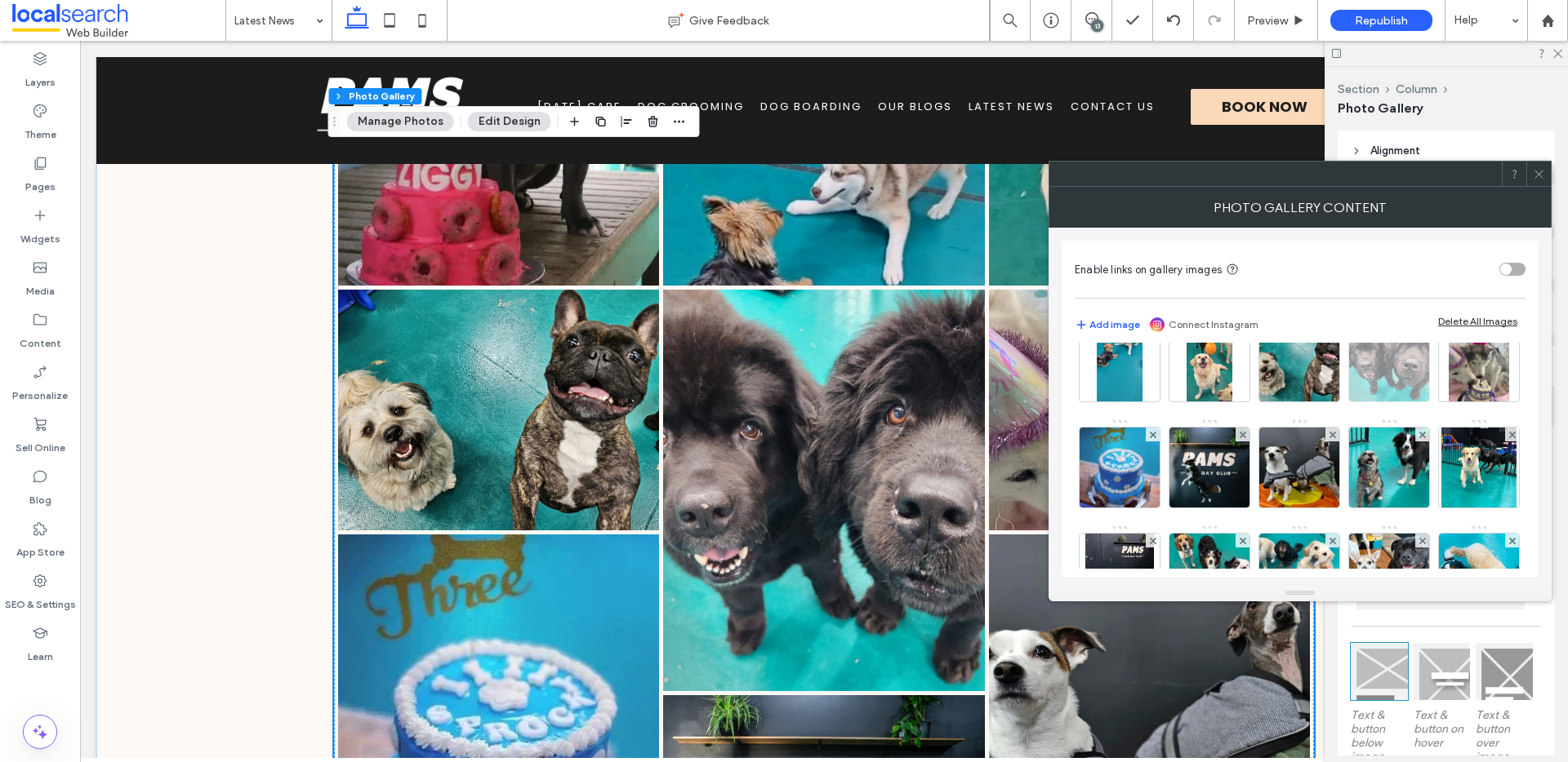
scroll to position [178, 0]
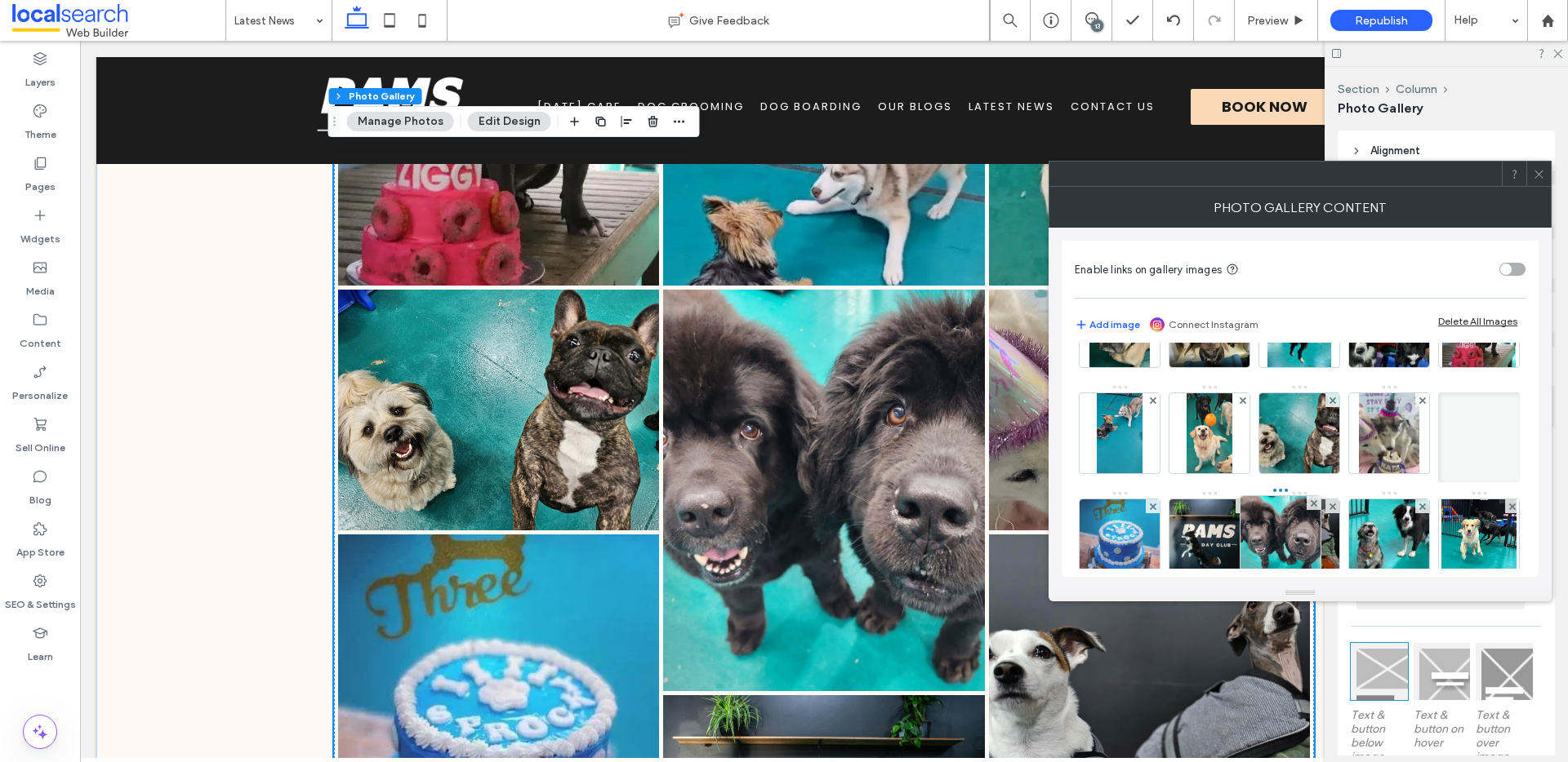
drag, startPoint x: 1241, startPoint y: 536, endPoint x: 1314, endPoint y: 534, distance: 73.0
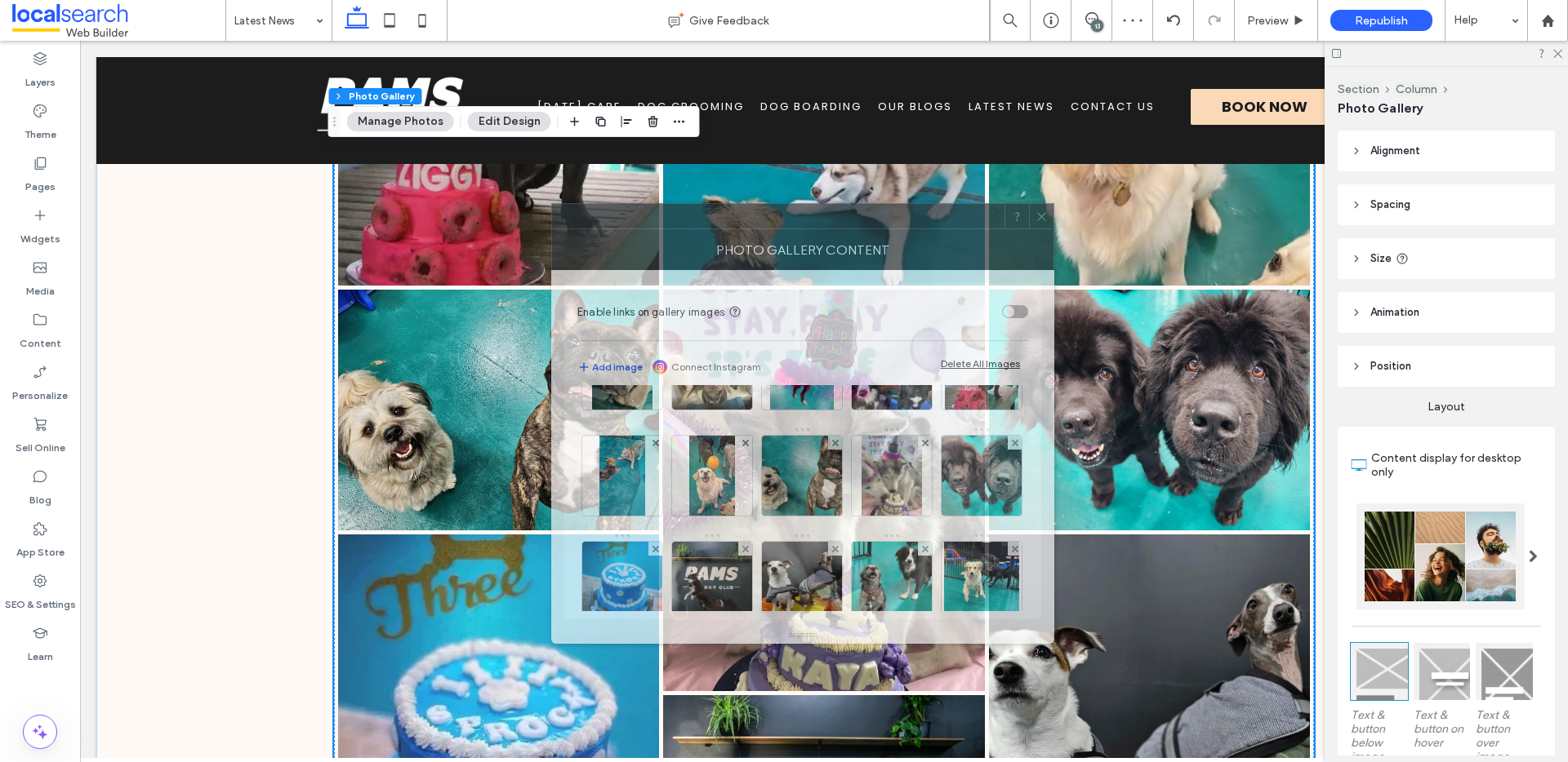
drag, startPoint x: 1152, startPoint y: 185, endPoint x: 687, endPoint y: 231, distance: 467.3
click at [683, 231] on div "Photo Gallery Content Enable links on gallery images Add image Connect Instagra…" at bounding box center [803, 424] width 503 height 441
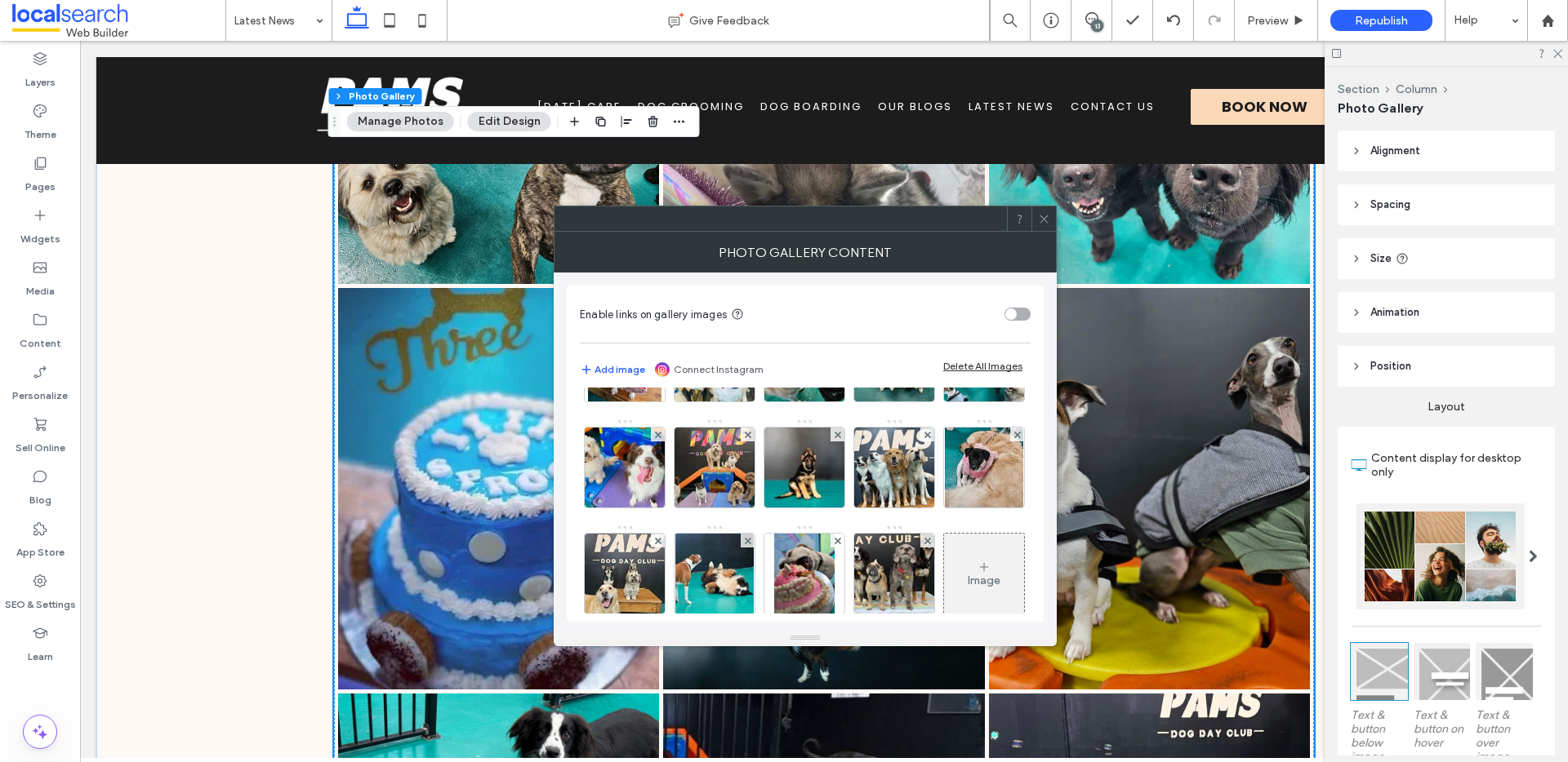
scroll to position [2100, 0]
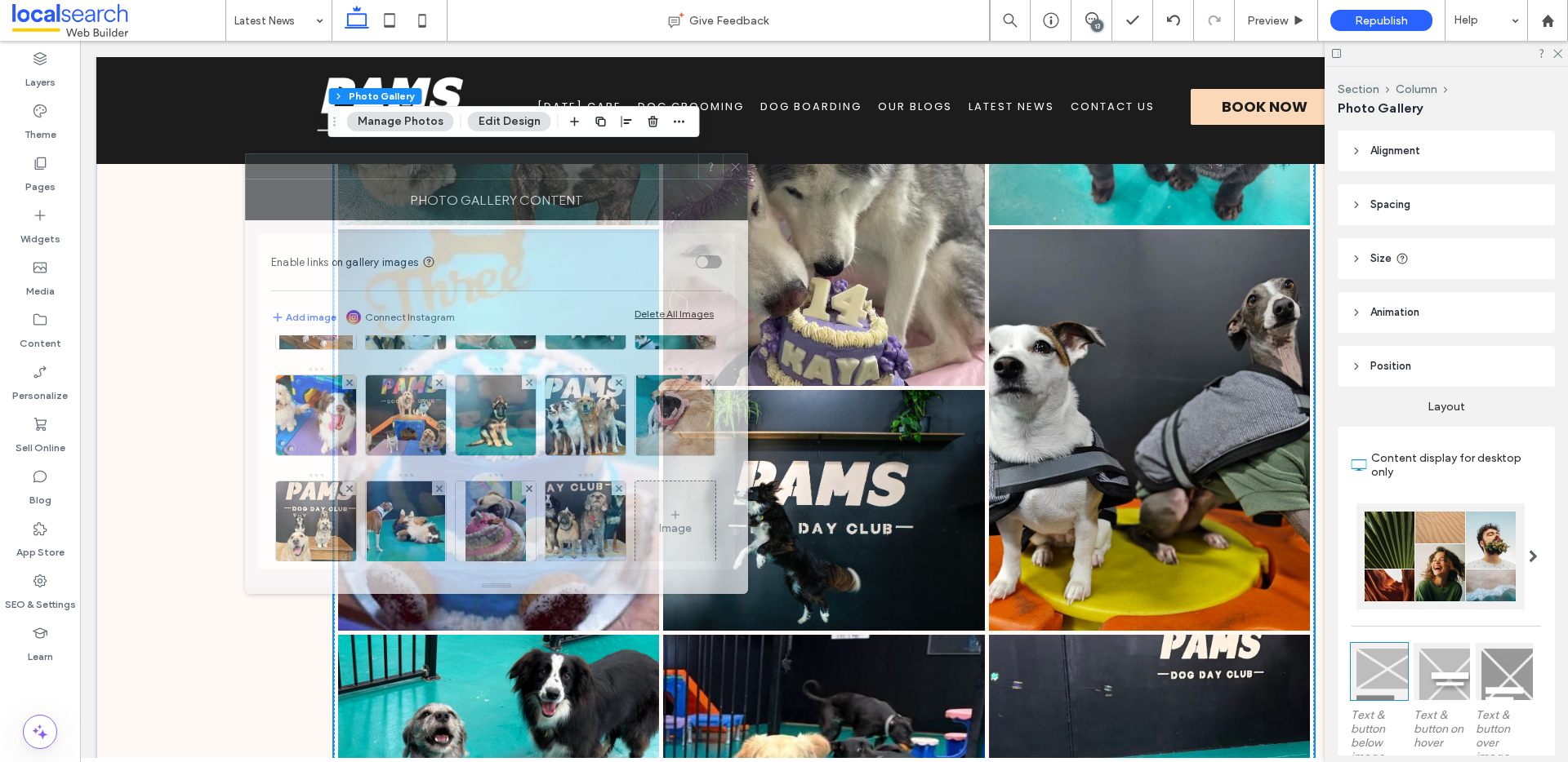
drag, startPoint x: 687, startPoint y: 231, endPoint x: 574, endPoint y: 148, distance: 140.2
click at [574, 155] on div at bounding box center [472, 166] width 452 height 25
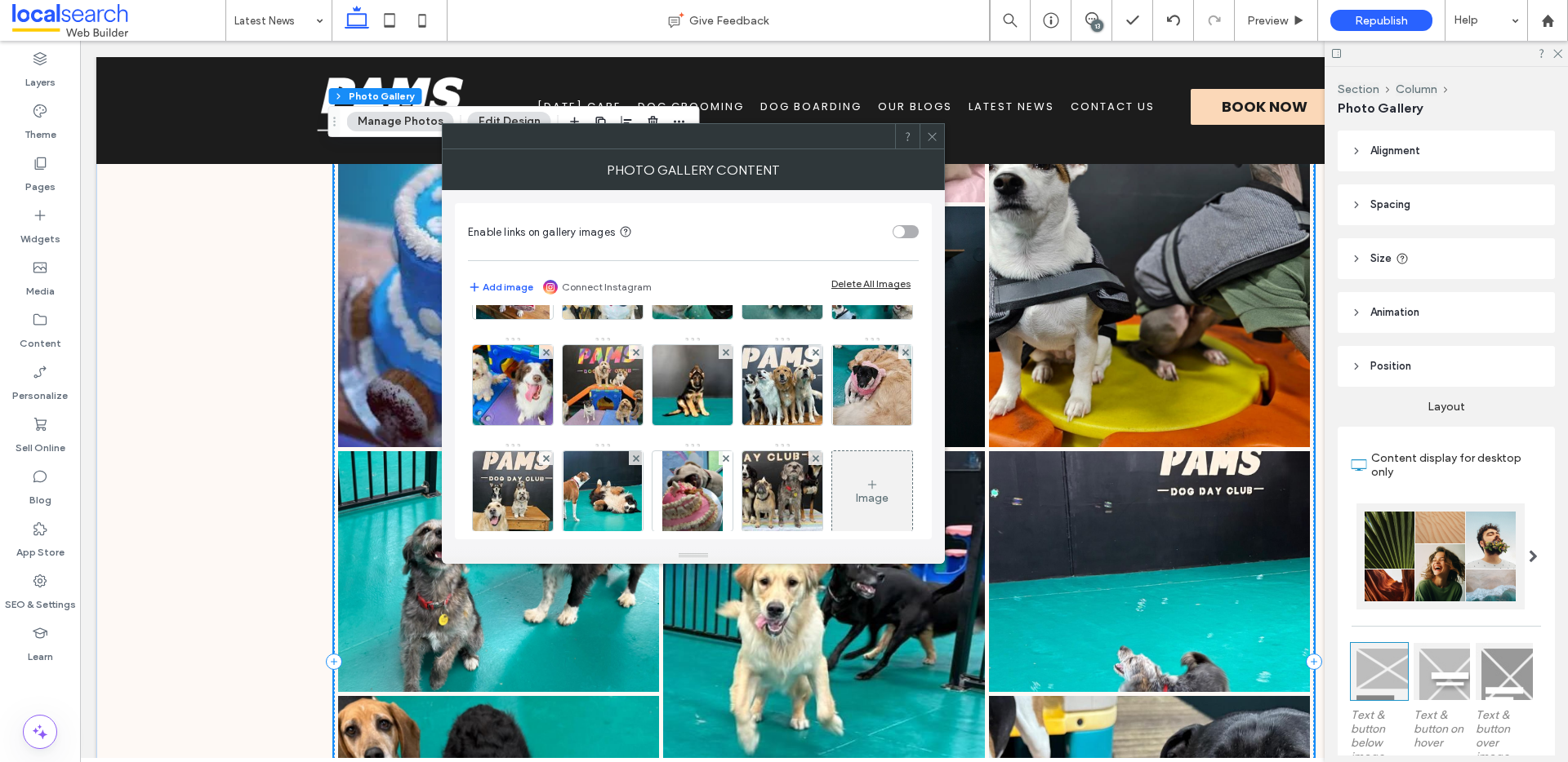
scroll to position [2439, 0]
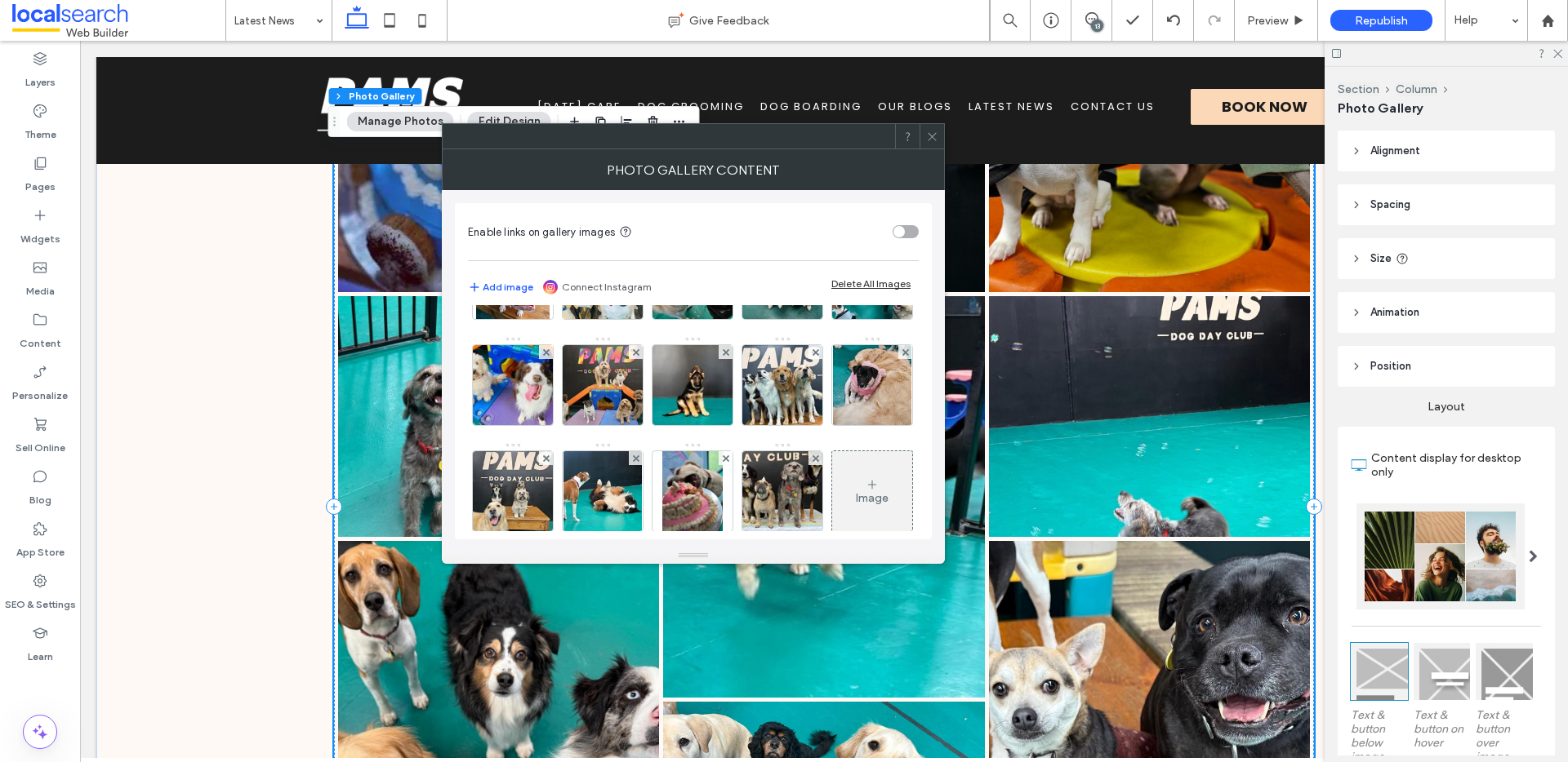
click at [1088, 272] on link at bounding box center [1150, 91] width 321 height 402
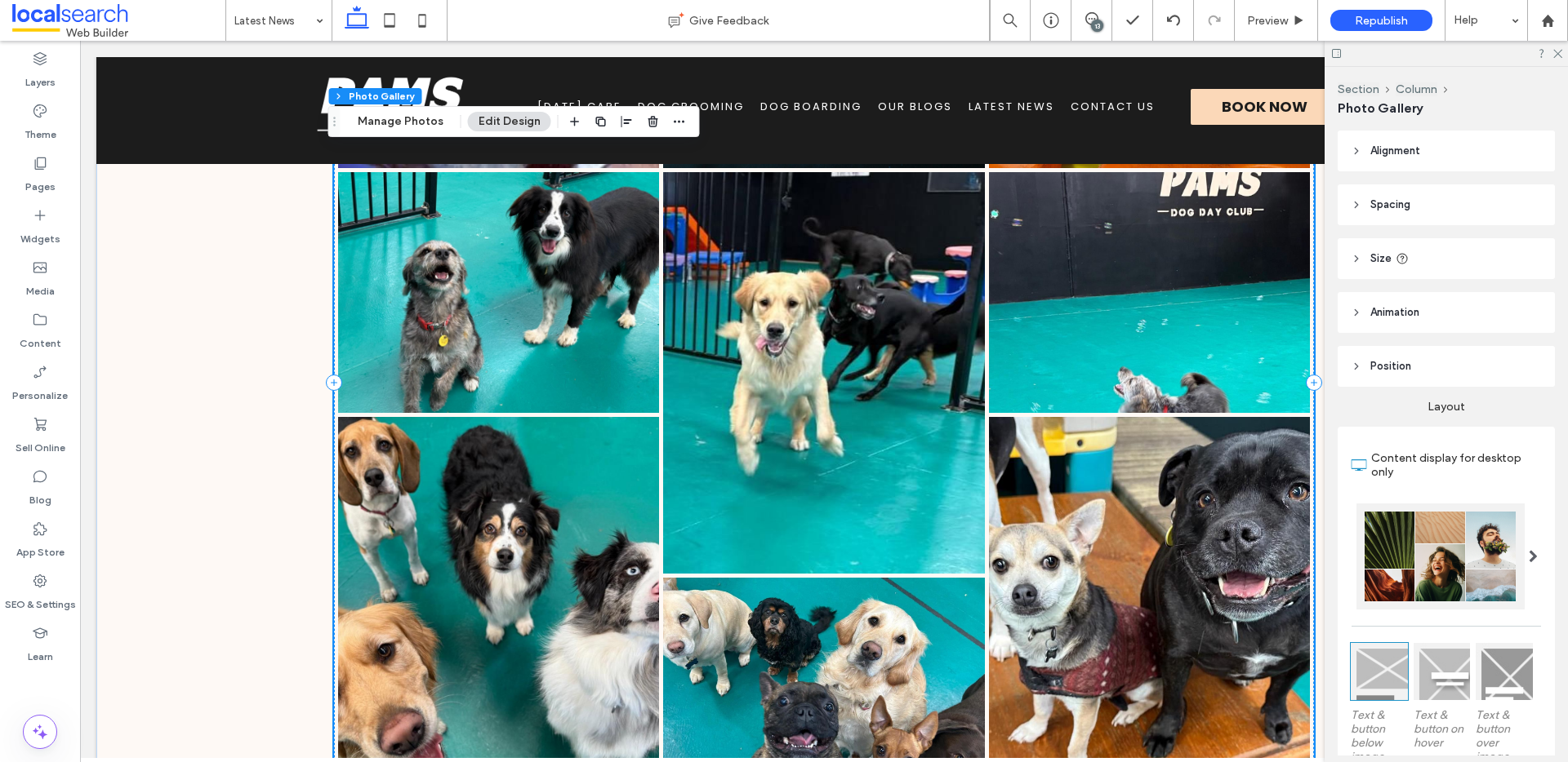
scroll to position [2565, 0]
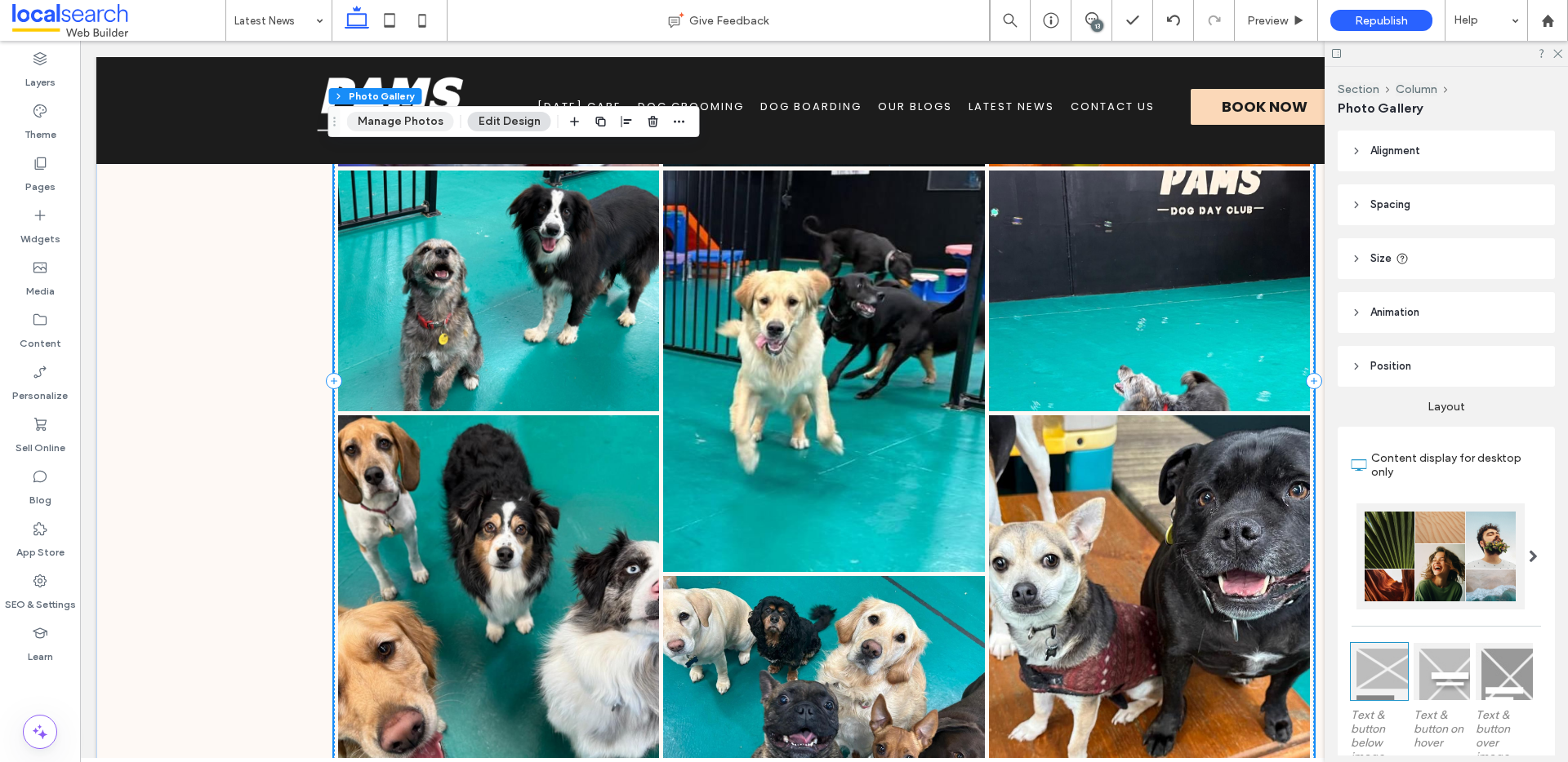
click at [393, 122] on button "Manage Photos" at bounding box center [400, 121] width 107 height 19
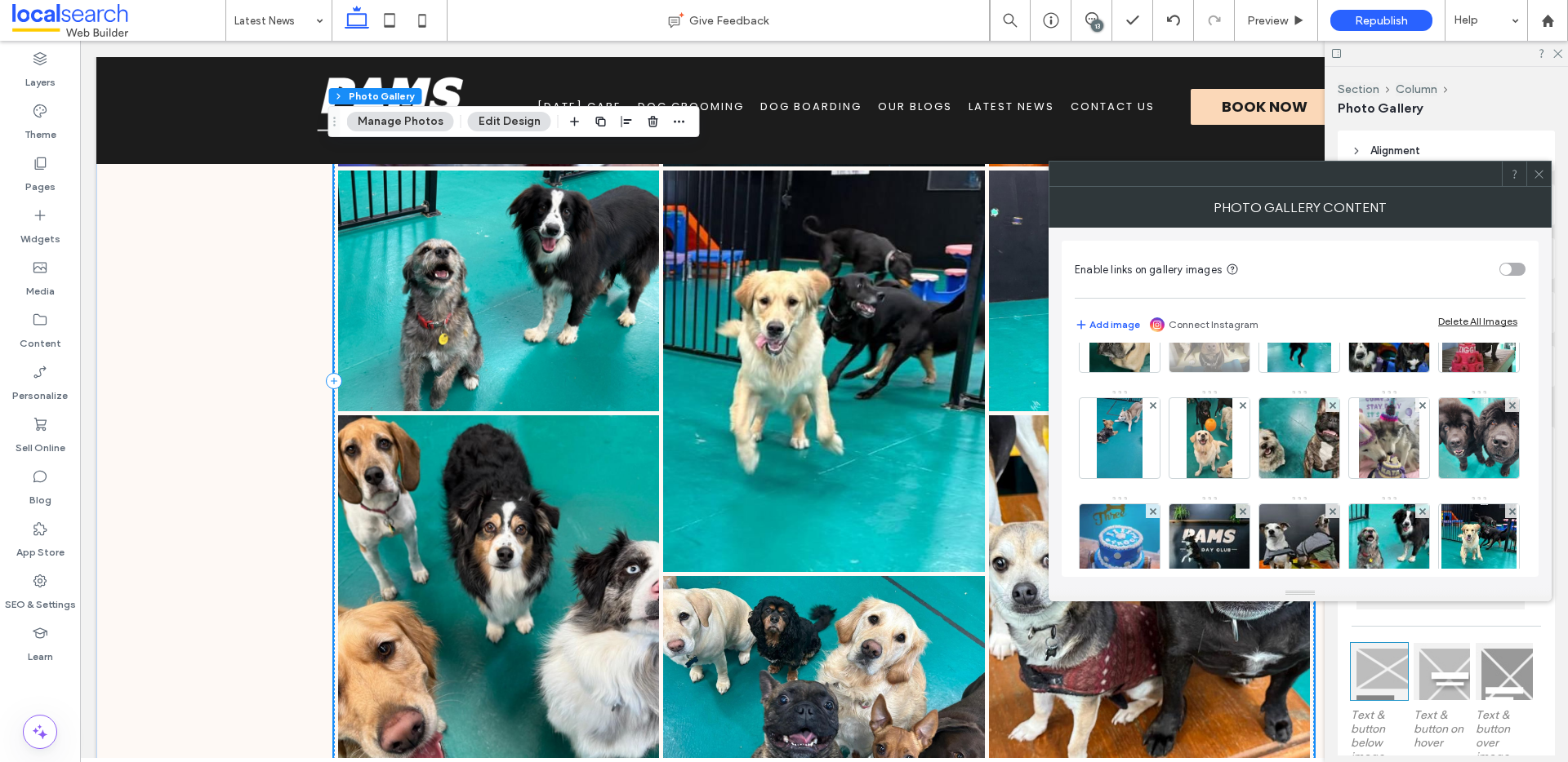
scroll to position [480, 0]
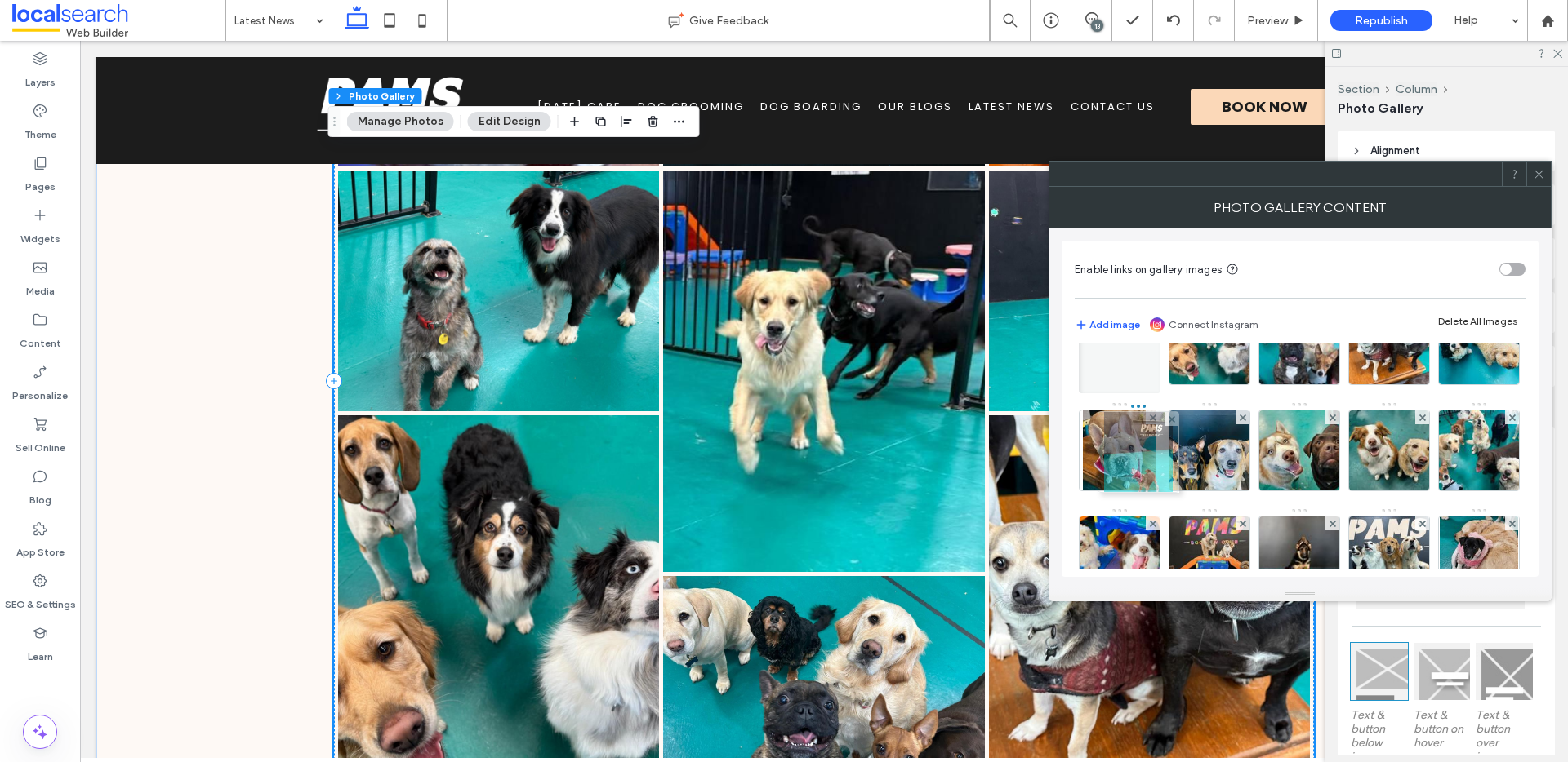
drag, startPoint x: 1118, startPoint y: 484, endPoint x: 1211, endPoint y: 491, distance: 93.3
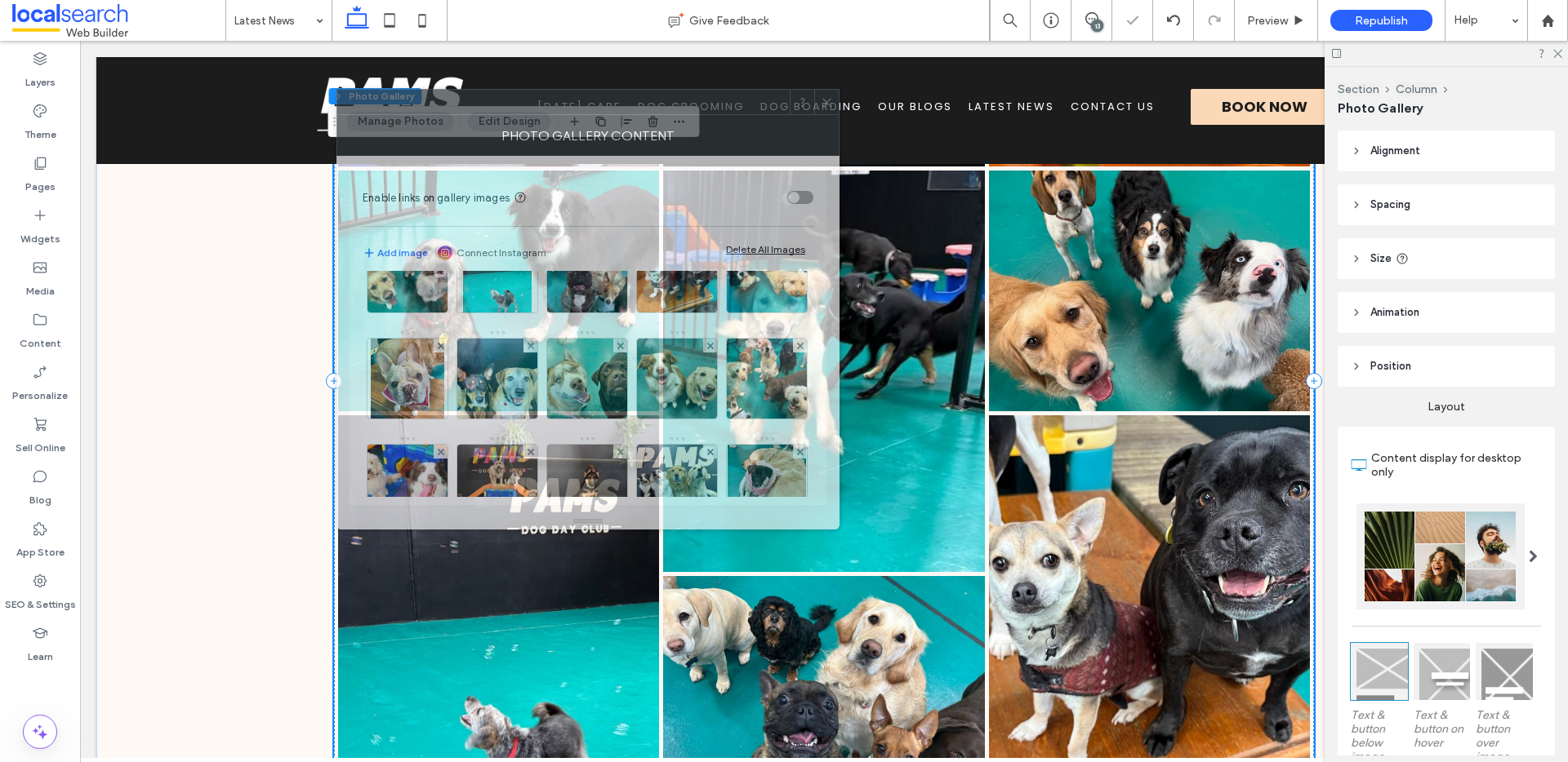
drag, startPoint x: 1209, startPoint y: 211, endPoint x: 501, endPoint y: 140, distance: 711.6
click at [502, 140] on div "Photo Gallery Content" at bounding box center [589, 135] width 503 height 41
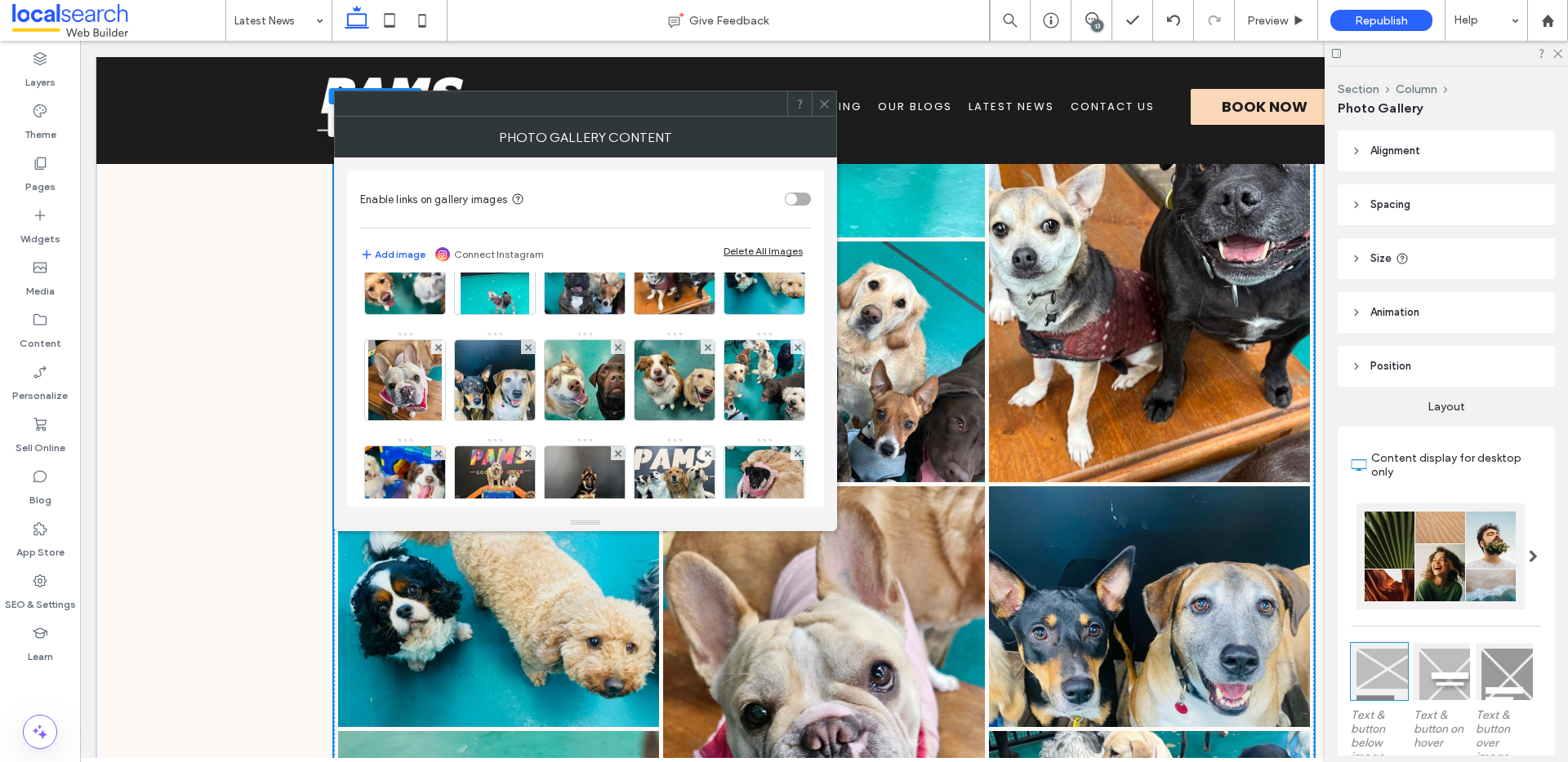
scroll to position [3112, 0]
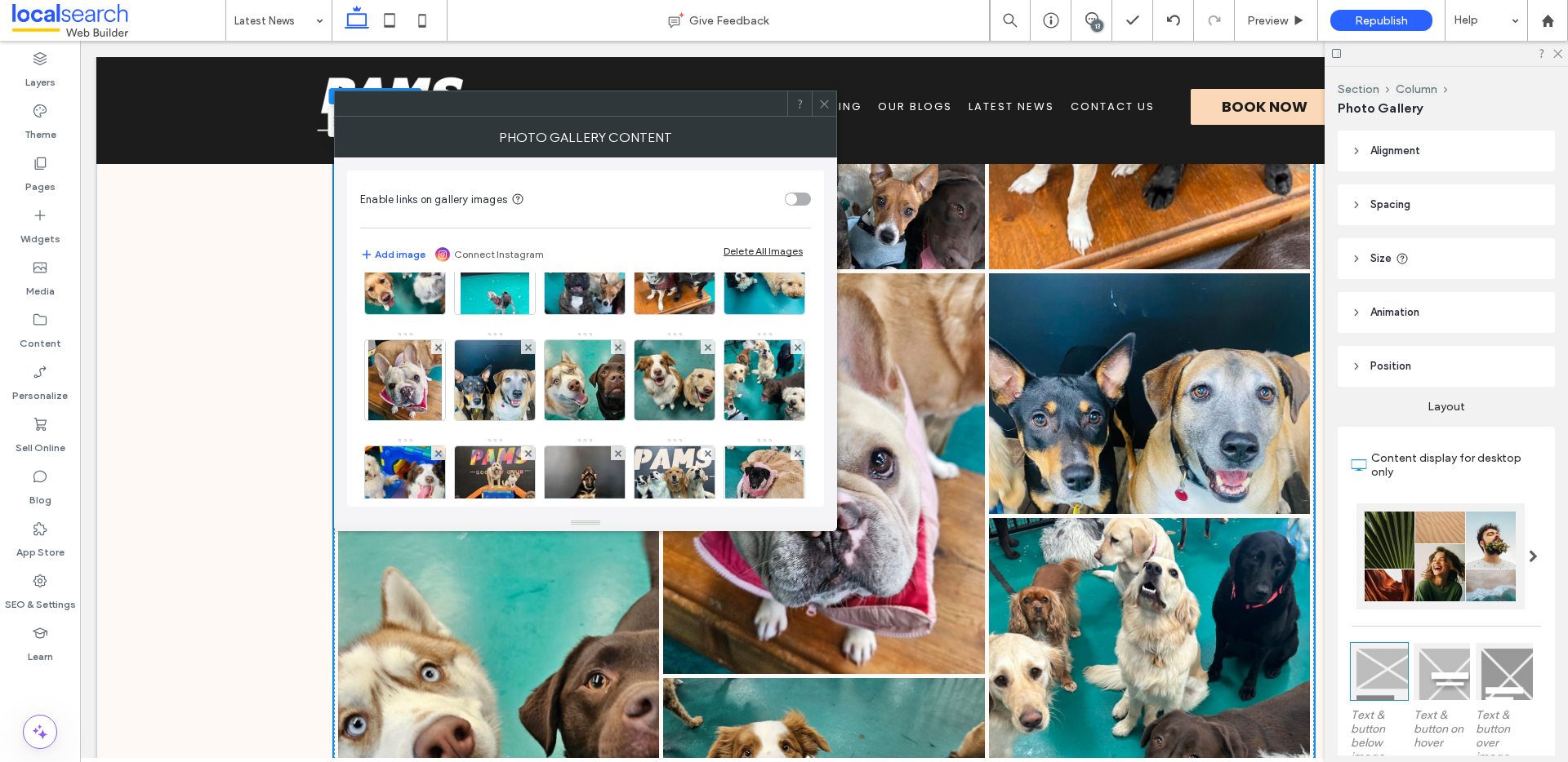
click at [827, 96] on span at bounding box center [824, 103] width 12 height 25
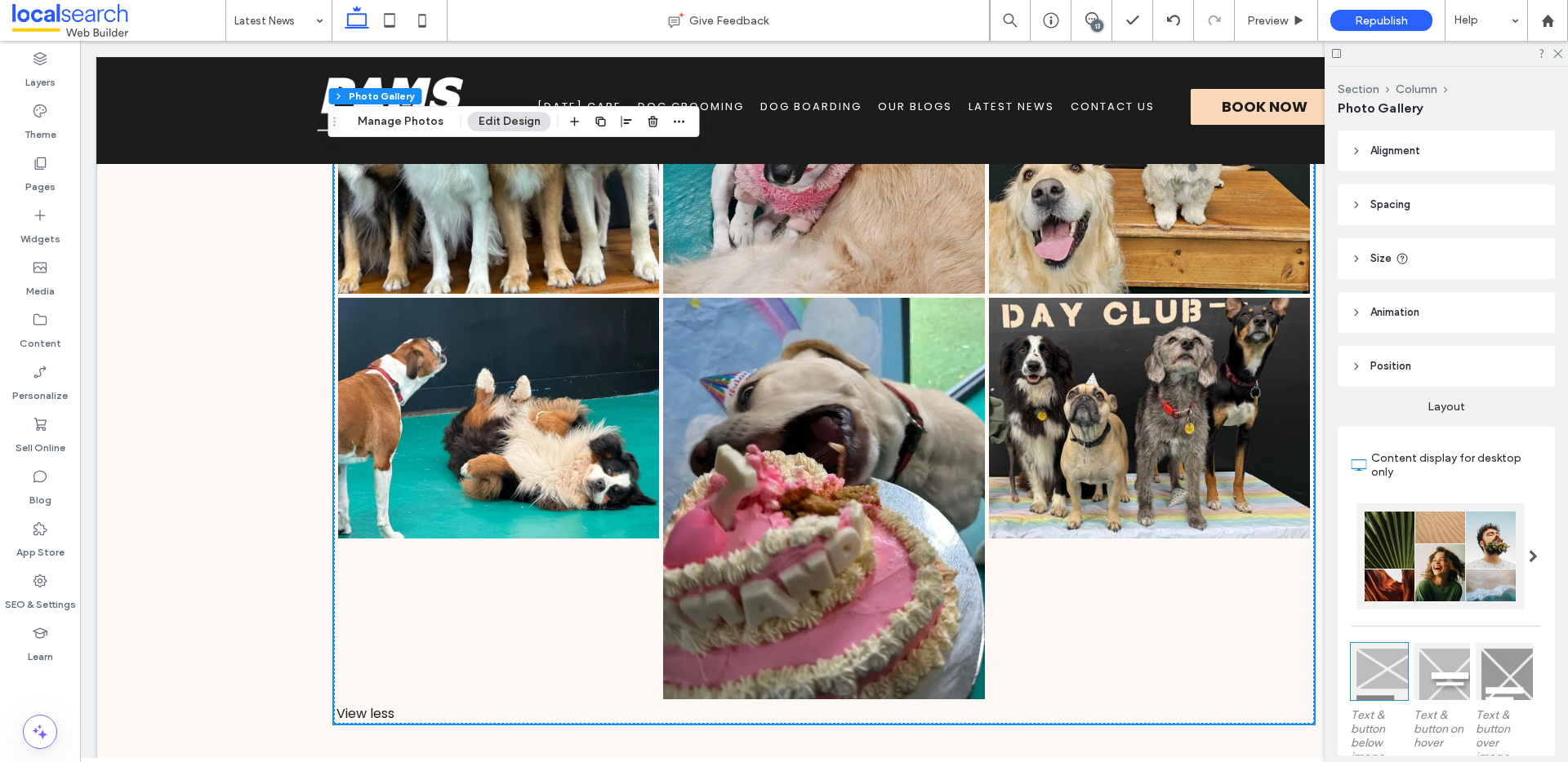
scroll to position [4495, 0]
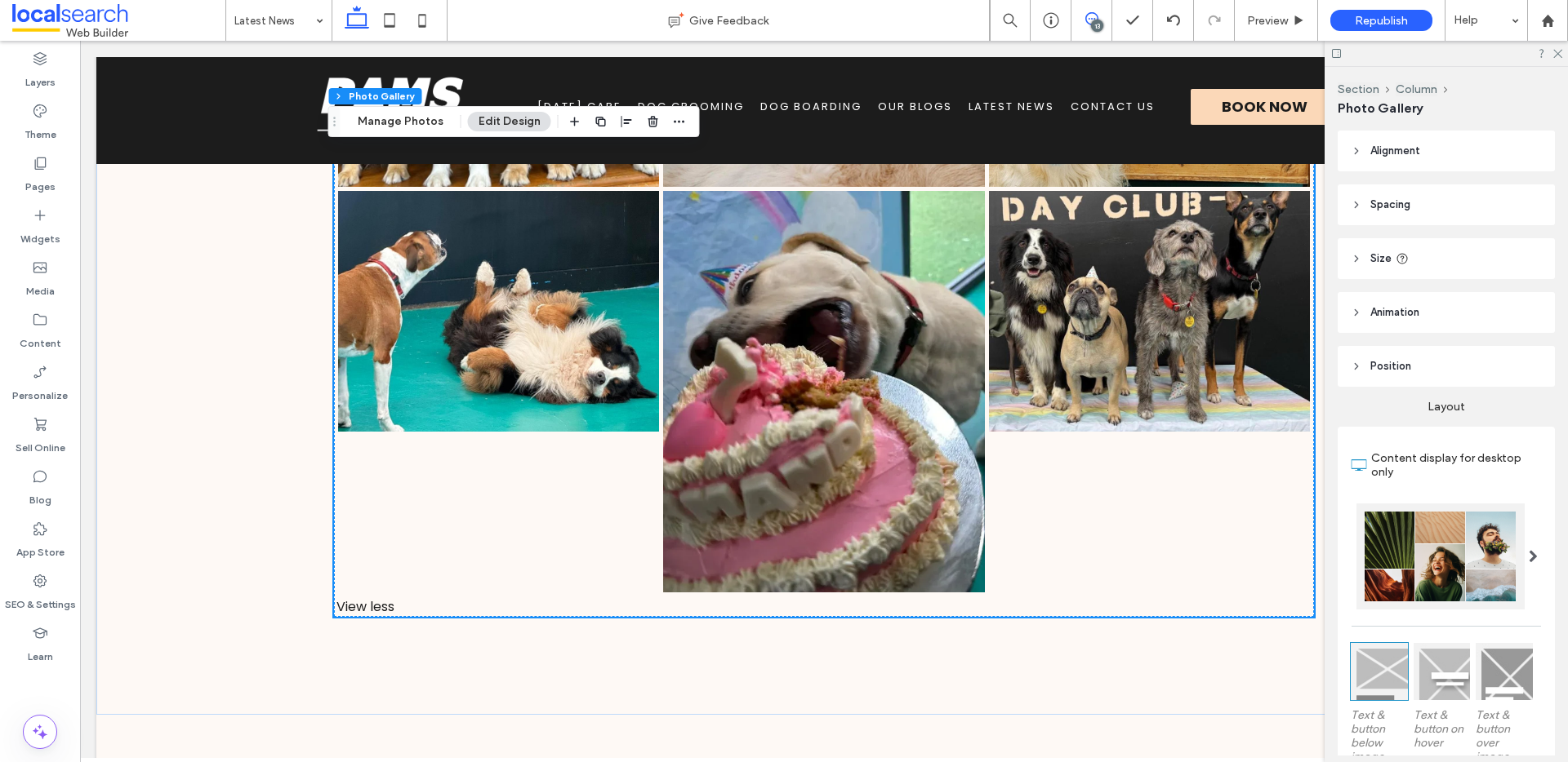
click at [1098, 19] on span at bounding box center [1092, 18] width 40 height 13
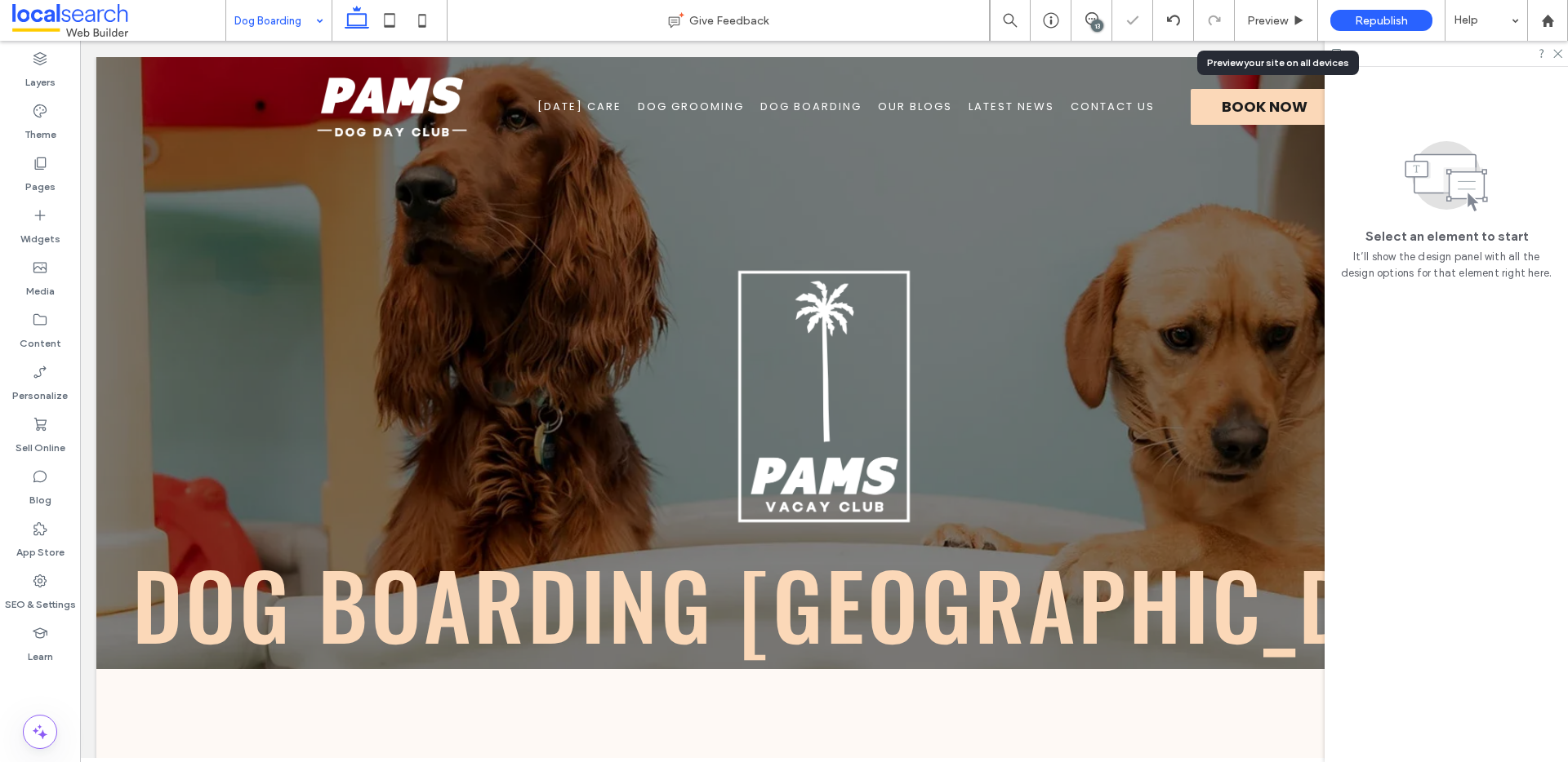
click at [1276, 16] on span "Preview" at bounding box center [1268, 20] width 41 height 14
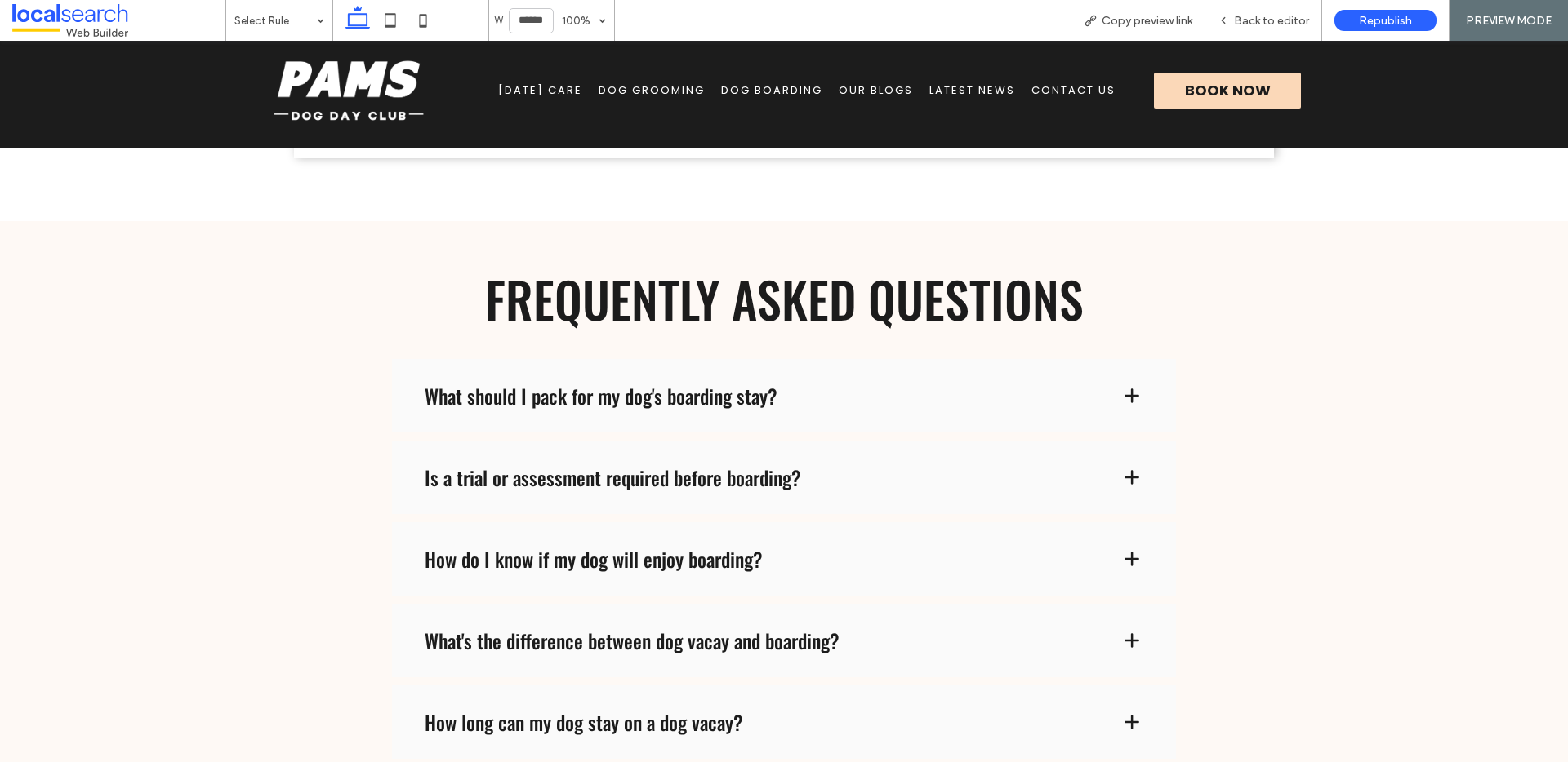
scroll to position [3479, 0]
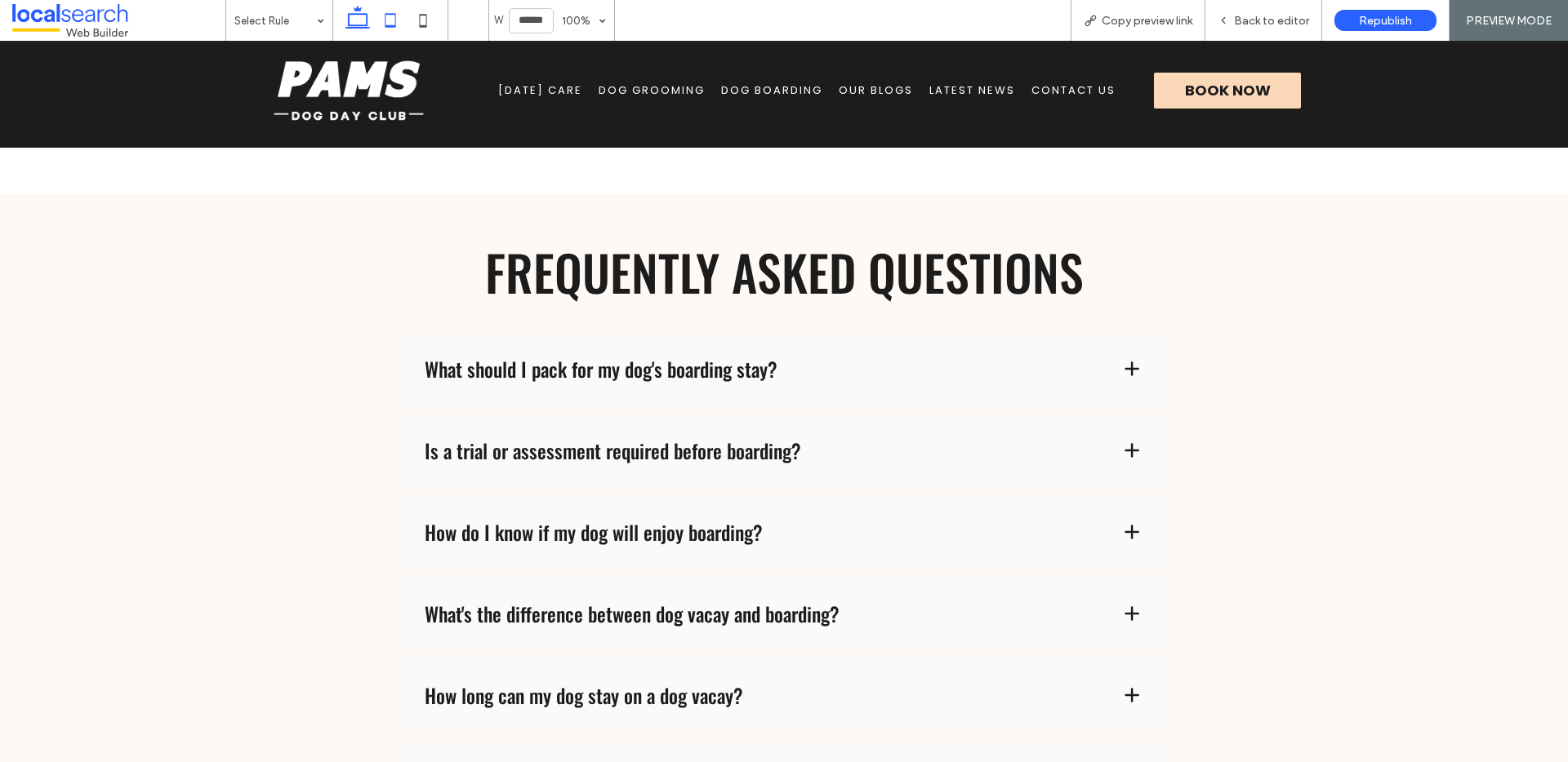
click at [385, 26] on use at bounding box center [391, 19] width 11 height 14
type input "*****"
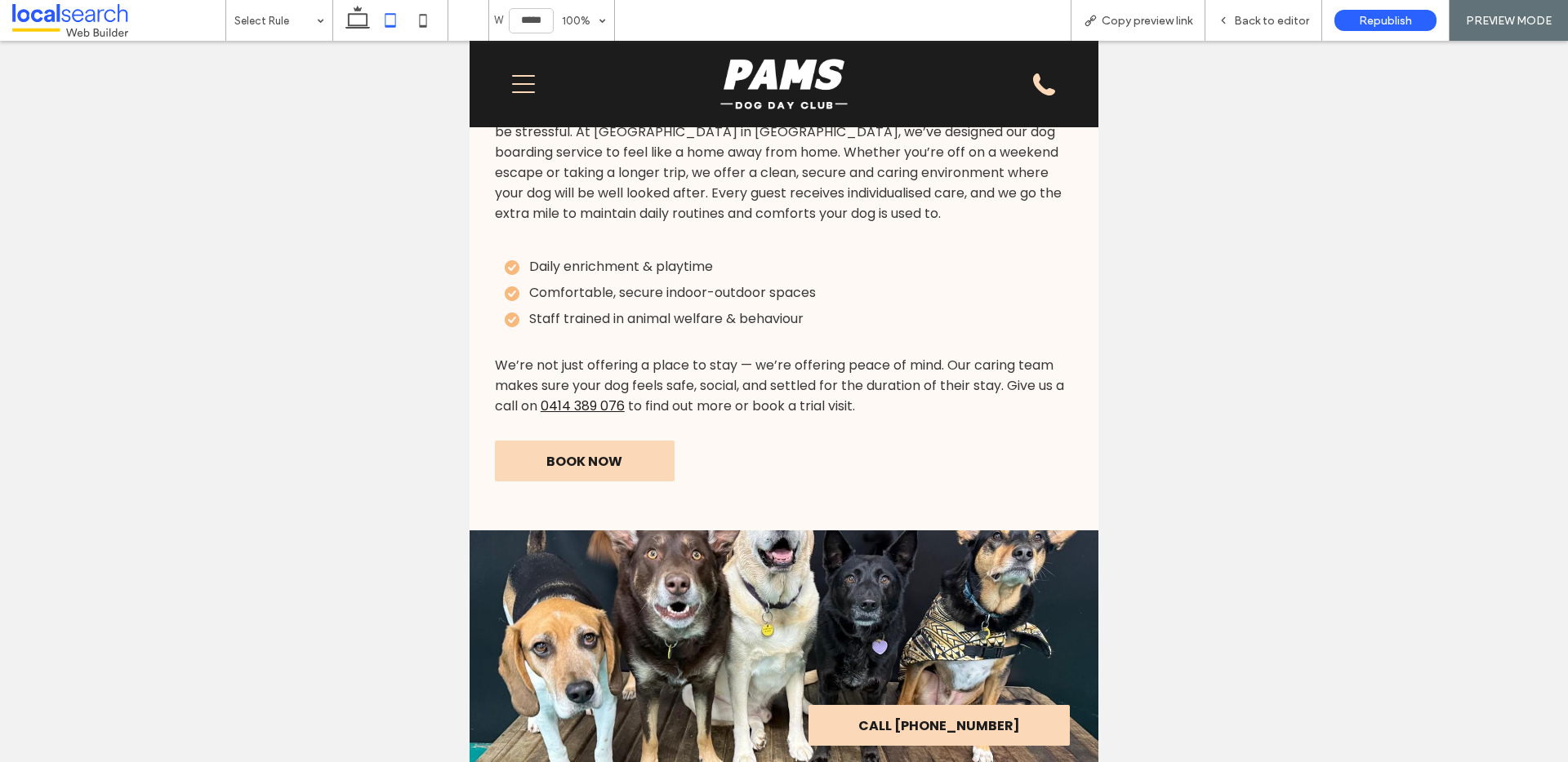
scroll to position [1384, 0]
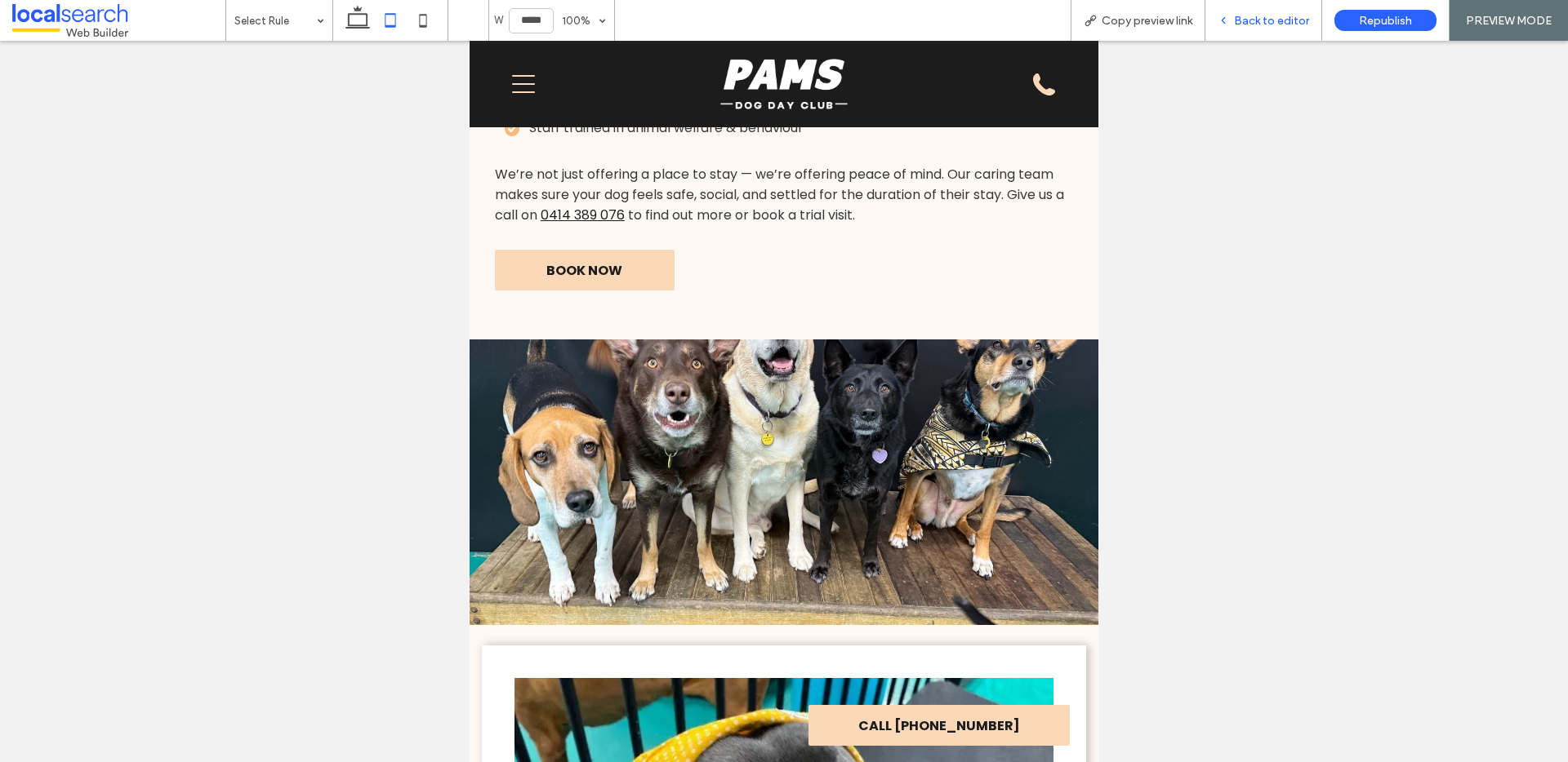
click at [1277, 12] on div "Back to editor" at bounding box center [1264, 20] width 117 height 41
click at [1267, 19] on span "Back to editor" at bounding box center [1271, 20] width 75 height 14
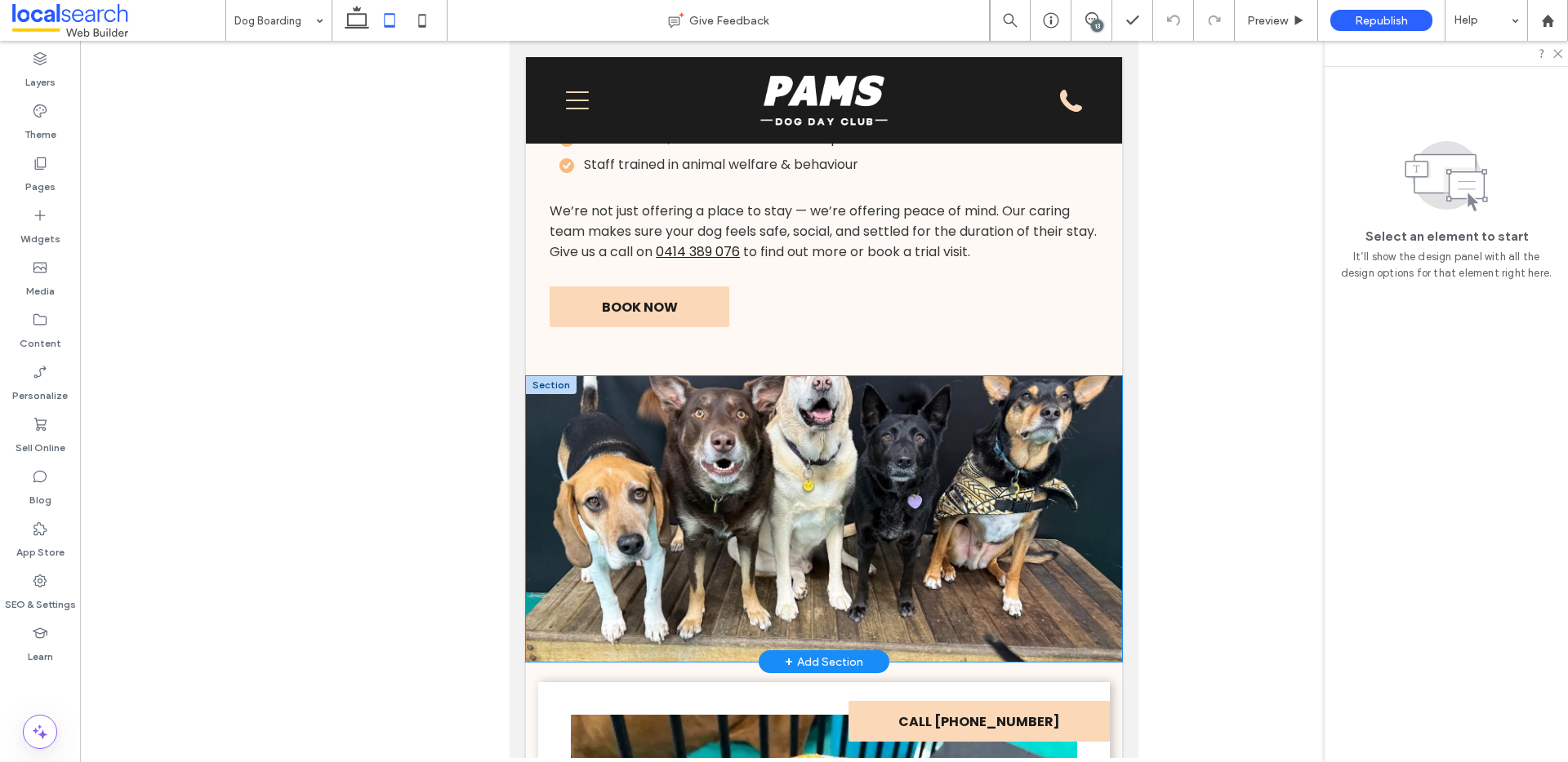
click at [807, 391] on div at bounding box center [824, 519] width 596 height 285
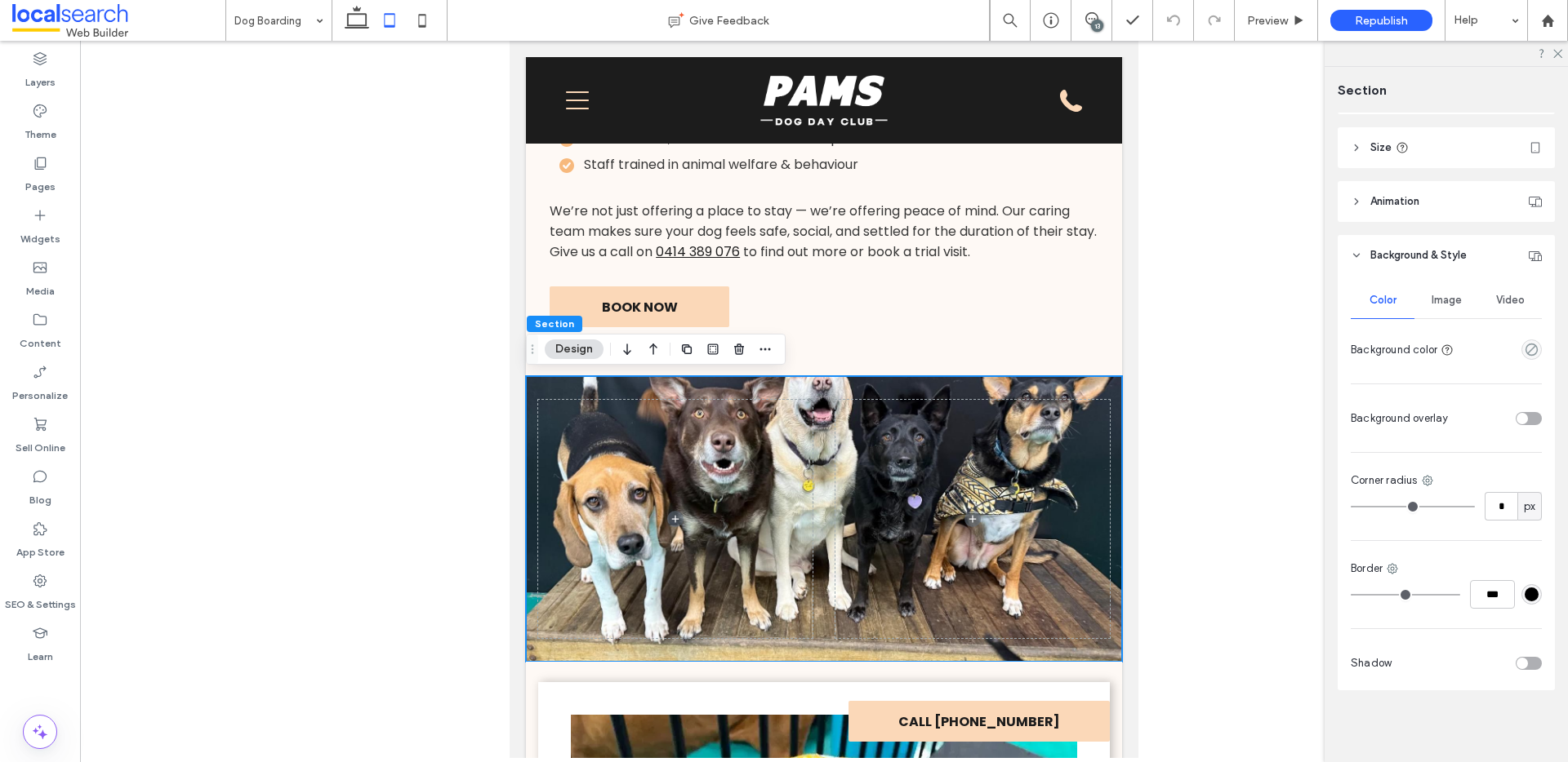
scroll to position [483, 0]
click at [1438, 295] on div "Image" at bounding box center [1446, 303] width 64 height 36
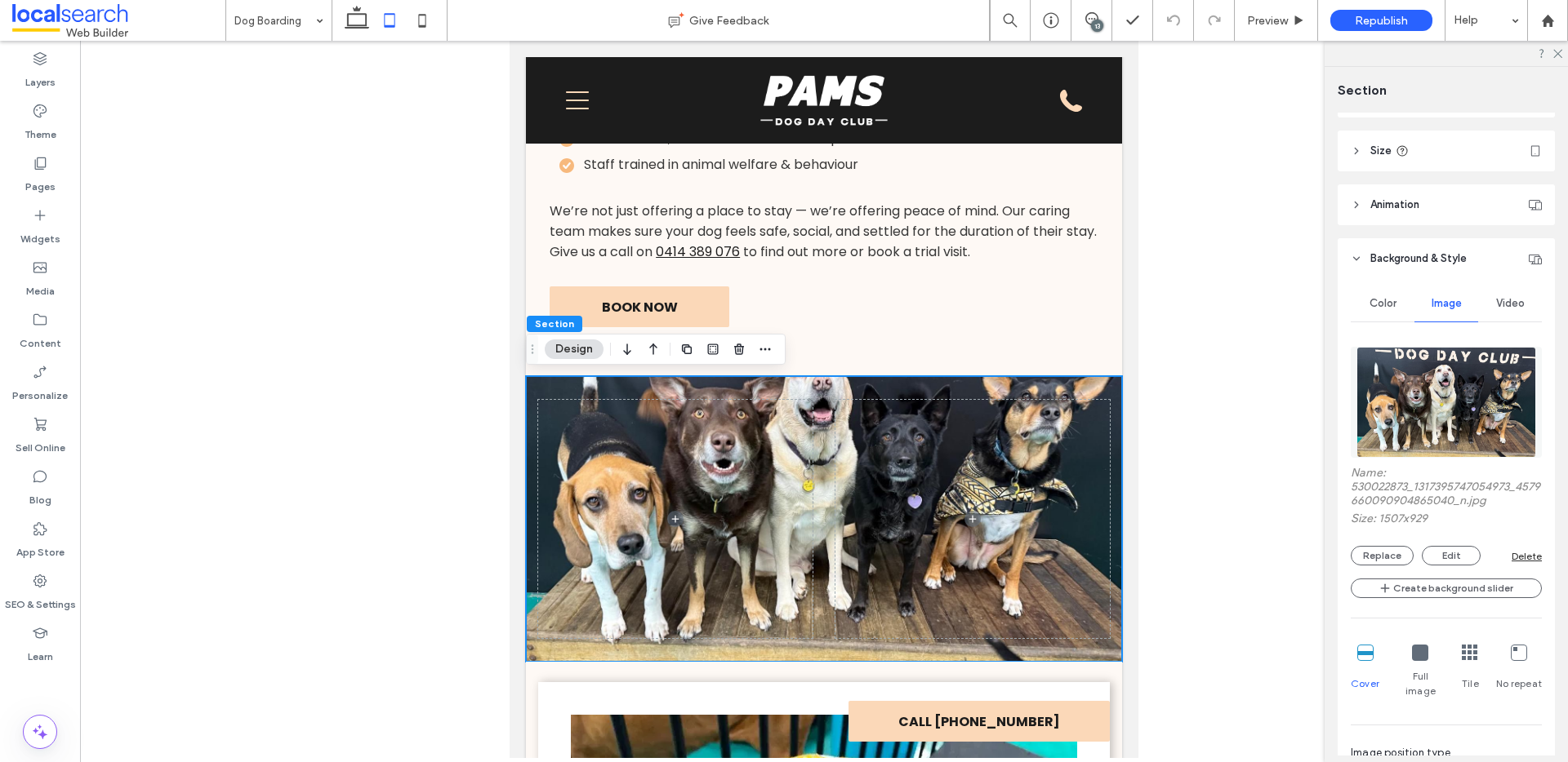
scroll to position [788, 0]
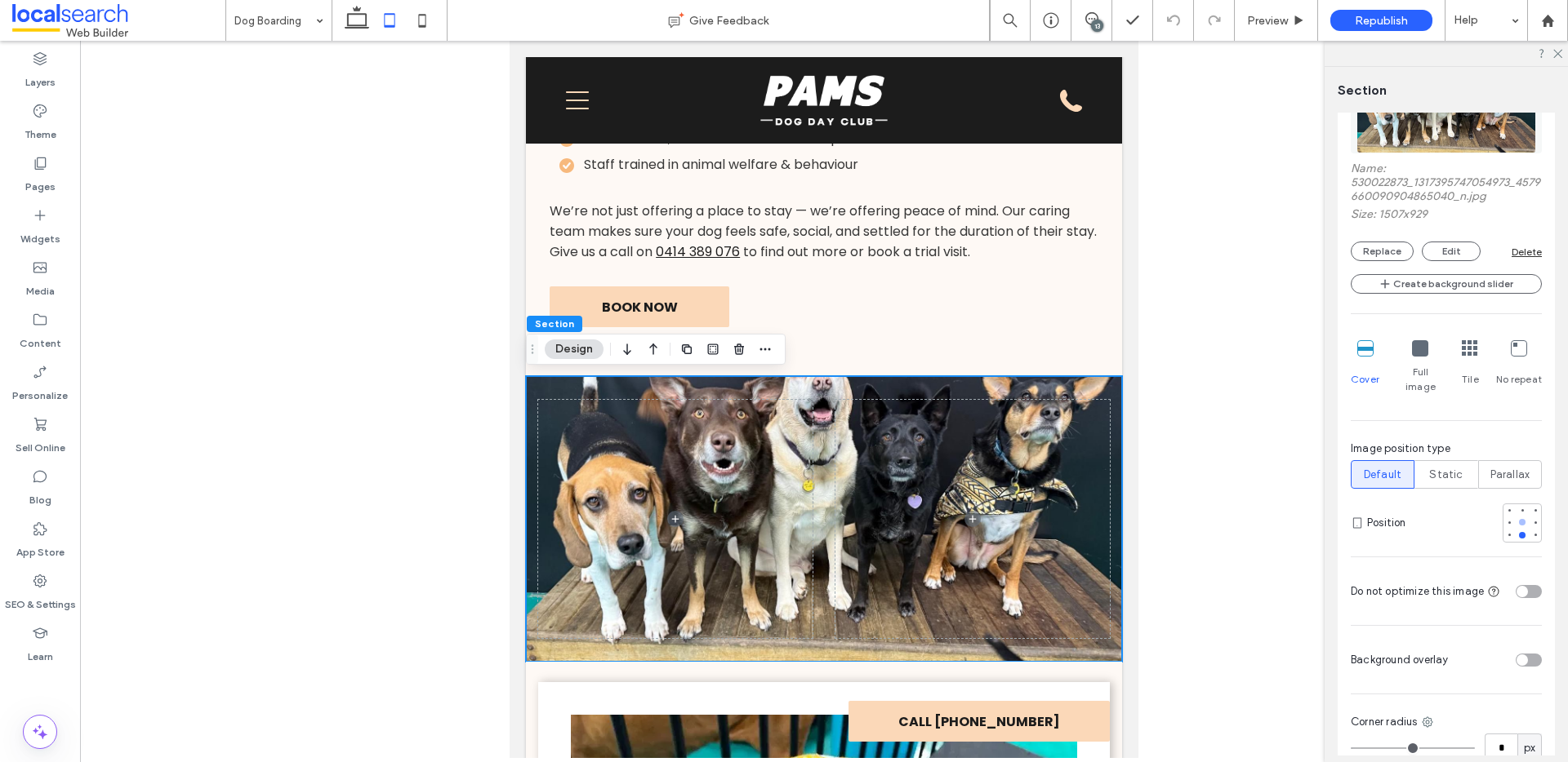
click at [1519, 519] on div at bounding box center [1522, 521] width 6 height 6
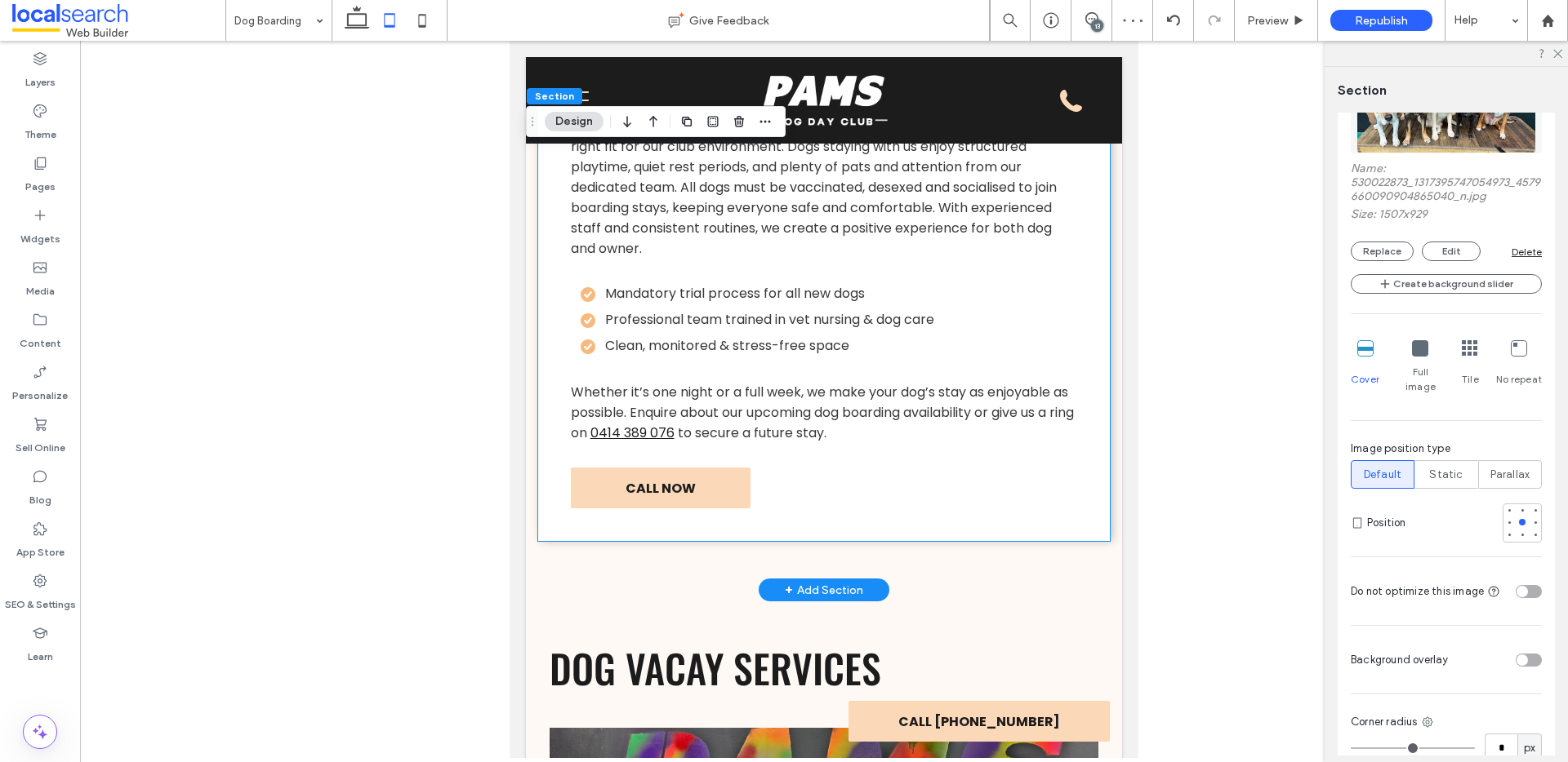
scroll to position [2603, 0]
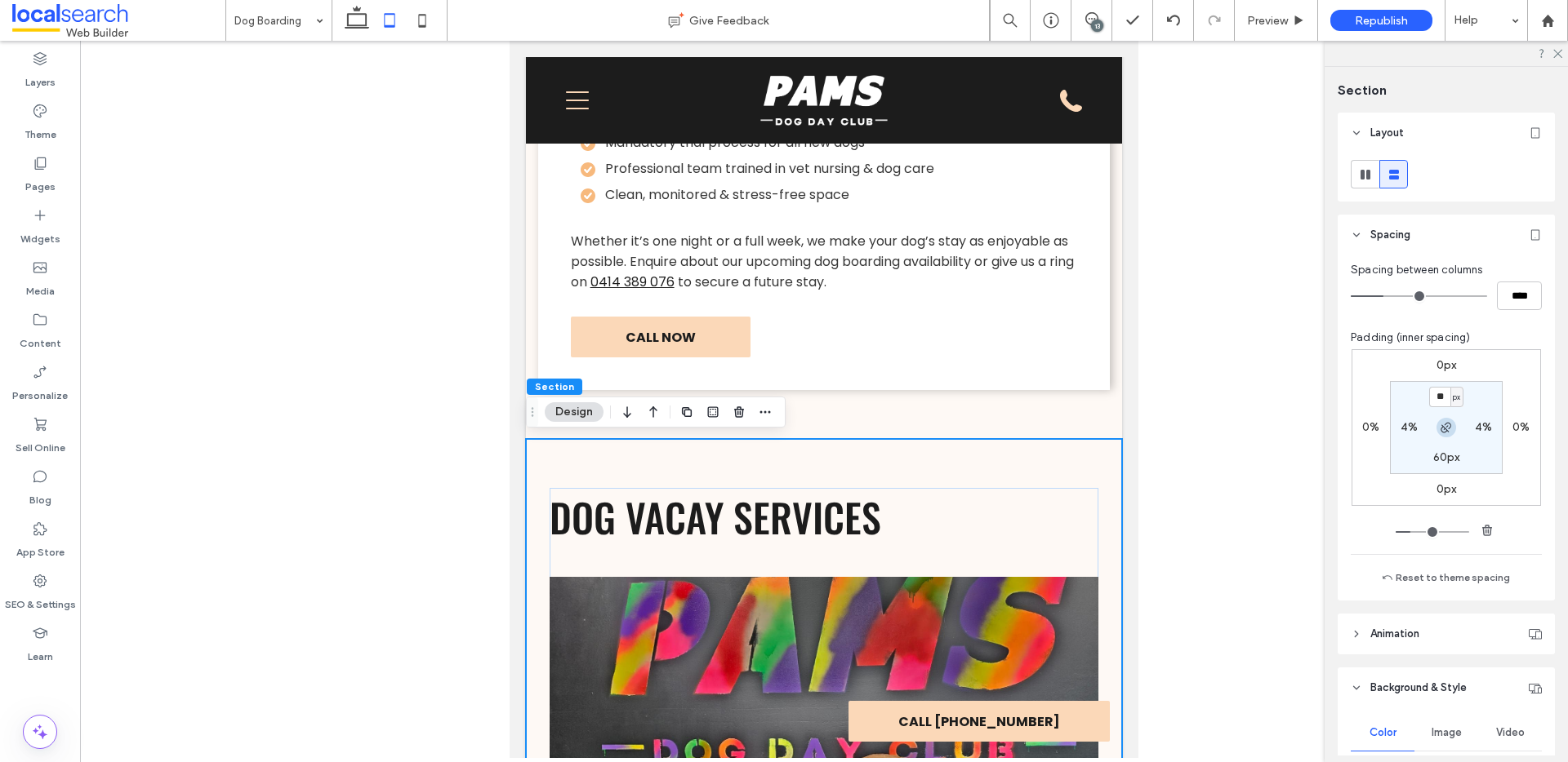
click at [1445, 425] on use "button" at bounding box center [1445, 427] width 10 height 10
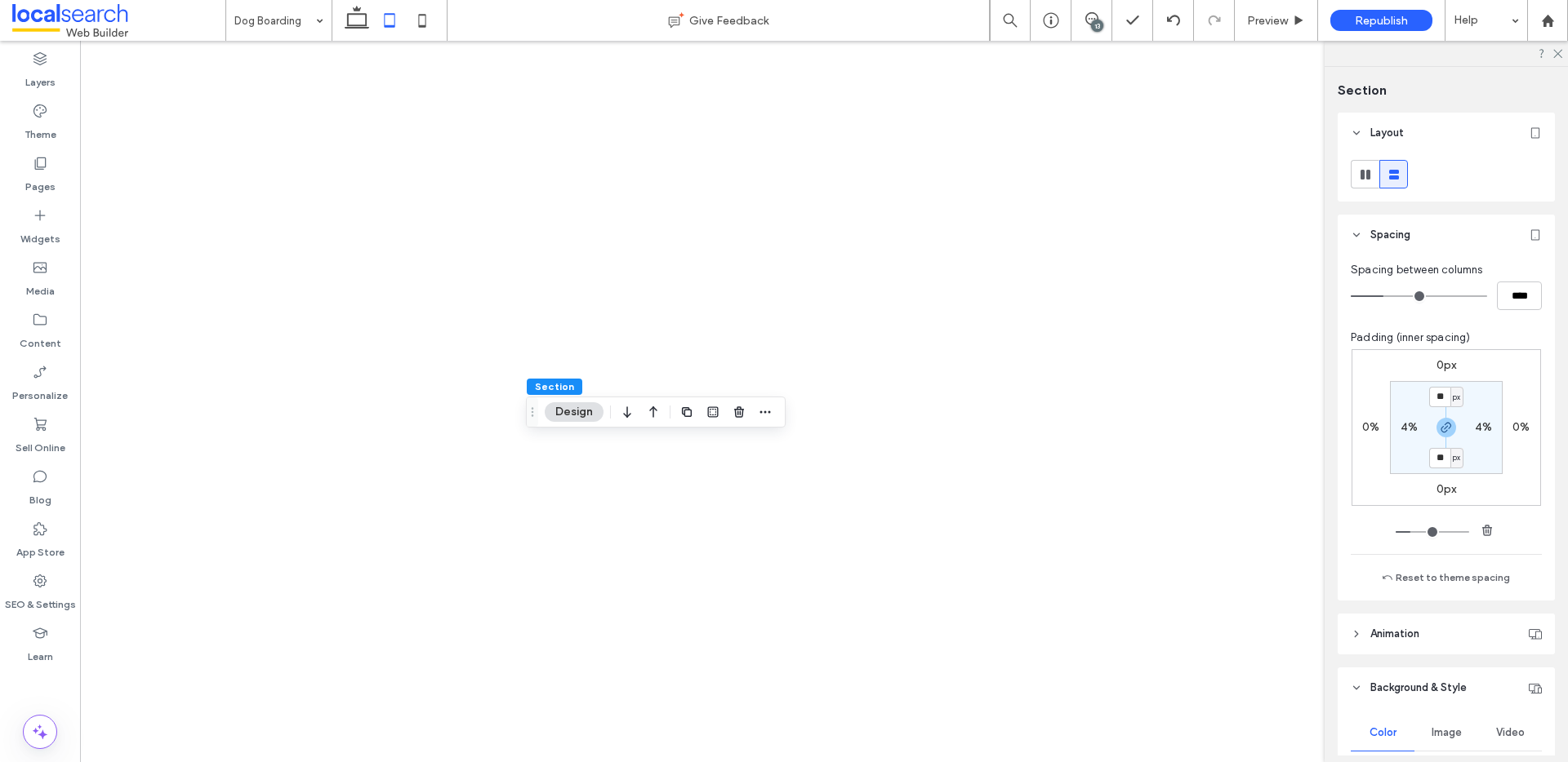
click at [1445, 425] on use "button" at bounding box center [1446, 427] width 10 height 10
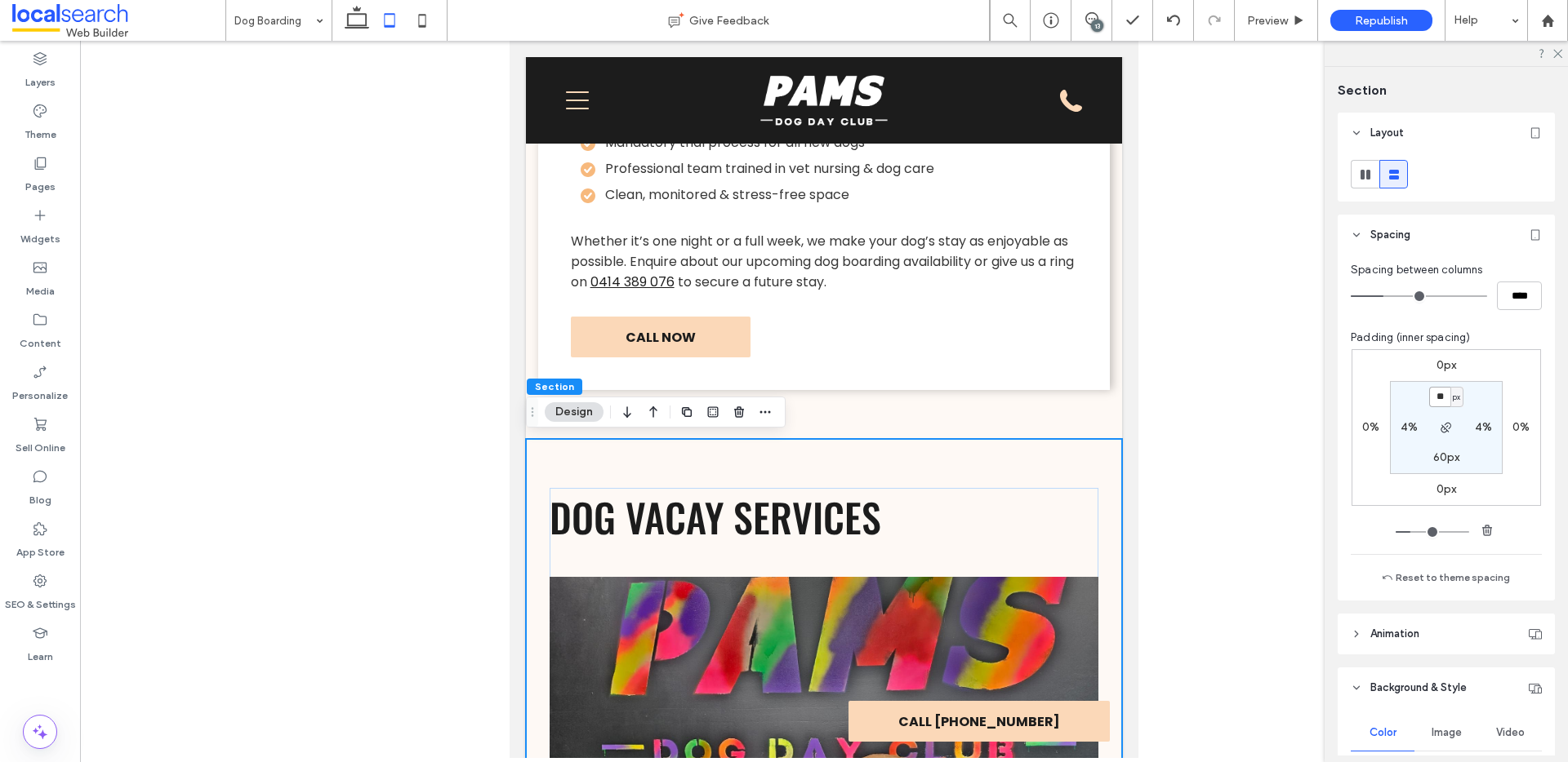
click at [1436, 394] on input "**" at bounding box center [1440, 397] width 21 height 20
type input "**"
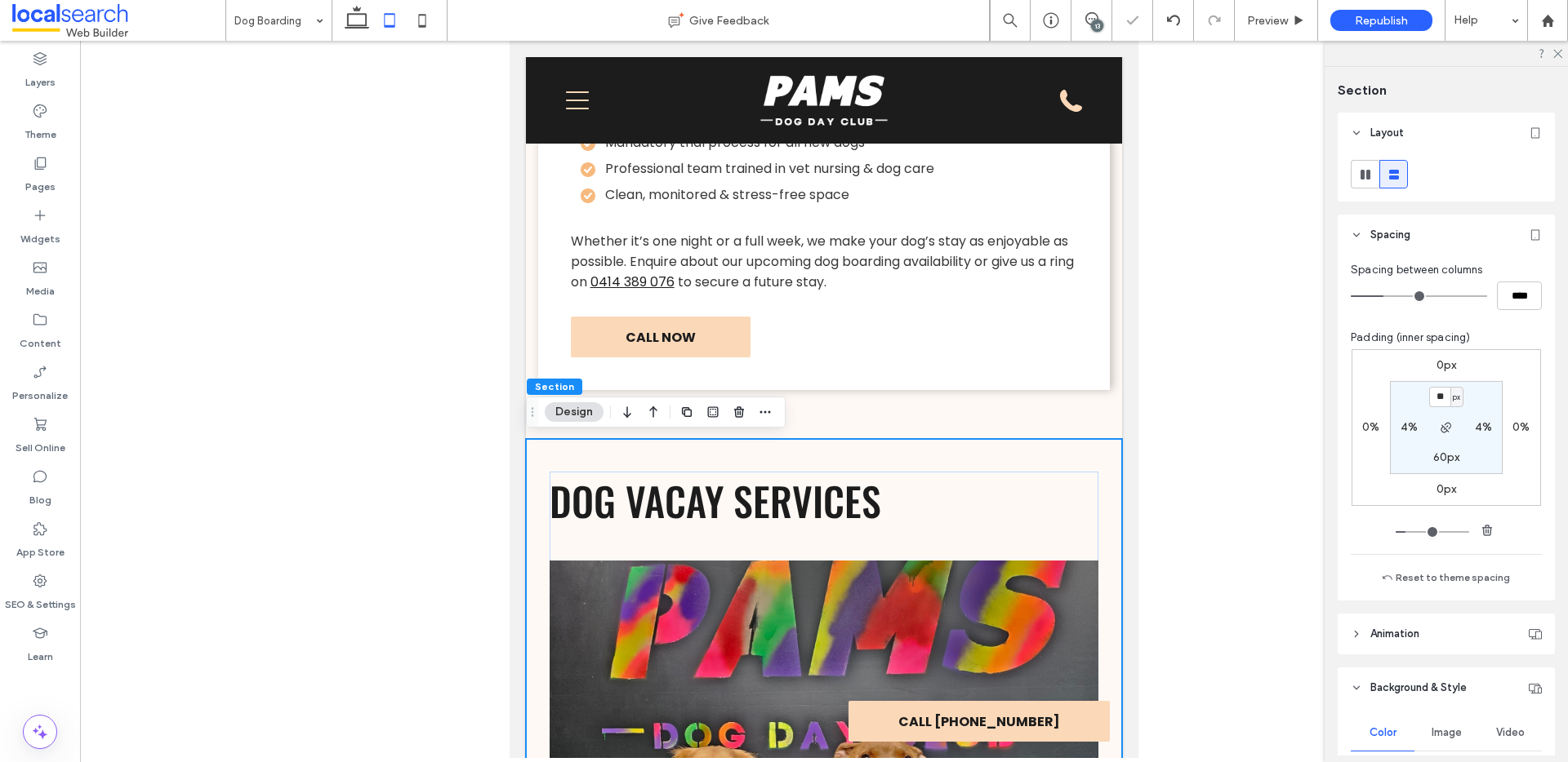
click at [1451, 400] on div "px" at bounding box center [1457, 397] width 13 height 20
click at [1445, 398] on span "px" at bounding box center [1451, 398] width 11 height 16
drag, startPoint x: 1444, startPoint y: 398, endPoint x: 1410, endPoint y: 403, distance: 34.4
click at [1408, 400] on section "** px 4% 60px 4%" at bounding box center [1446, 428] width 113 height 93
type input "**"
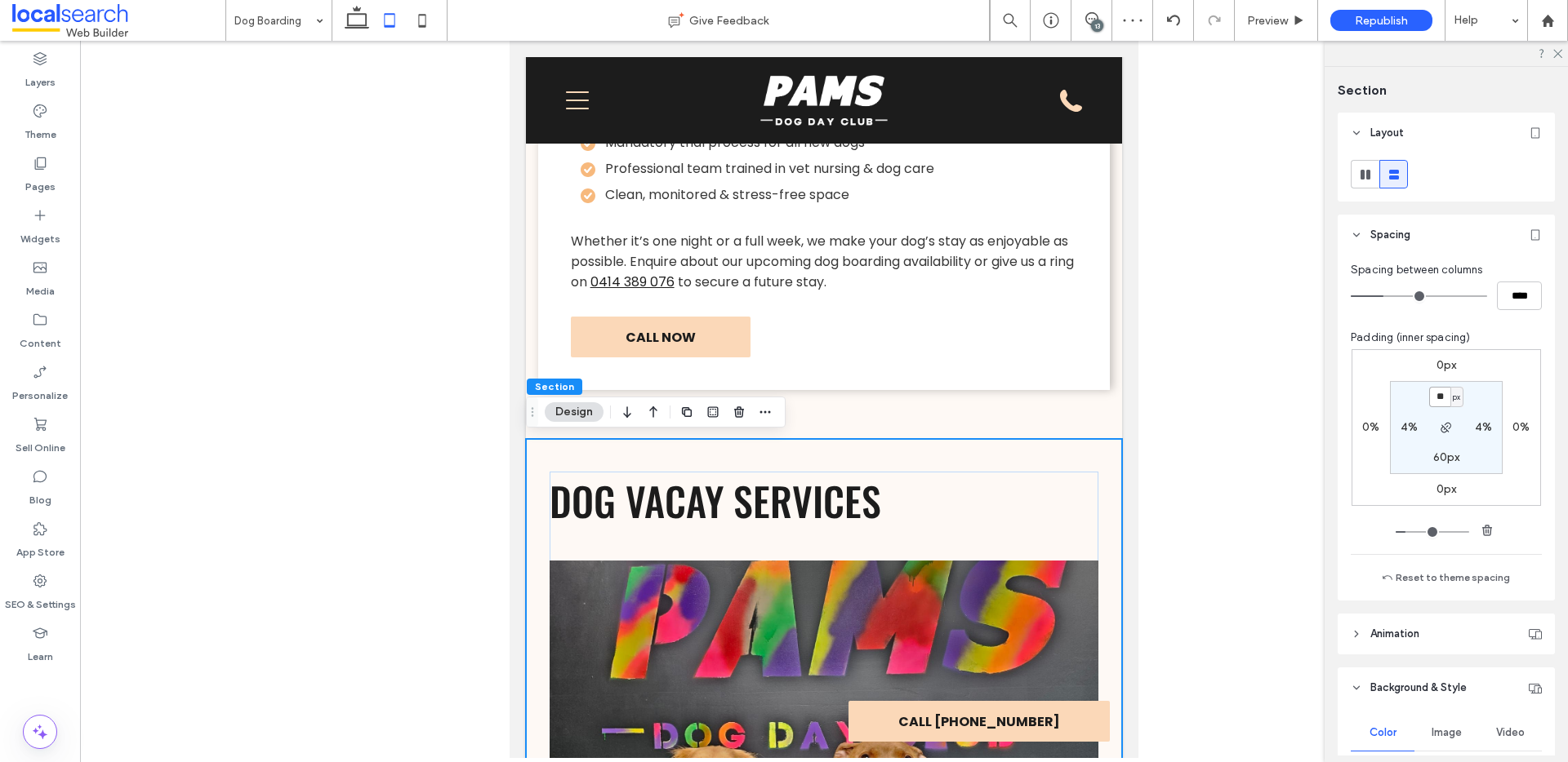
type input "**"
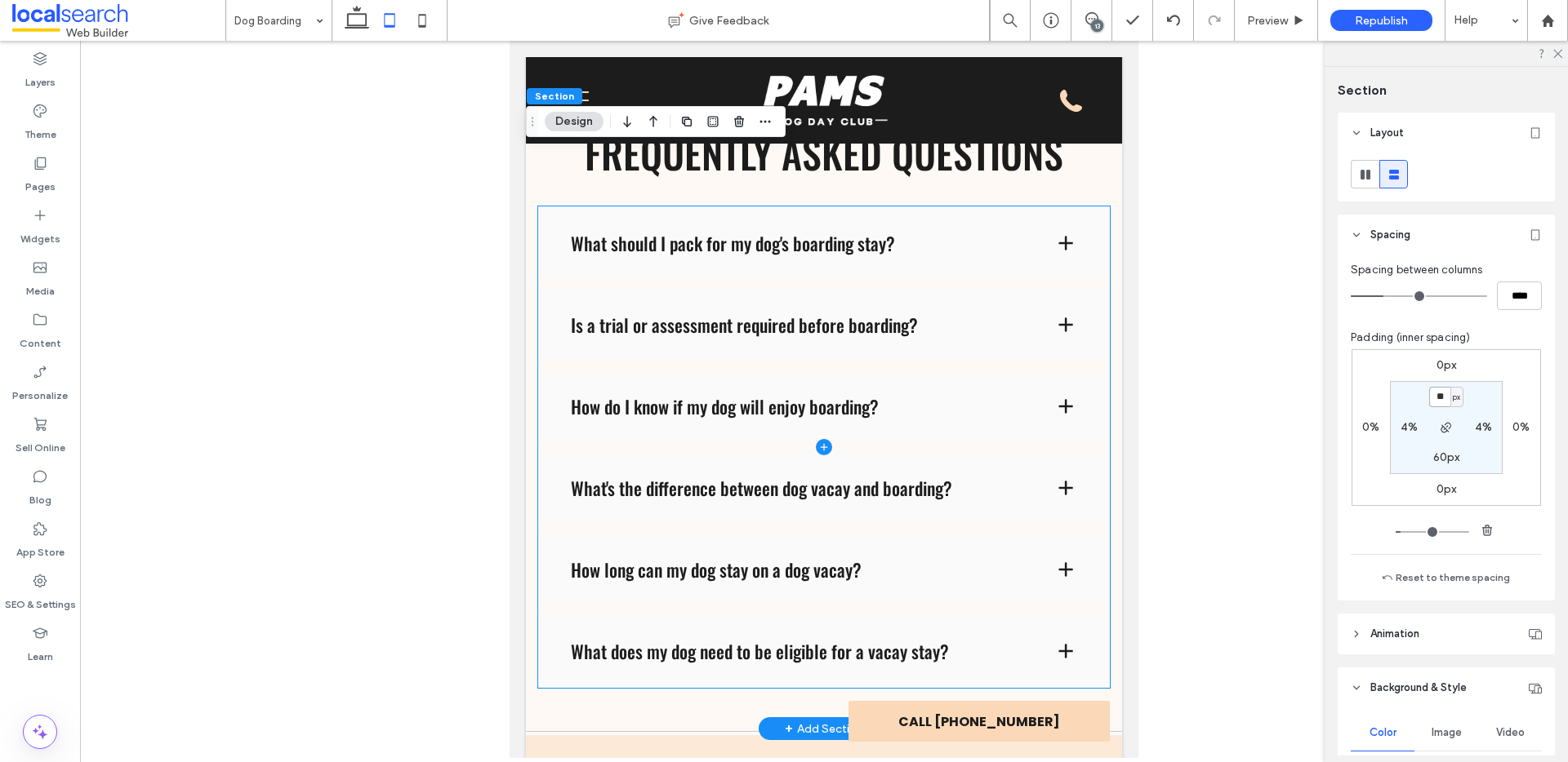
scroll to position [5293, 0]
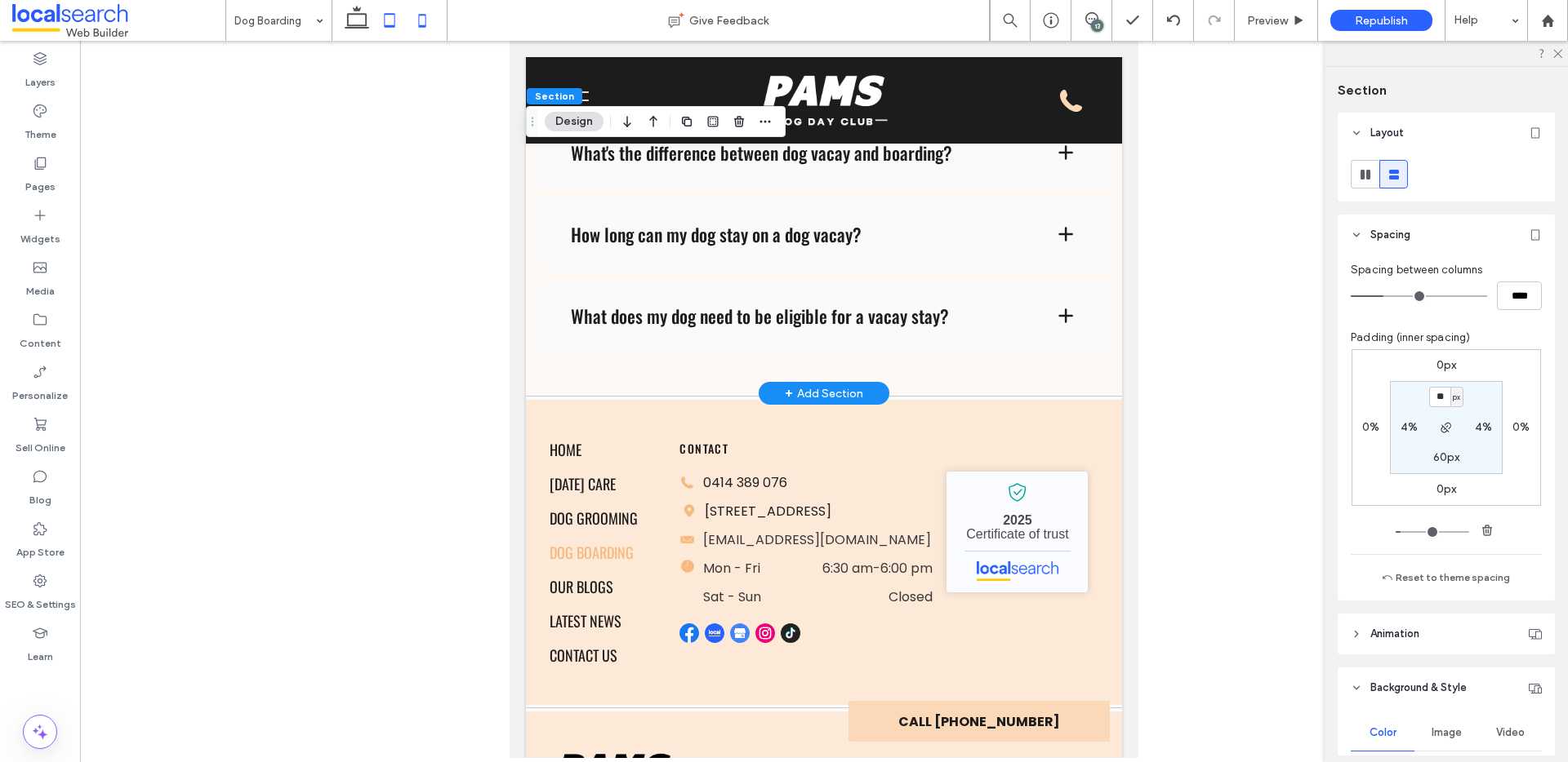
click at [423, 15] on use at bounding box center [423, 20] width 7 height 13
type input "*"
type input "***"
type input "**"
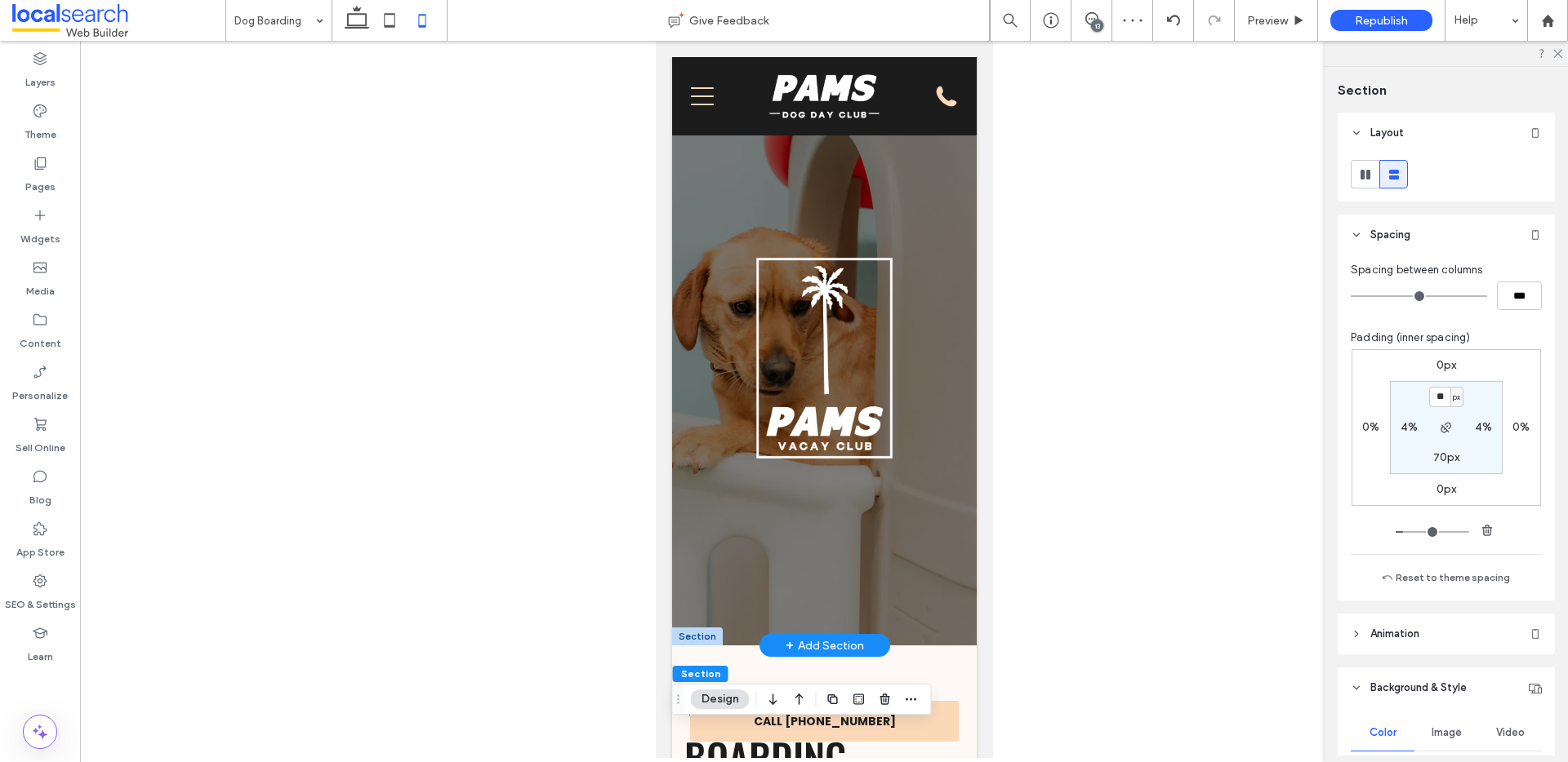
scroll to position [0, 0]
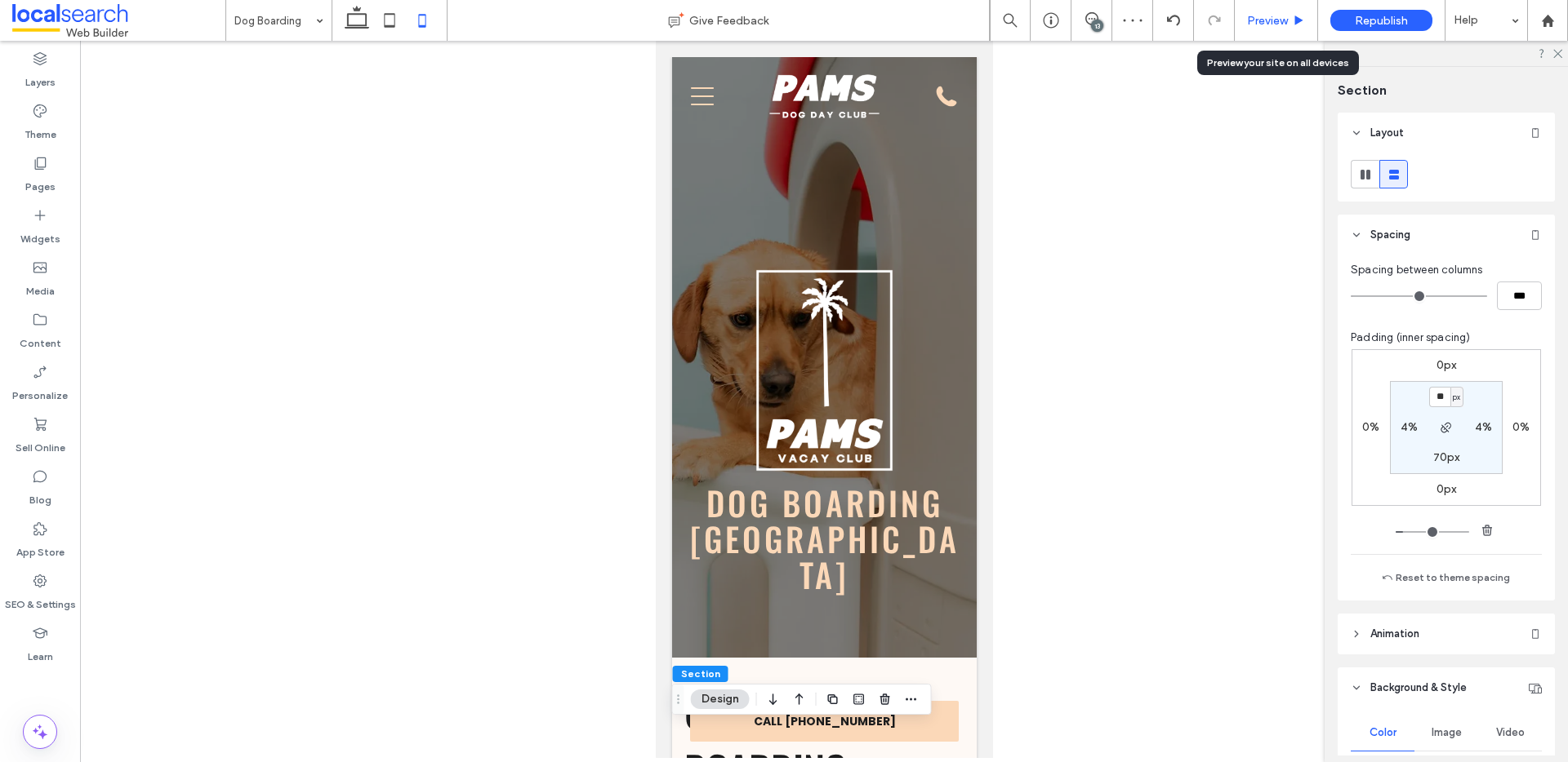
click at [1273, 26] on span "Preview" at bounding box center [1268, 20] width 41 height 14
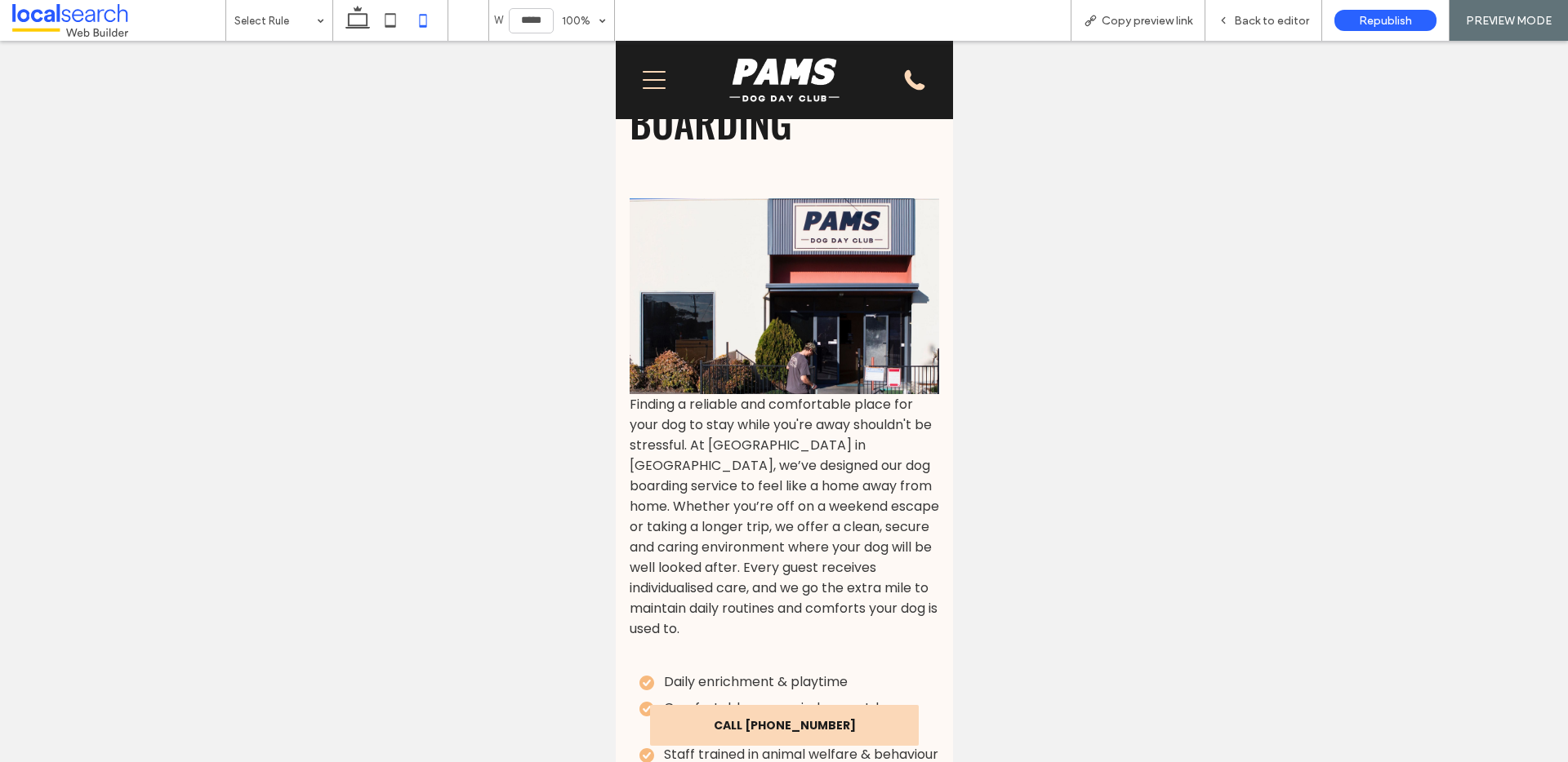
scroll to position [721, 0]
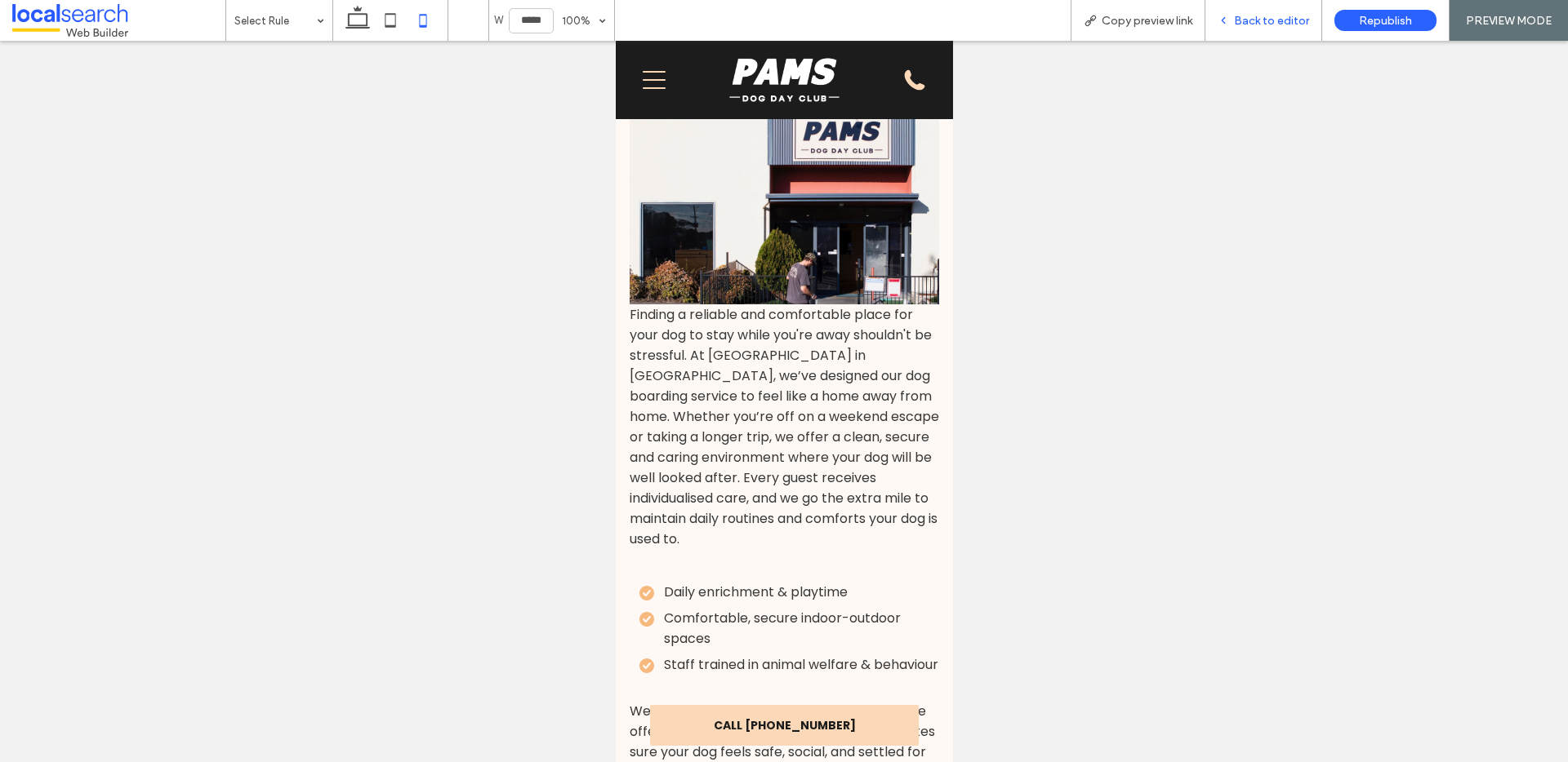
click at [1252, 9] on div "Back to editor" at bounding box center [1264, 20] width 117 height 41
click at [1278, 20] on span "Back to editor" at bounding box center [1271, 20] width 75 height 14
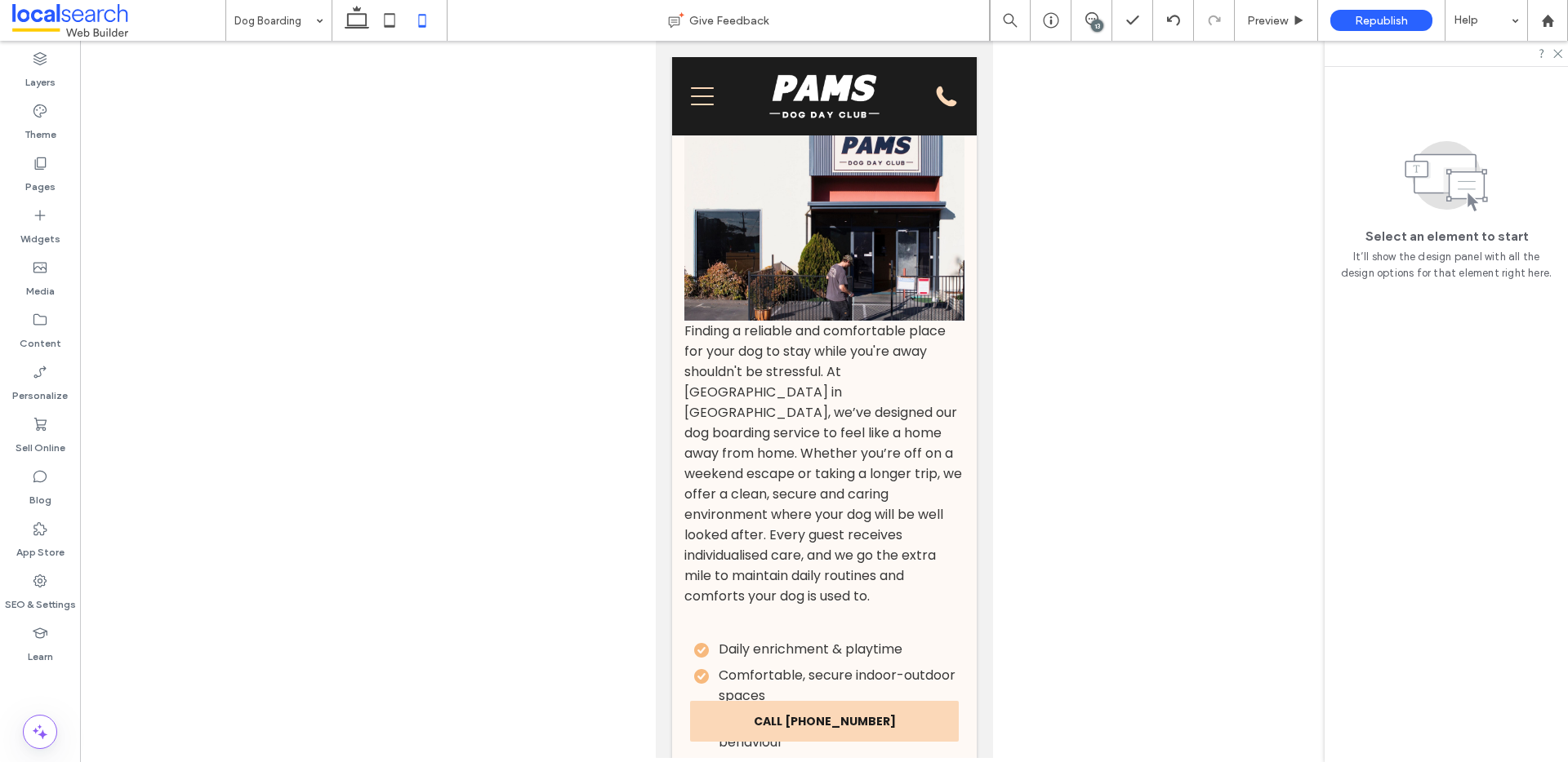
click at [756, 419] on span "Finding a reliable and comfortable place for your dog to stay while you're away…" at bounding box center [822, 464] width 277 height 284
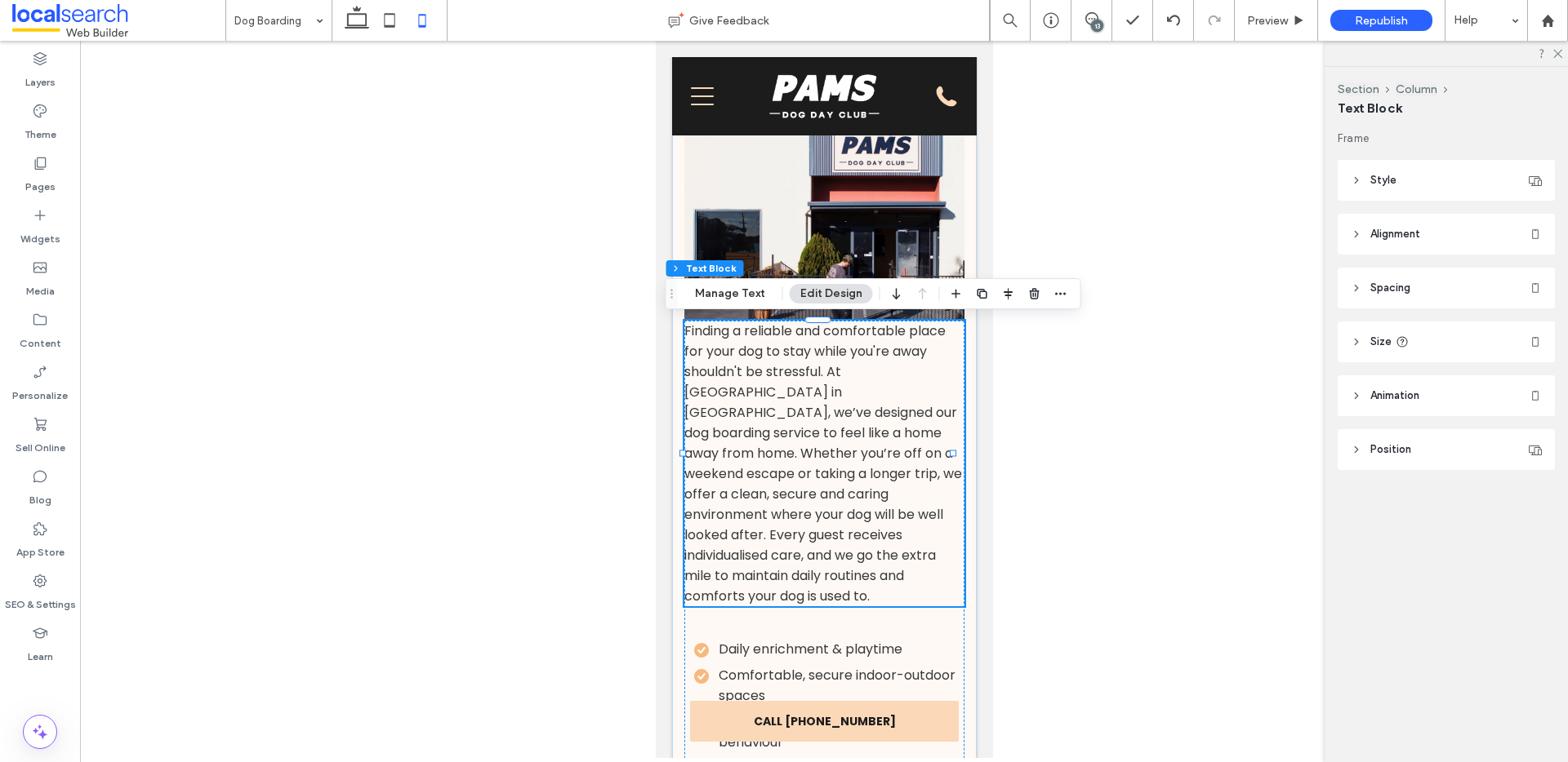
click at [1496, 290] on header "Spacing" at bounding box center [1446, 288] width 217 height 41
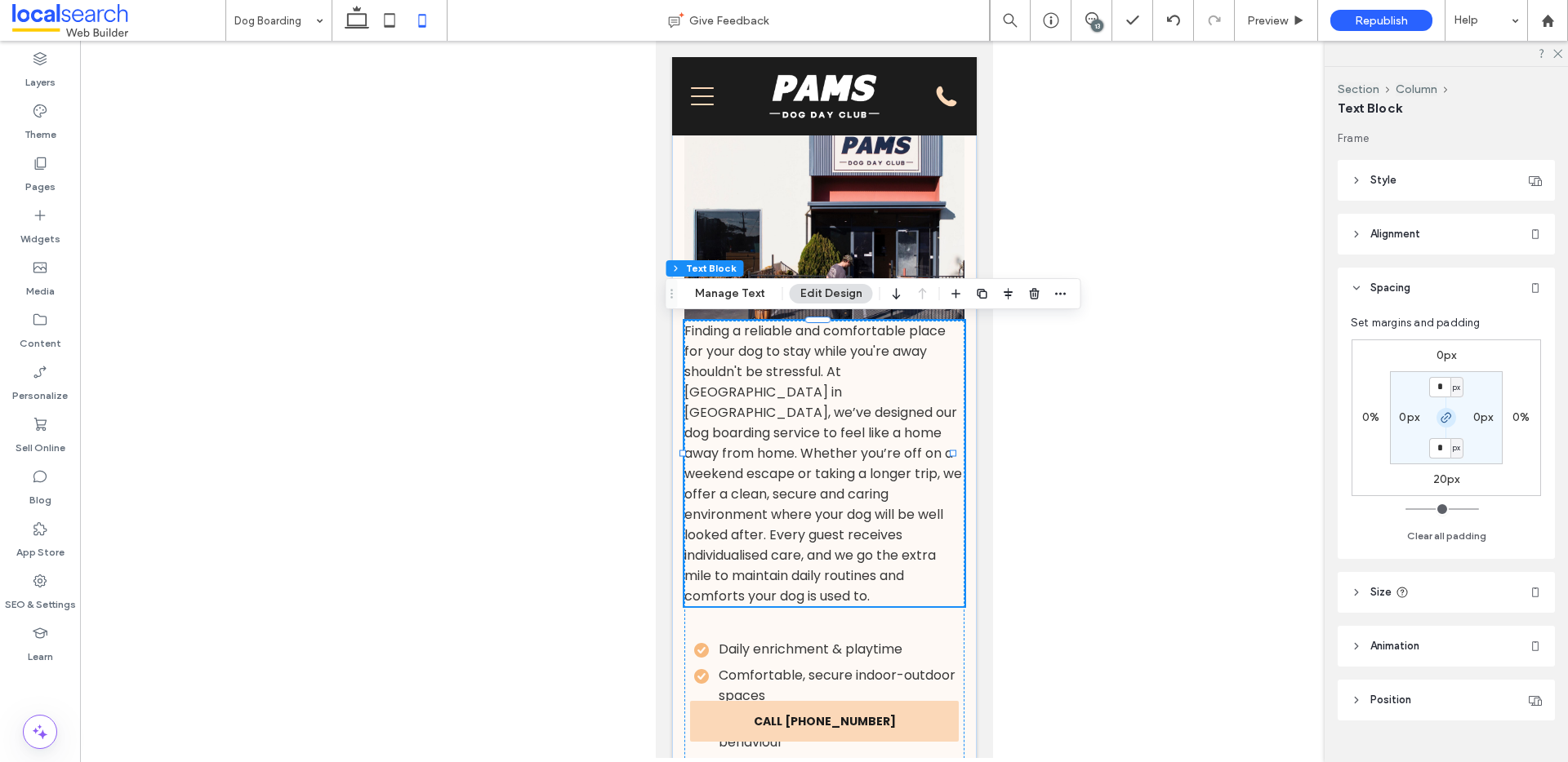
click at [1446, 412] on icon "button" at bounding box center [1446, 418] width 13 height 13
click at [1447, 381] on input "*" at bounding box center [1440, 387] width 21 height 20
type input "**"
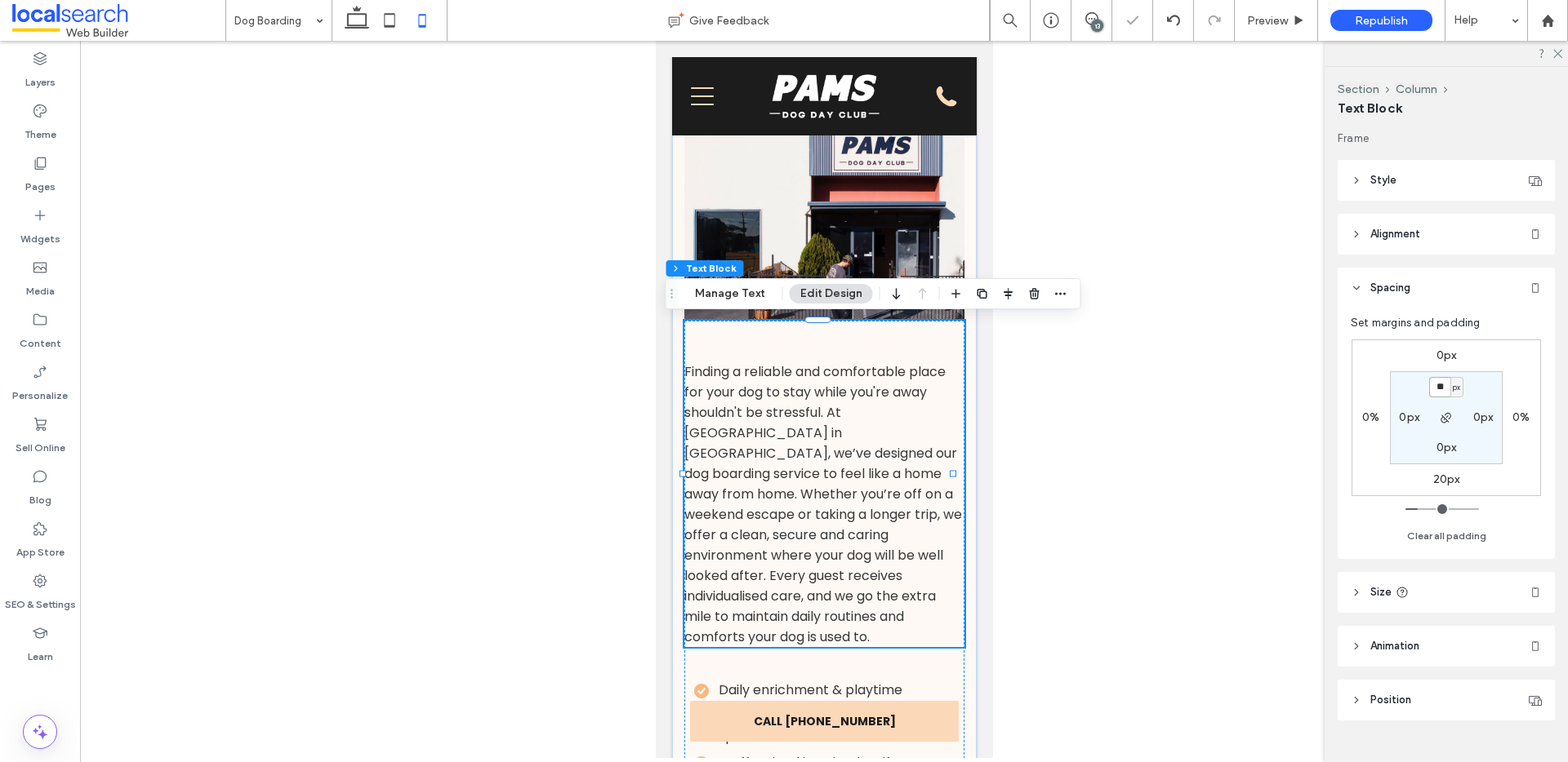
drag, startPoint x: 1447, startPoint y: 387, endPoint x: 1407, endPoint y: 381, distance: 40.4
click at [1407, 382] on section "** px 0px 0px 0px" at bounding box center [1446, 418] width 113 height 93
type input "**"
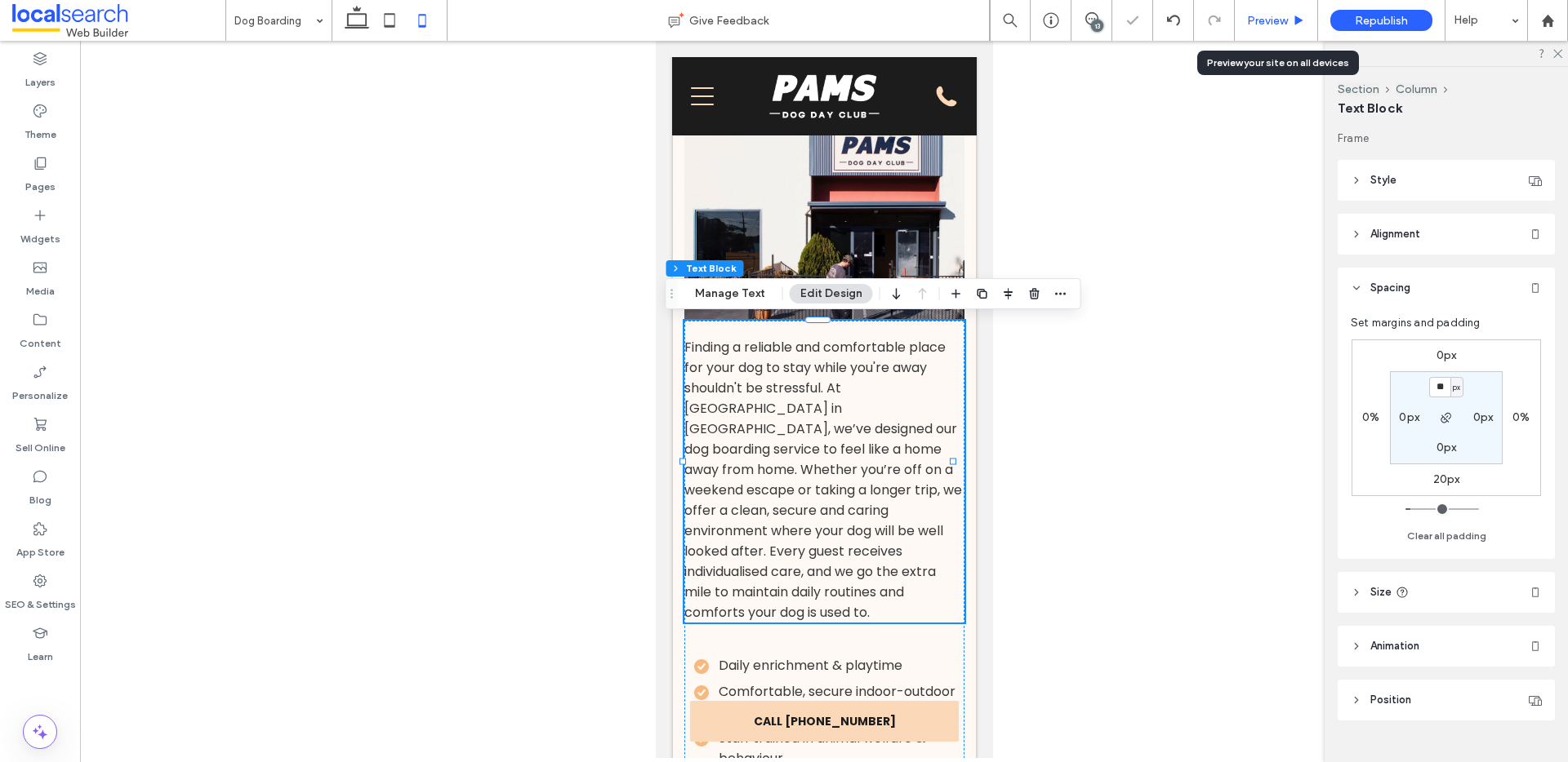
click at [1292, 16] on icon at bounding box center [1298, 20] width 12 height 12
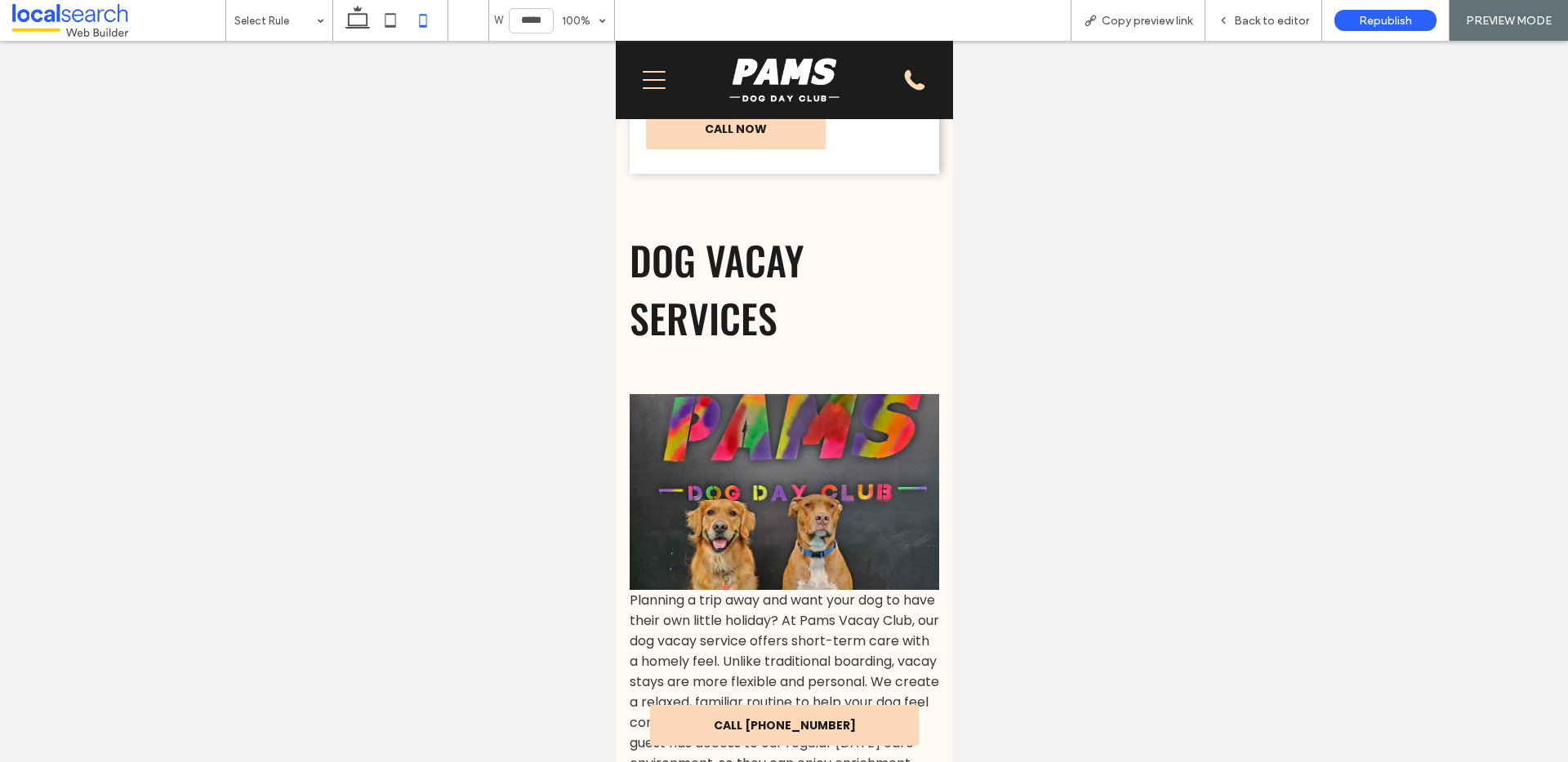
scroll to position [2702, 0]
click at [1277, 16] on span "Back to editor" at bounding box center [1271, 20] width 75 height 14
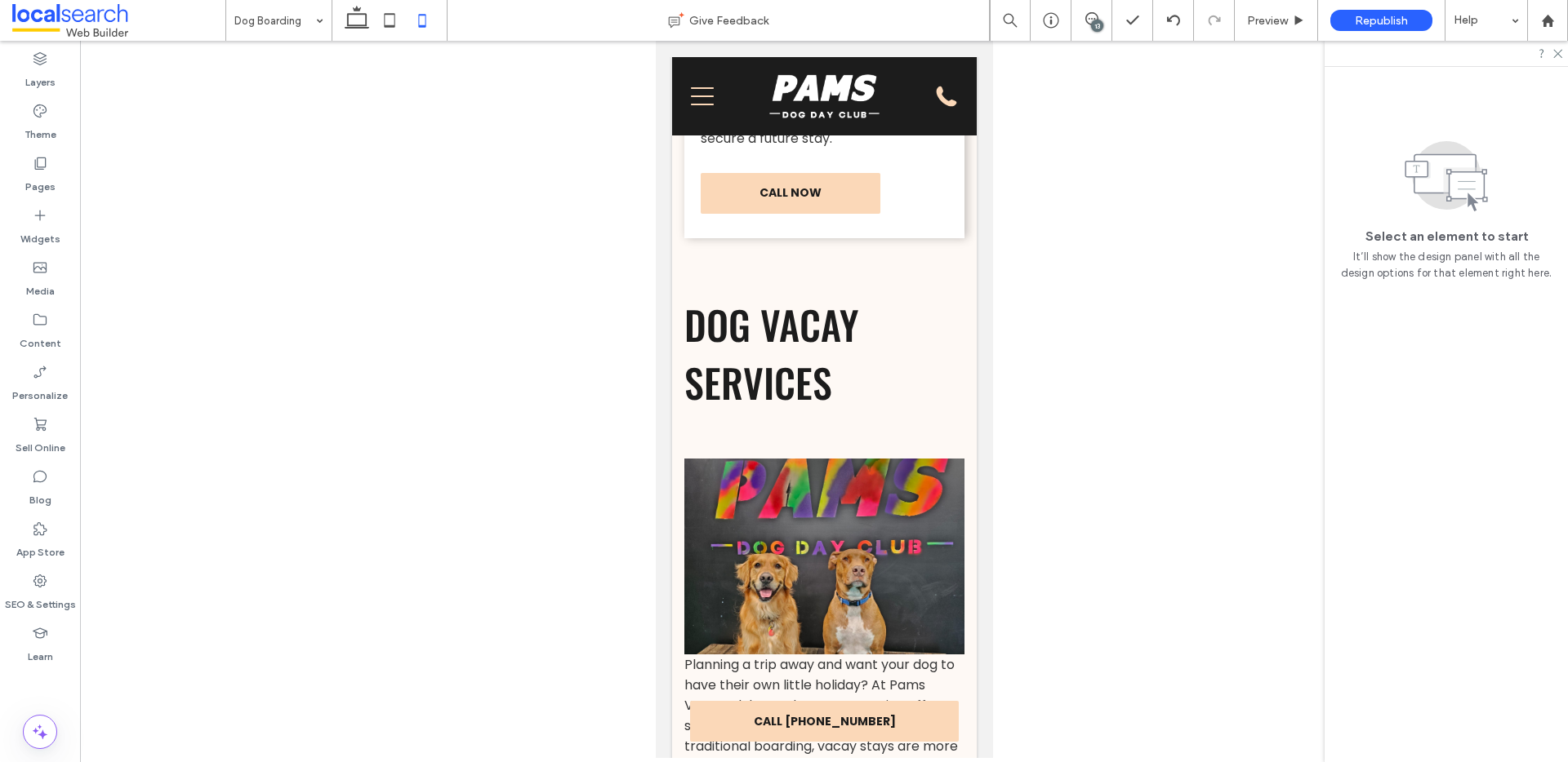
scroll to position [2807, 0]
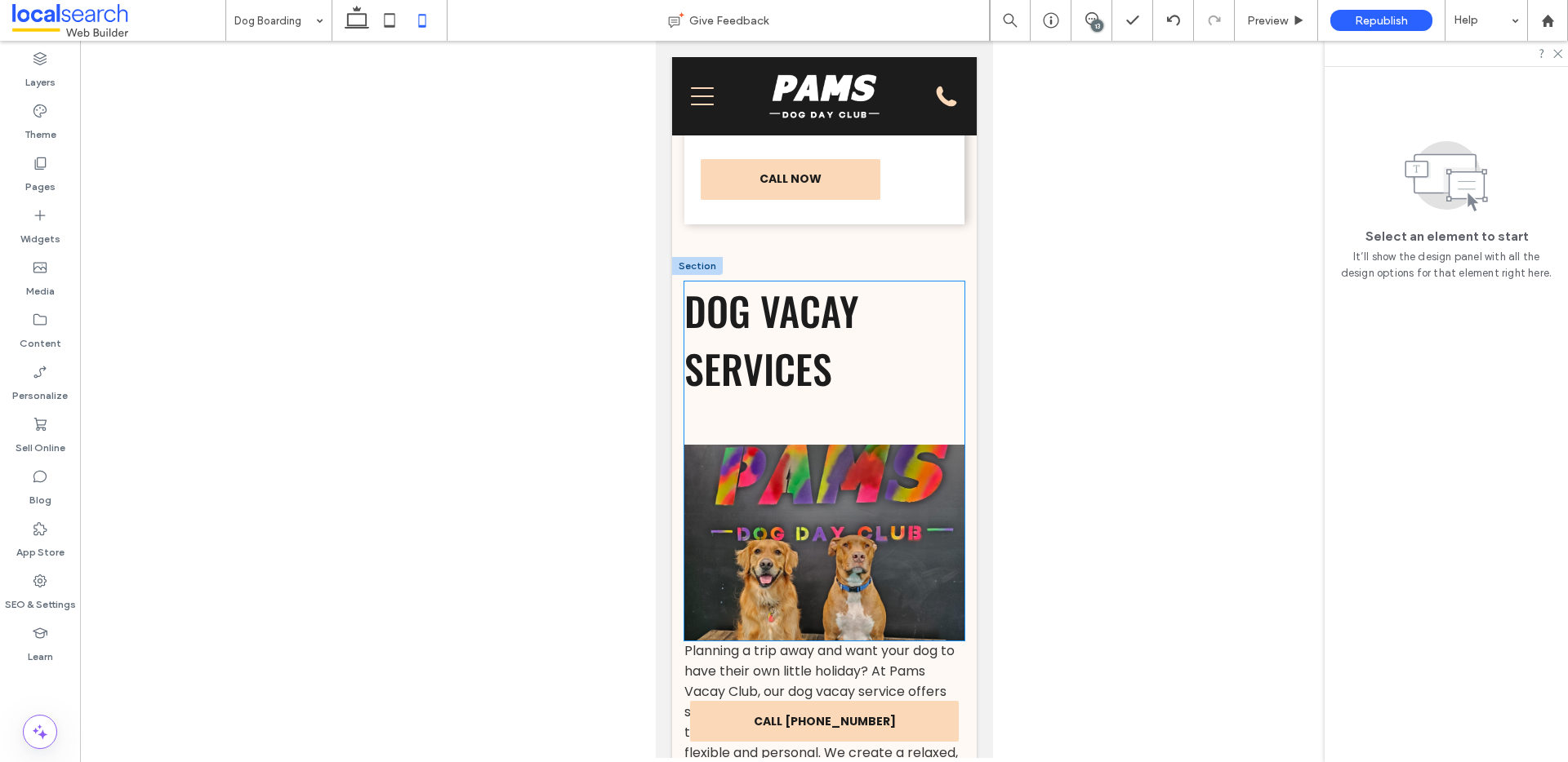
click at [859, 419] on div "Dog Vacay Services" at bounding box center [824, 461] width 280 height 360
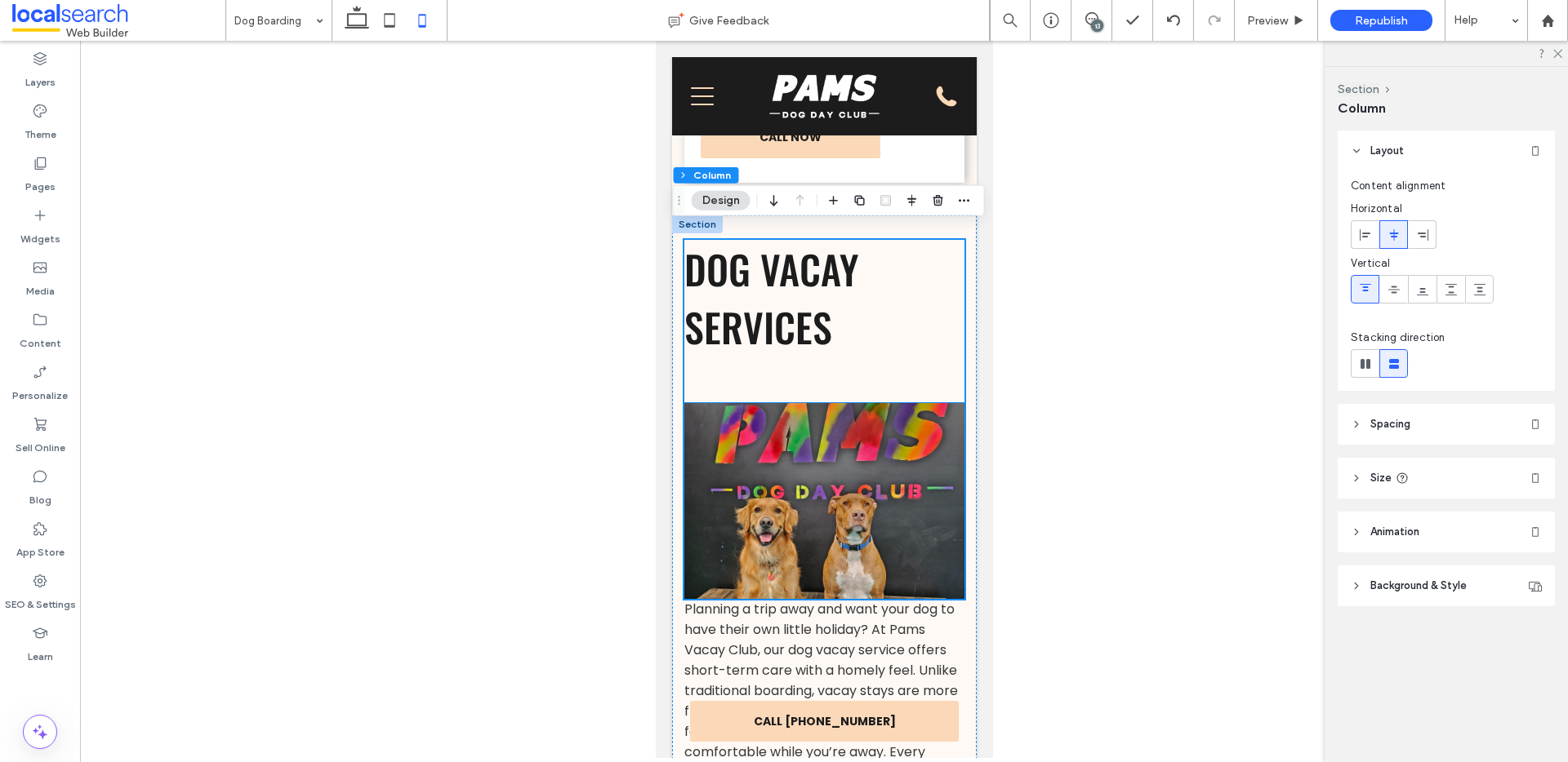
scroll to position [2965, 0]
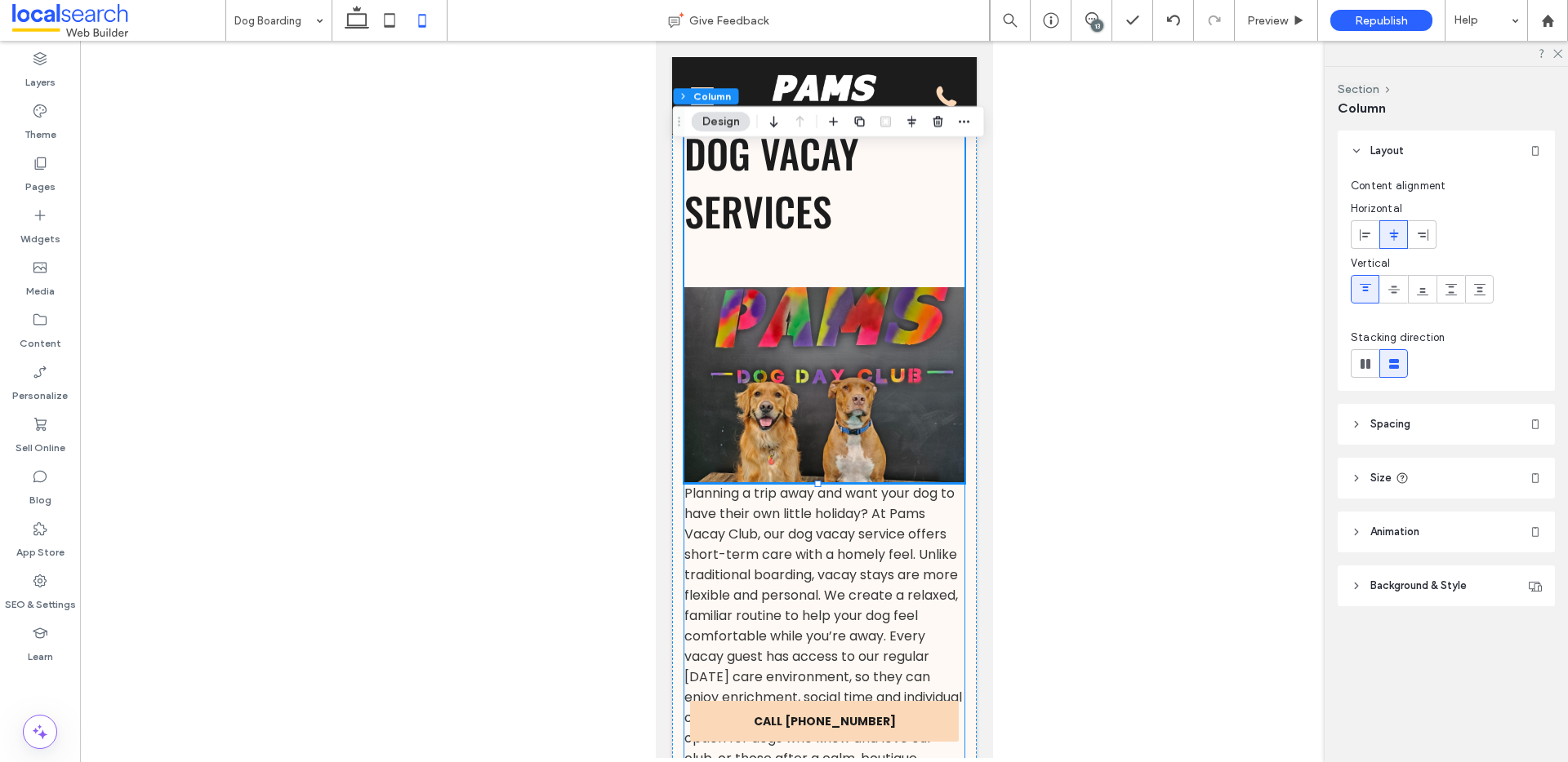
click at [869, 557] on span "Planning a trip away and want your dog to have their own little holiday? At Pam…" at bounding box center [822, 636] width 277 height 305
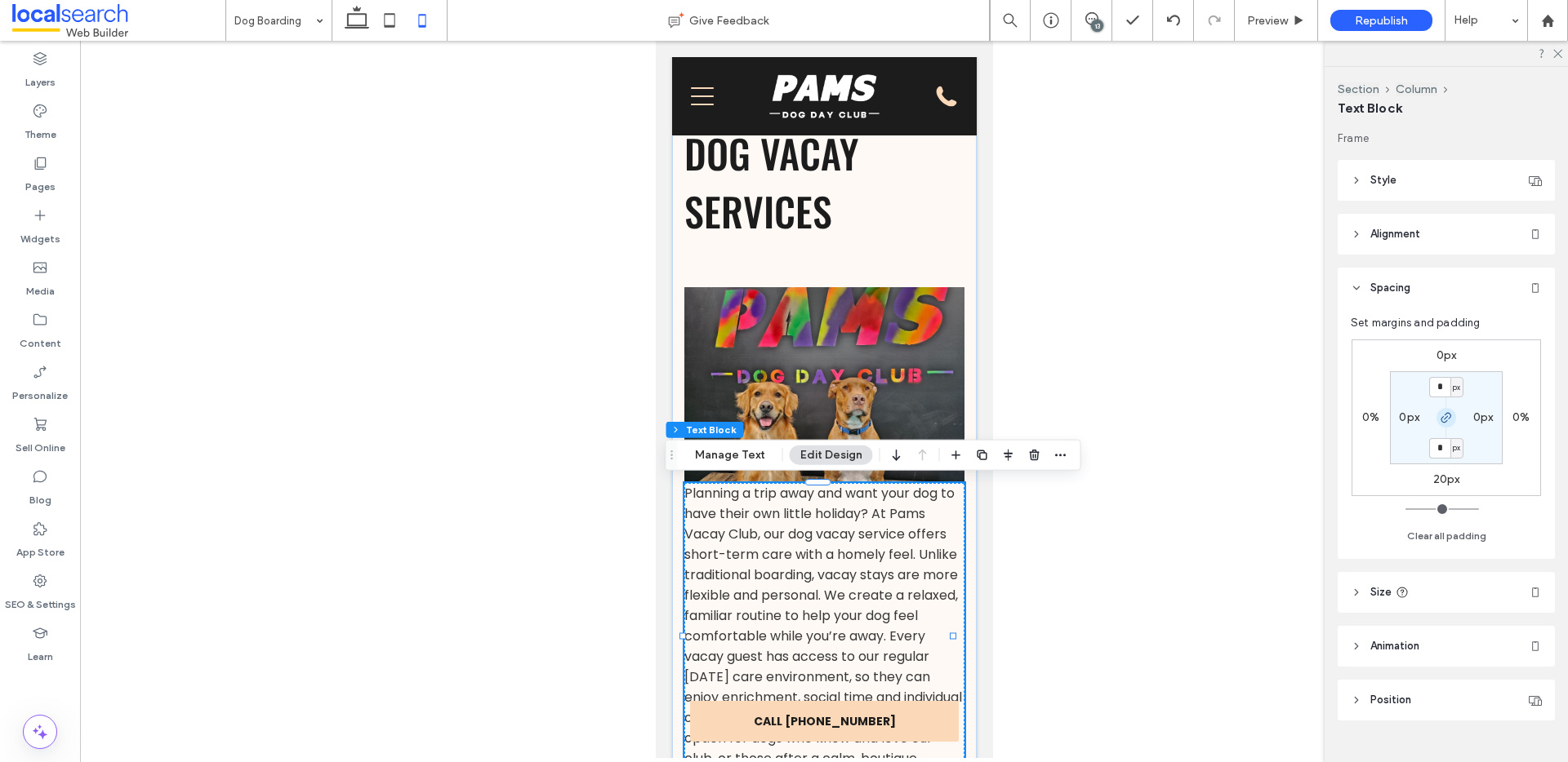
click at [1440, 420] on icon "button" at bounding box center [1446, 418] width 13 height 13
click at [1437, 390] on input "*" at bounding box center [1440, 387] width 21 height 20
type input "**"
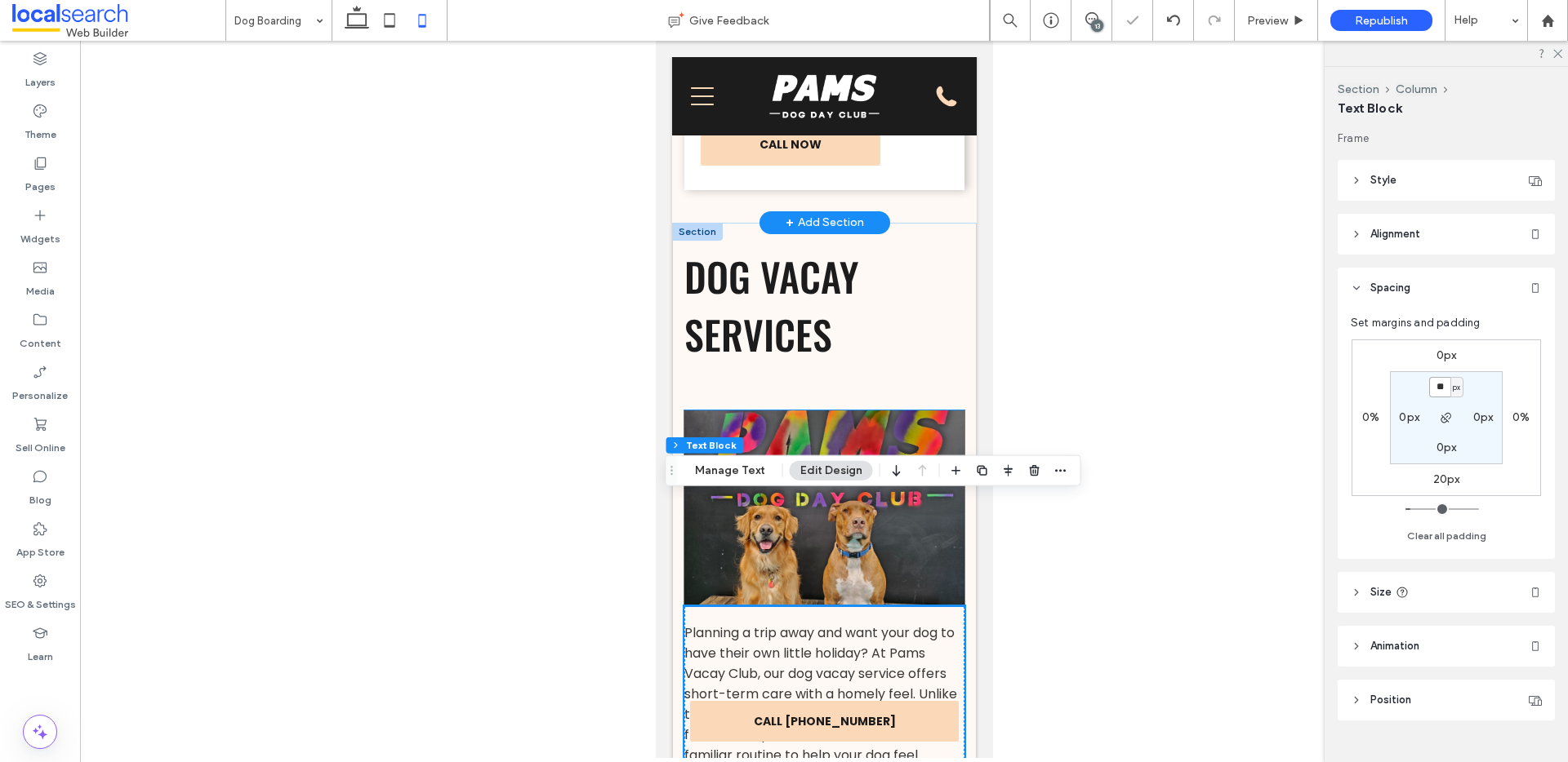
scroll to position [2653, 0]
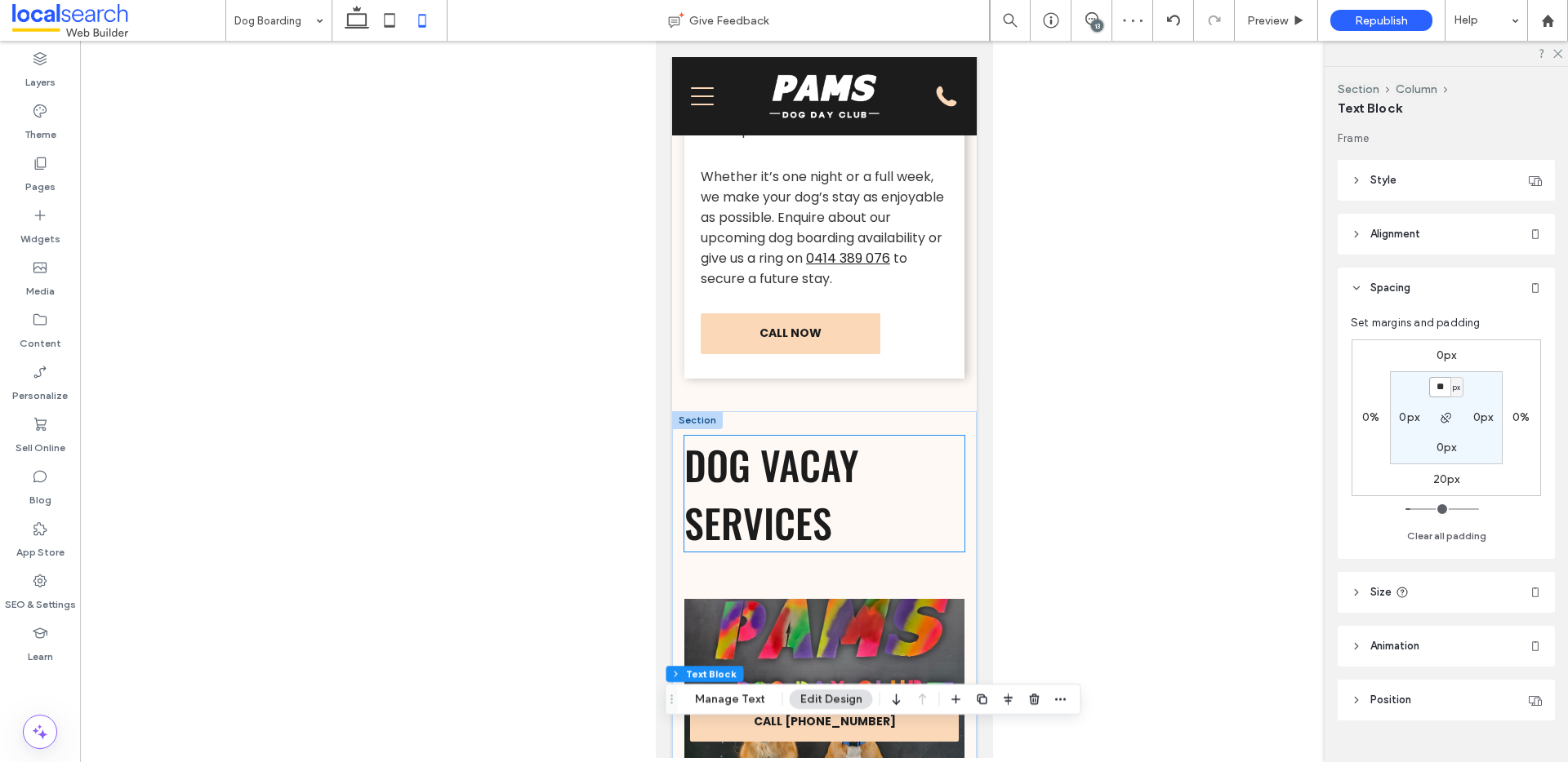
click at [870, 507] on h2 "Dog Vacay Services" at bounding box center [824, 493] width 280 height 116
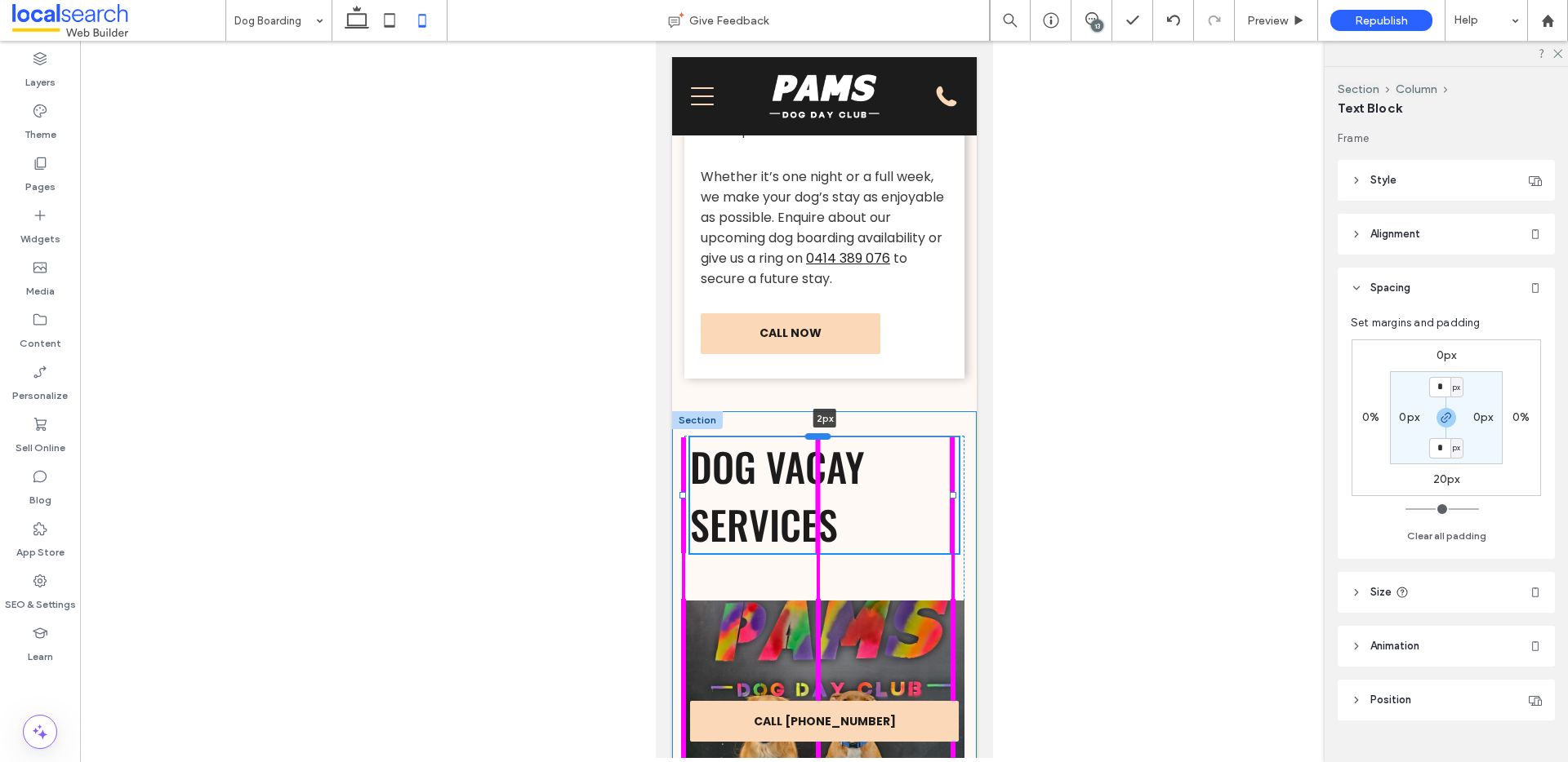
click at [820, 435] on div at bounding box center [817, 435] width 27 height 6
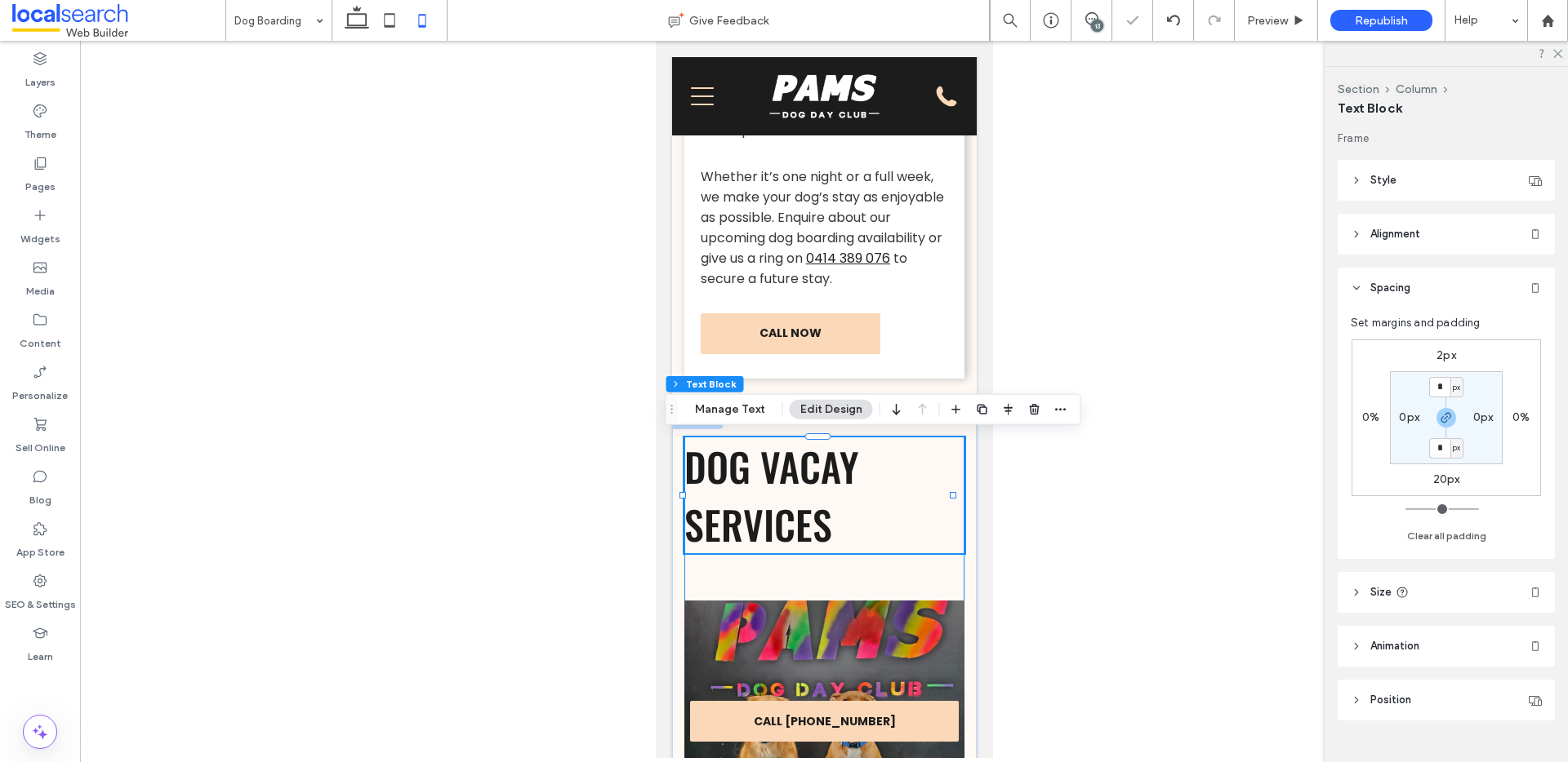
click at [852, 574] on div "Dog Vacay Services 2px" at bounding box center [824, 616] width 280 height 360
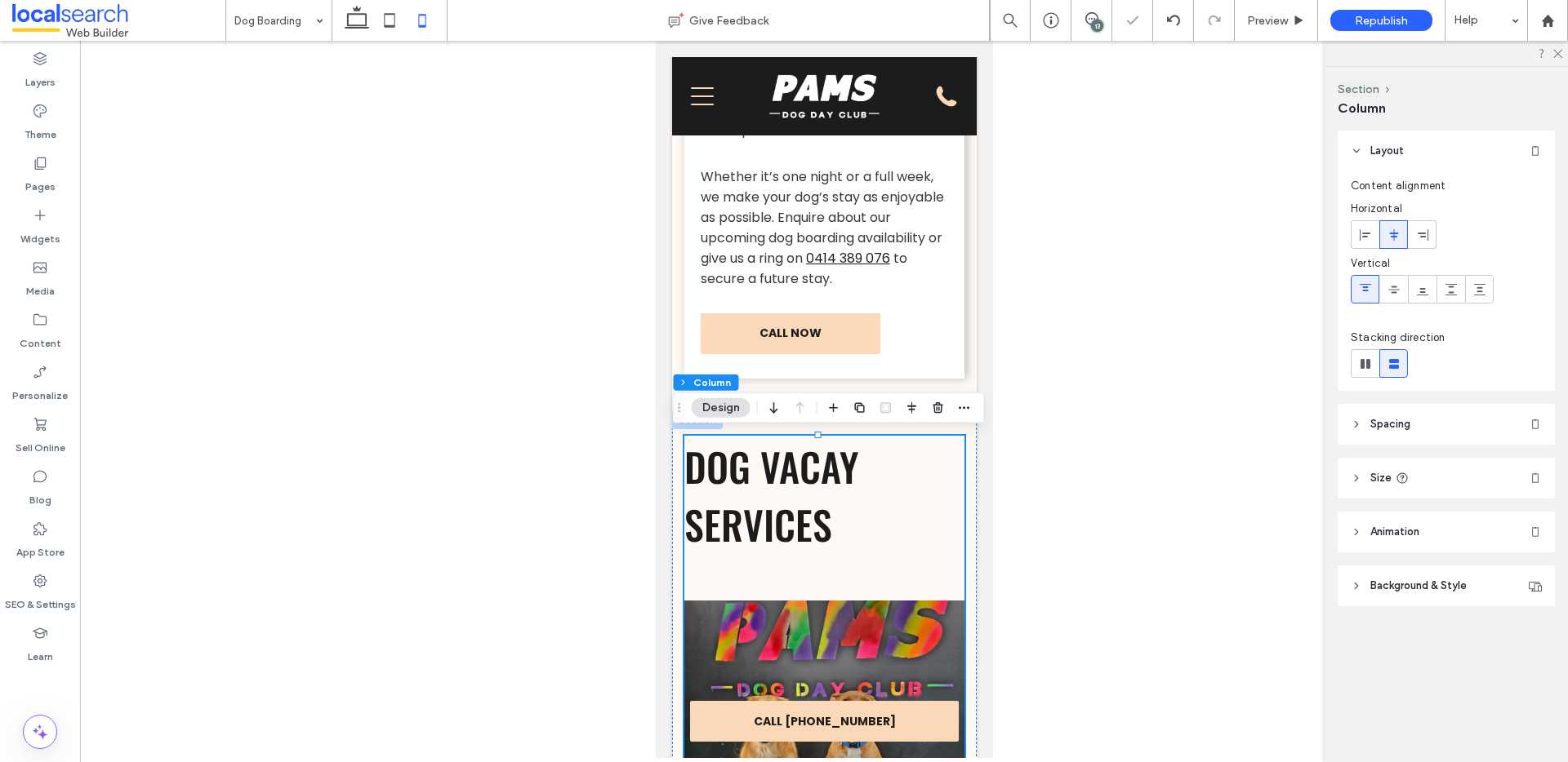
click at [1102, 417] on div at bounding box center [824, 400] width 1488 height 717
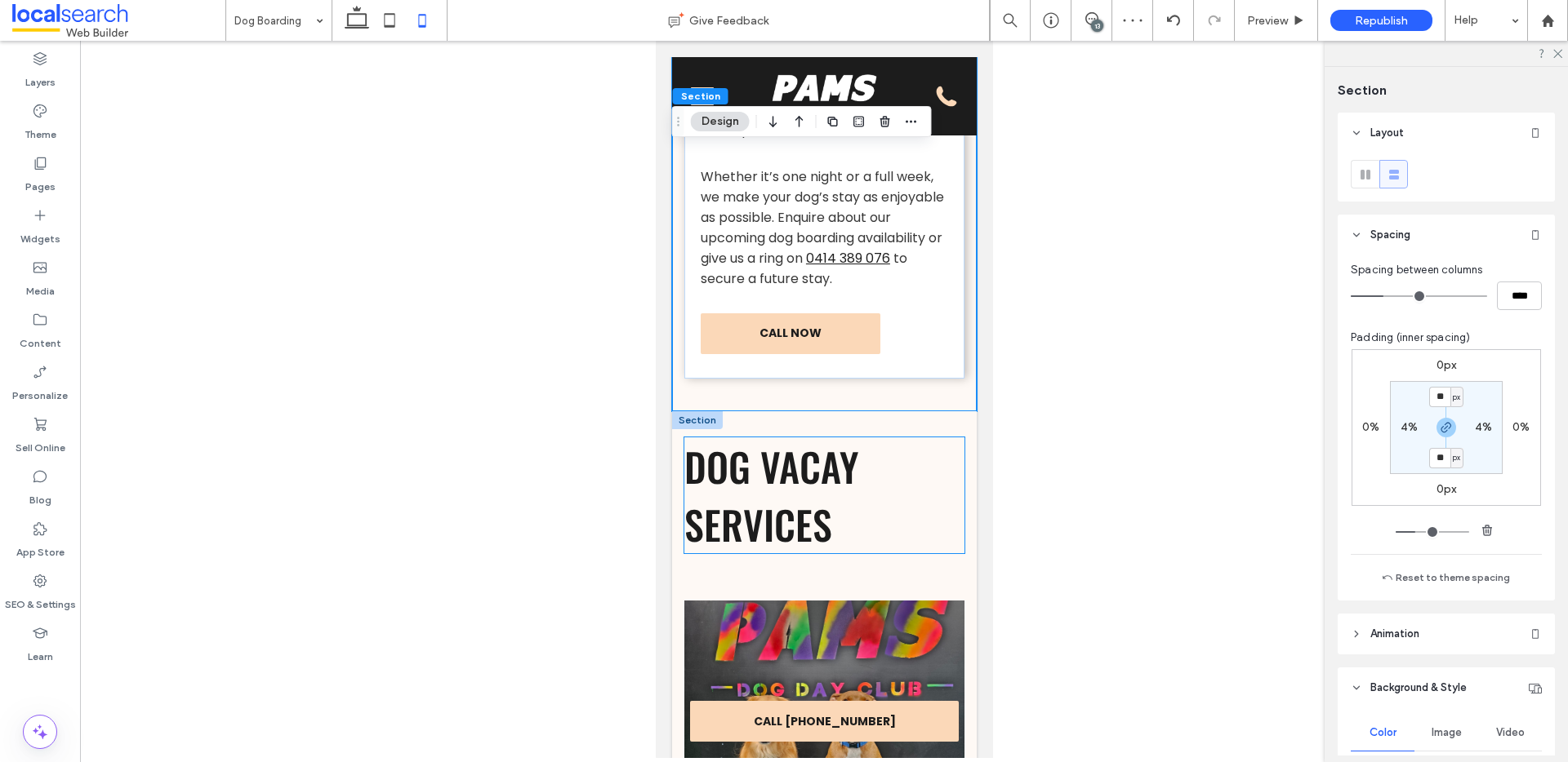
click at [758, 541] on span "Dog Vacay Services" at bounding box center [771, 495] width 174 height 116
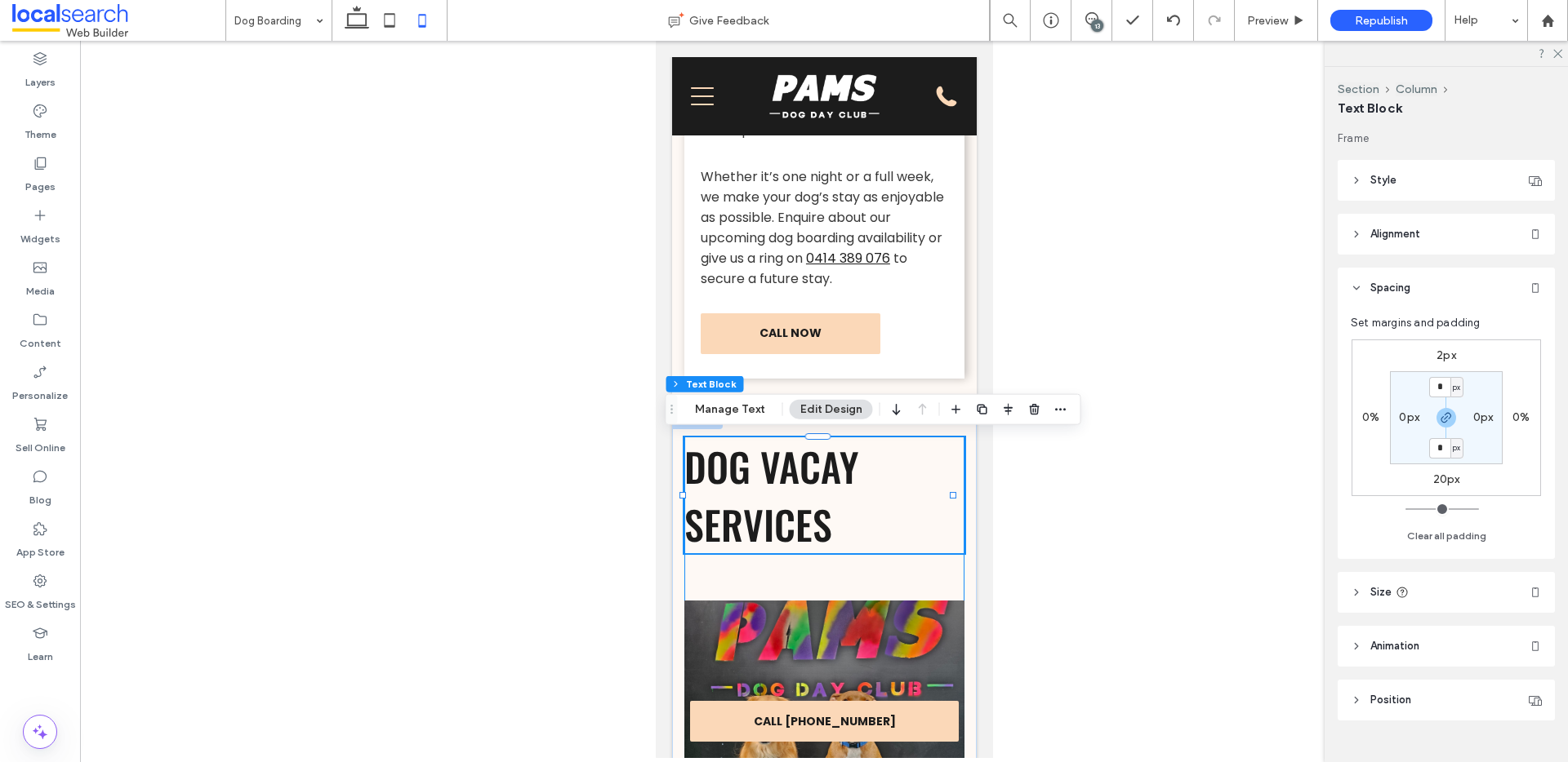
click at [762, 570] on div "Dog Vacay Services" at bounding box center [824, 616] width 280 height 360
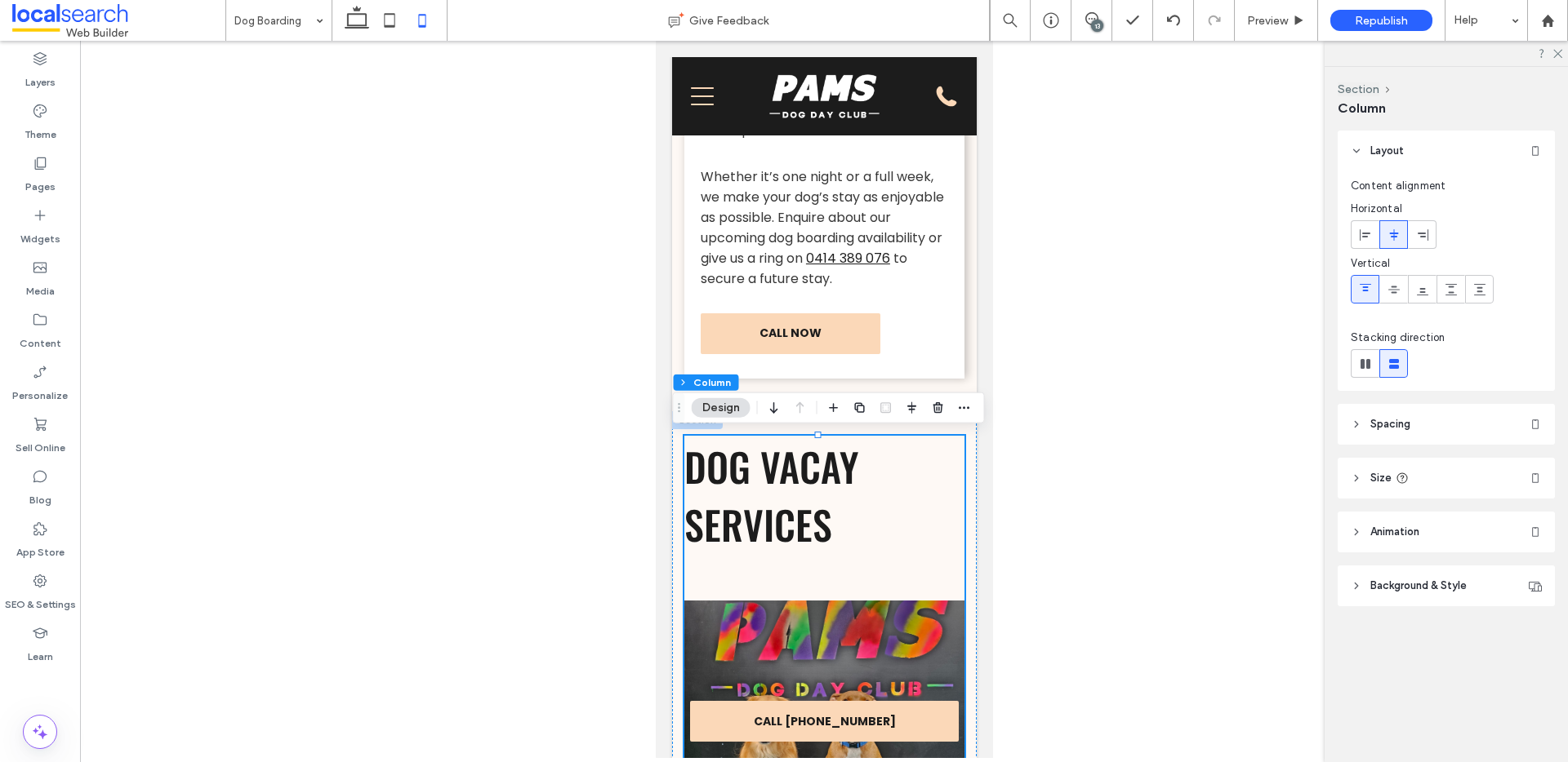
click at [1066, 384] on div at bounding box center [824, 400] width 1488 height 717
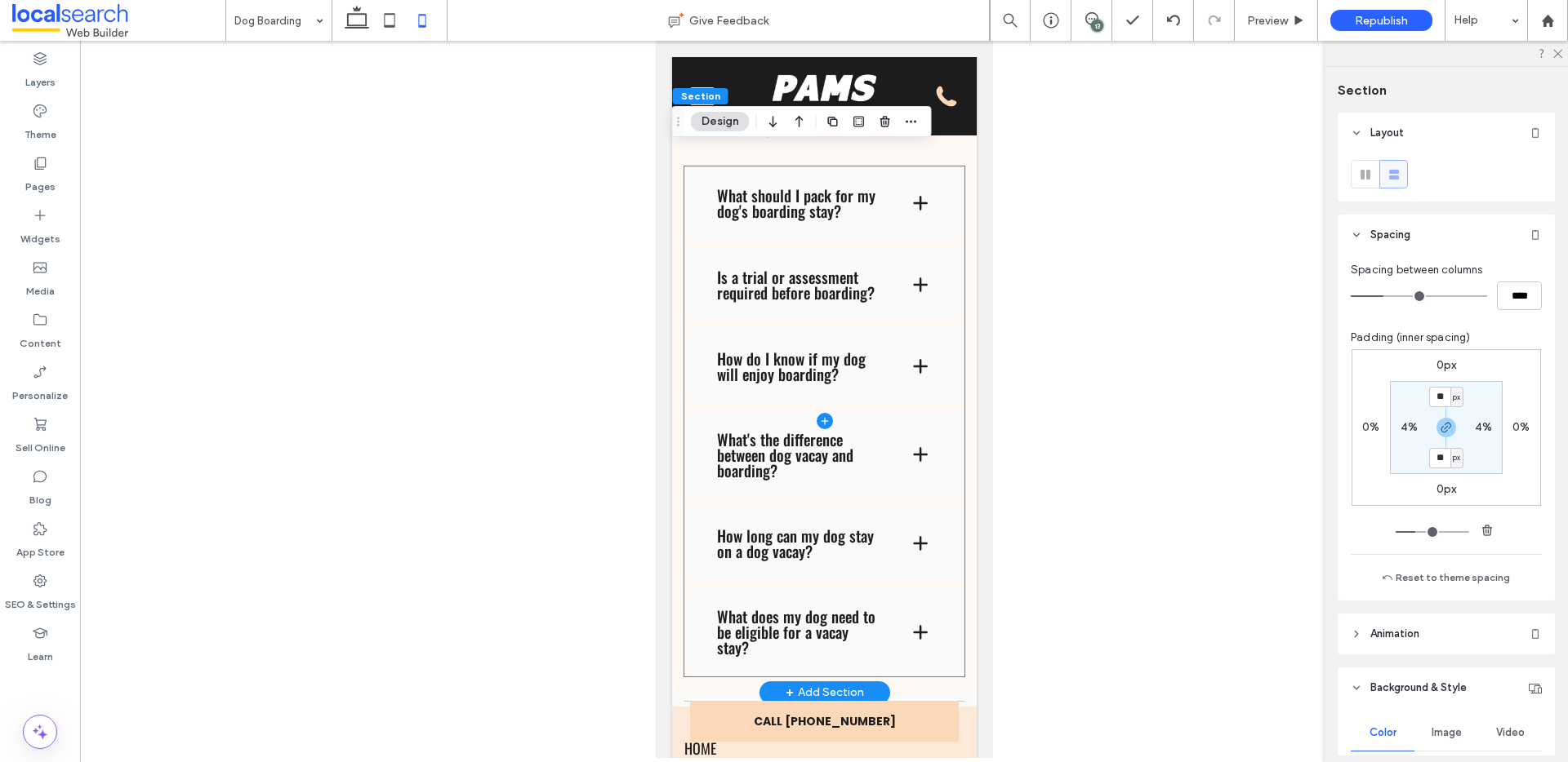
scroll to position [5302, 0]
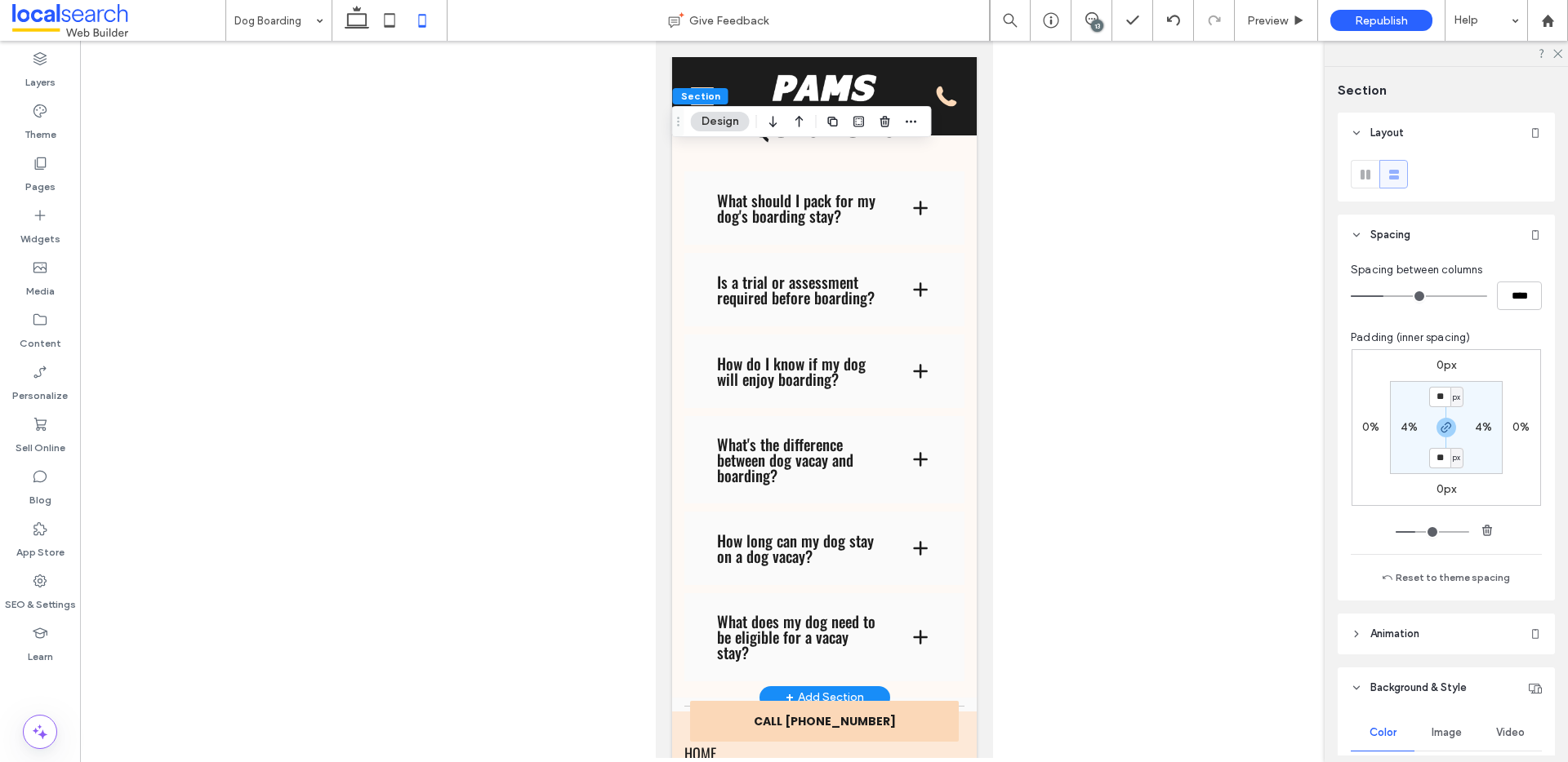
click at [1096, 22] on div "13" at bounding box center [1097, 25] width 12 height 12
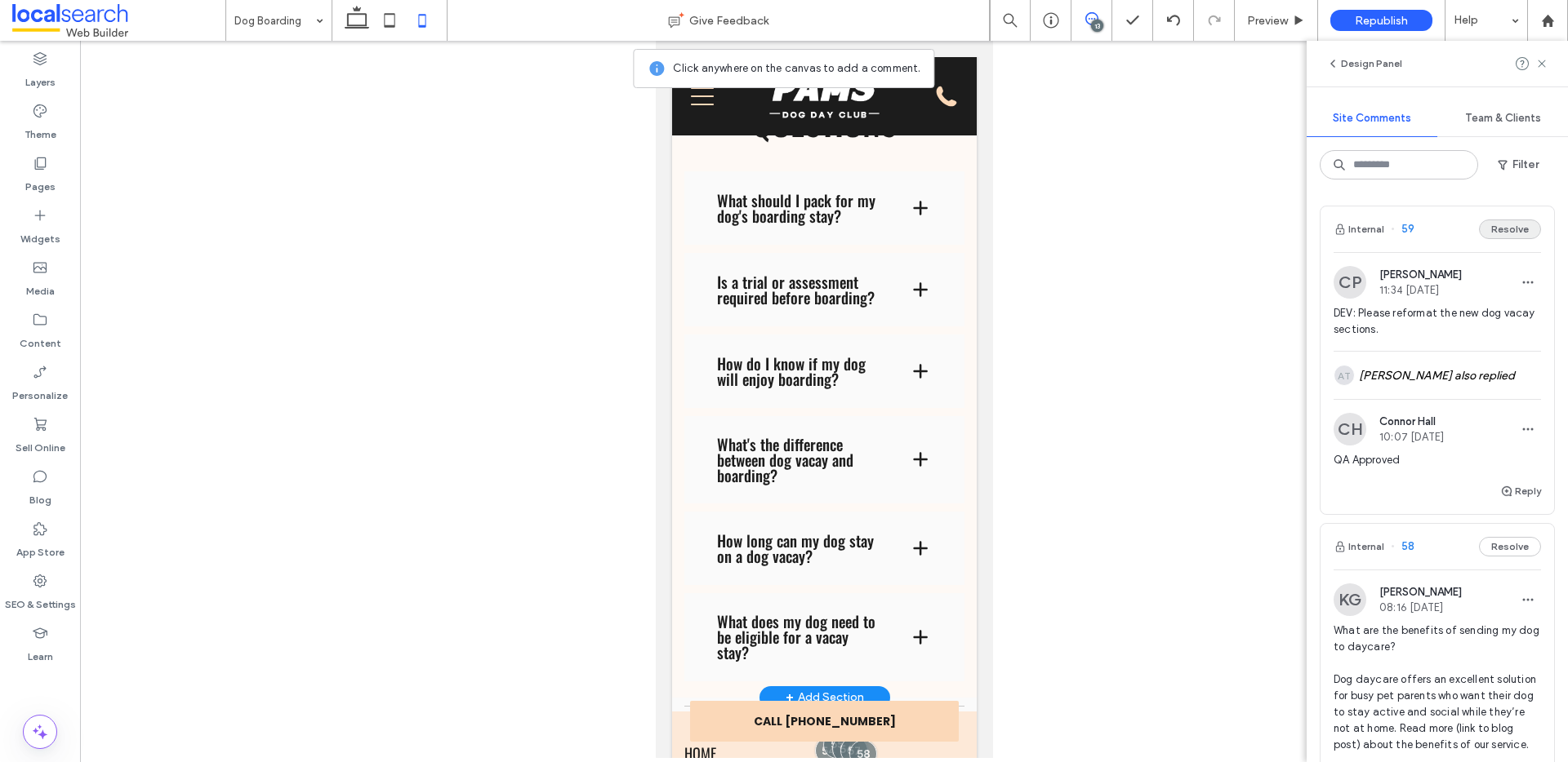
click at [1517, 231] on button "Resolve" at bounding box center [1510, 229] width 62 height 19
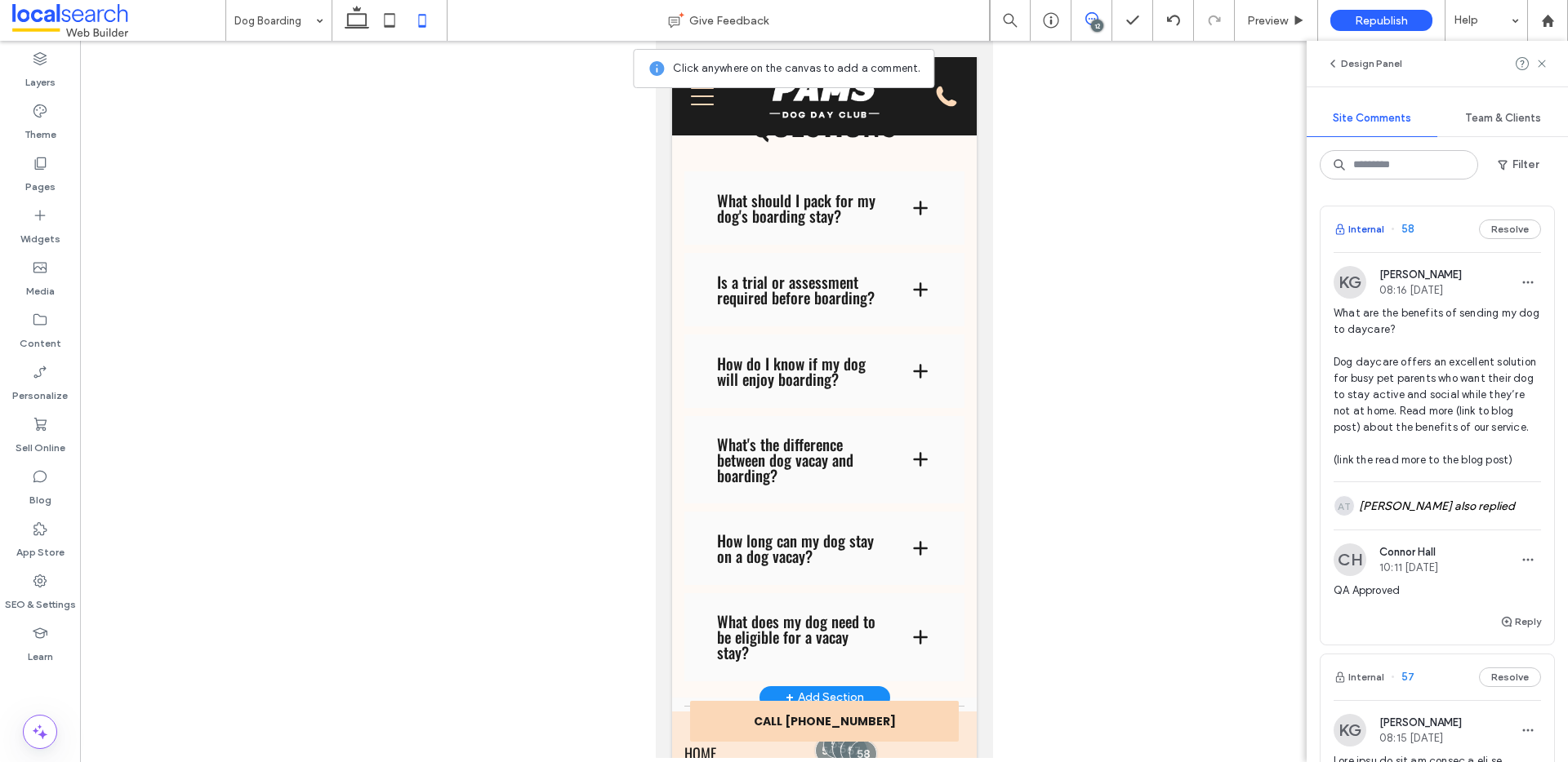
click at [1342, 227] on use "button" at bounding box center [1340, 229] width 8 height 11
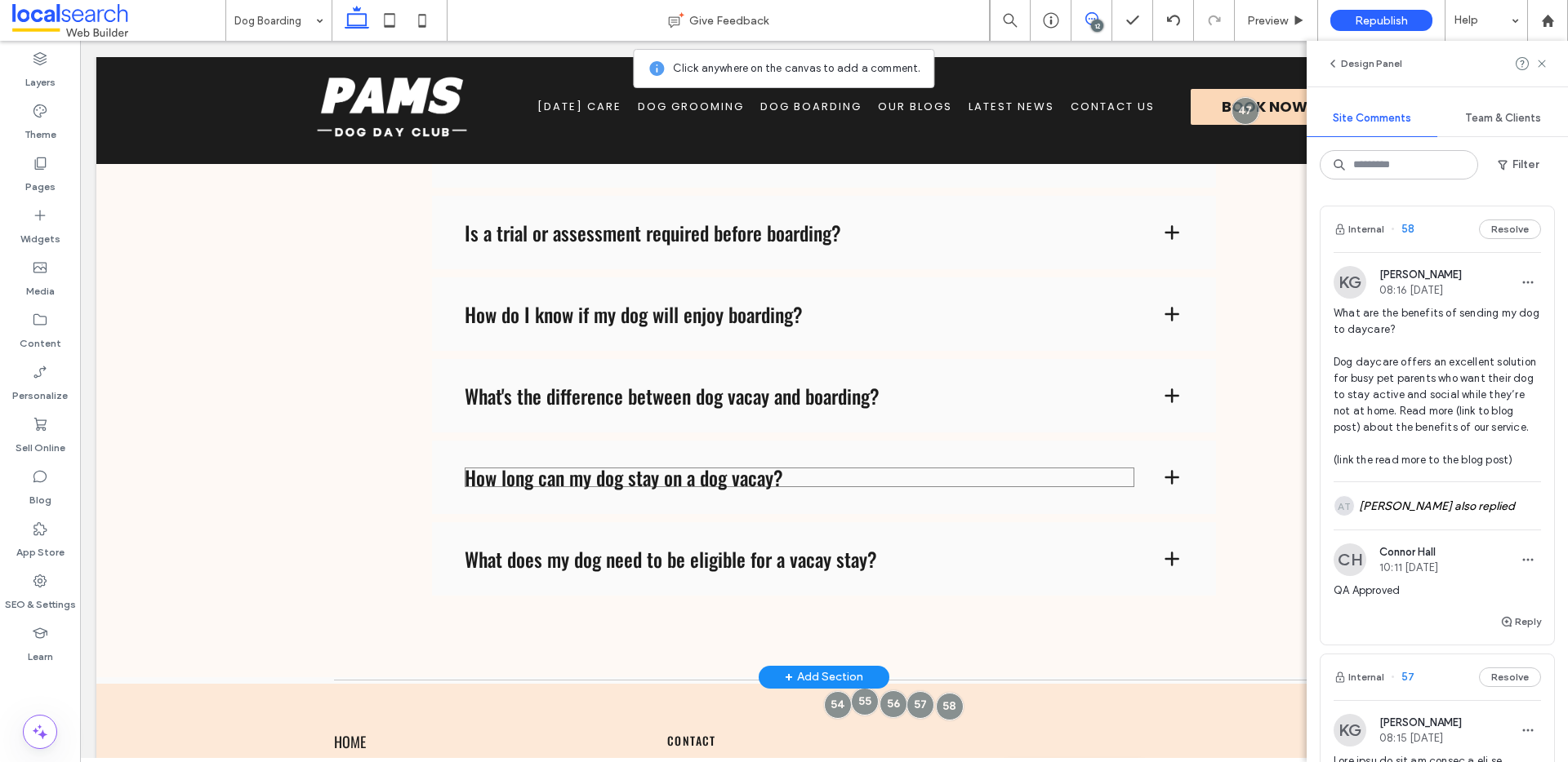
scroll to position [3591, 0]
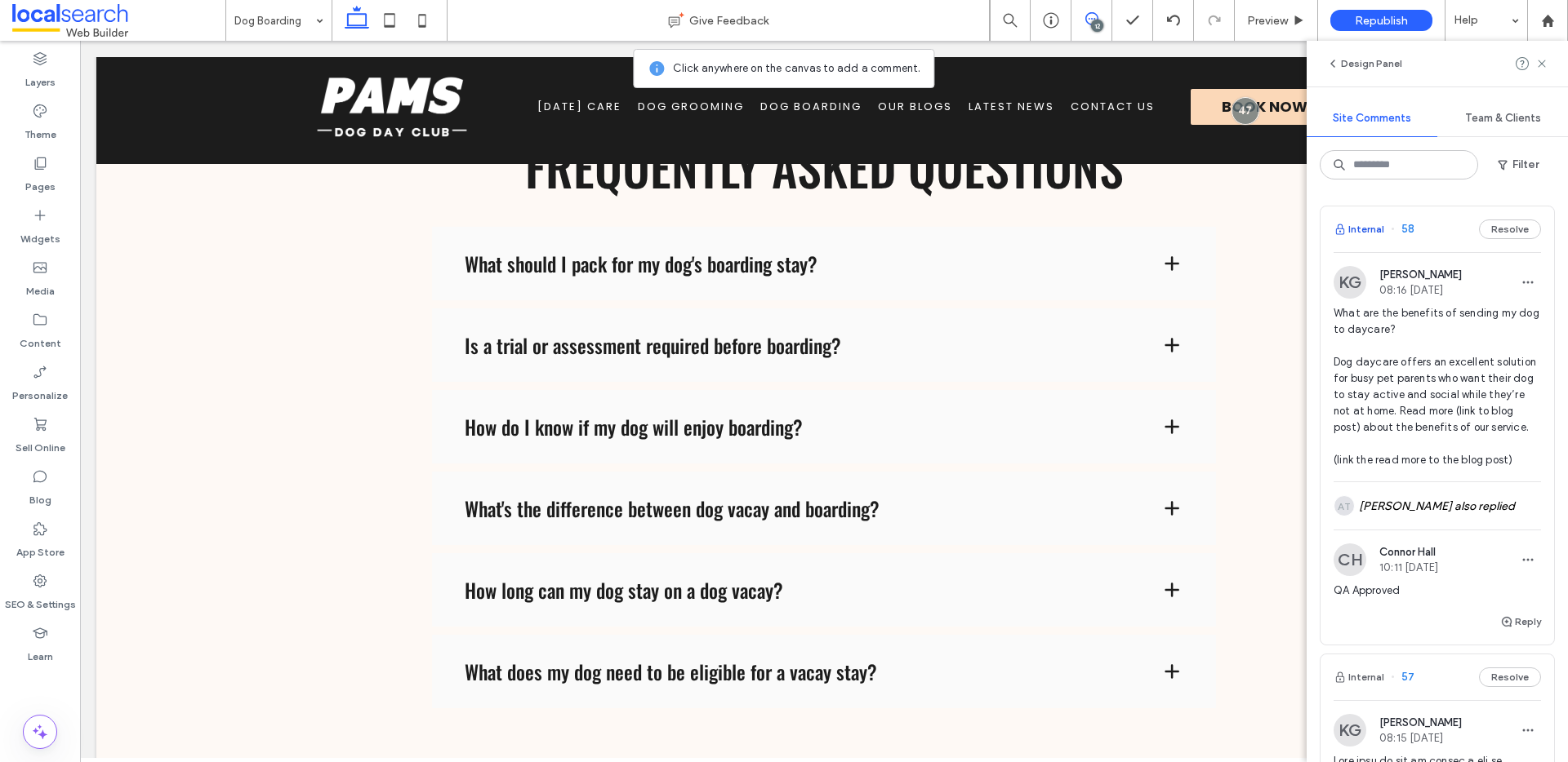
click at [1365, 231] on button "Internal" at bounding box center [1358, 229] width 50 height 19
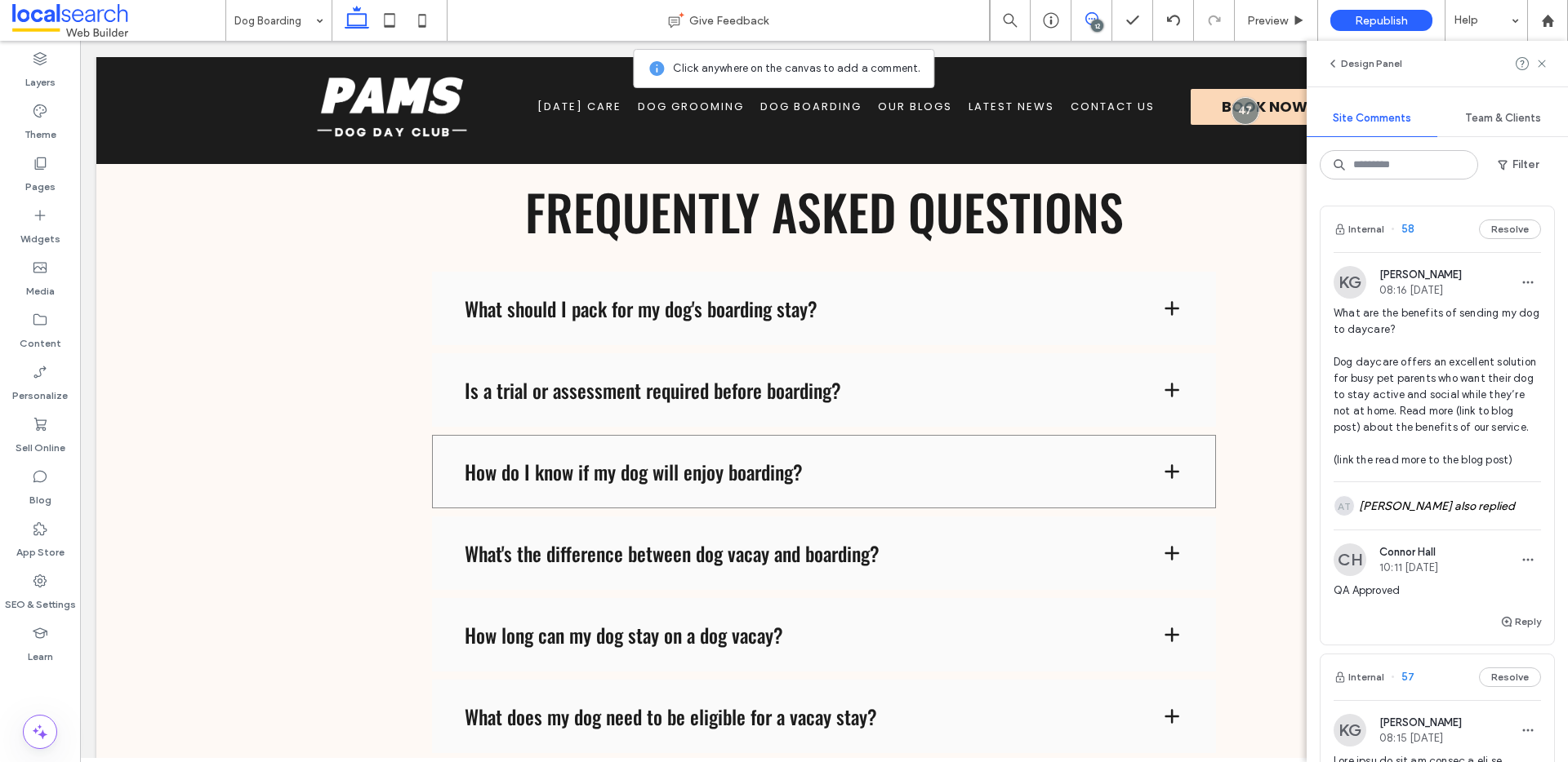
scroll to position [3464, 0]
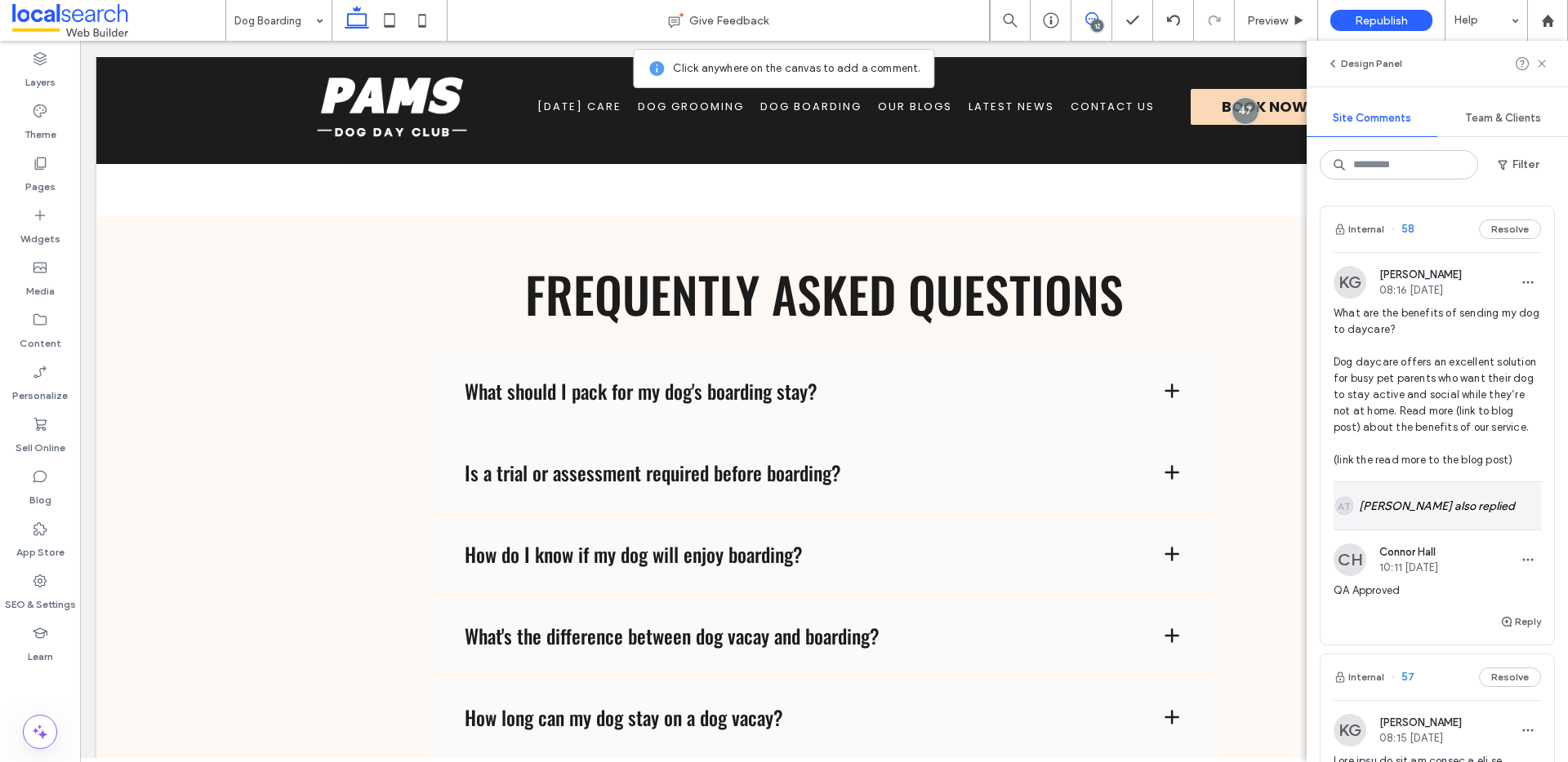
click at [1393, 530] on div "AT Annjela Tan also replied" at bounding box center [1437, 506] width 208 height 48
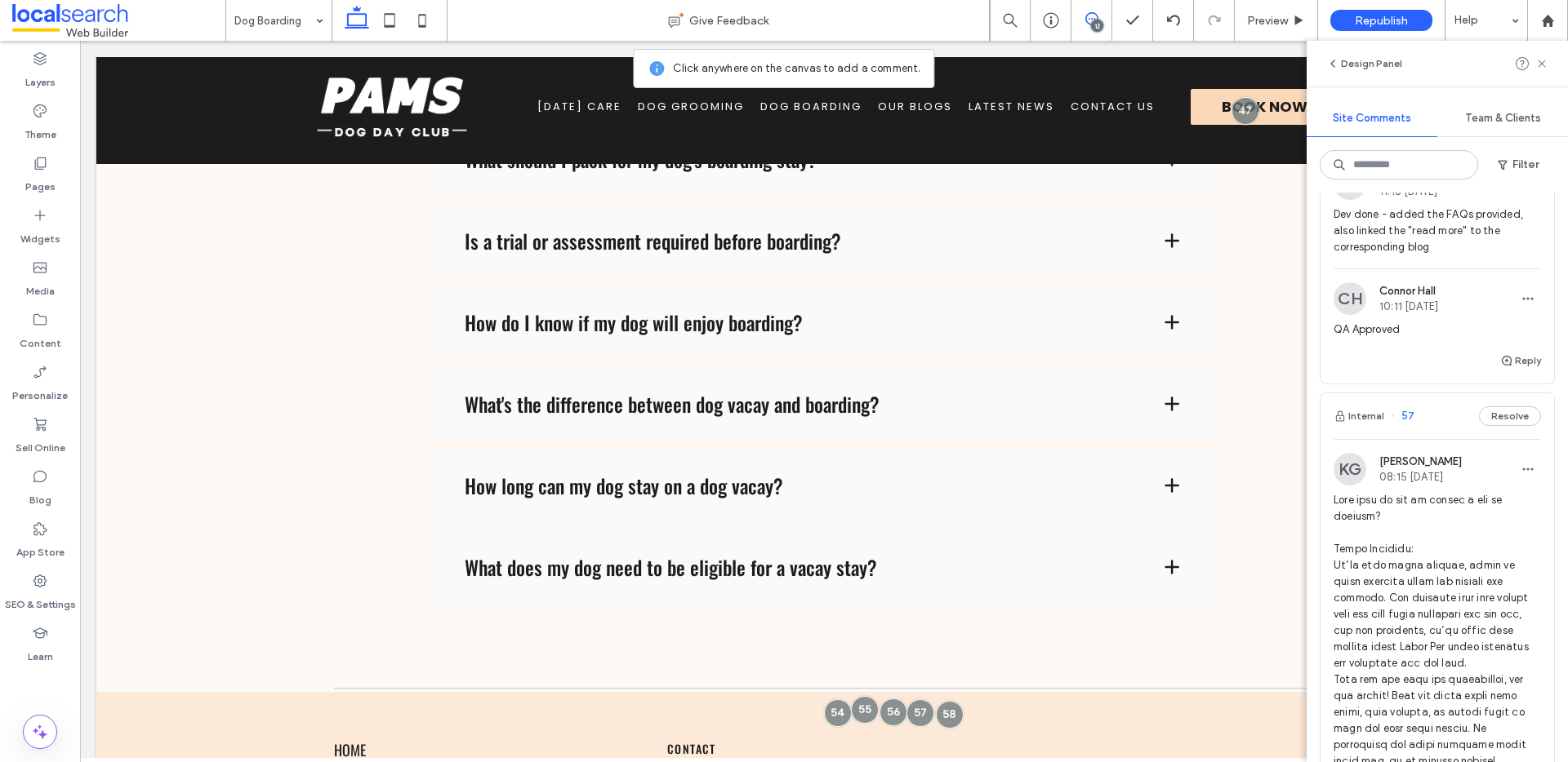
scroll to position [346, 0]
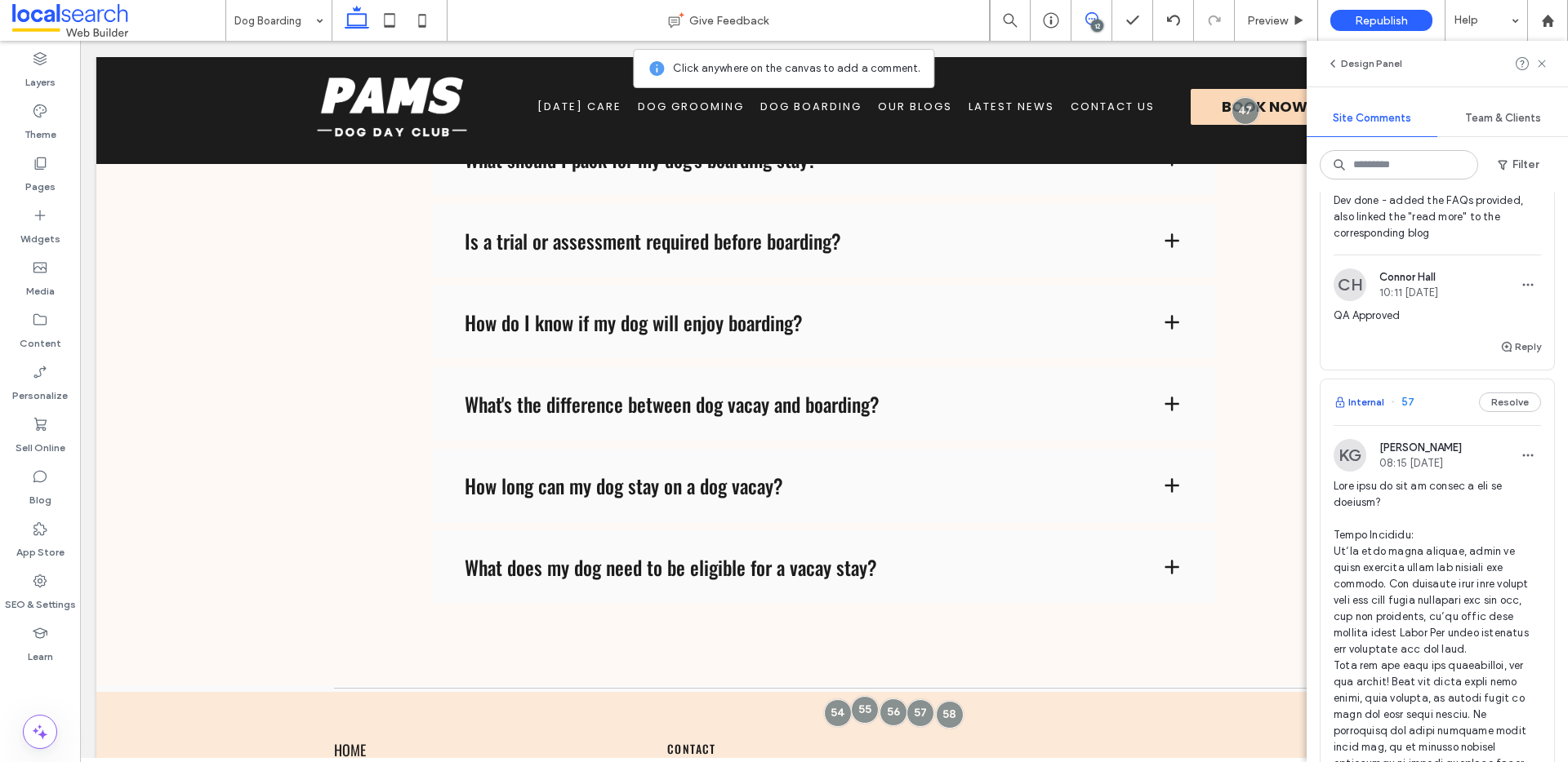
click at [1361, 413] on button "Internal" at bounding box center [1358, 402] width 50 height 19
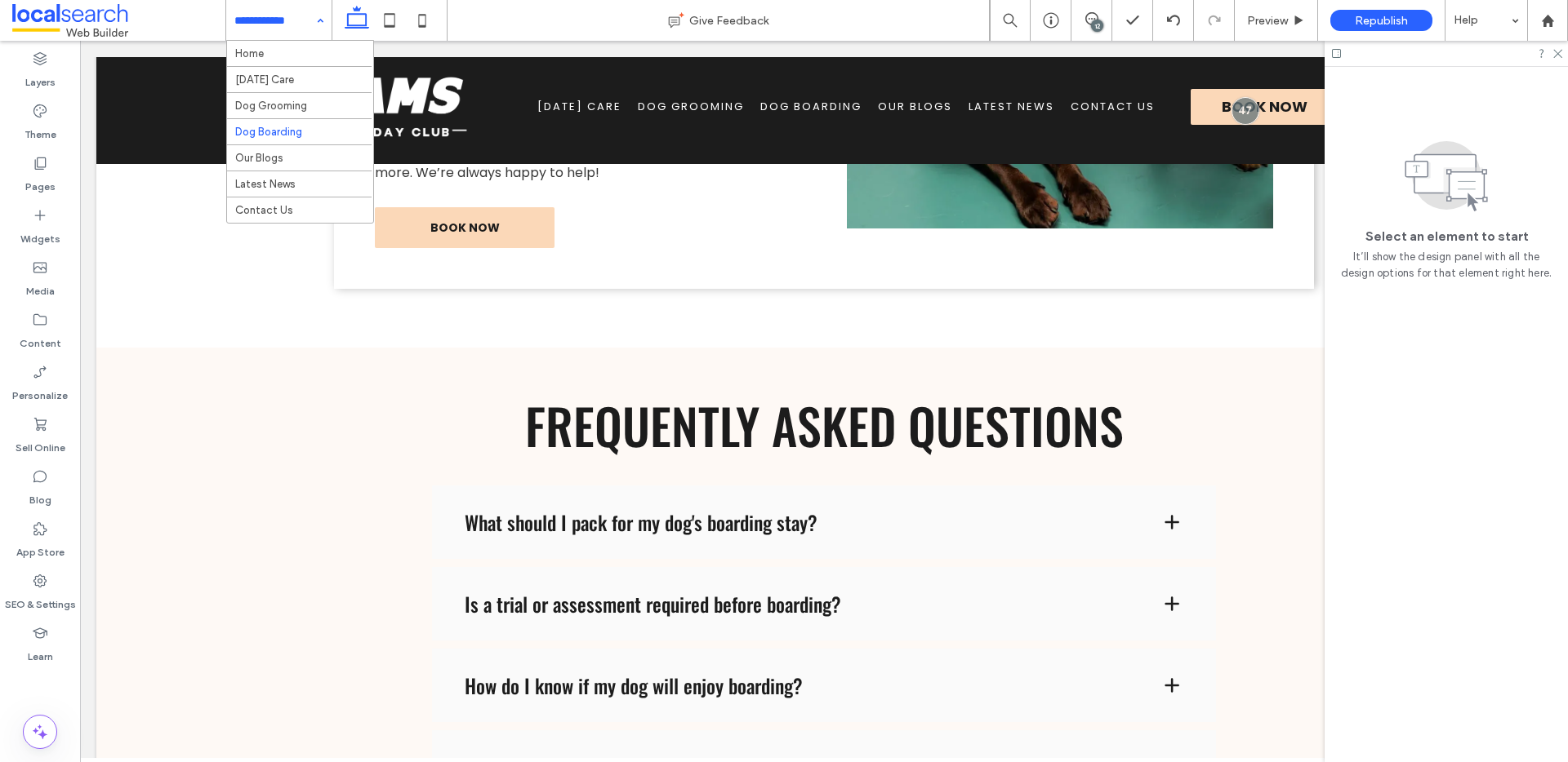
scroll to position [0, 0]
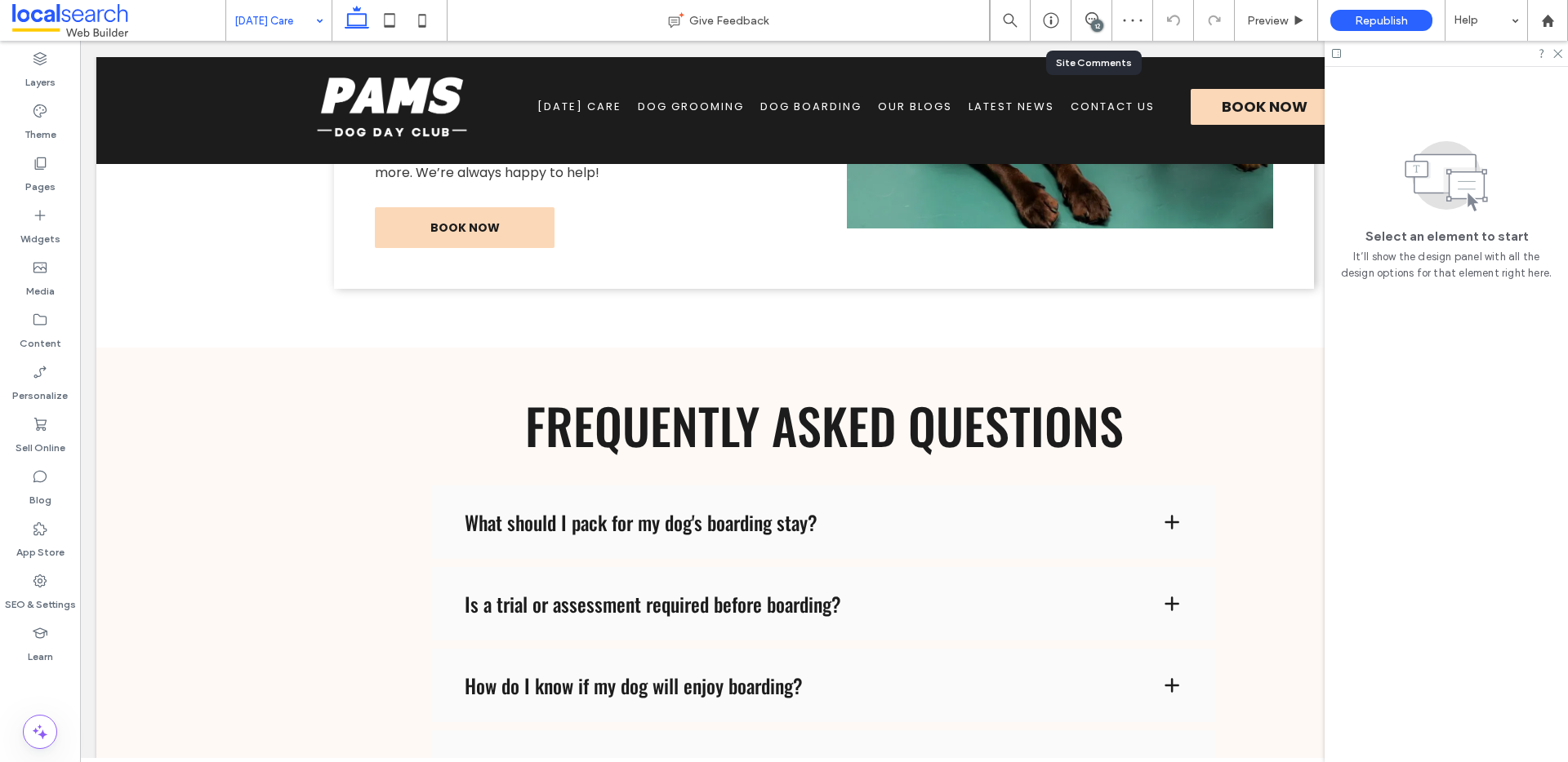
click at [1101, 26] on div "12" at bounding box center [1097, 25] width 12 height 12
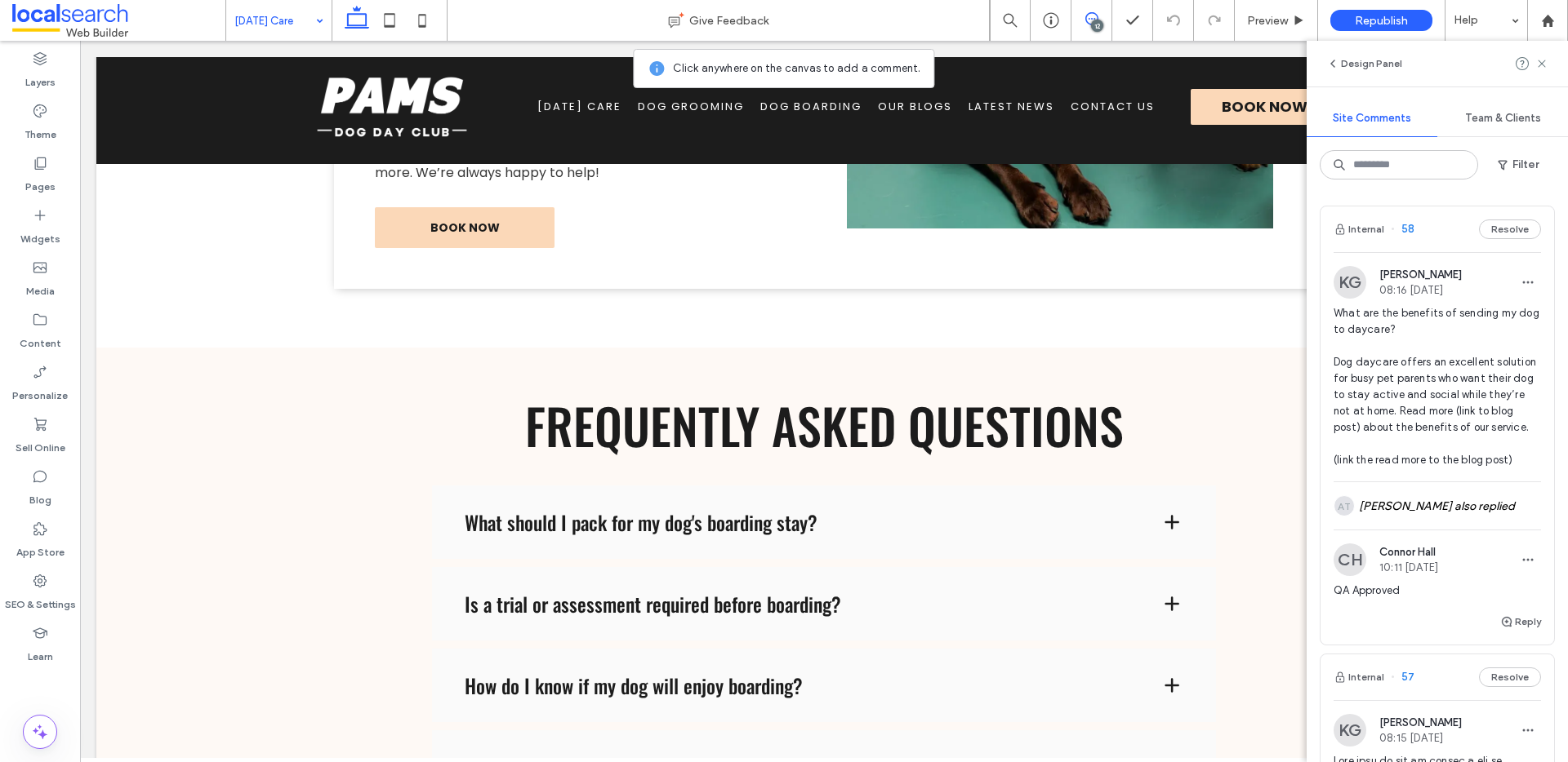
click at [1094, 22] on div "12" at bounding box center [1097, 25] width 12 height 12
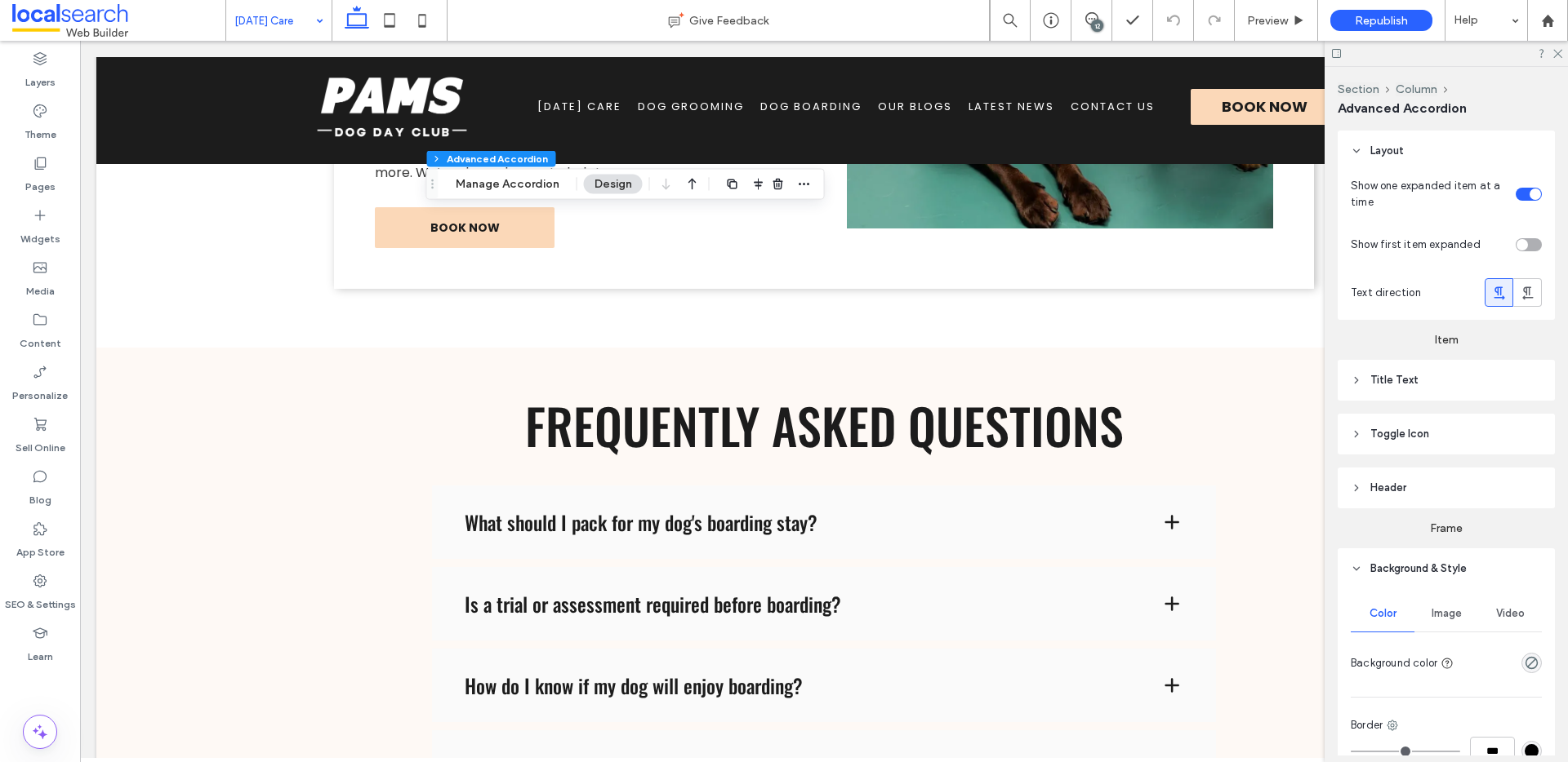
type input "*"
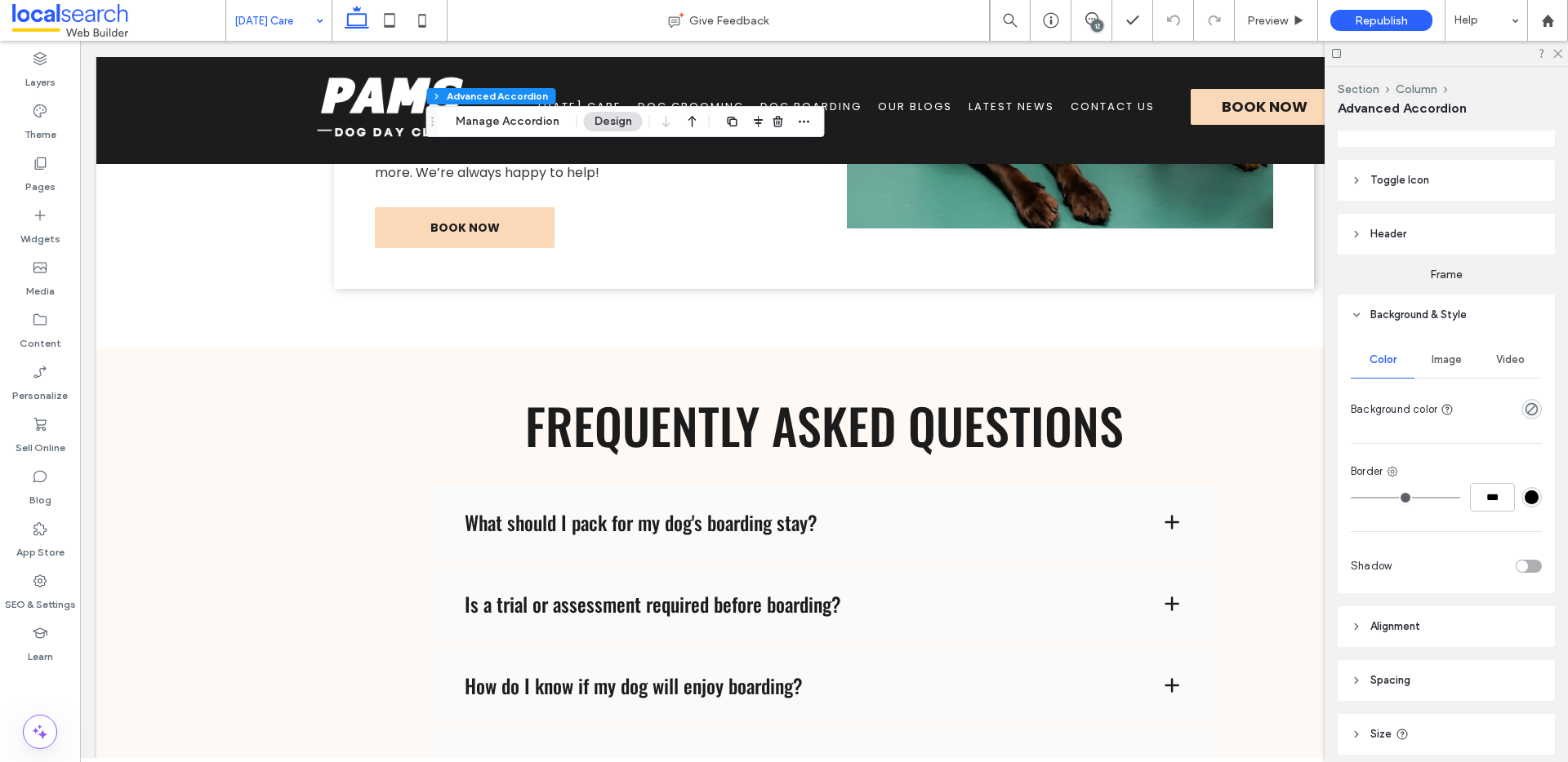
scroll to position [372, 0]
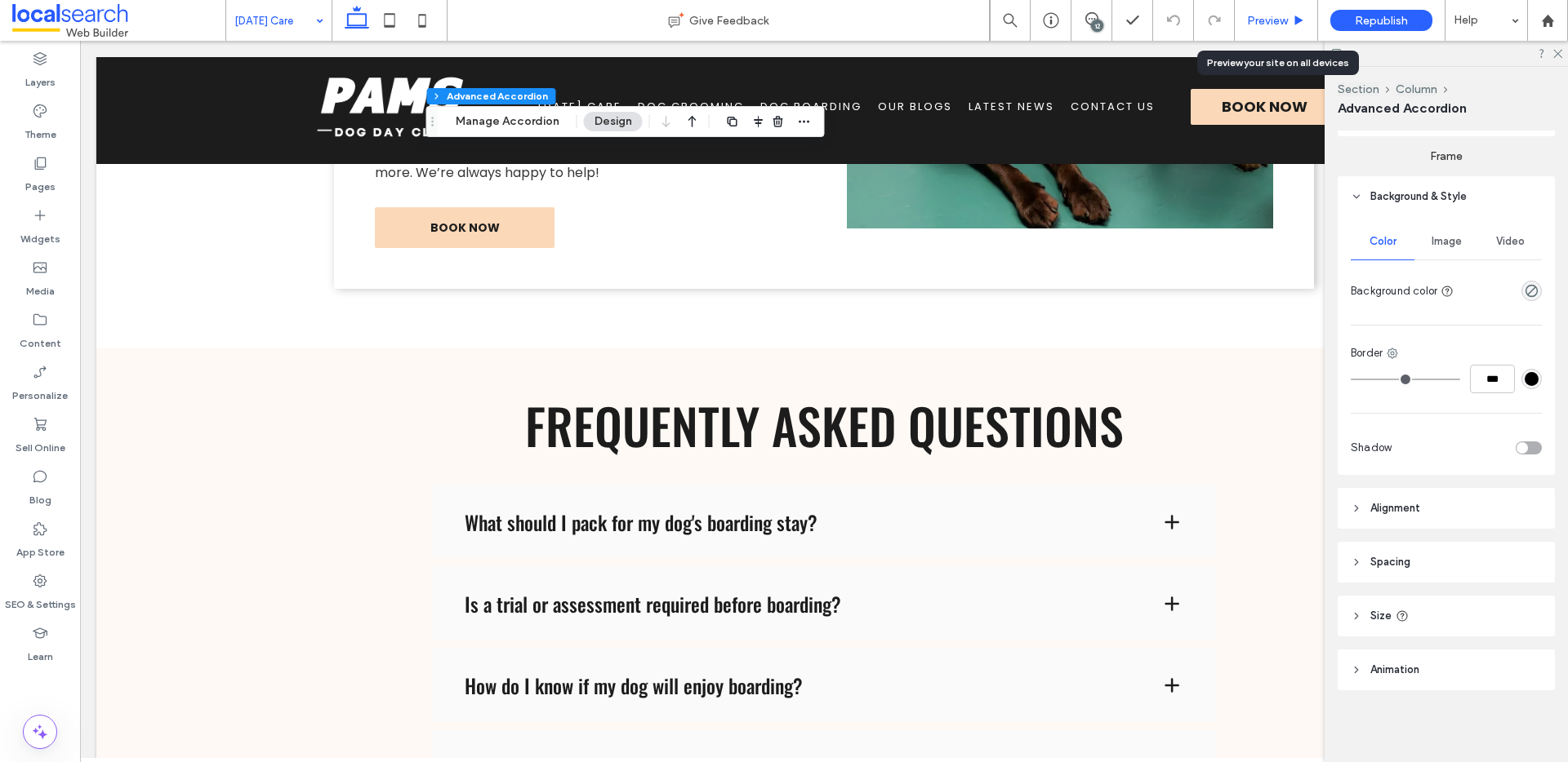
click at [1266, 19] on span "Preview" at bounding box center [1268, 20] width 41 height 14
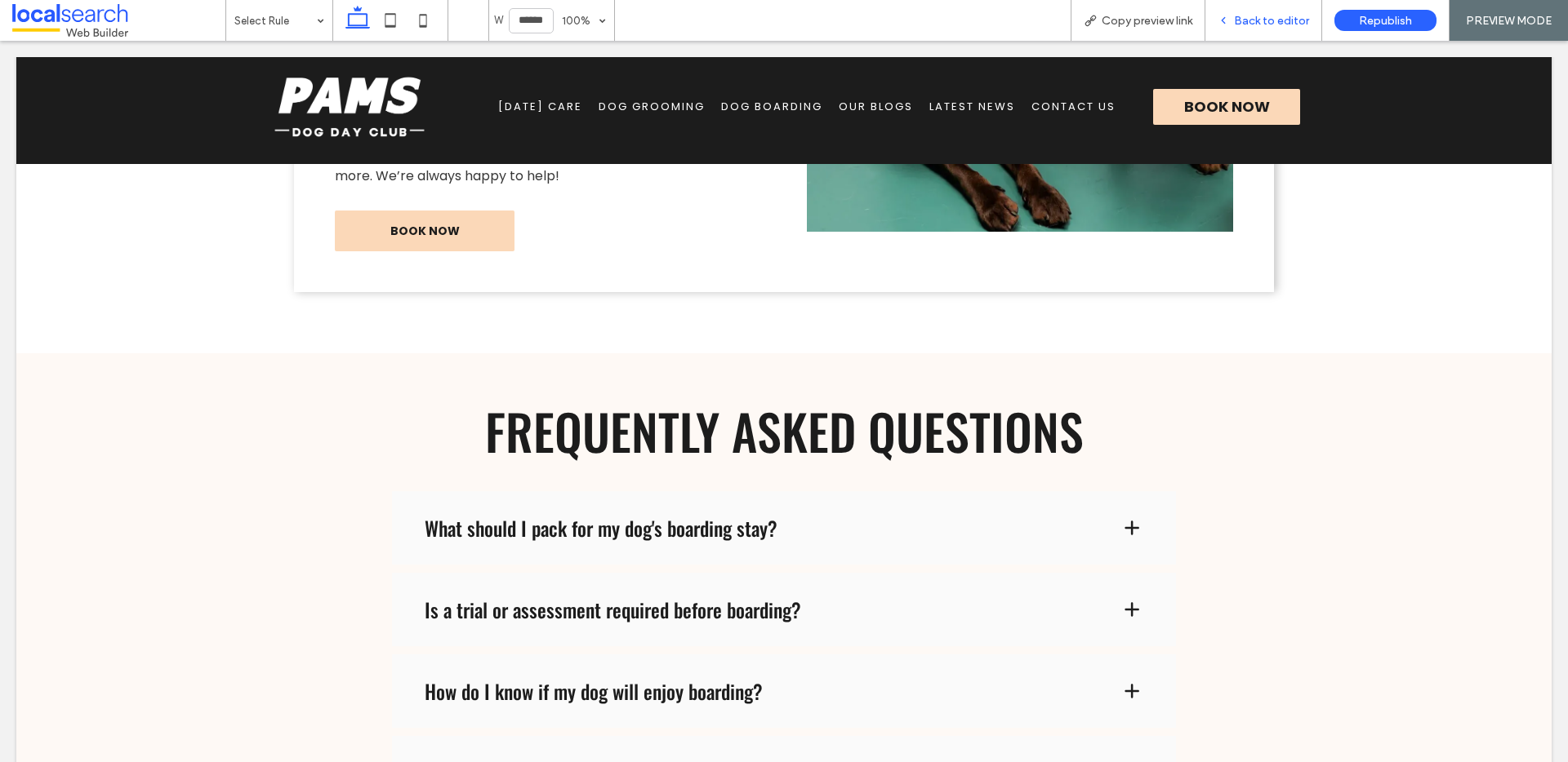
click at [1261, 25] on span "Back to editor" at bounding box center [1271, 20] width 75 height 14
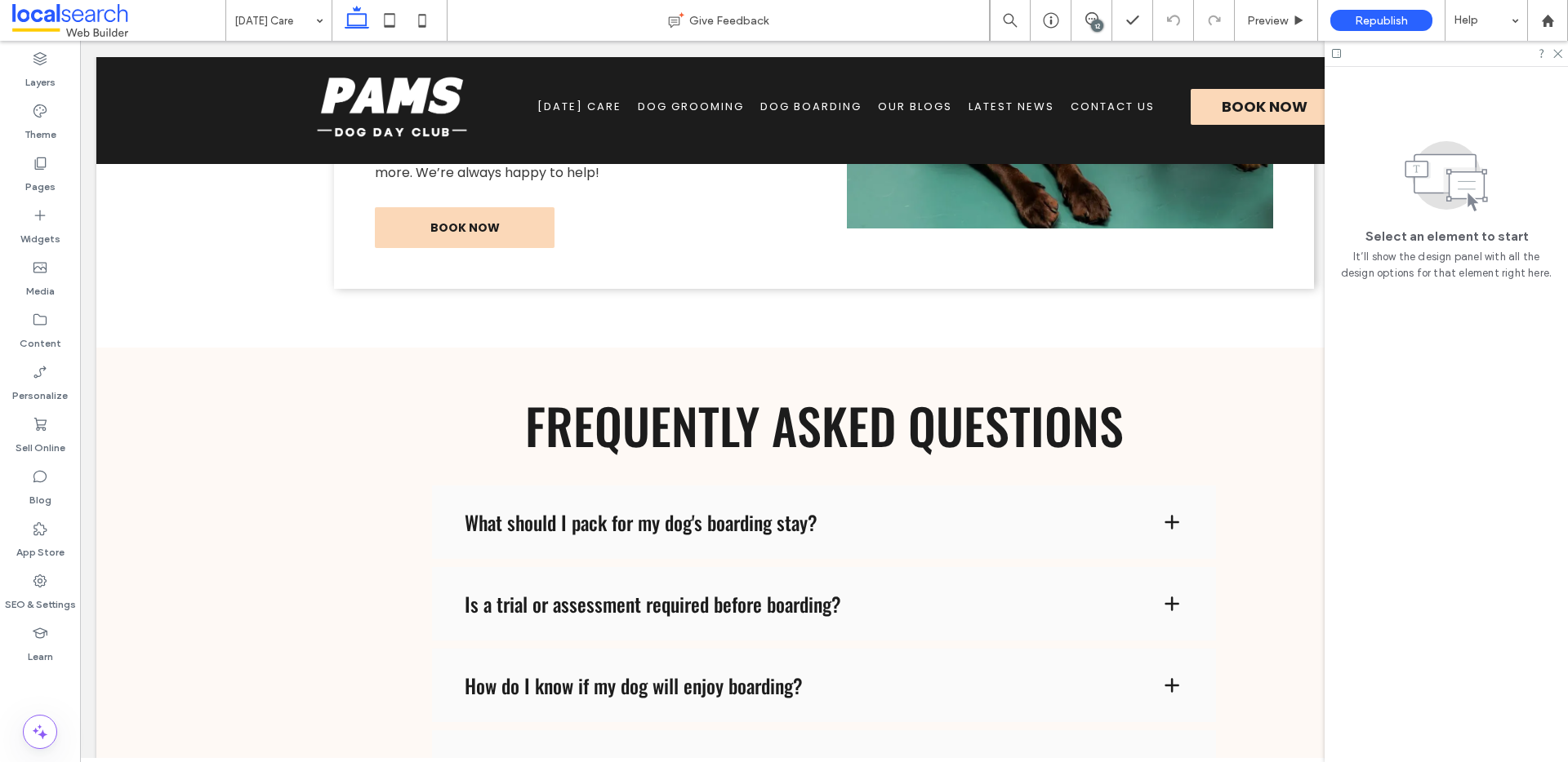
click at [1097, 26] on div "12" at bounding box center [1097, 25] width 12 height 12
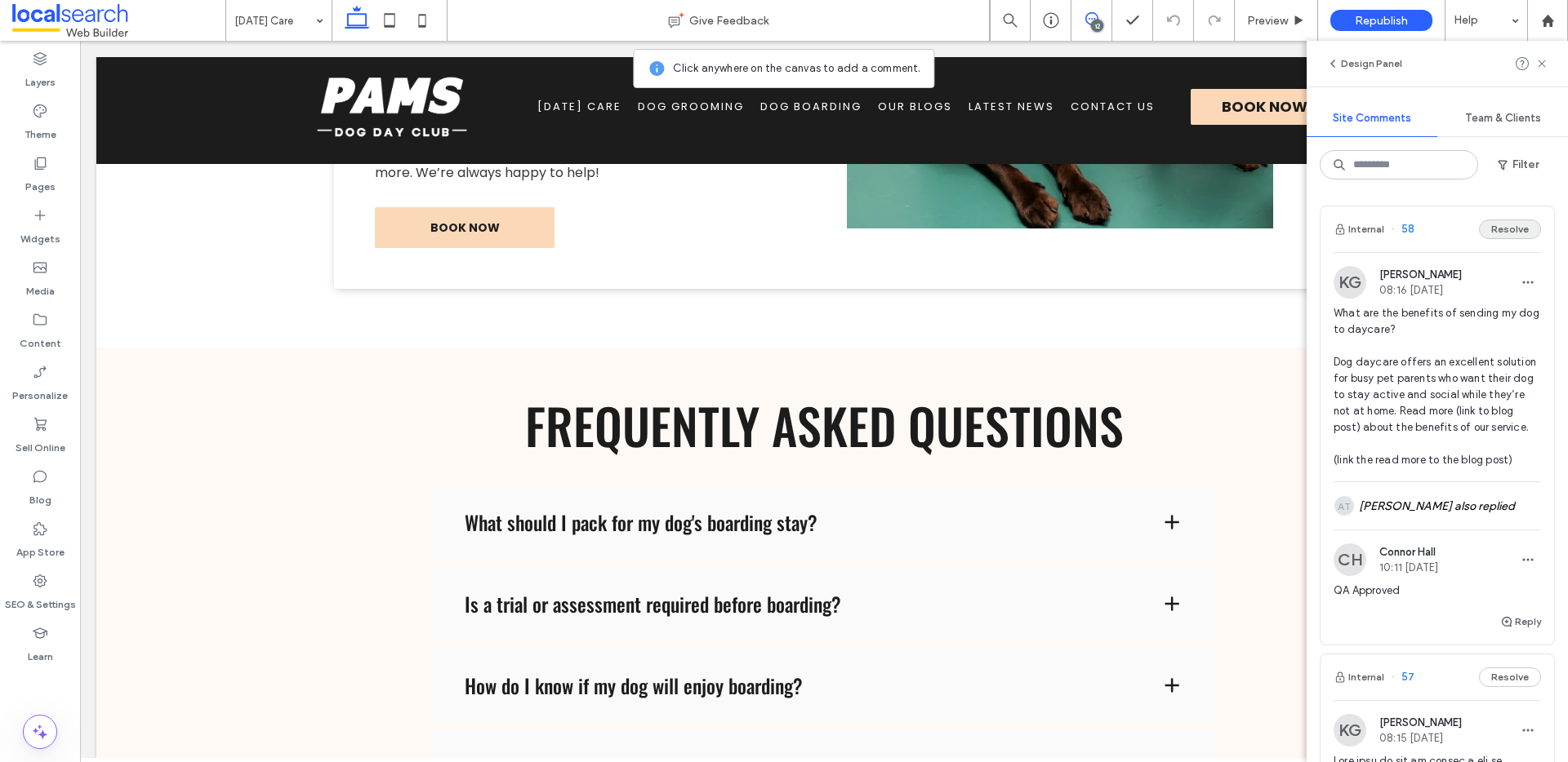
click at [1505, 226] on button "Resolve" at bounding box center [1510, 229] width 62 height 19
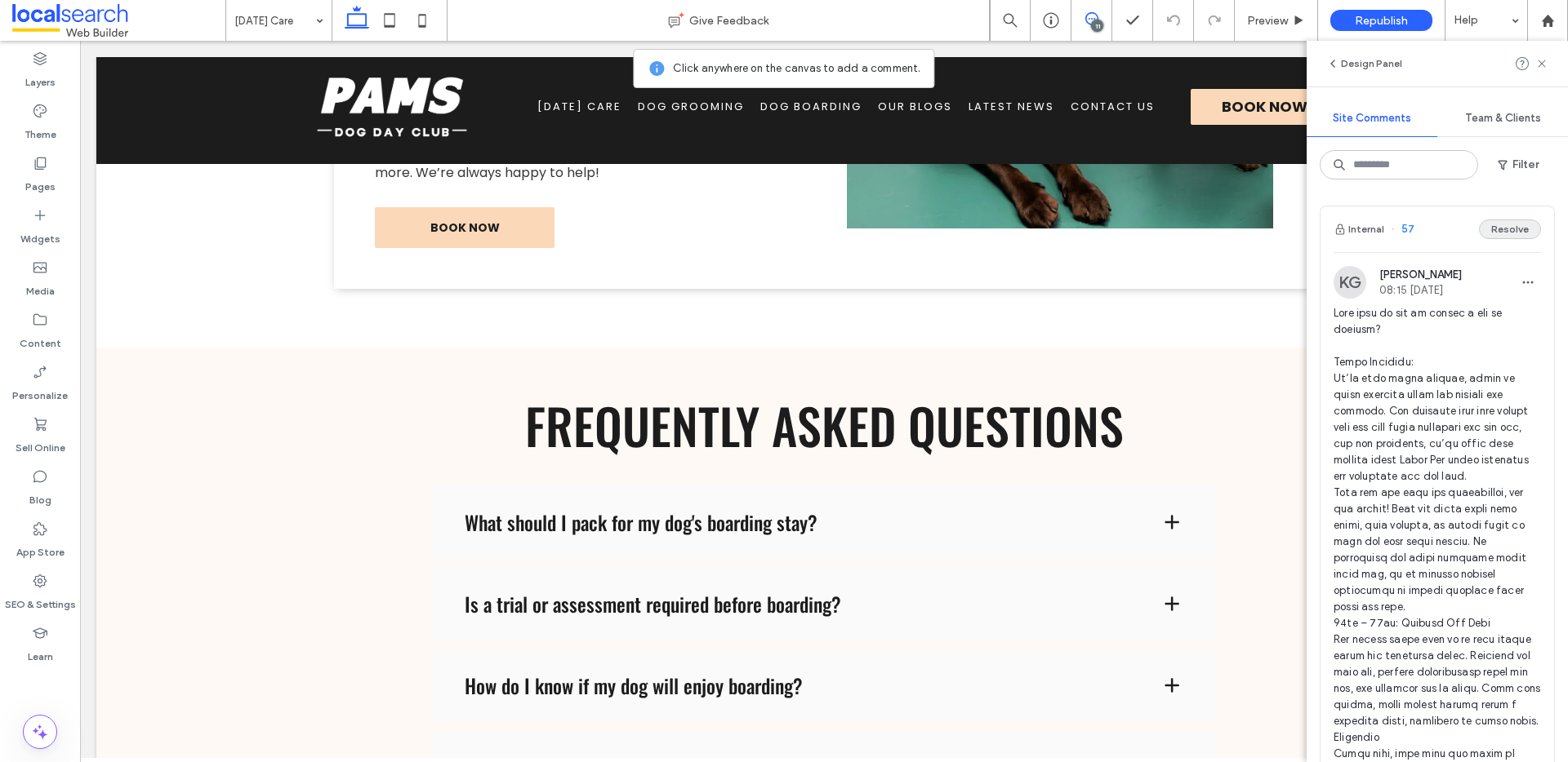
click at [1499, 229] on button "Resolve" at bounding box center [1510, 229] width 62 height 19
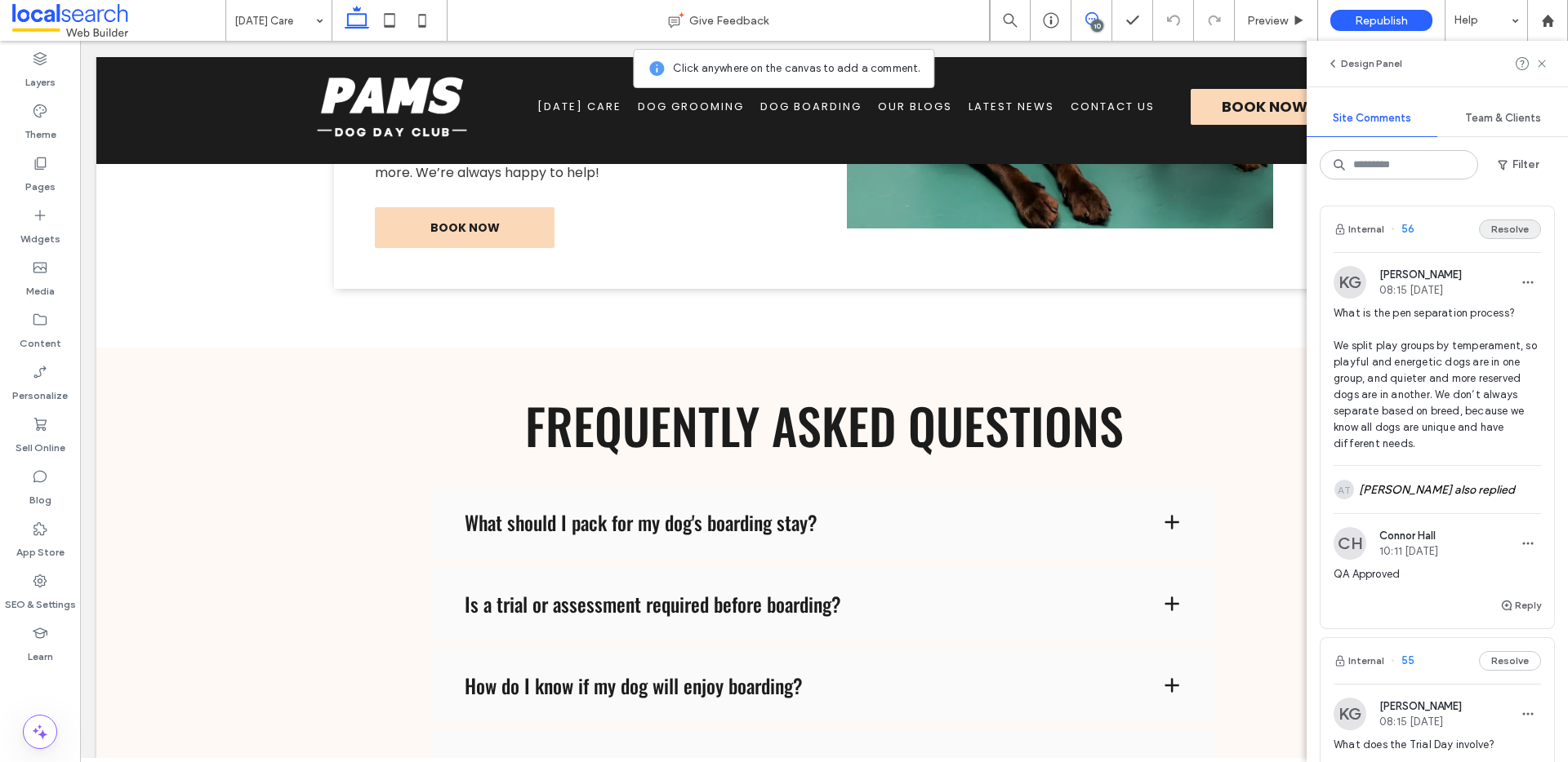
click at [1506, 228] on button "Resolve" at bounding box center [1510, 229] width 62 height 19
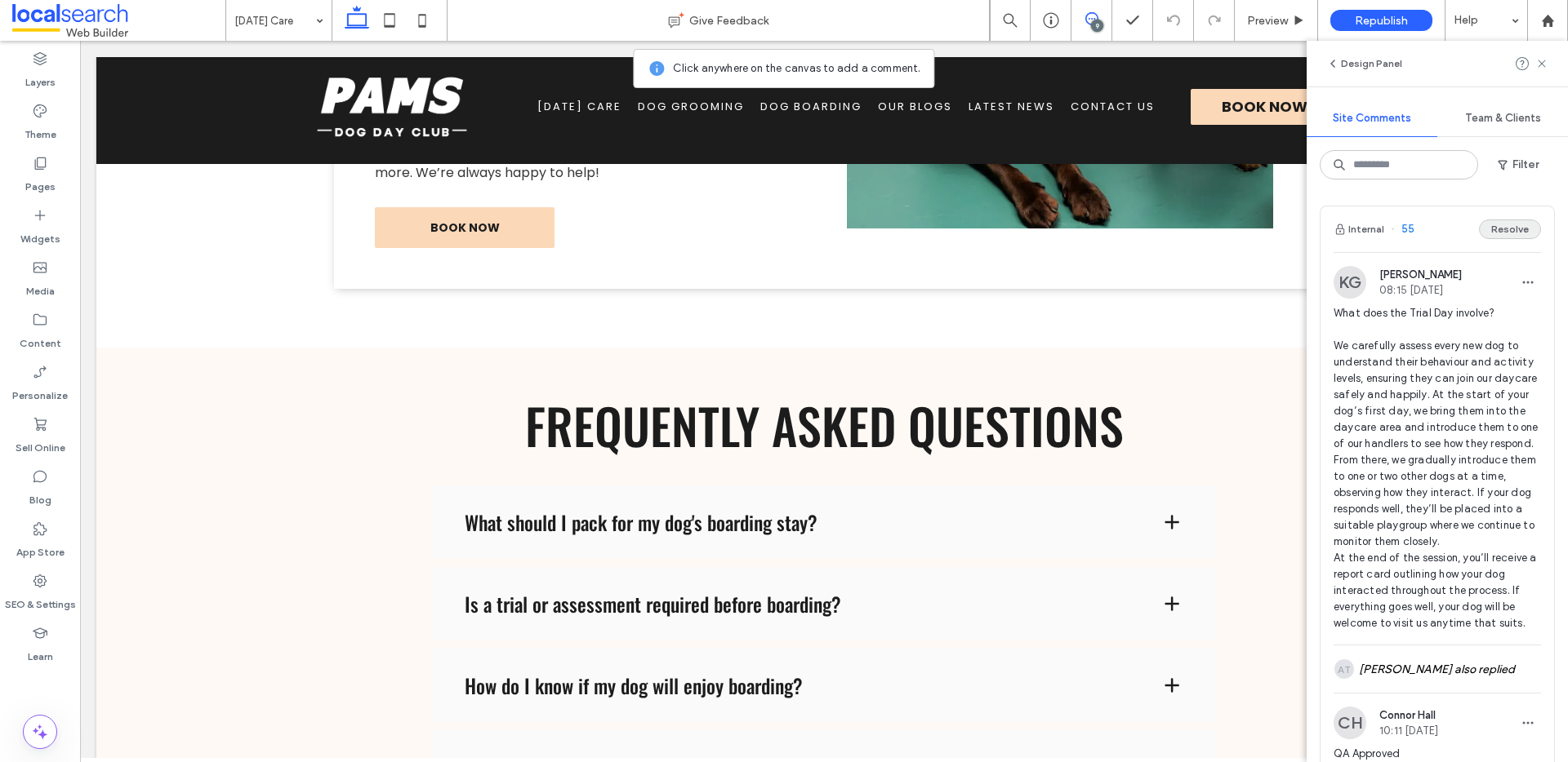
click at [1487, 236] on button "Resolve" at bounding box center [1510, 229] width 62 height 19
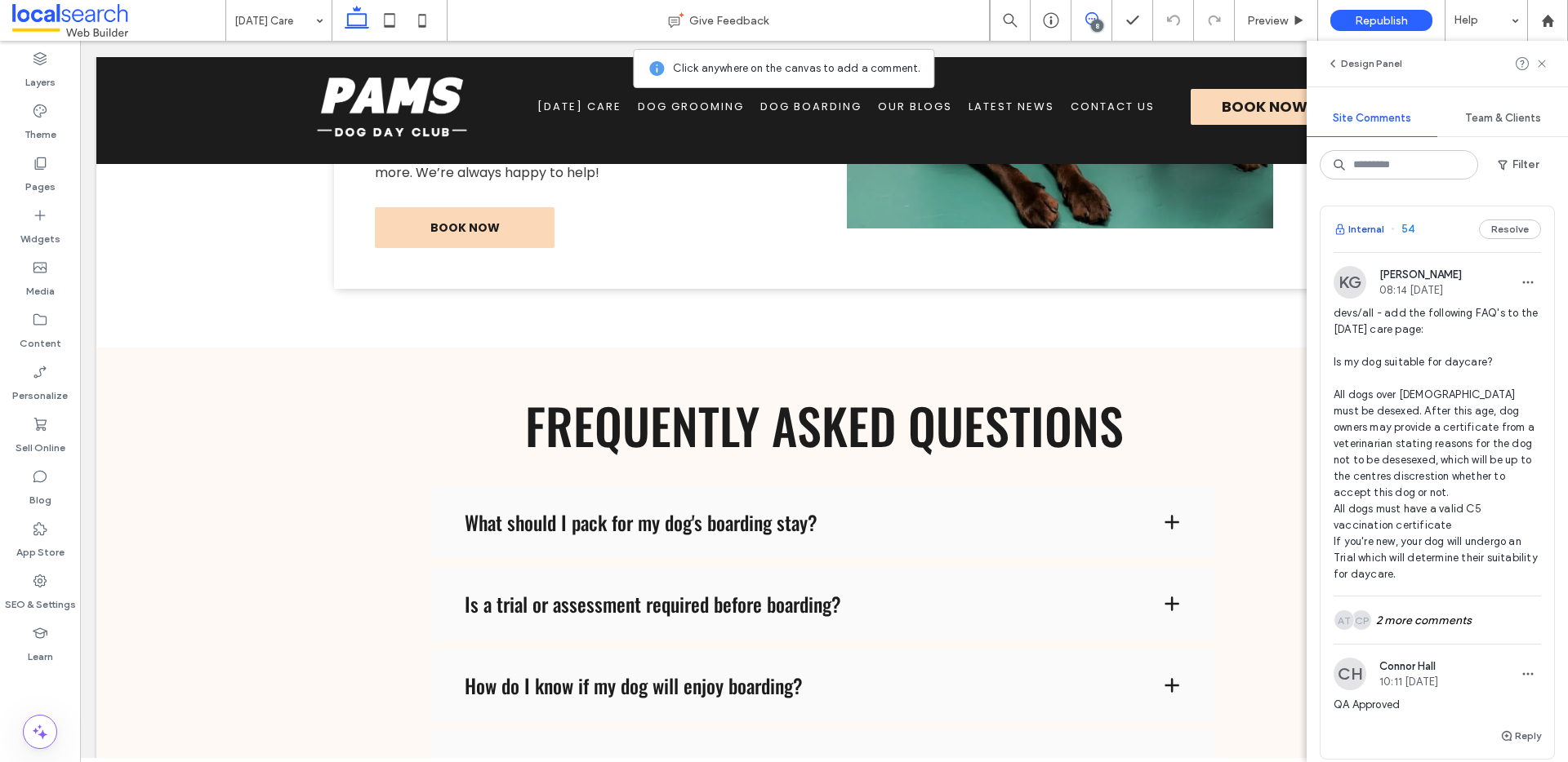
click at [1368, 223] on button "Internal" at bounding box center [1358, 229] width 50 height 19
click at [1495, 232] on button "Resolve" at bounding box center [1510, 229] width 62 height 19
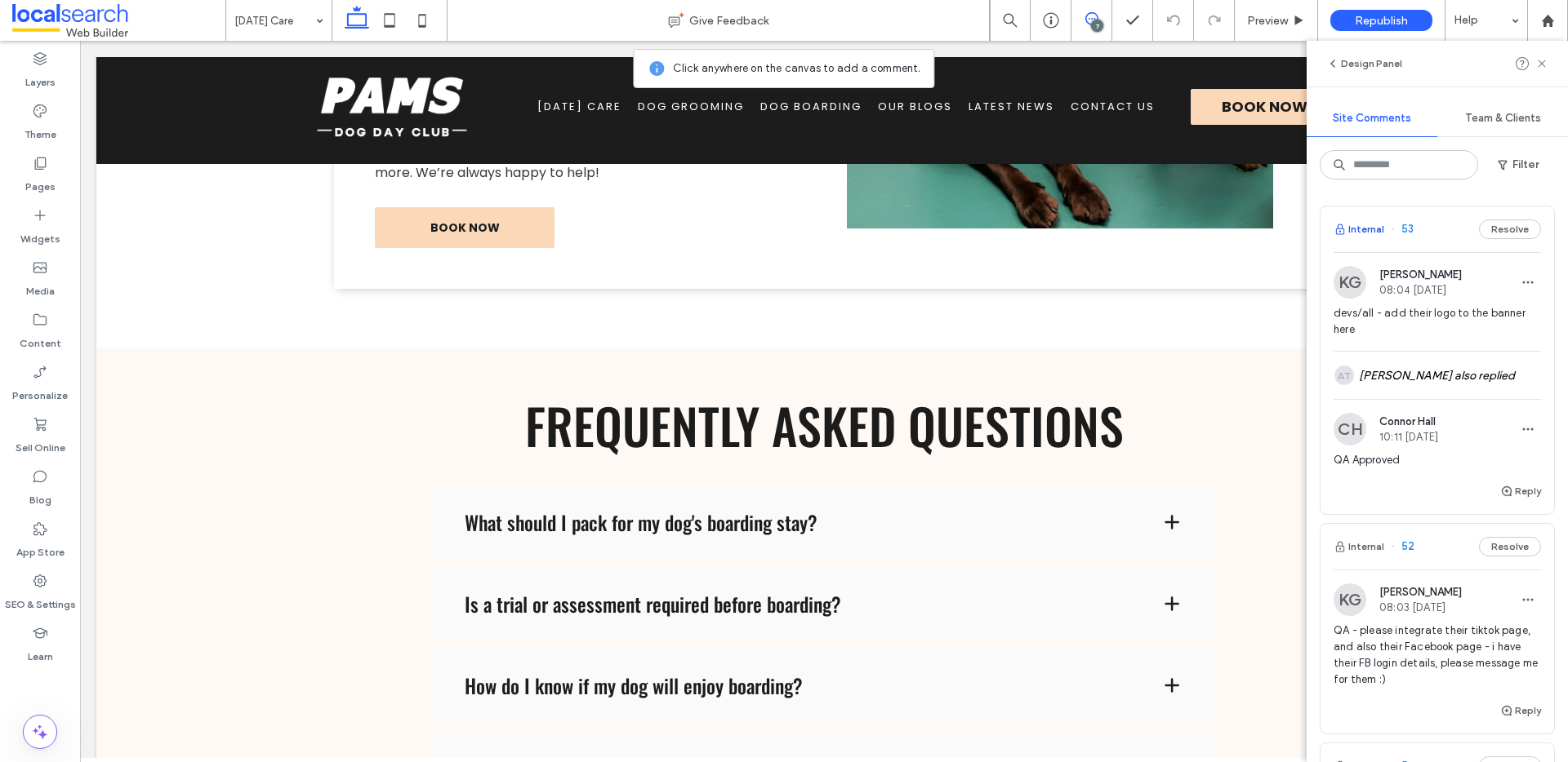
click at [1370, 223] on button "Internal" at bounding box center [1358, 229] width 50 height 19
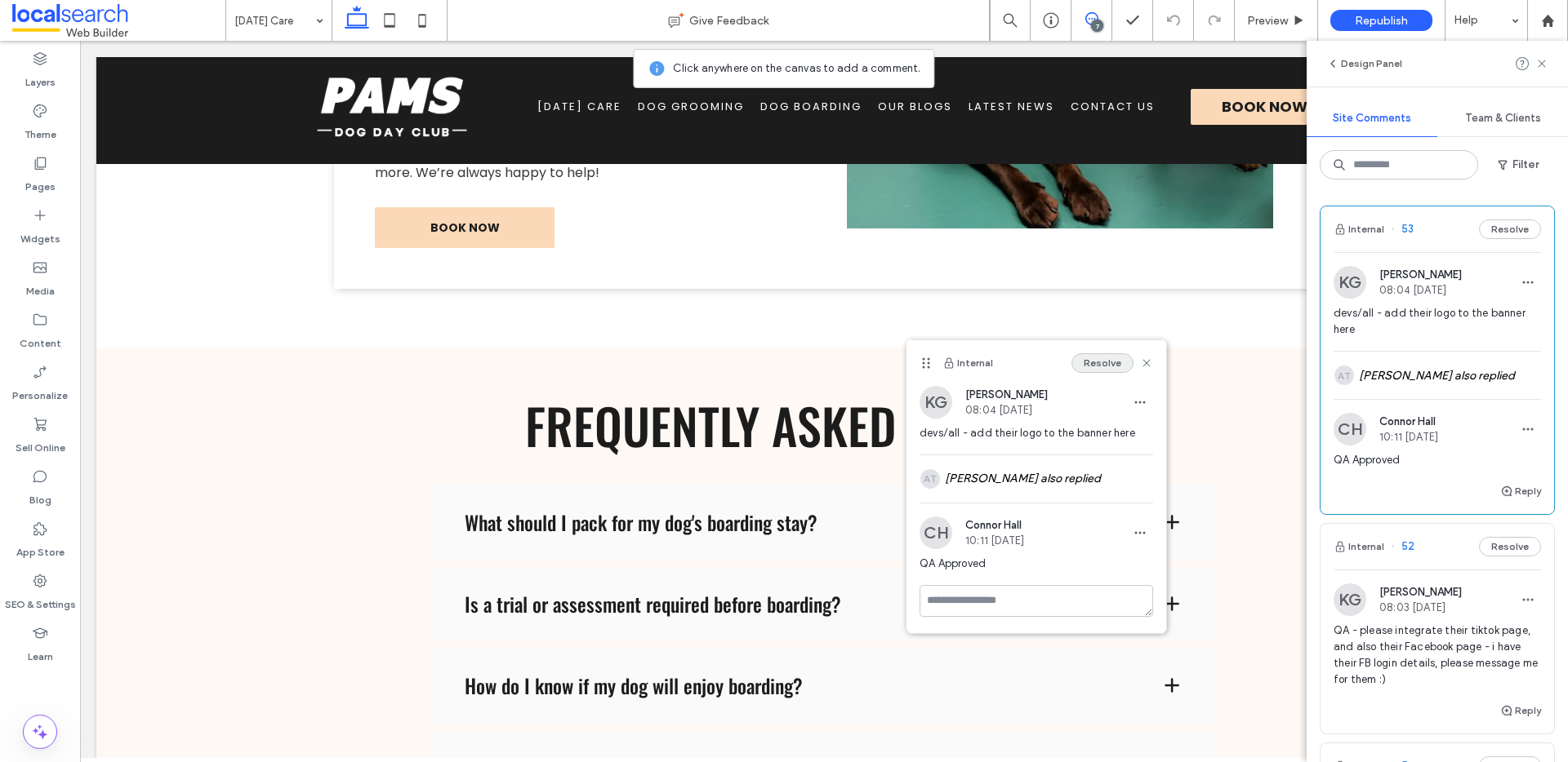
click at [1107, 363] on button "Resolve" at bounding box center [1103, 362] width 62 height 19
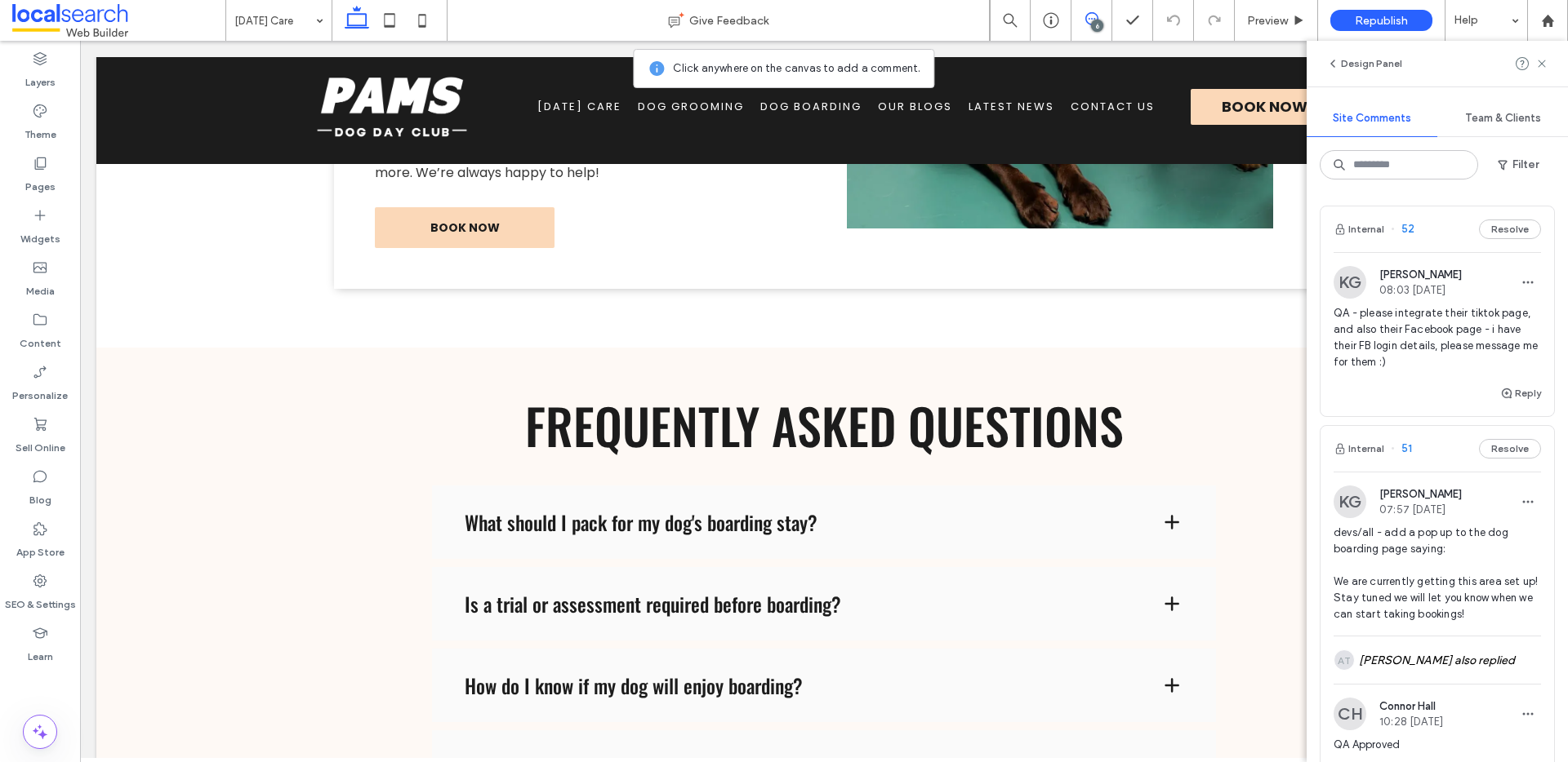
click at [1368, 225] on button "Internal" at bounding box center [1358, 229] width 50 height 19
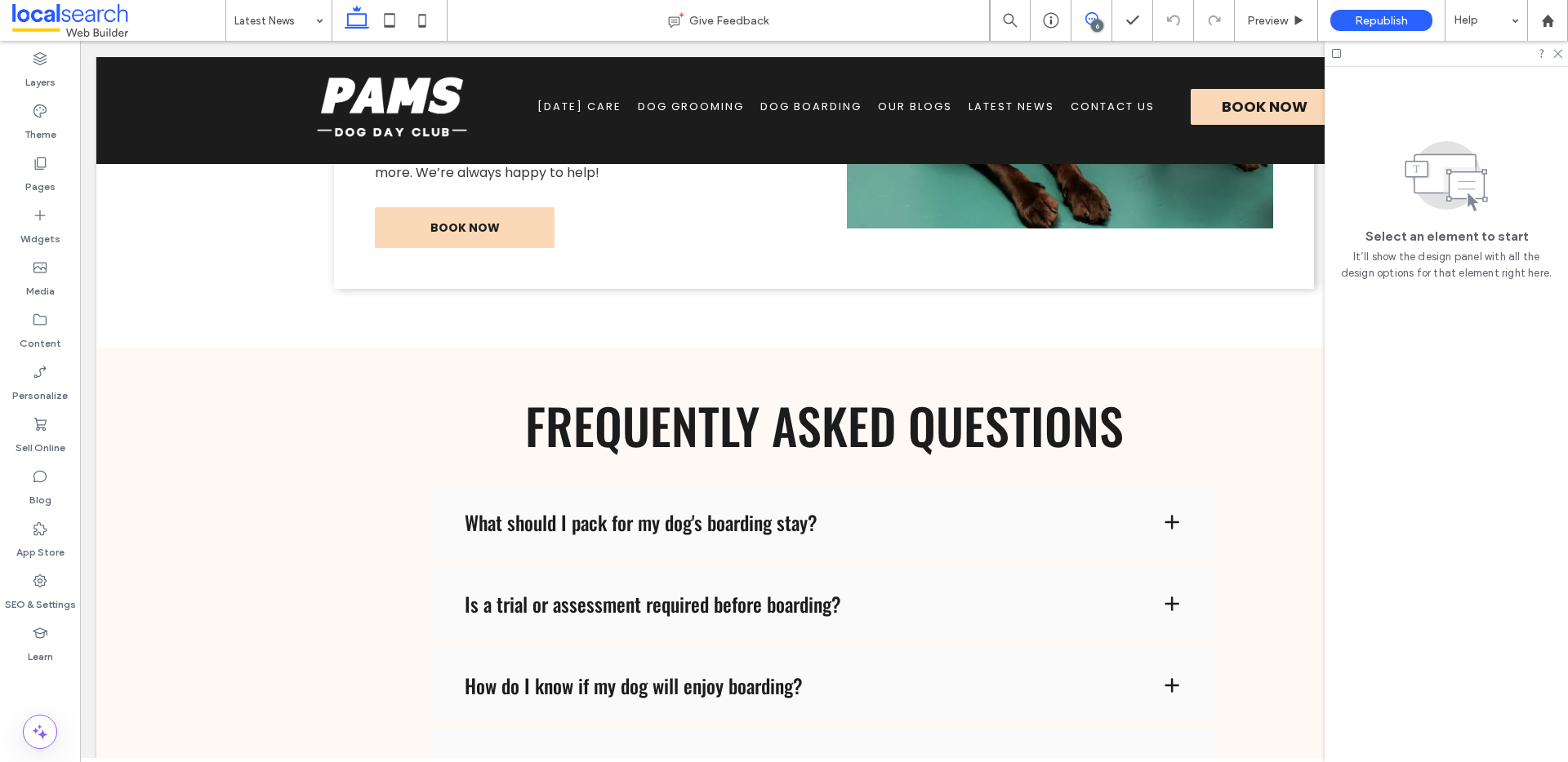
click at [1098, 13] on span at bounding box center [1092, 18] width 40 height 13
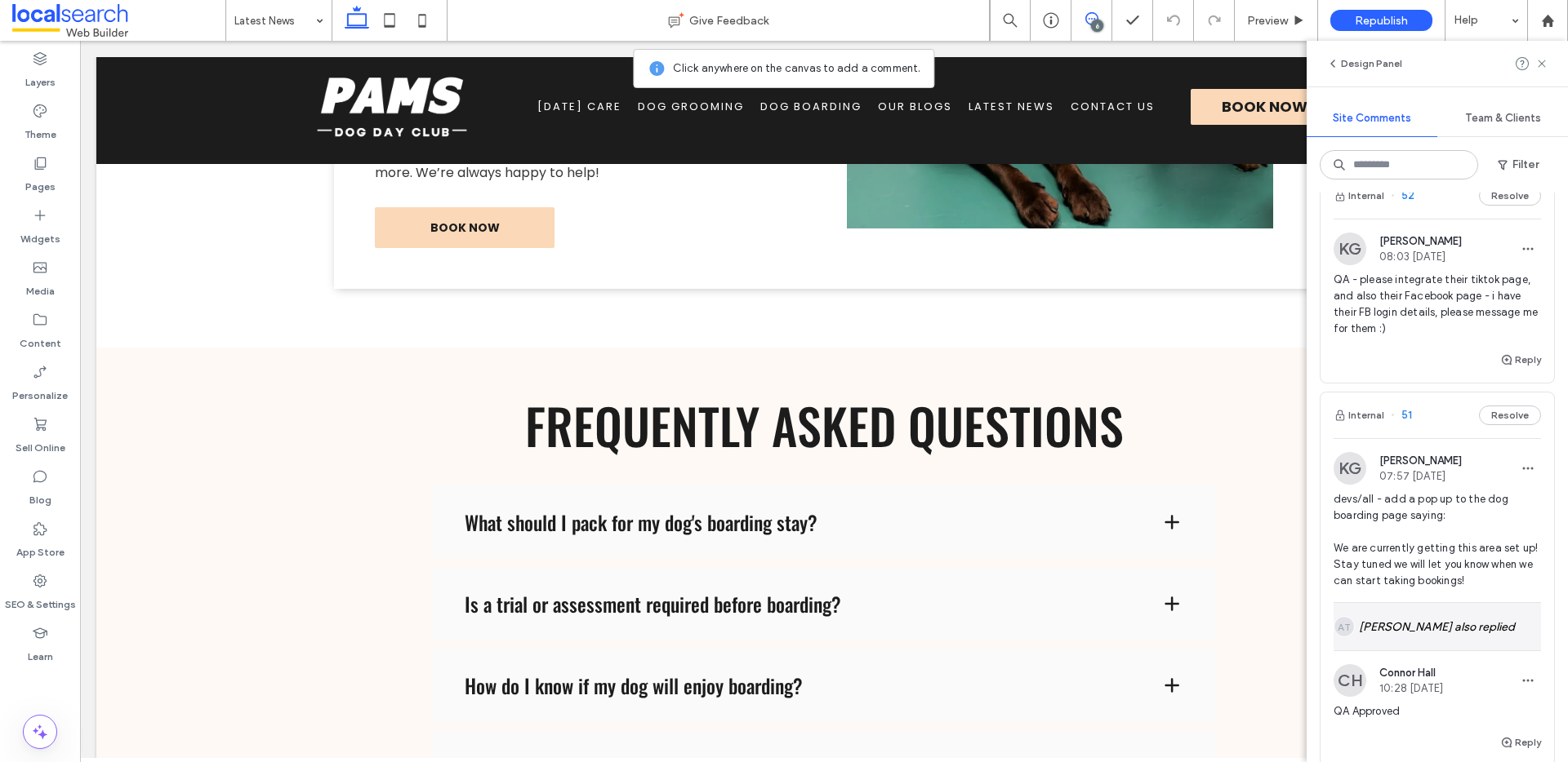
scroll to position [181, 0]
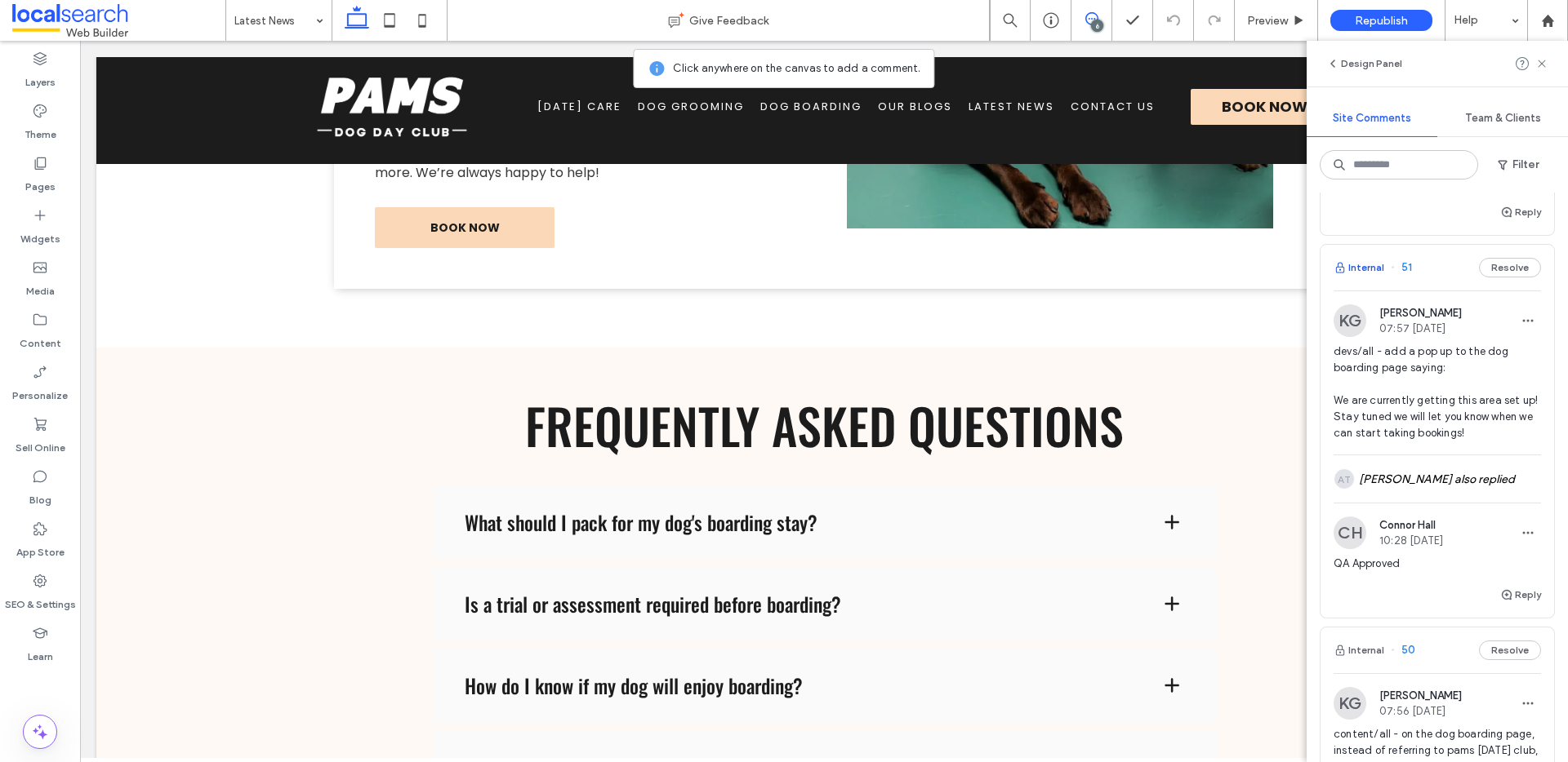
click at [1350, 266] on button "Internal" at bounding box center [1358, 267] width 50 height 19
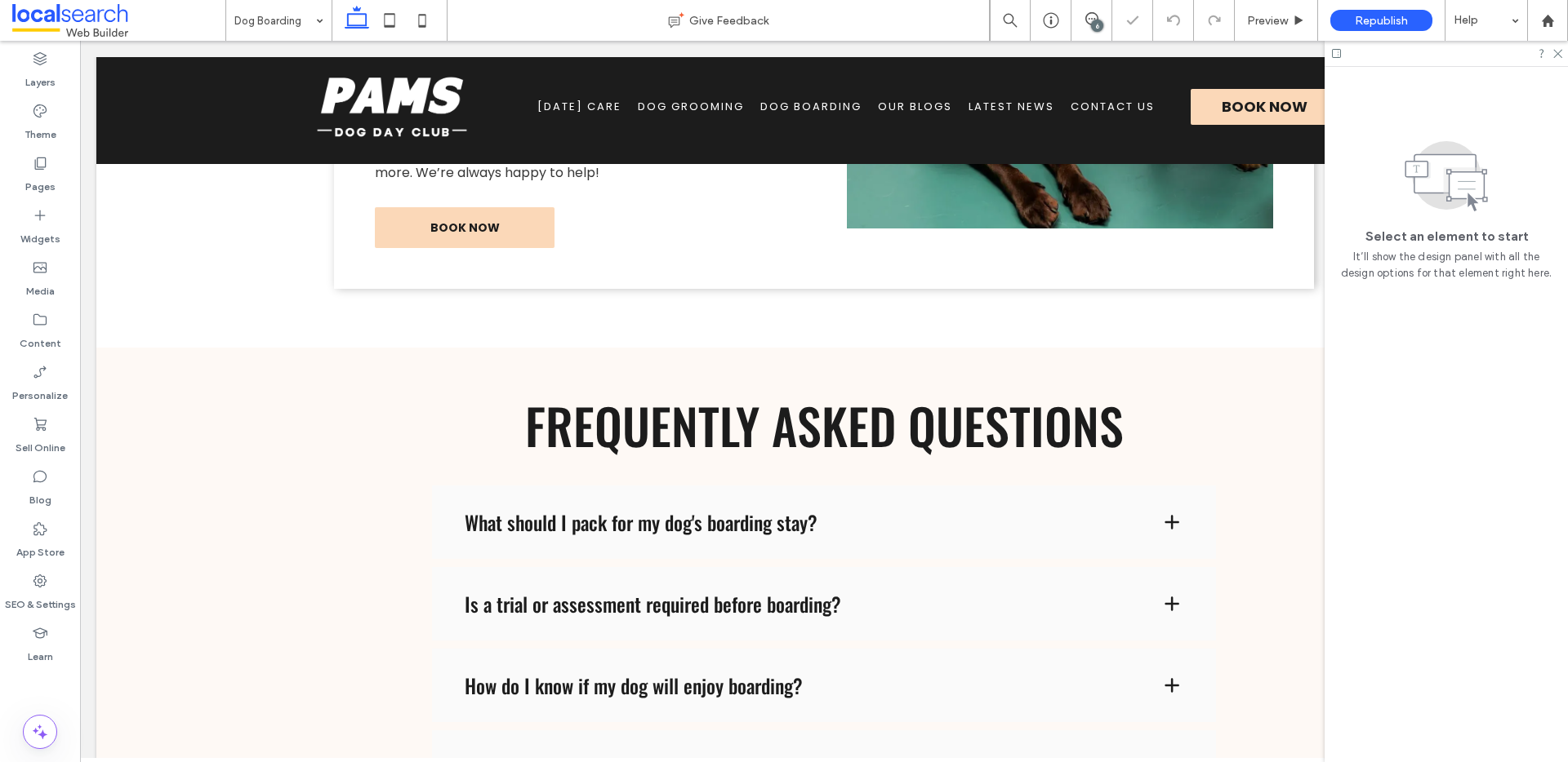
click at [1091, 23] on div "6" at bounding box center [1097, 25] width 12 height 12
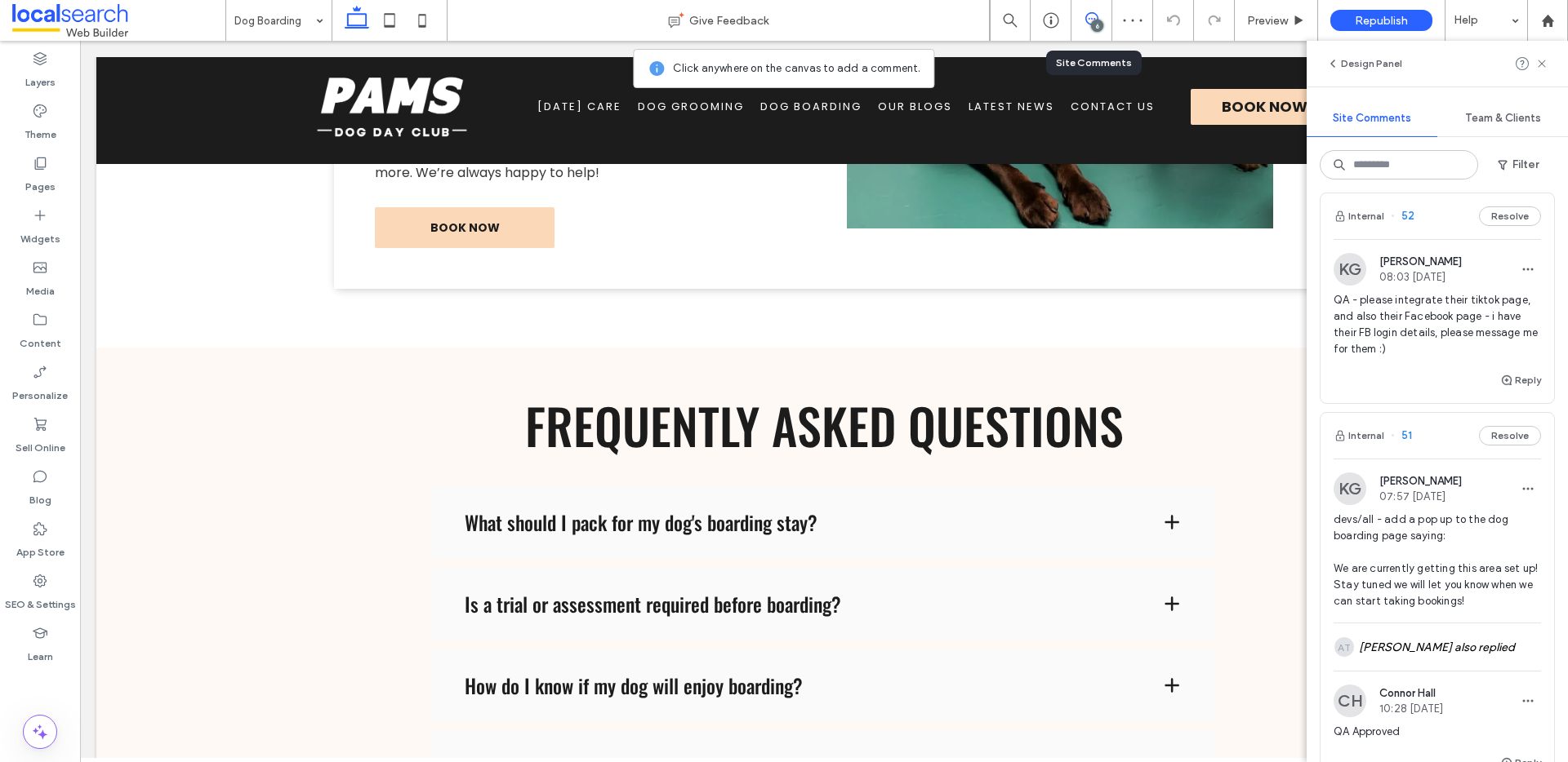
scroll to position [201, 0]
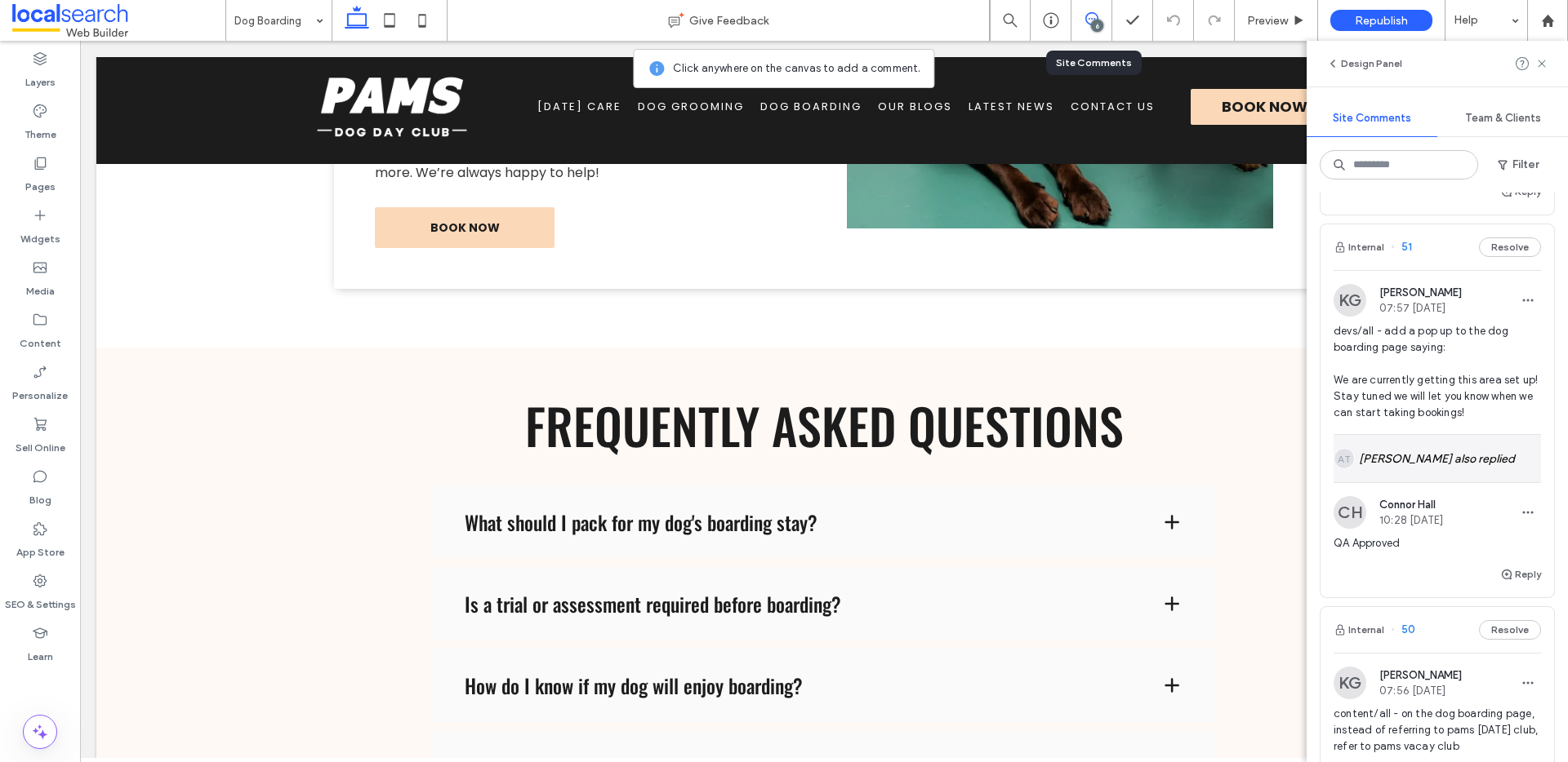
click at [1430, 452] on div "AT Annjela Tan also replied" at bounding box center [1437, 459] width 208 height 48
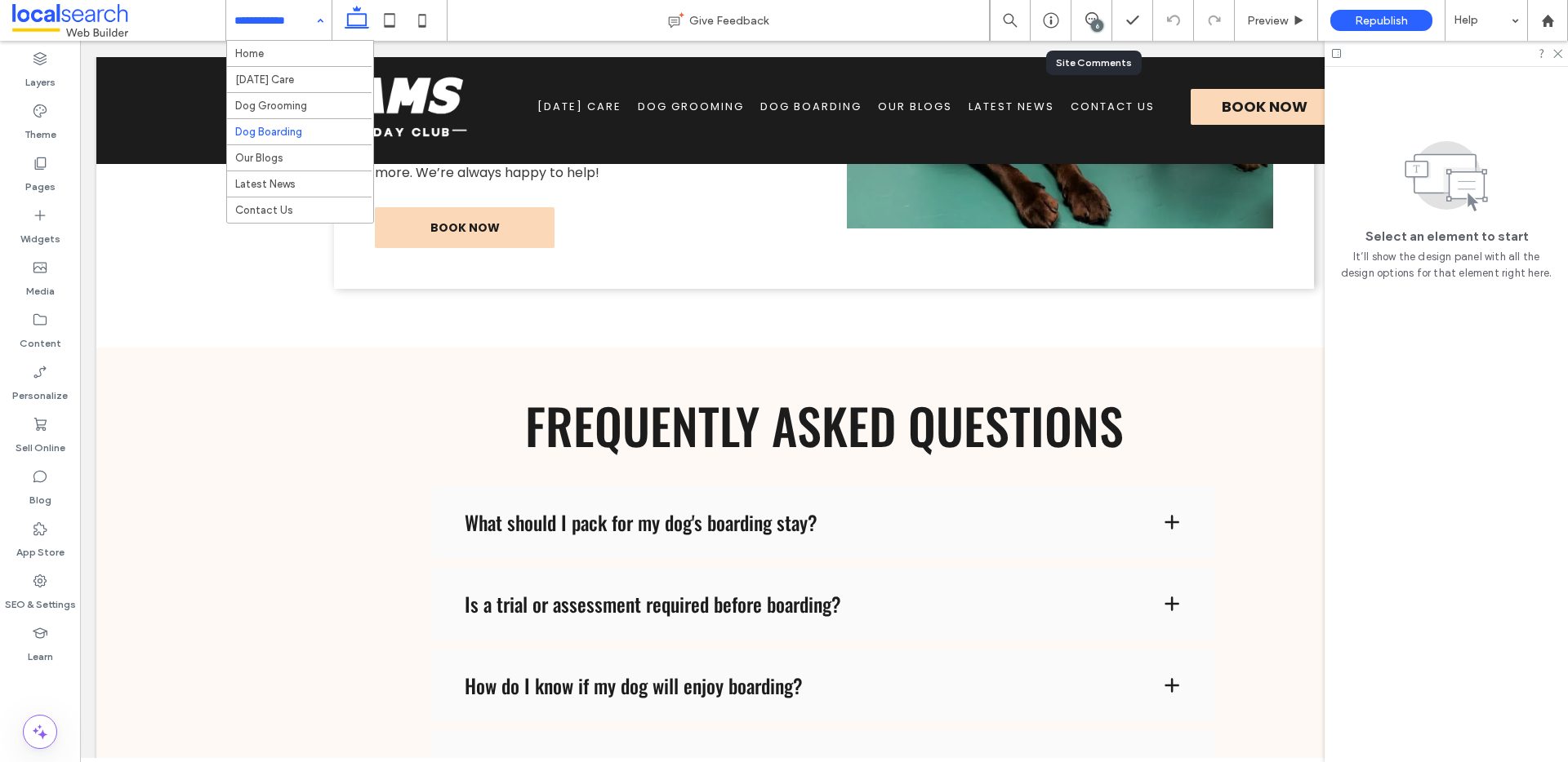
scroll to position [0, 0]
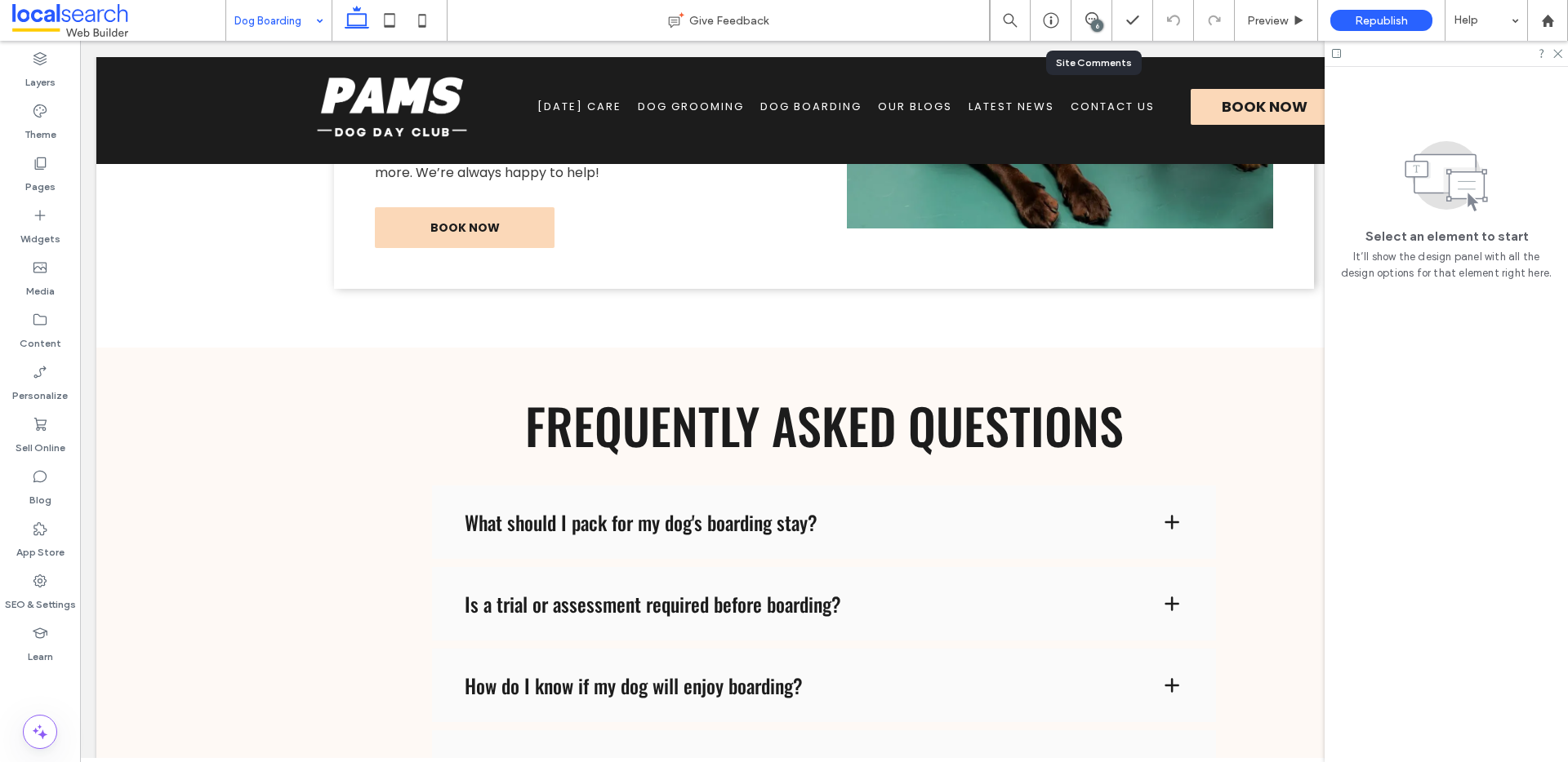
click at [313, 19] on div "Dog Boarding" at bounding box center [278, 20] width 105 height 41
click at [1270, 12] on div "Preview" at bounding box center [1276, 20] width 83 height 41
click at [1258, 20] on span "Preview" at bounding box center [1268, 20] width 41 height 14
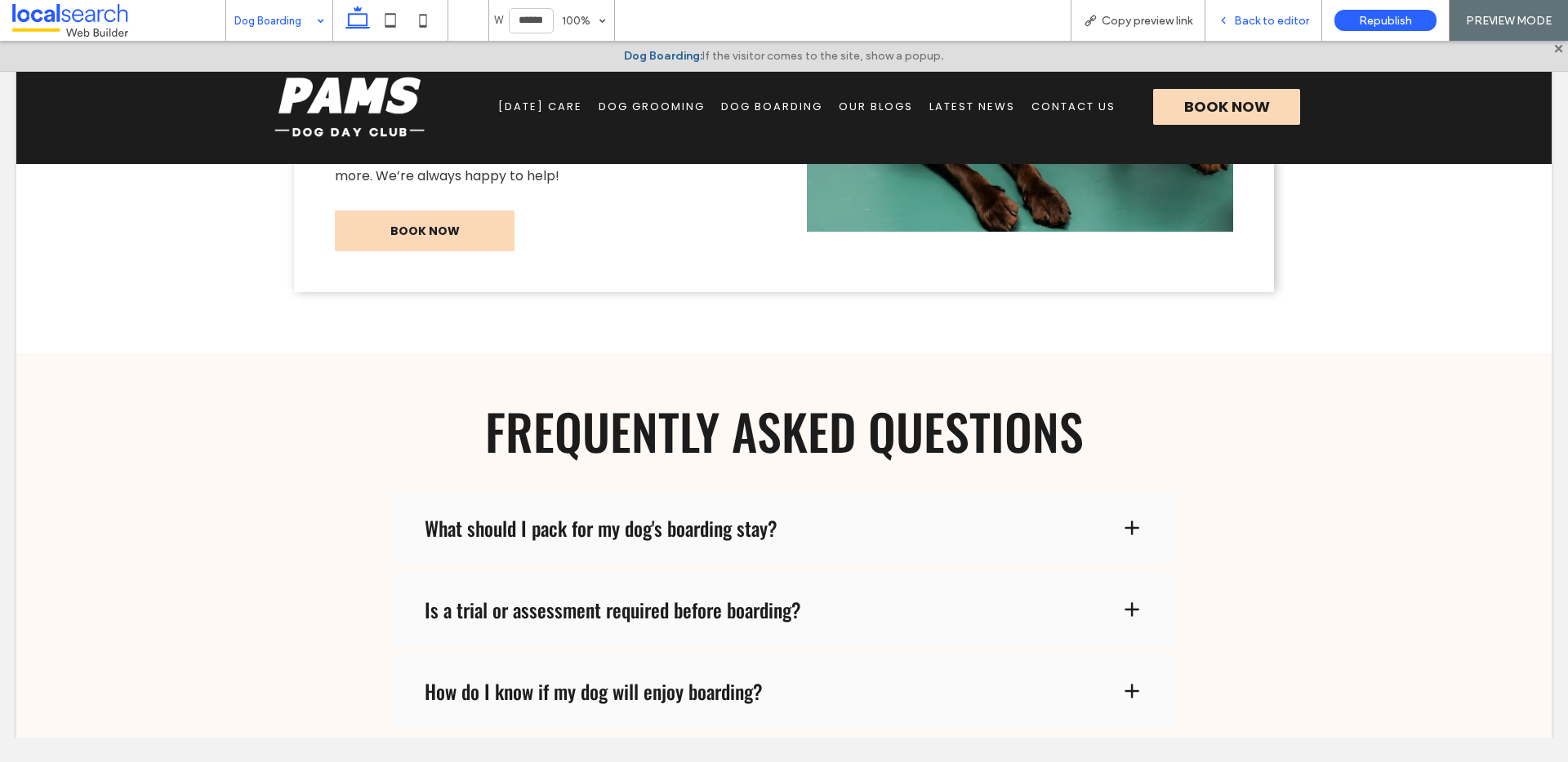
click at [1216, 21] on div "Back to editor" at bounding box center [1263, 20] width 116 height 14
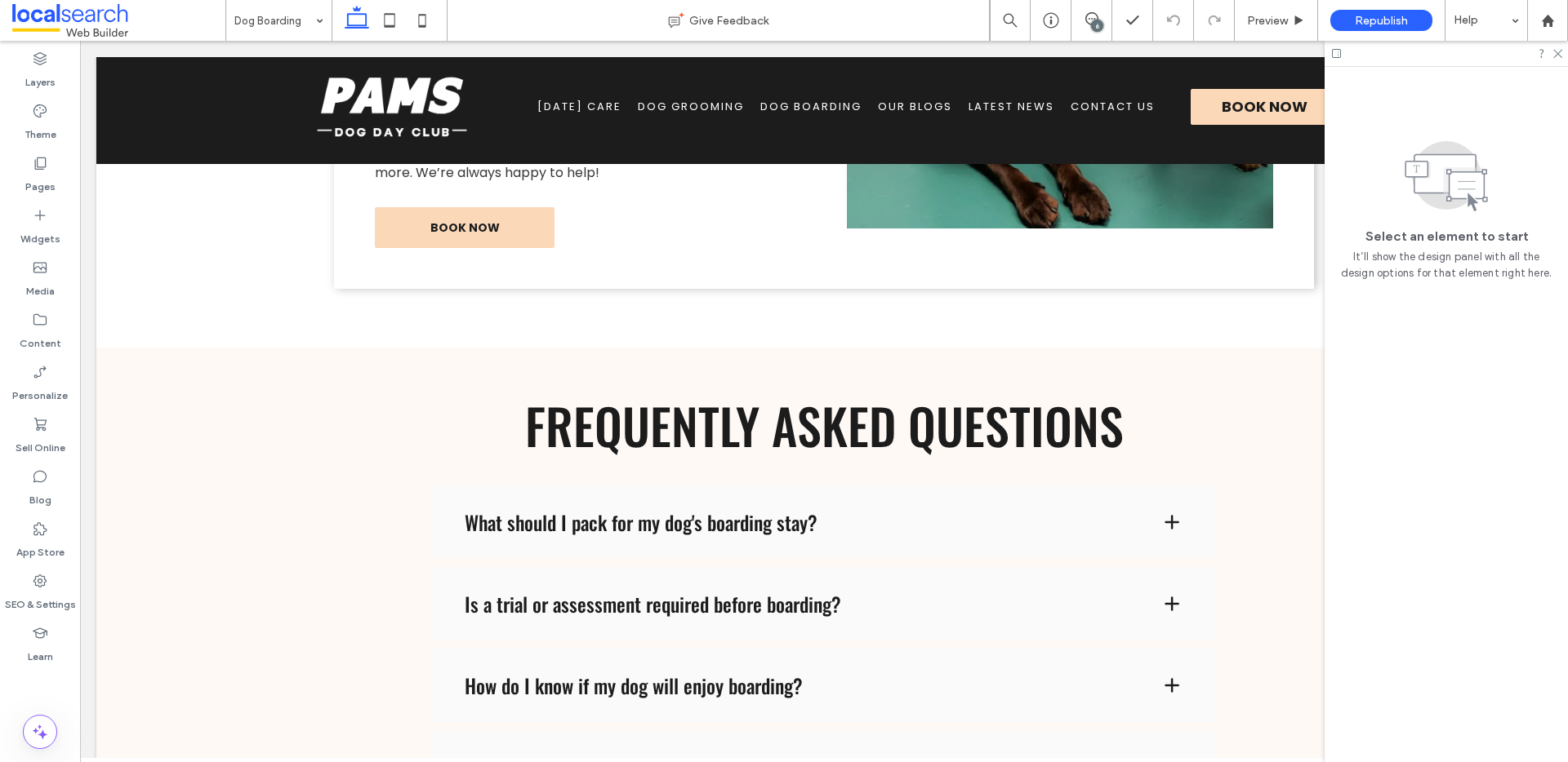
click at [1098, 24] on div "6" at bounding box center [1097, 25] width 12 height 12
click at [1092, 27] on div "6" at bounding box center [1097, 25] width 12 height 12
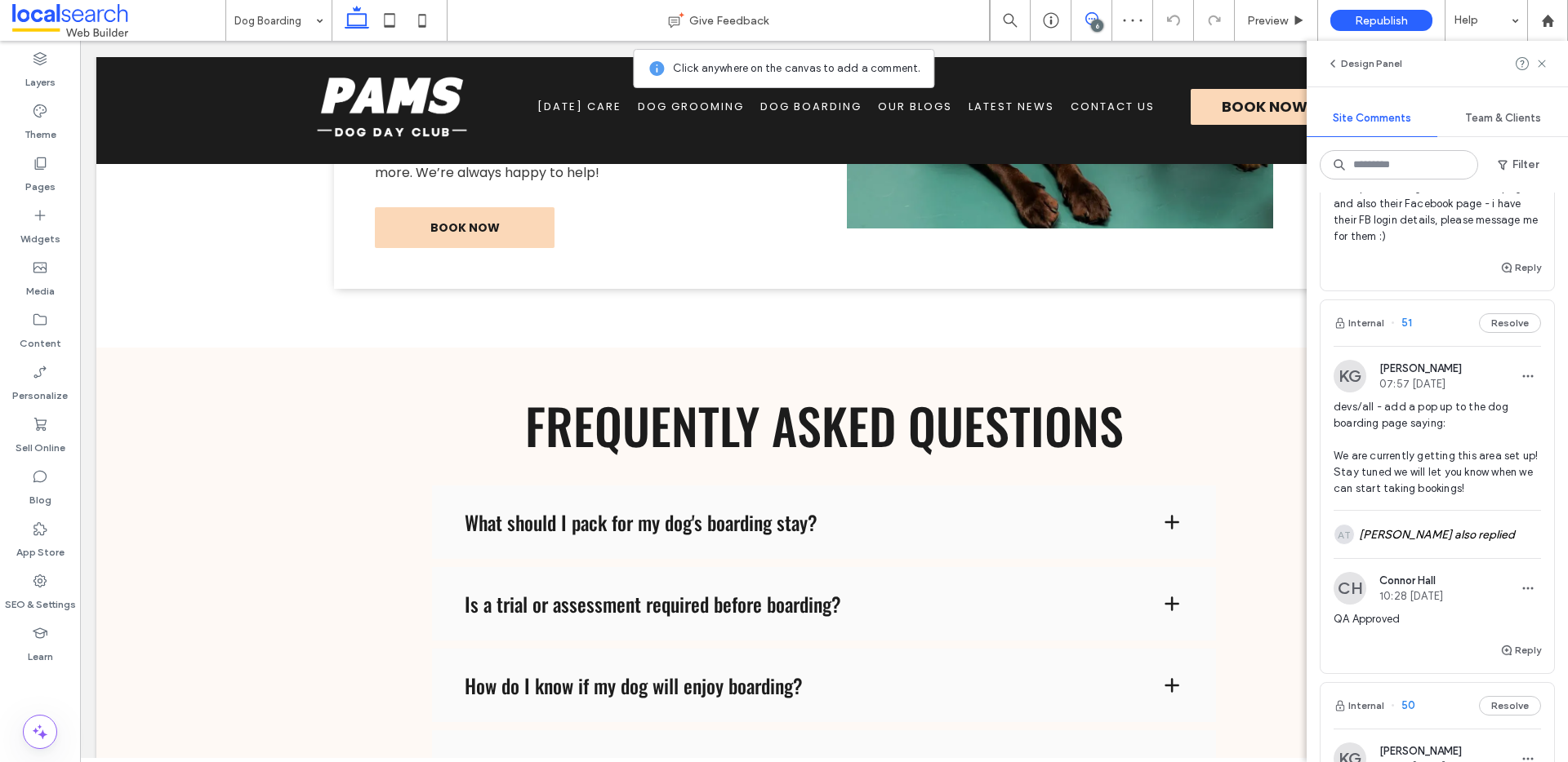
scroll to position [126, 0]
click at [1479, 317] on button "Resolve" at bounding box center [1510, 322] width 62 height 19
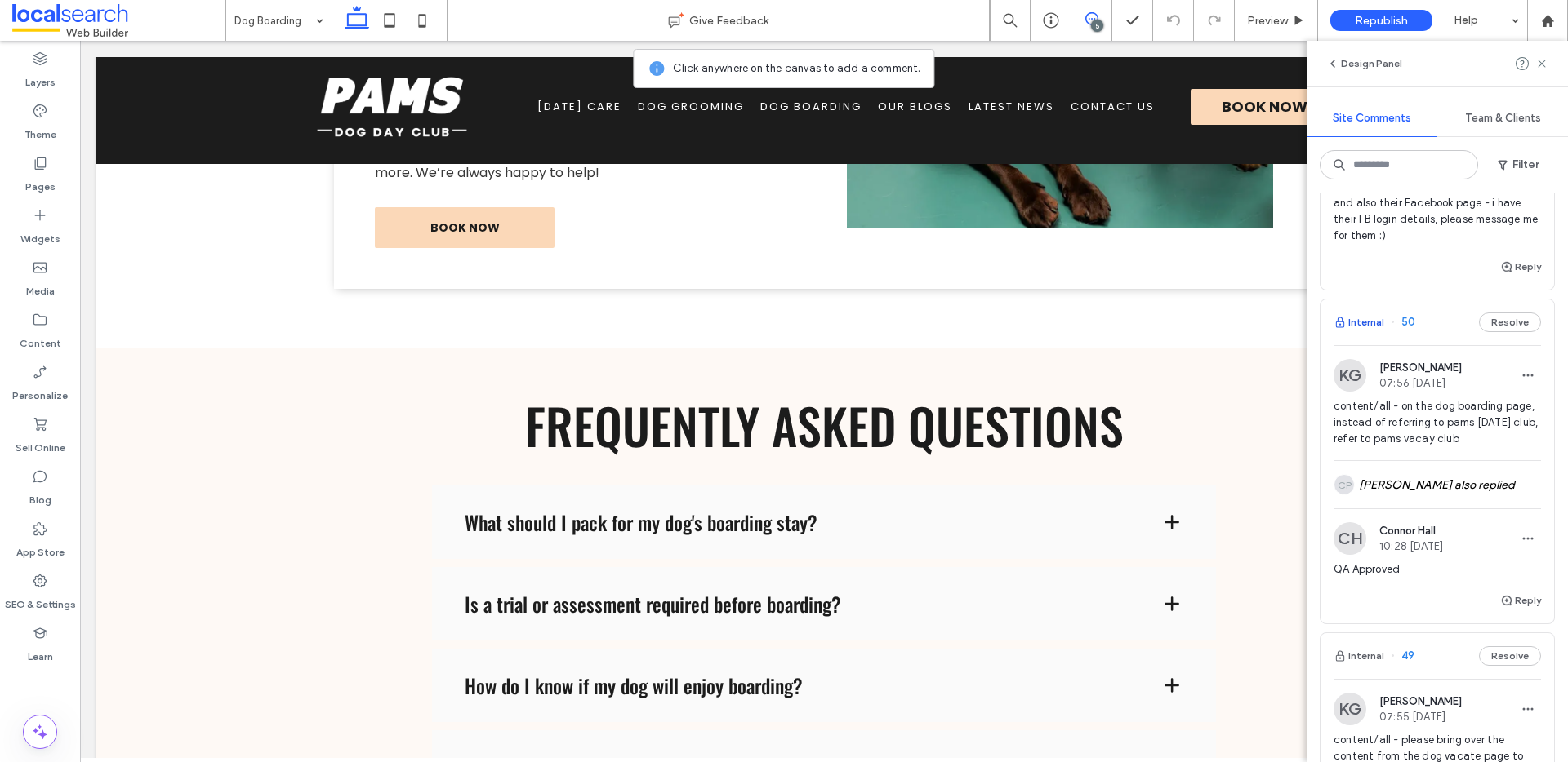
click at [1354, 315] on button "Internal" at bounding box center [1358, 322] width 50 height 19
click at [1519, 323] on button "Resolve" at bounding box center [1510, 322] width 62 height 19
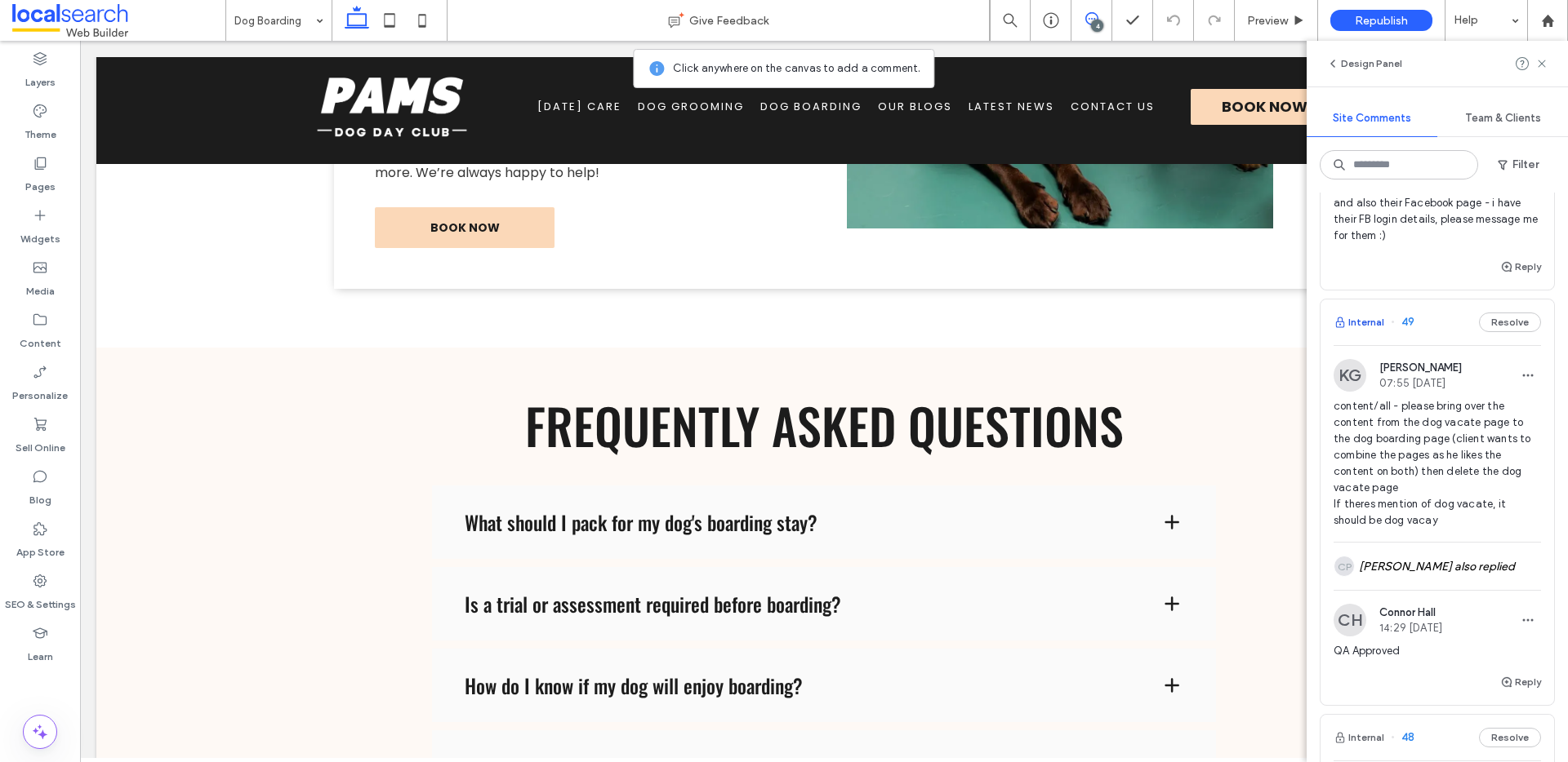
click at [1354, 325] on button "Internal" at bounding box center [1358, 322] width 50 height 19
